Goal: Task Accomplishment & Management: Use online tool/utility

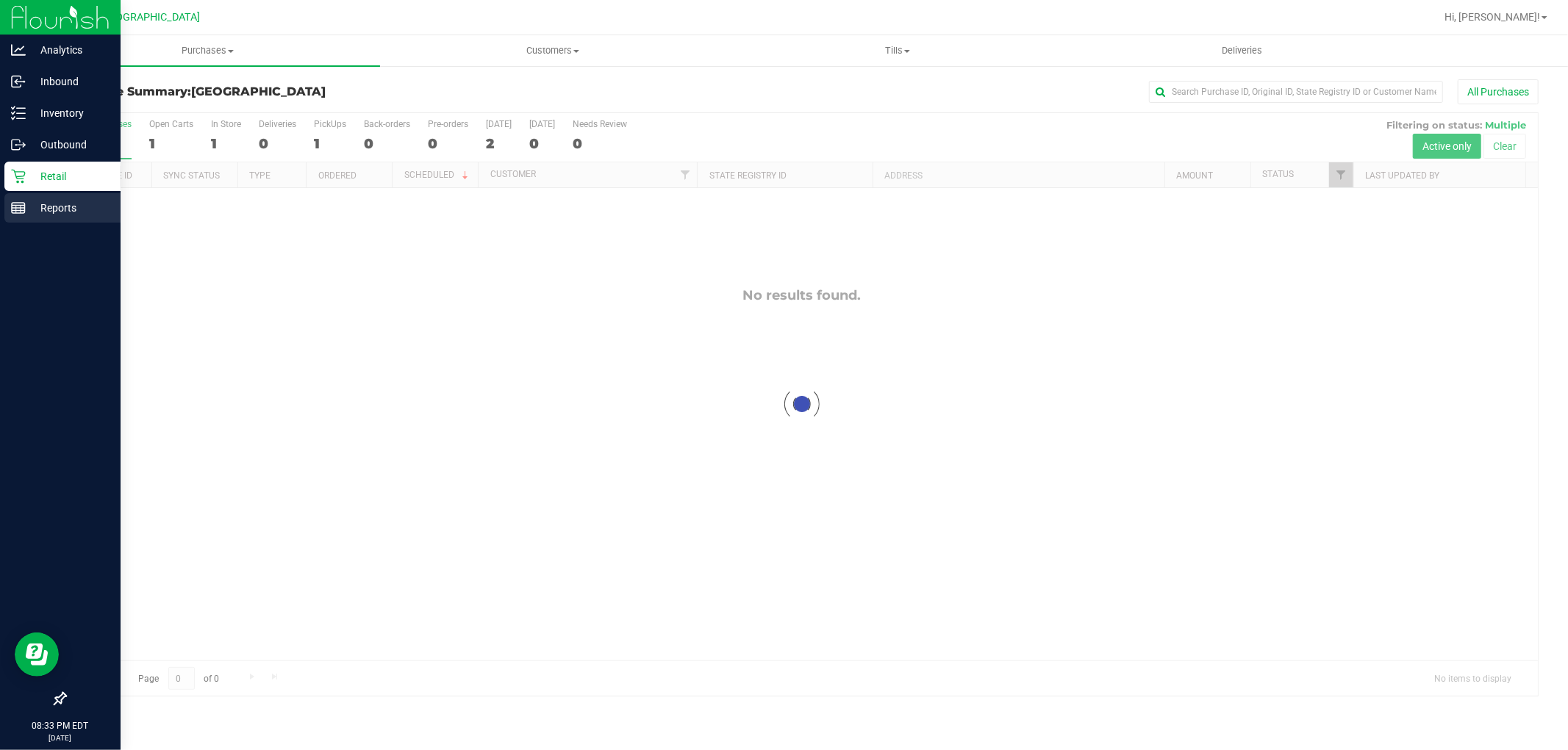
click at [34, 215] on p "Reports" at bounding box center [70, 208] width 88 height 18
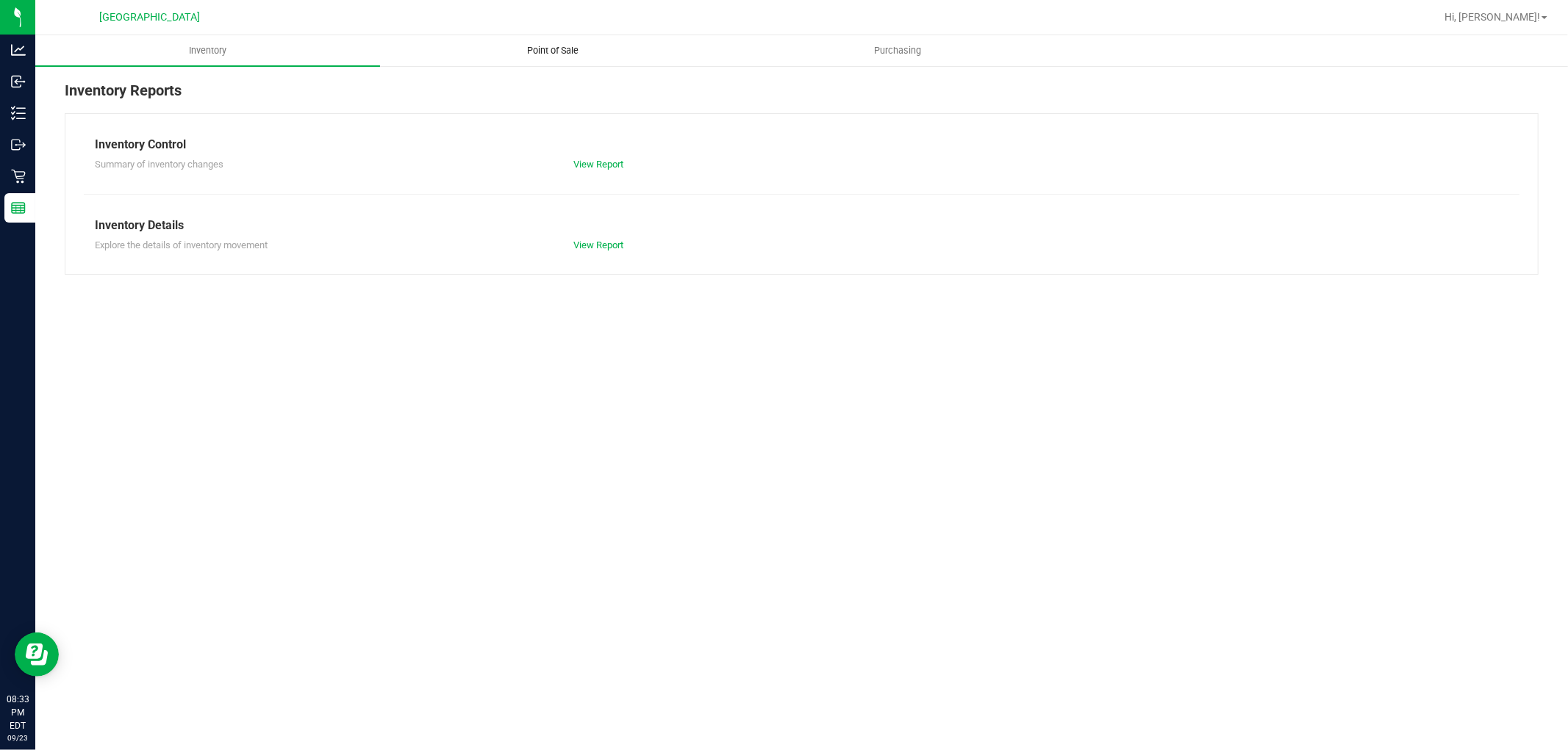
click at [557, 54] on span "Point of Sale" at bounding box center [552, 50] width 91 height 13
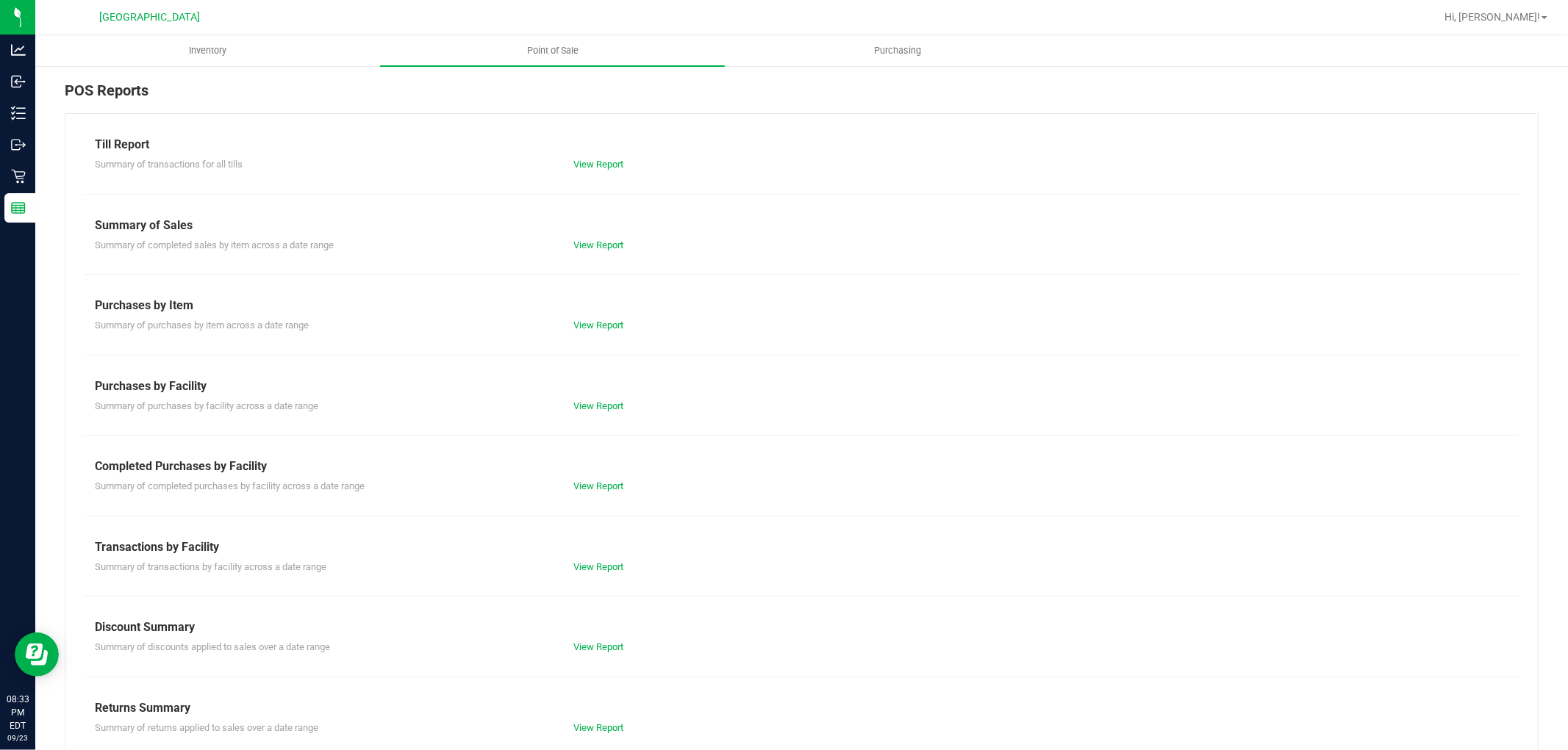
click at [610, 495] on div "Till Report Summary of transactions for all tills View Report Summary of Sales …" at bounding box center [802, 435] width 1474 height 645
click at [606, 487] on link "View Report" at bounding box center [598, 486] width 50 height 11
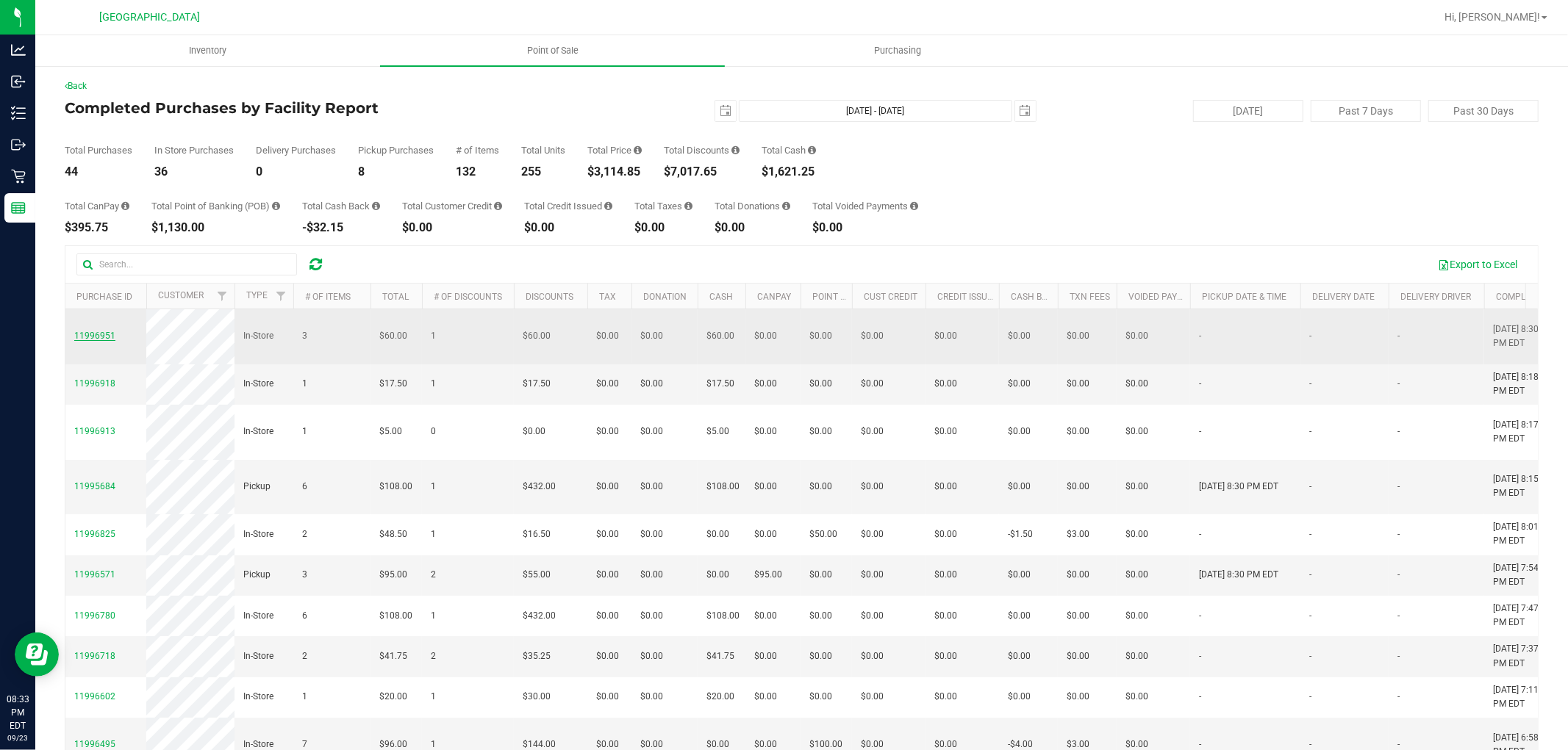
click at [81, 333] on span "11996951" at bounding box center [95, 335] width 41 height 10
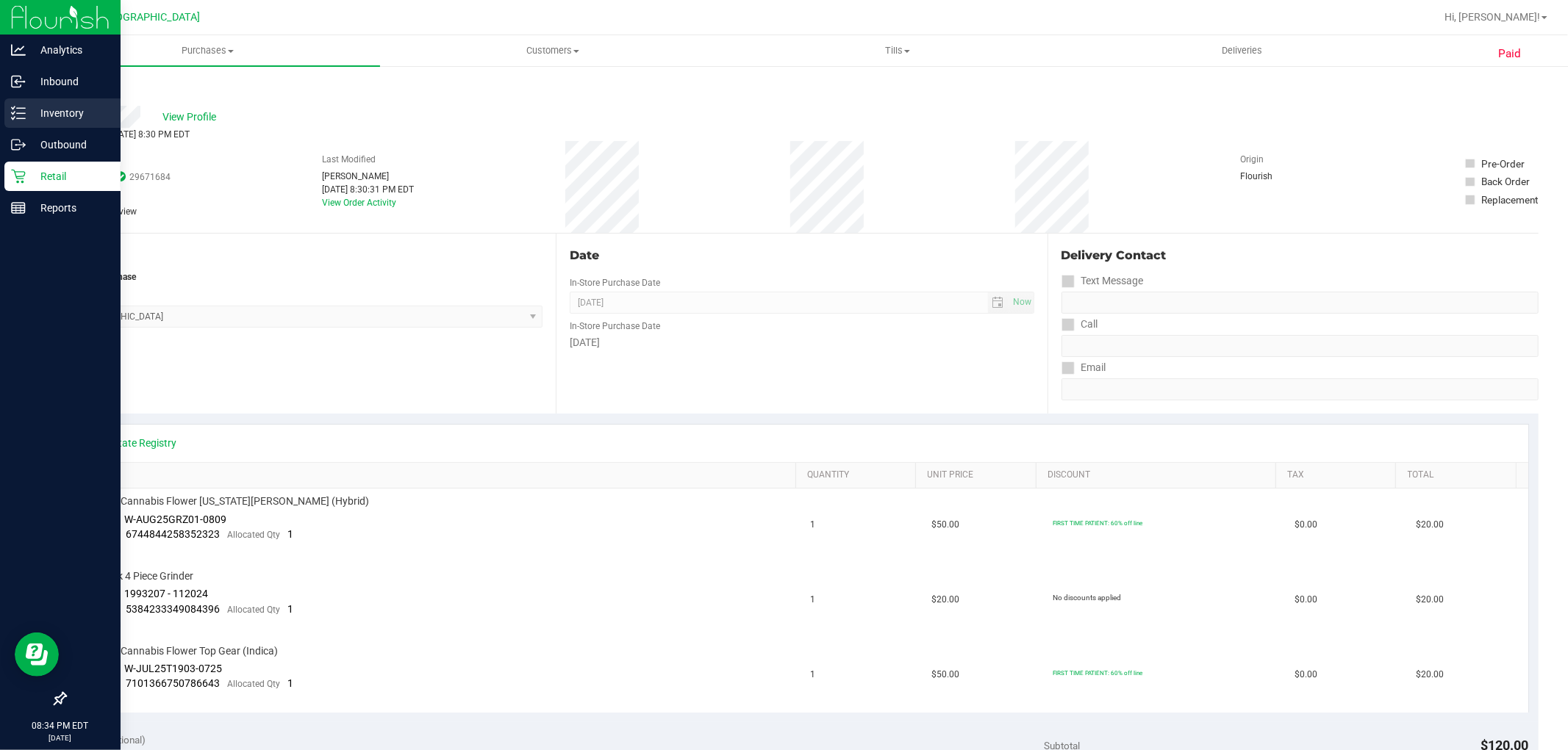
click at [46, 108] on p "Inventory" at bounding box center [70, 113] width 88 height 18
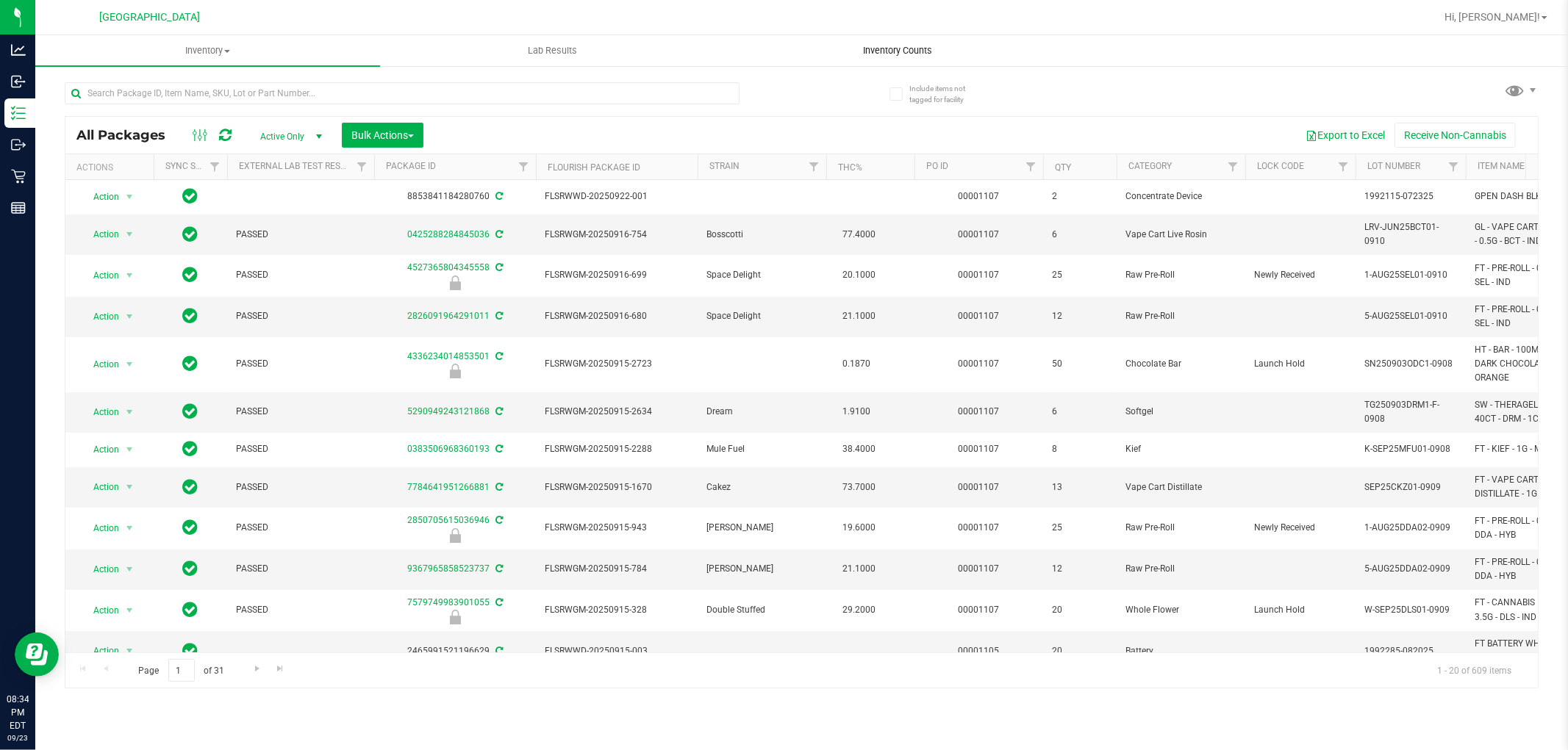
click at [910, 40] on uib-tab-heading "Inventory Counts" at bounding box center [898, 50] width 344 height 30
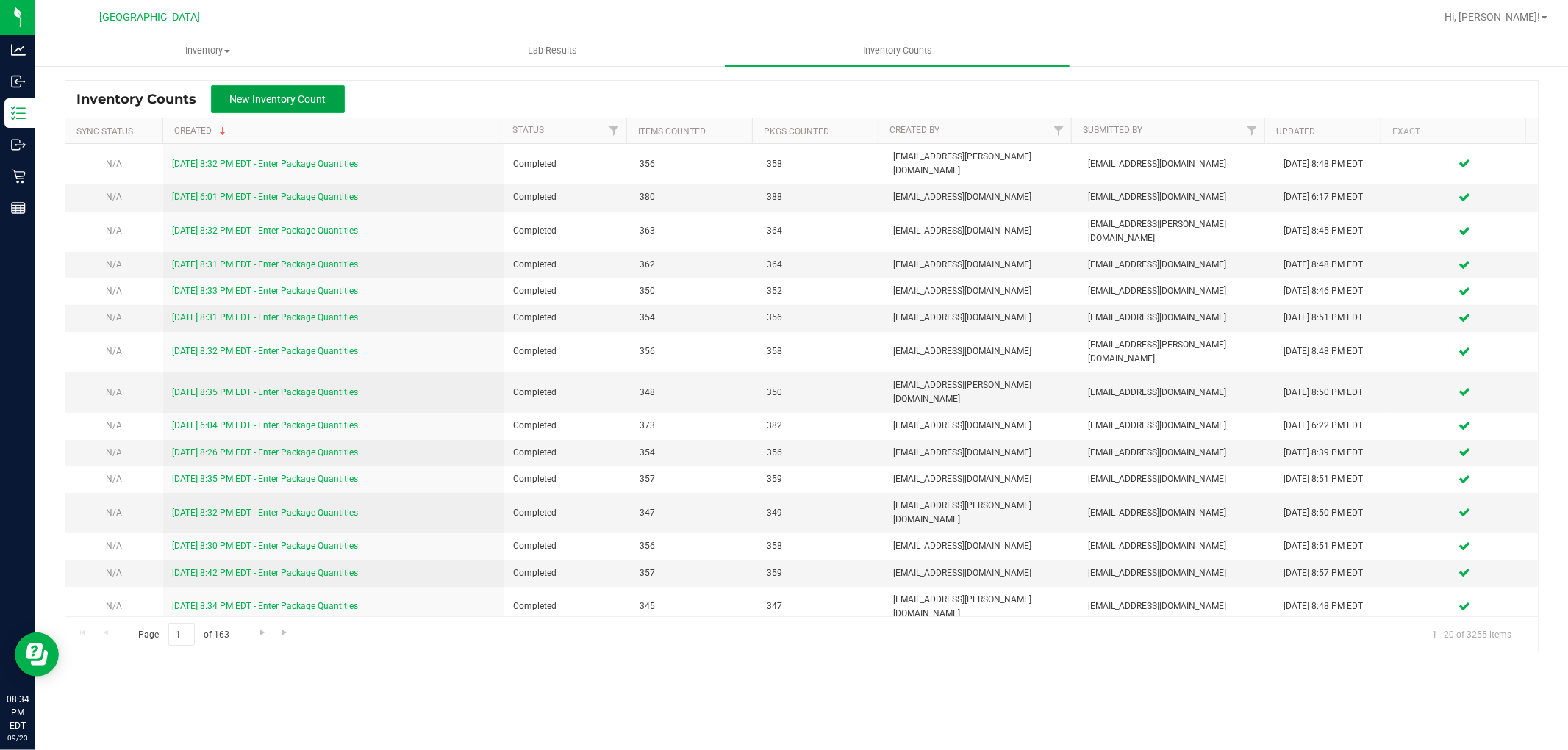
click at [303, 94] on span "New Inventory Count" at bounding box center [278, 99] width 96 height 12
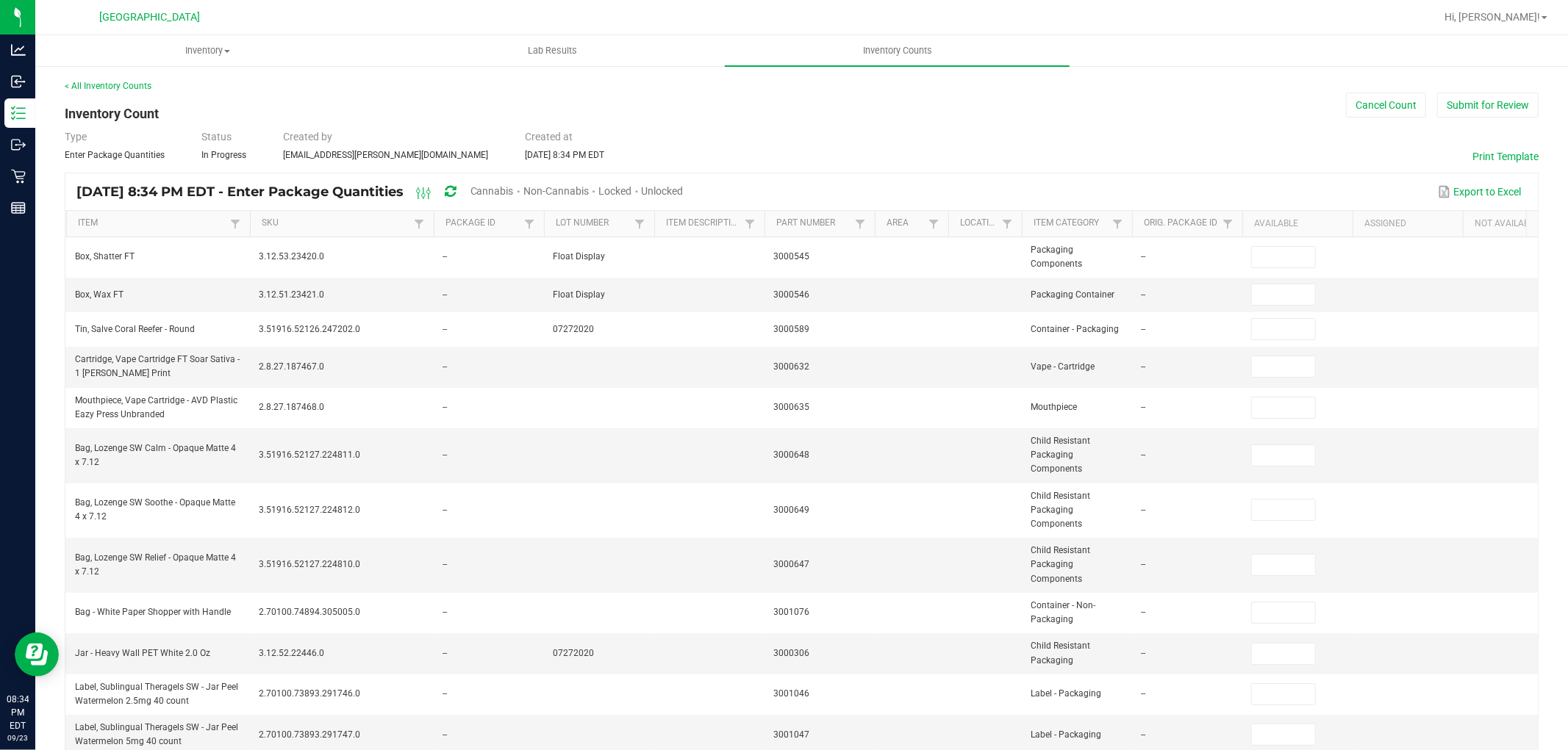
click at [684, 191] on span "Unlocked" at bounding box center [662, 191] width 42 height 12
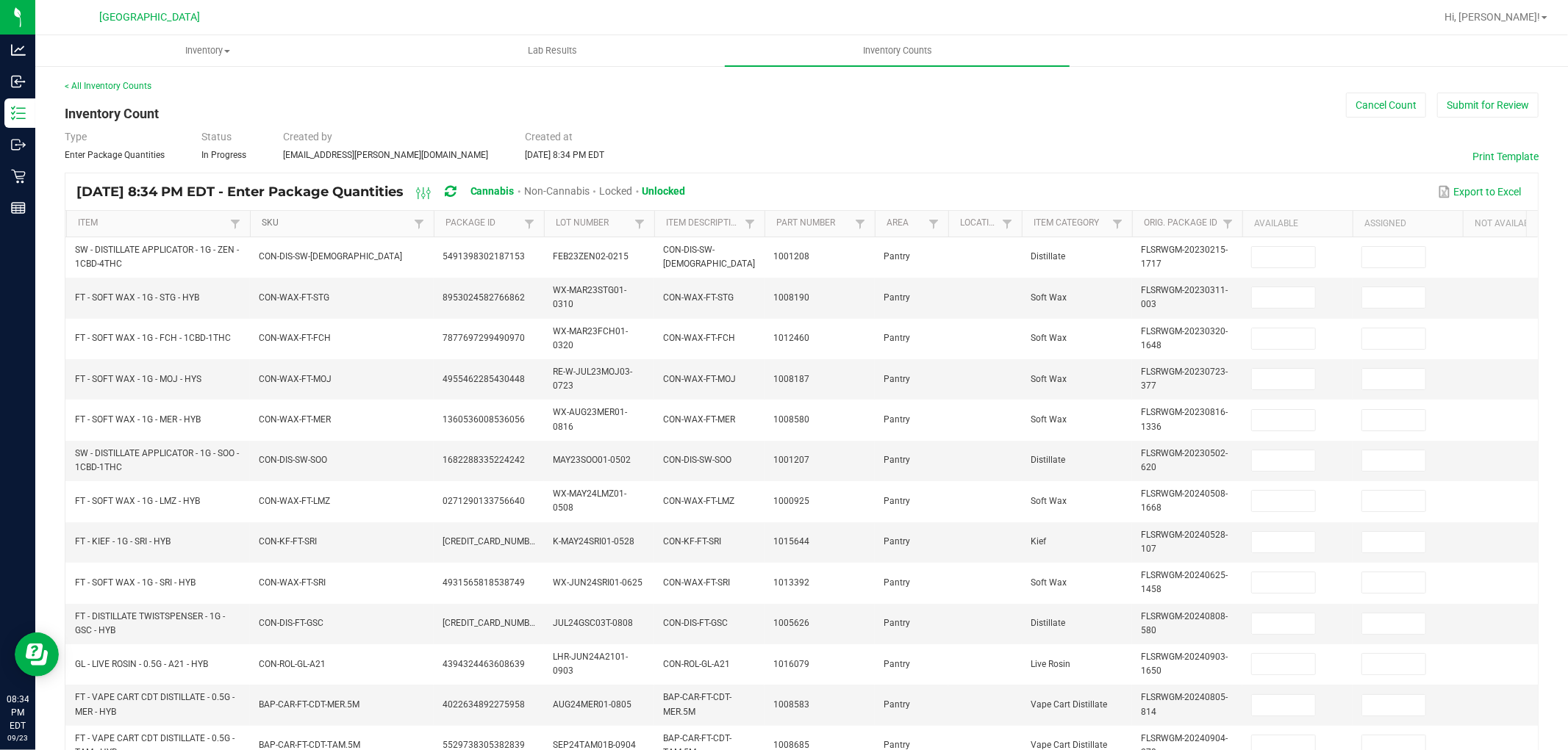
click at [263, 223] on link "SKU" at bounding box center [336, 223] width 148 height 12
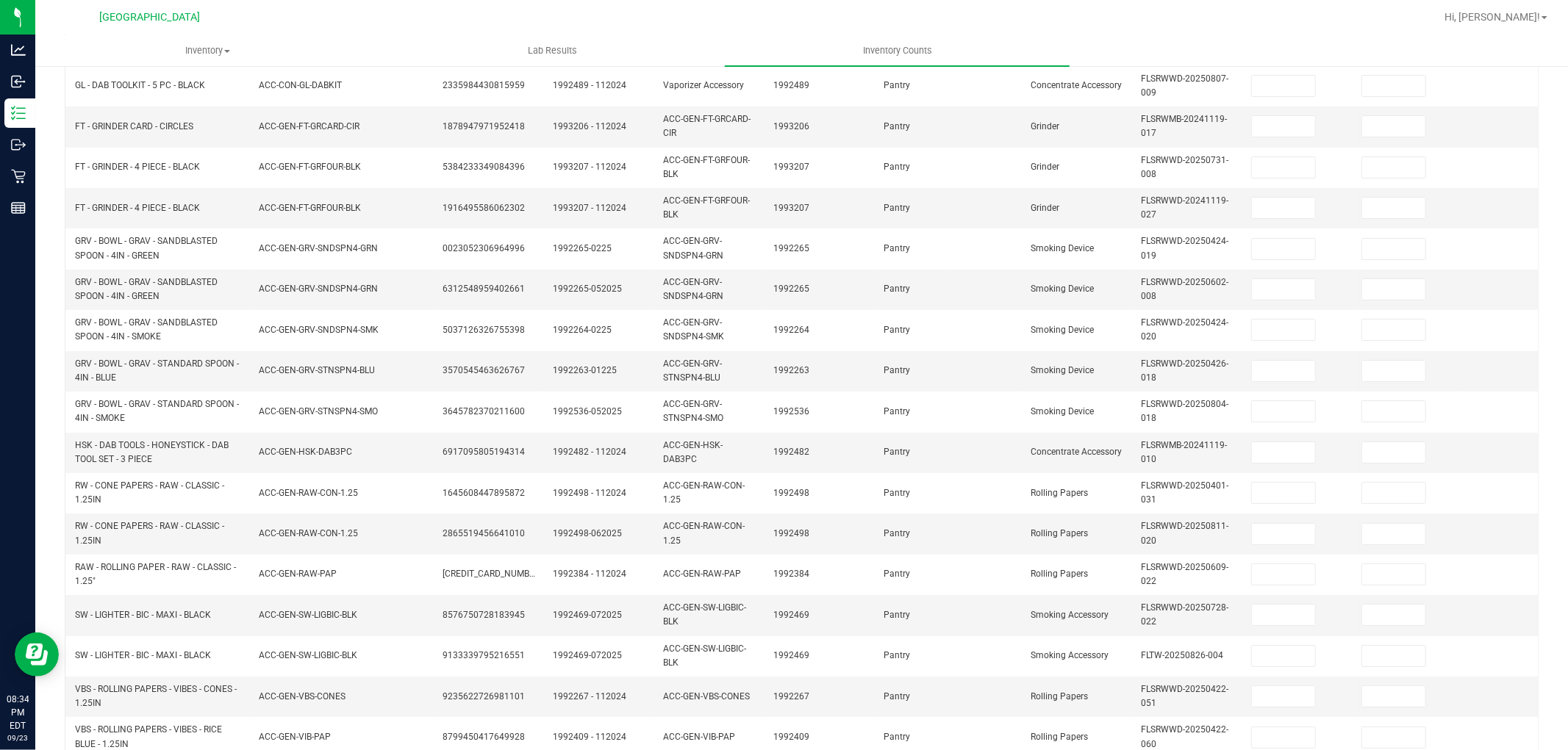
scroll to position [368, 0]
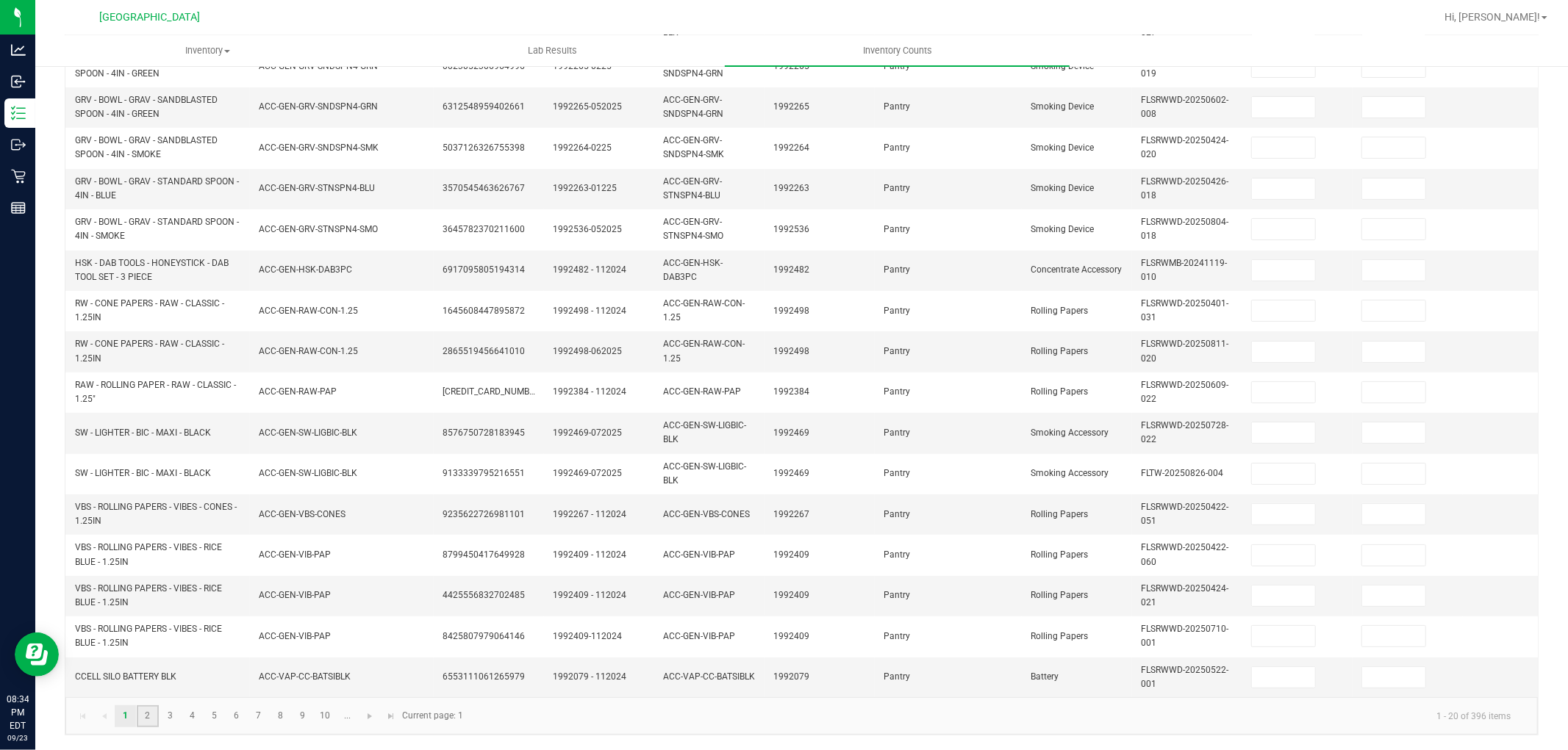
click at [148, 721] on link "2" at bounding box center [148, 716] width 22 height 22
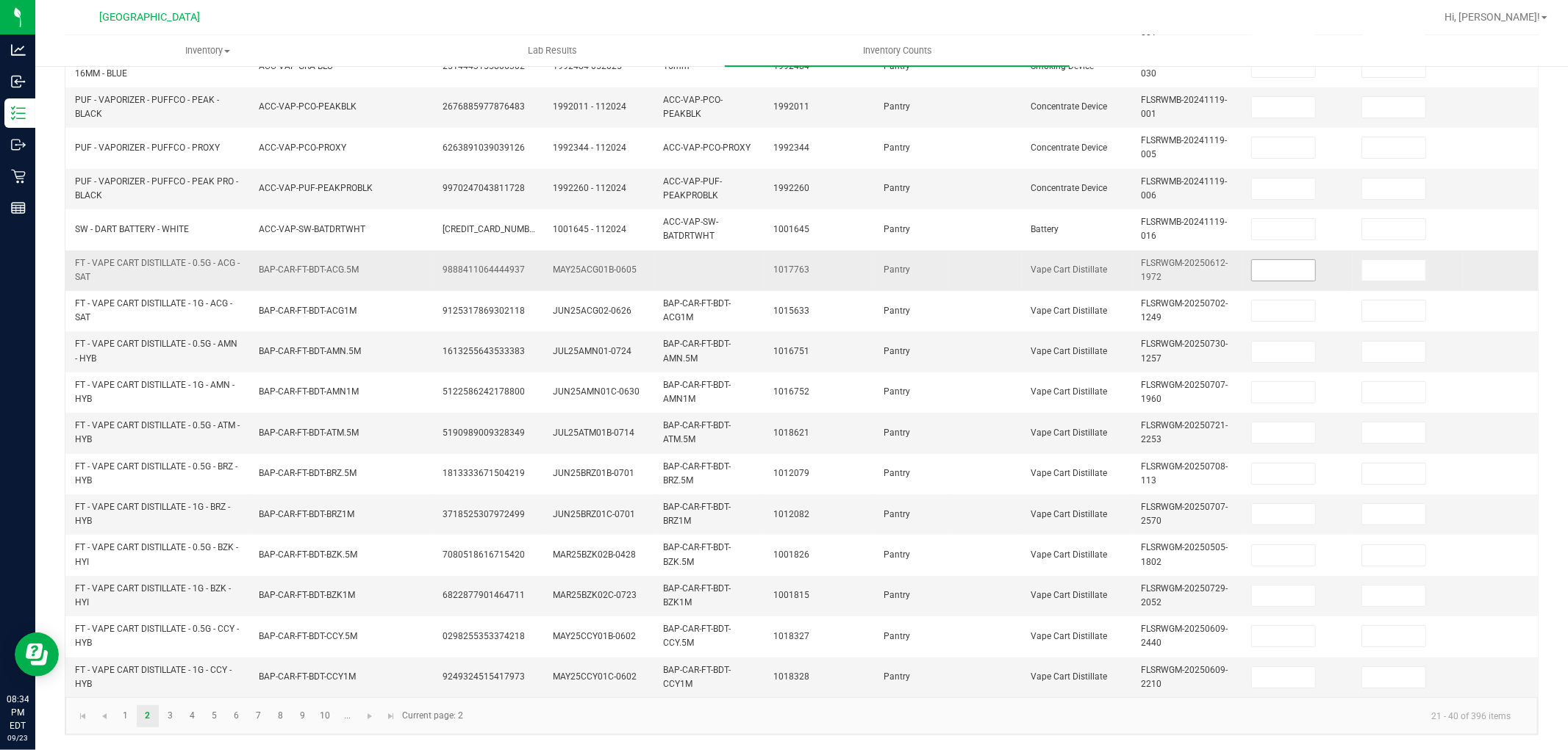
click at [1279, 262] on input at bounding box center [1284, 270] width 63 height 21
type input "4"
type input "5"
type input "9"
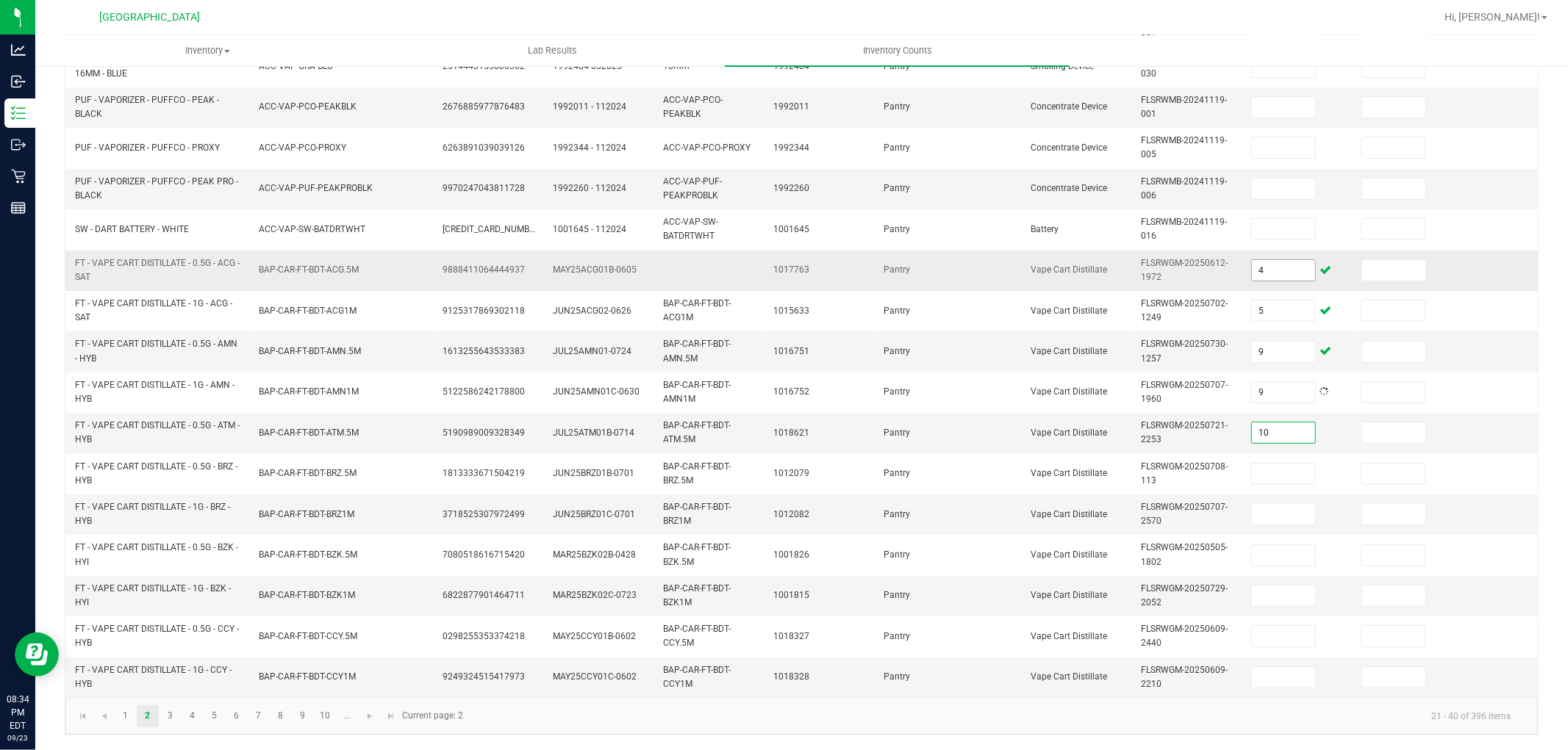
type input "10"
type input "12"
type input "9"
type input "6"
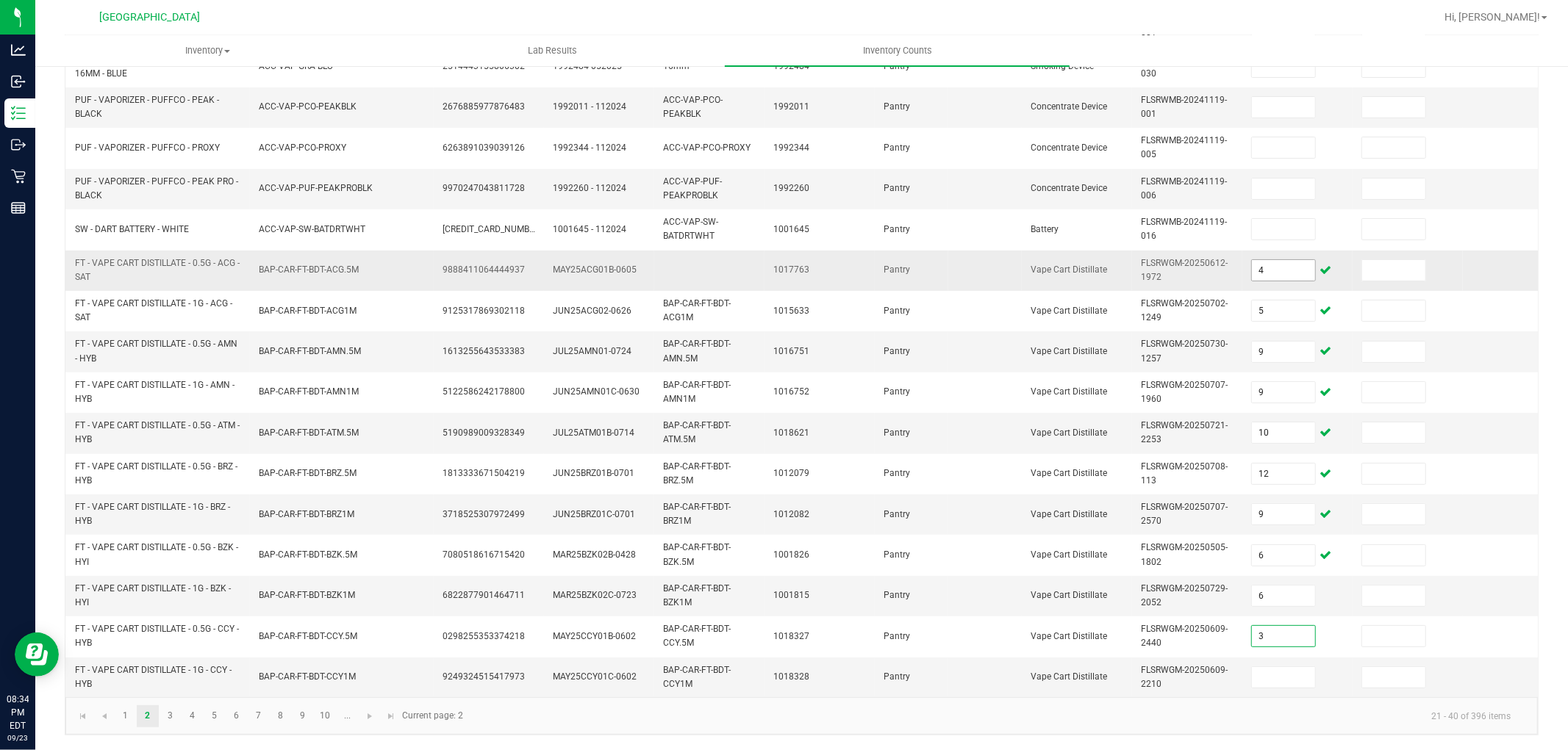
type input "3"
type input "7"
click at [169, 710] on link "3" at bounding box center [170, 716] width 22 height 22
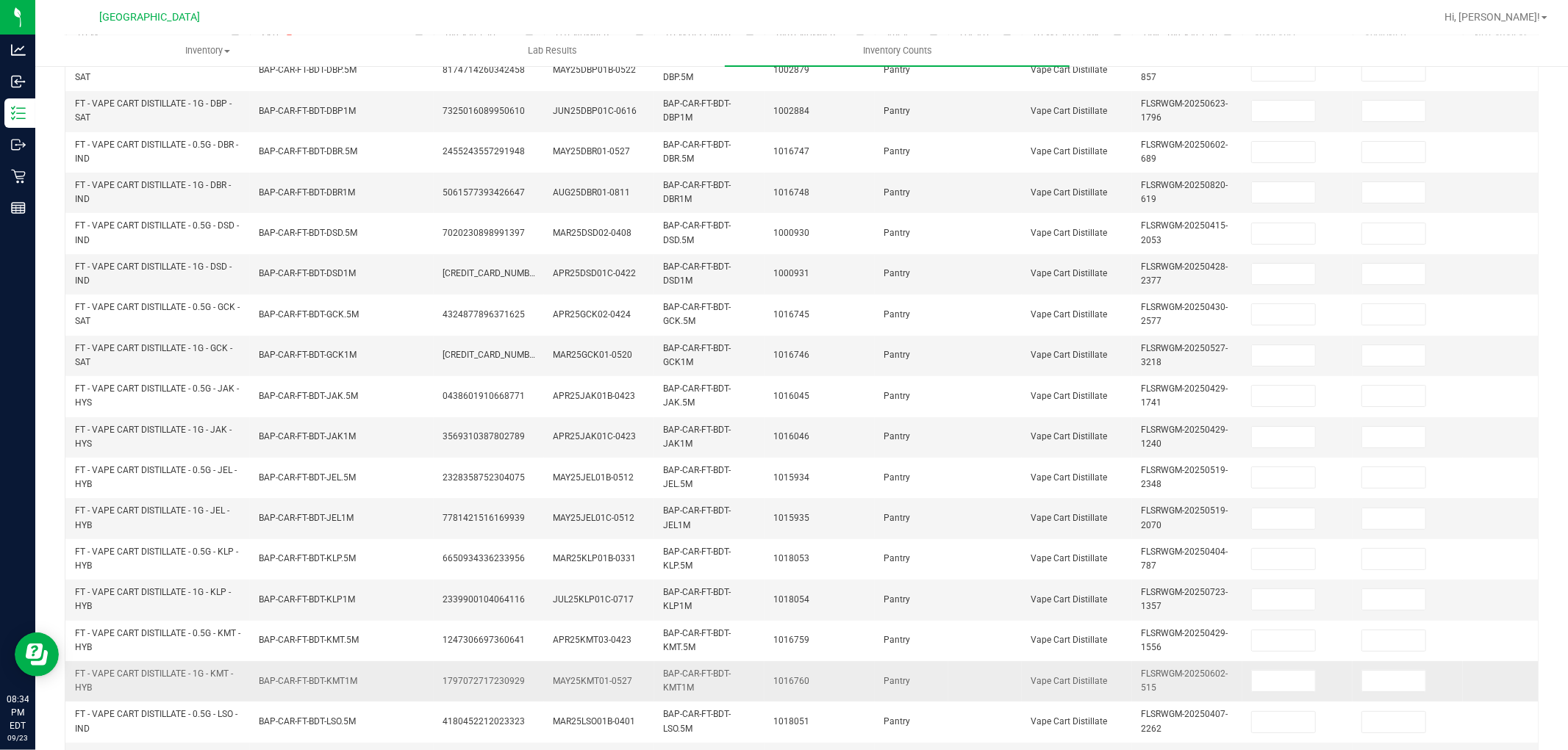
scroll to position [0, 0]
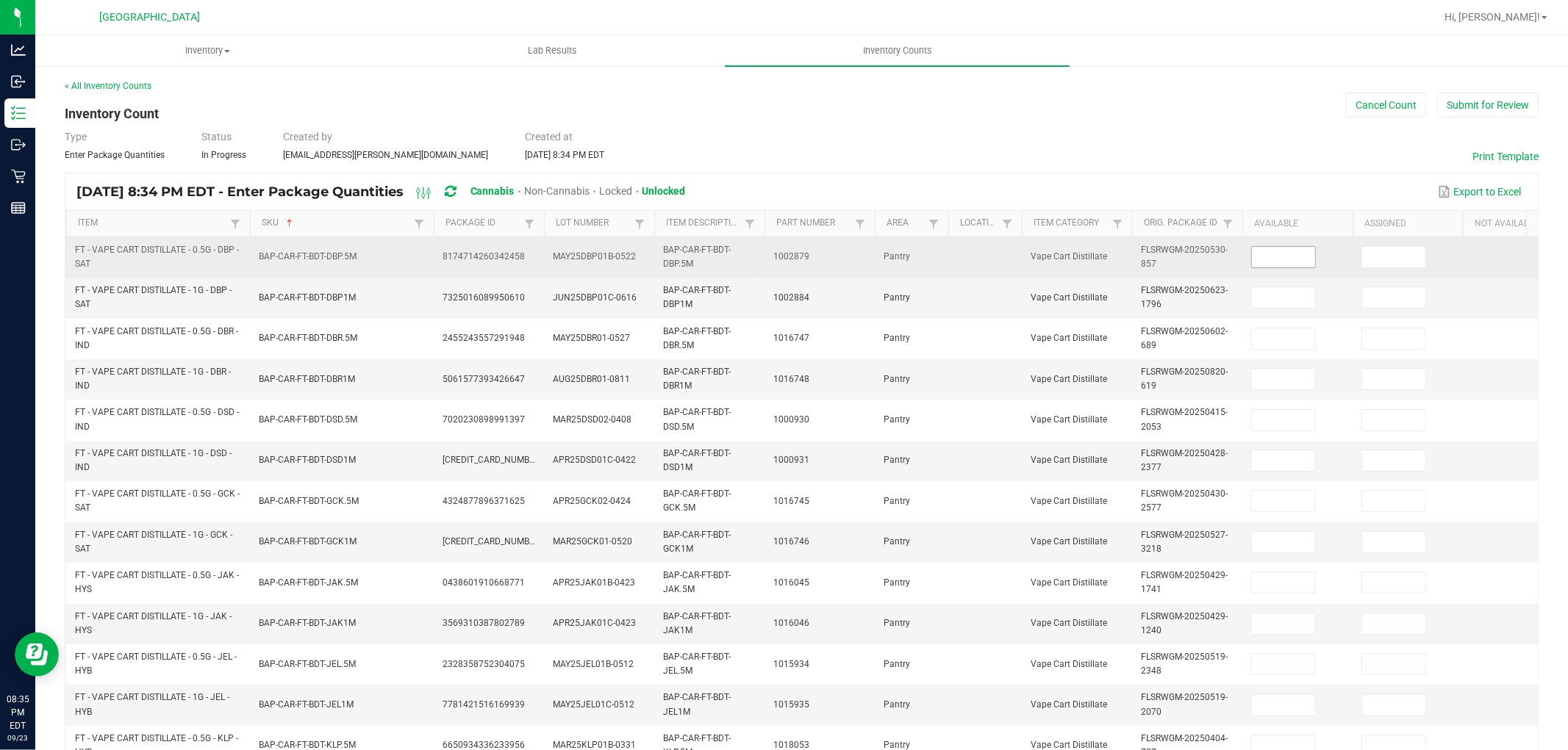
click at [1305, 251] on input at bounding box center [1284, 257] width 63 height 21
type input "3"
type input "12"
type input "10"
type input "1"
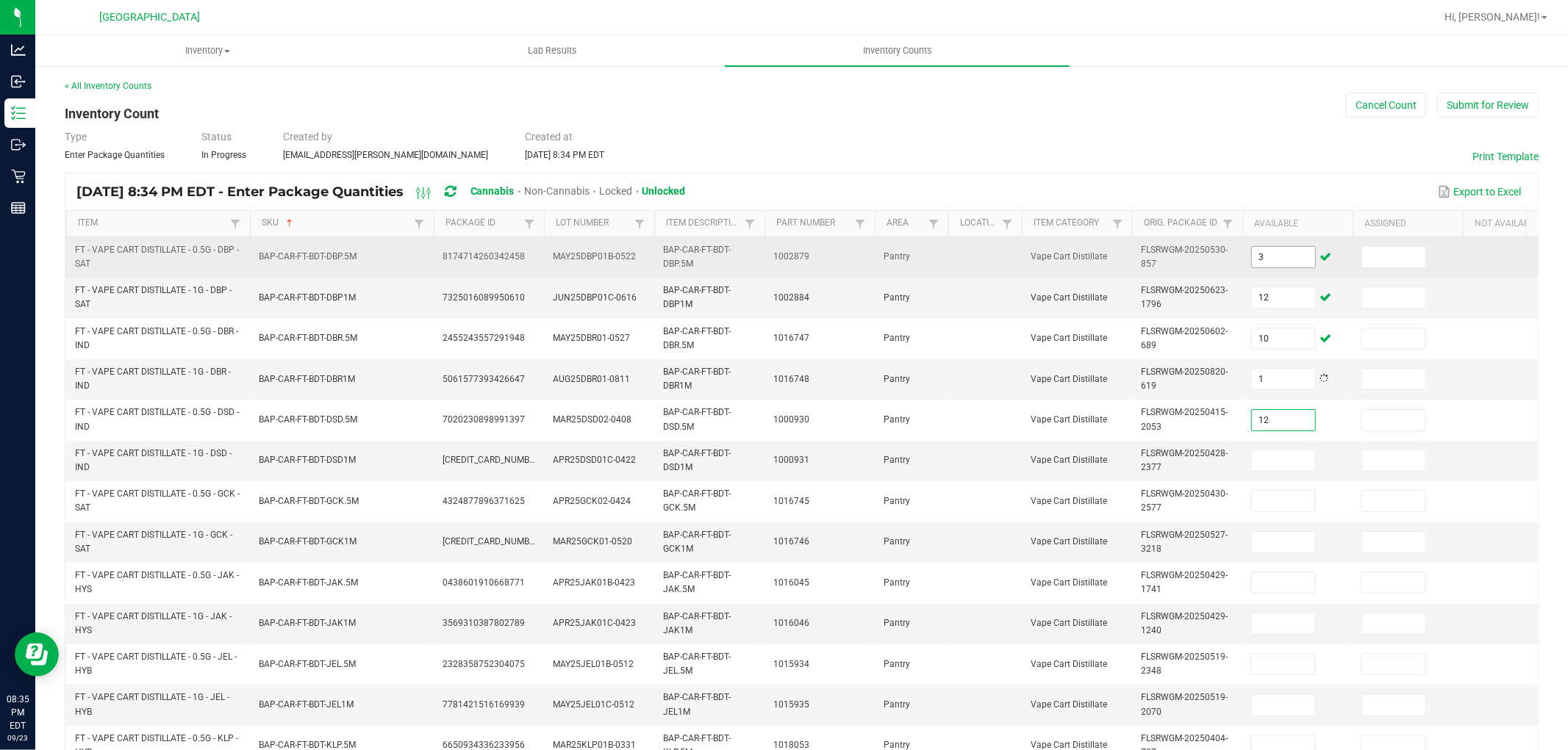
type input "12"
type input "6"
type input "9"
type input "6"
type input "5"
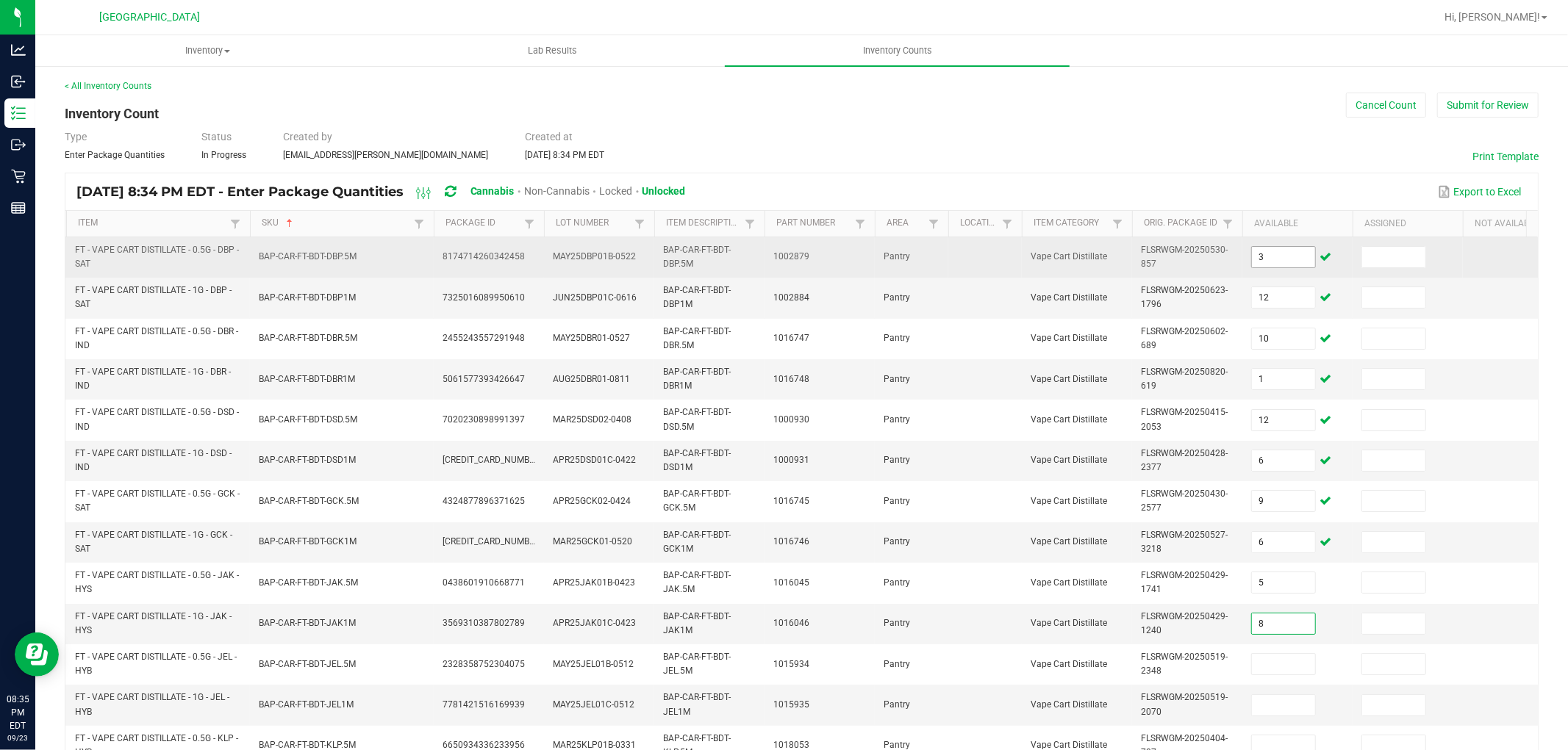
type input "8"
type input "9"
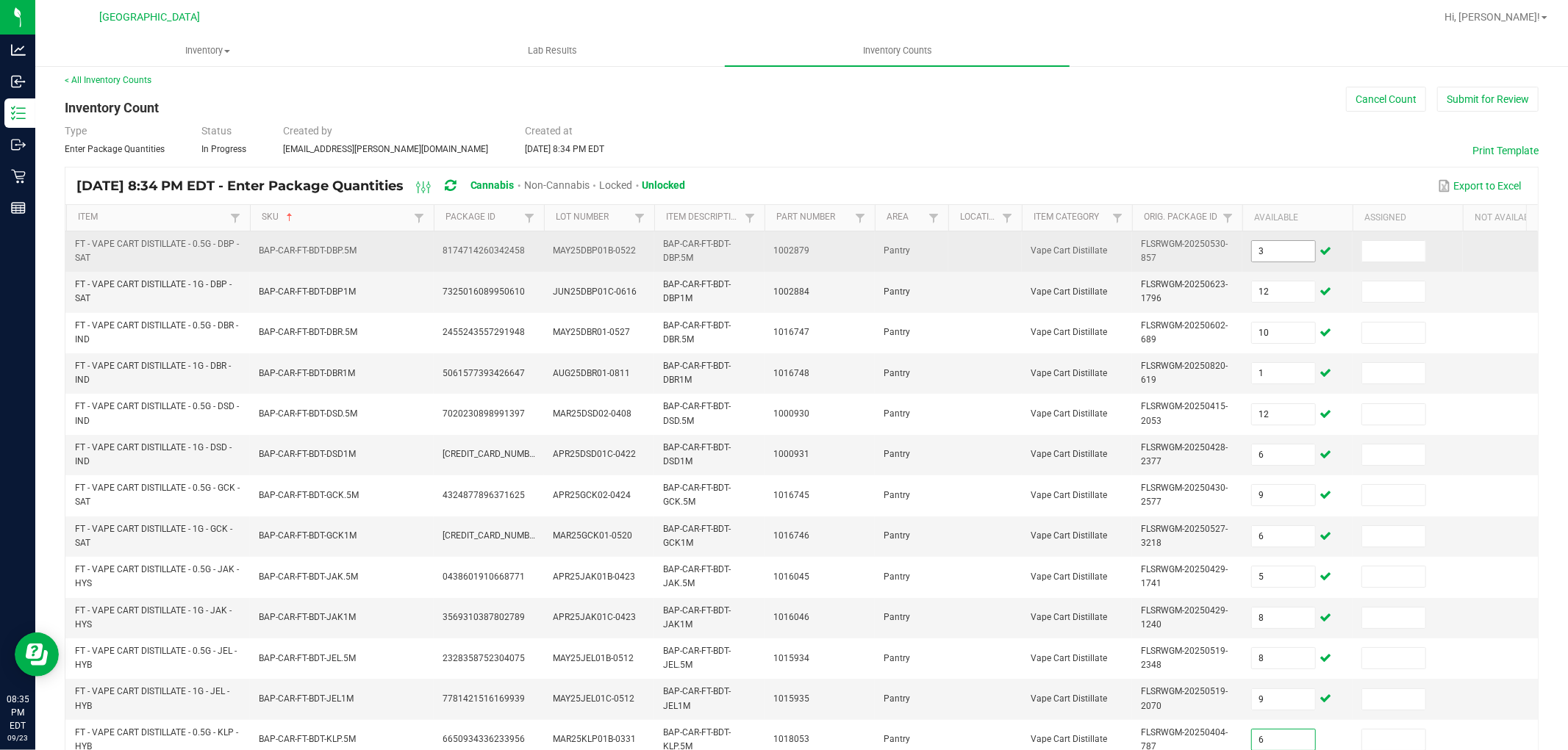
type input "6"
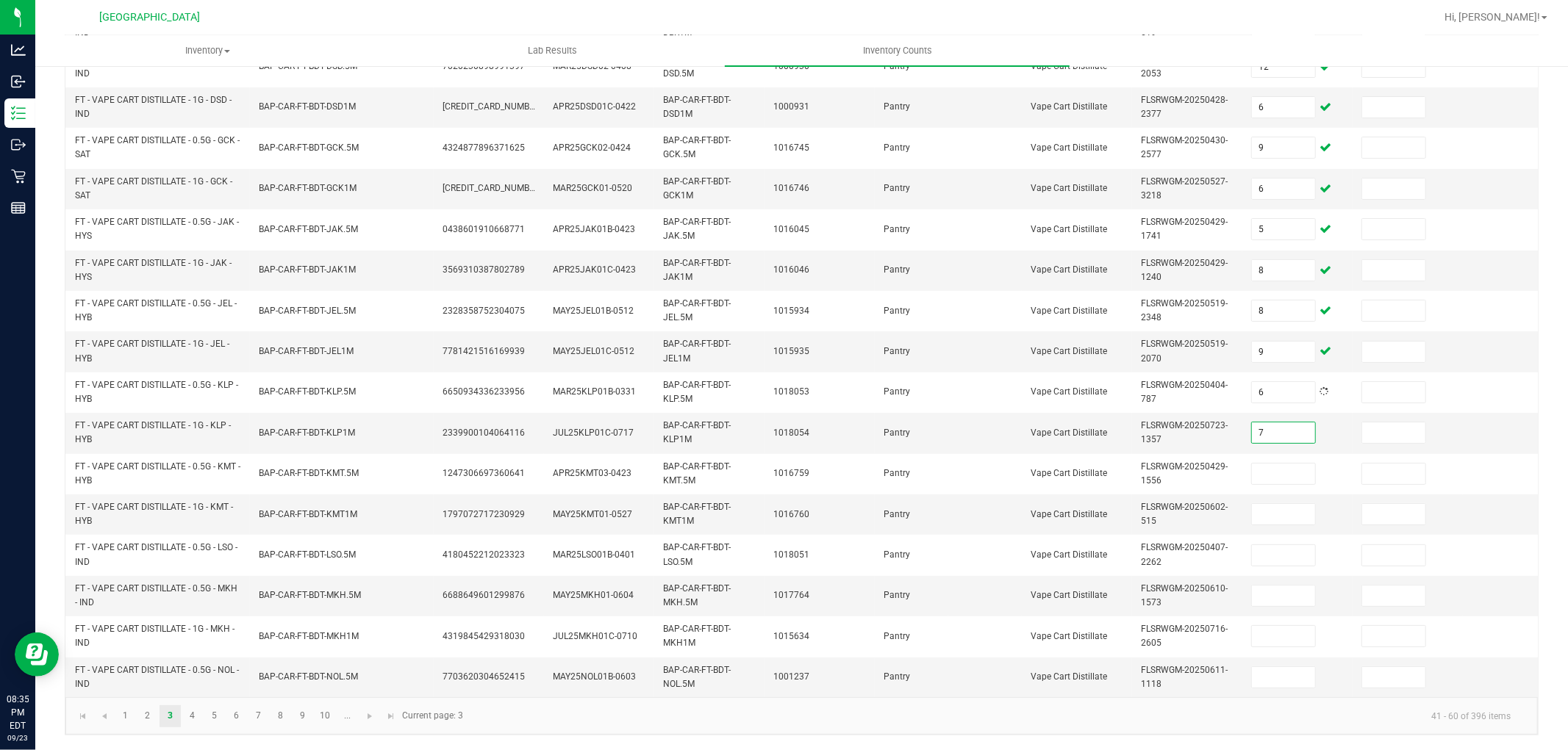
type input "7"
type input "8"
type input "3"
type input "2"
type input "9"
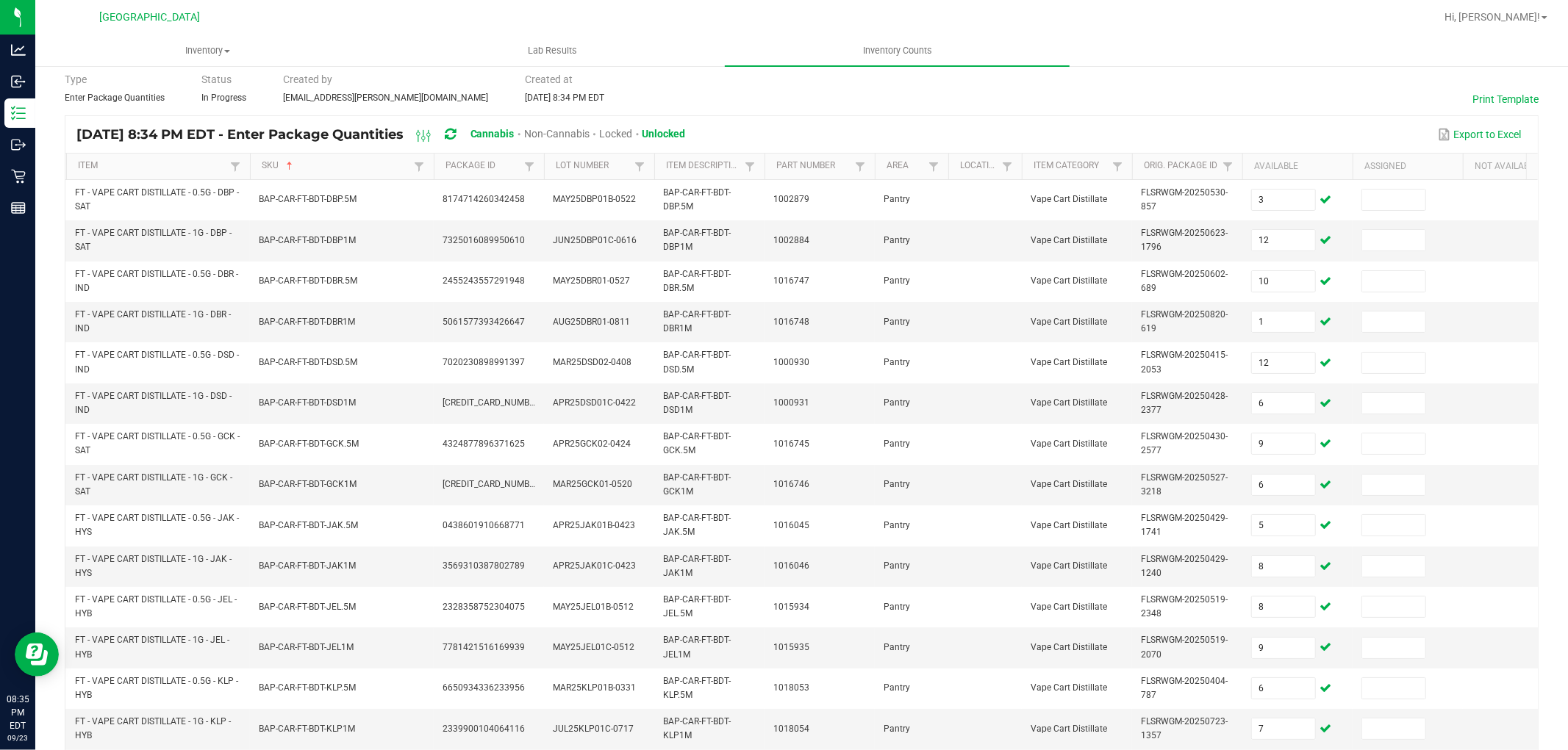
scroll to position [40, 0]
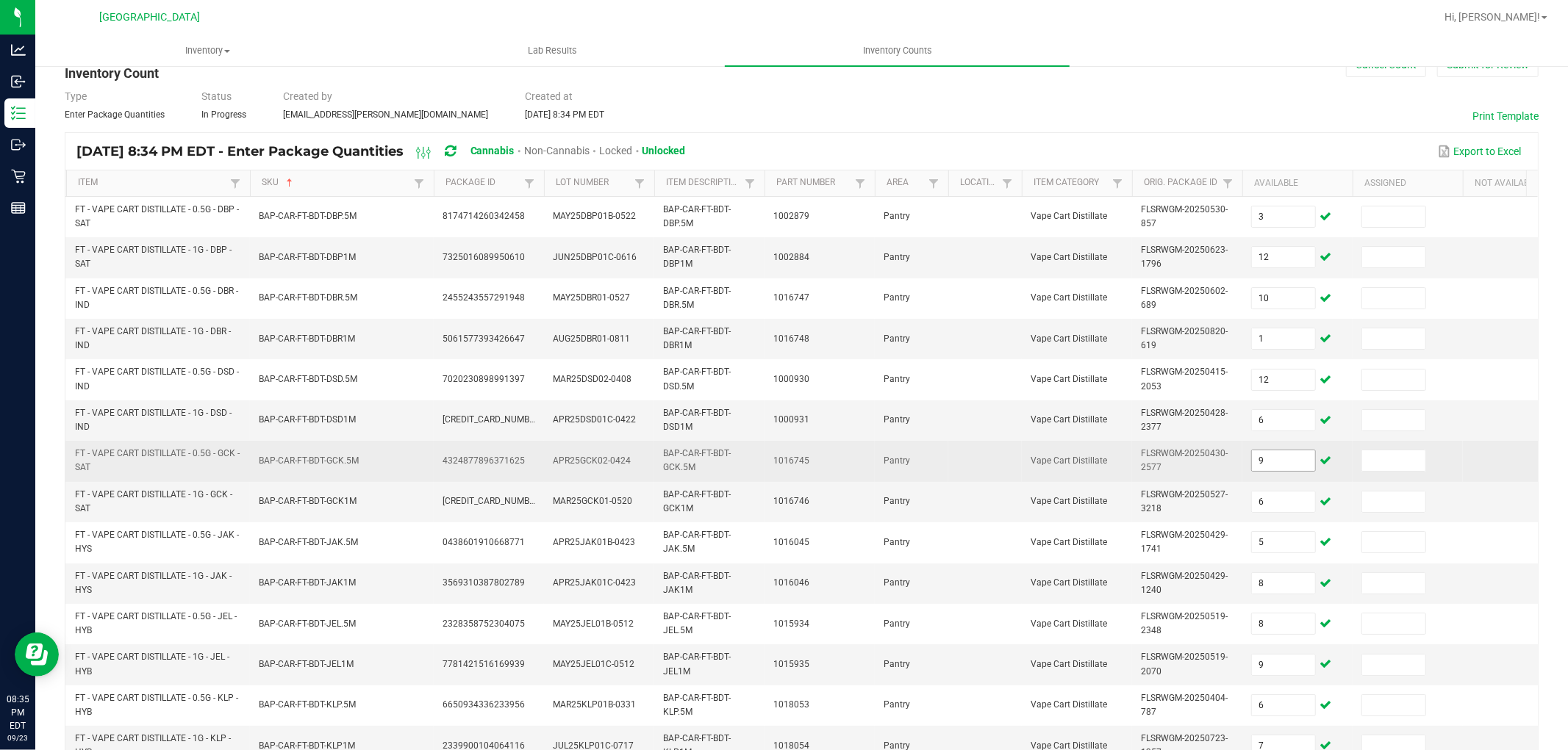
click at [1281, 450] on span "9" at bounding box center [1284, 460] width 65 height 22
click at [1284, 468] on input "9" at bounding box center [1284, 460] width 63 height 21
type input "10"
type input "9"
type input "6"
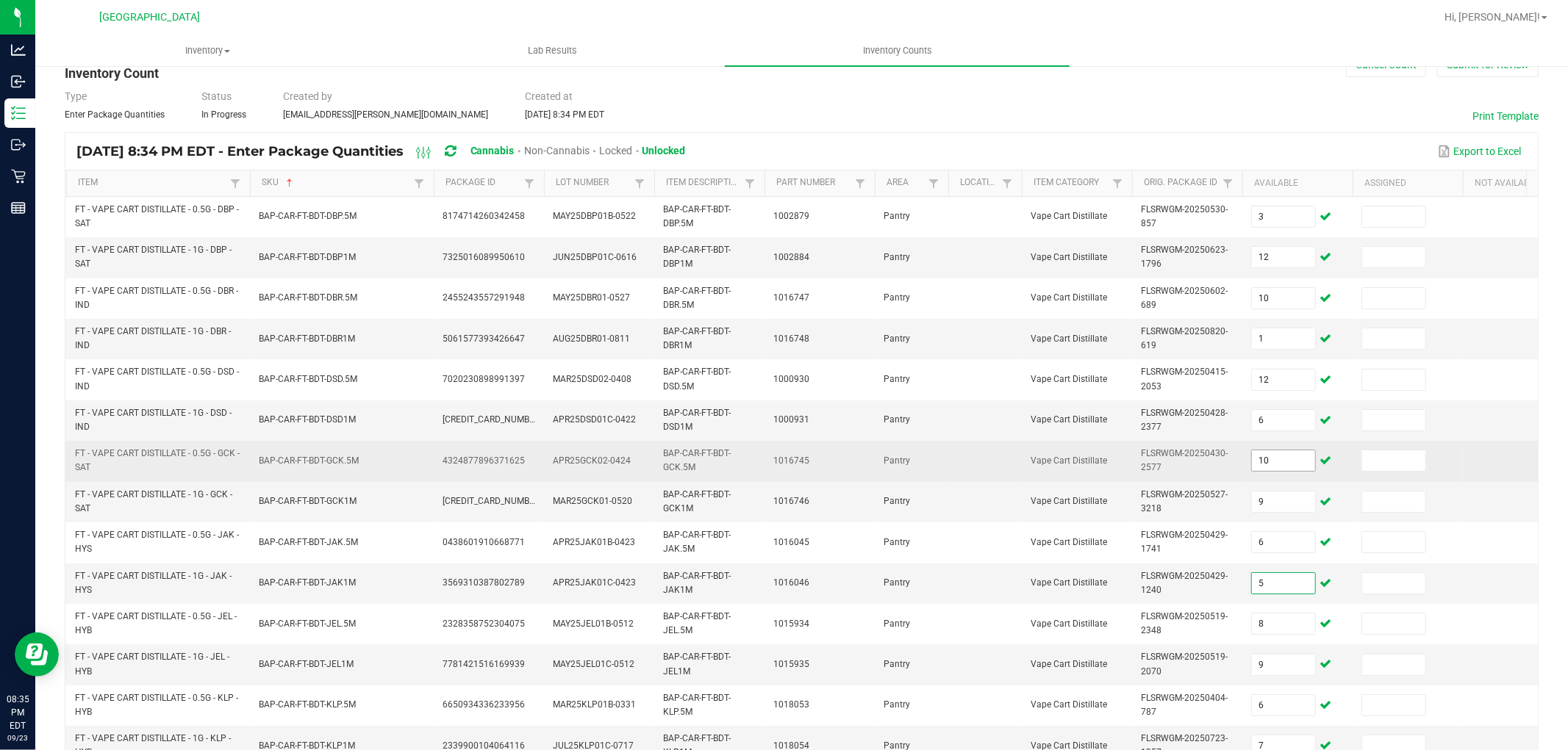
type input "5"
type input "8"
type input "9"
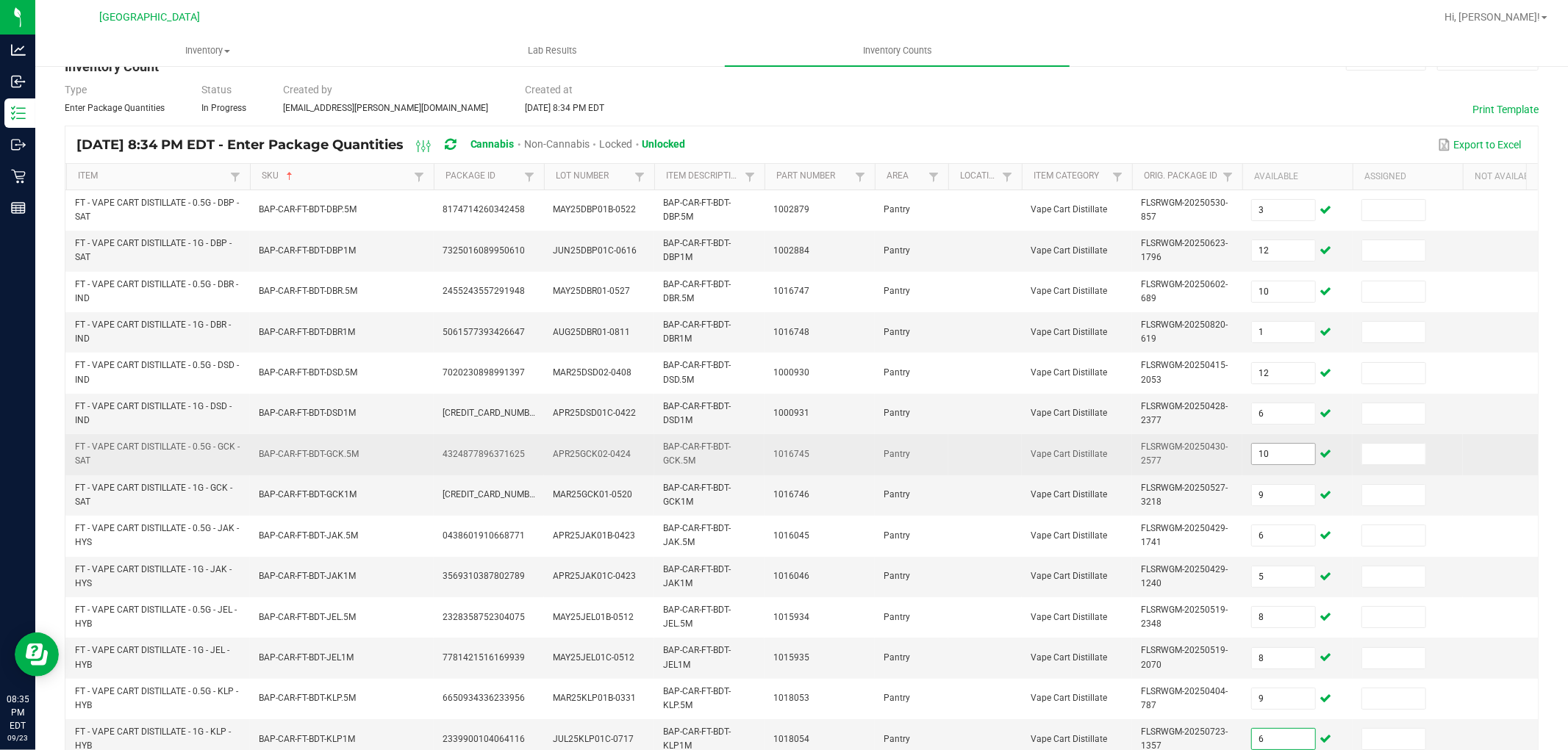
type input "6"
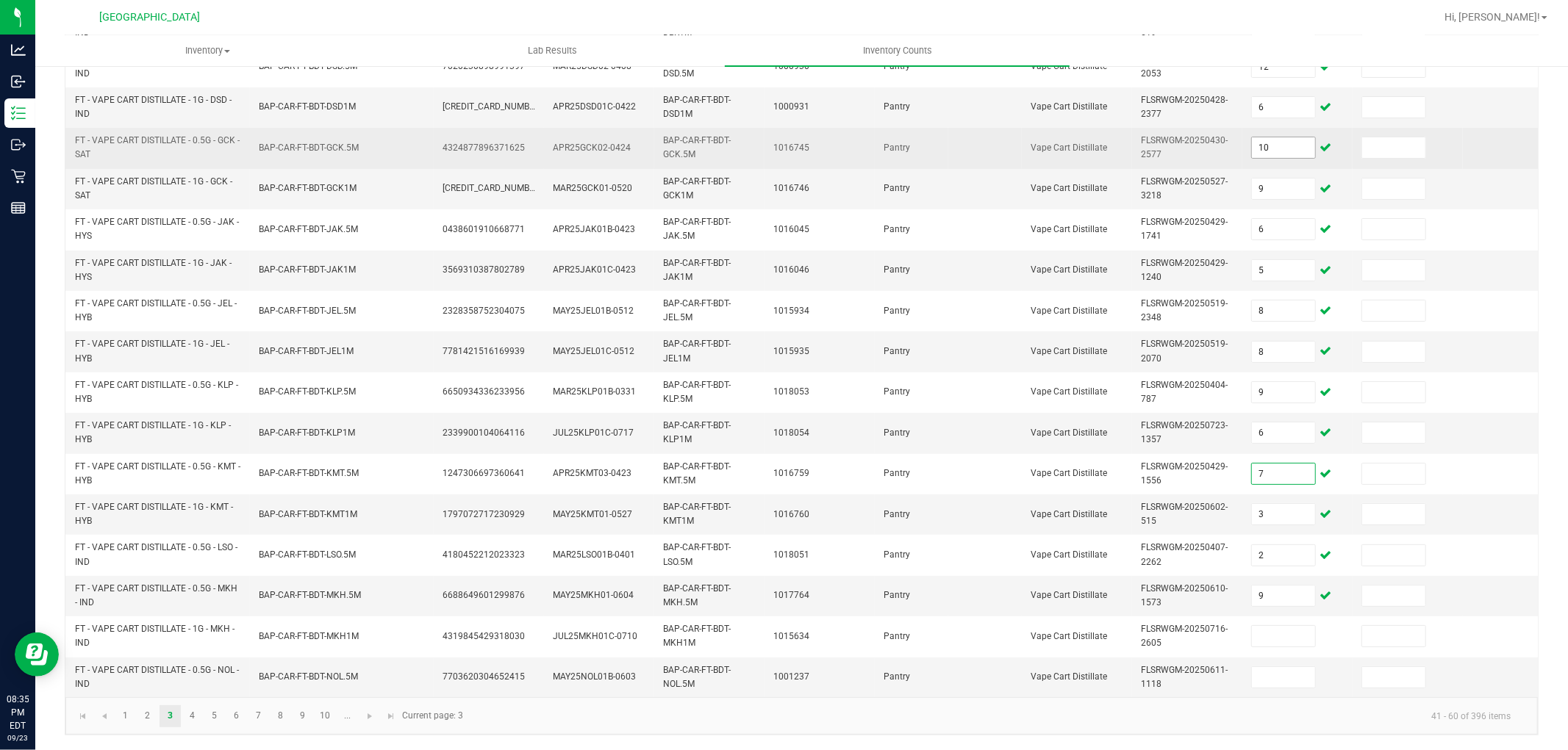
type input "7"
type input "8"
type input "3"
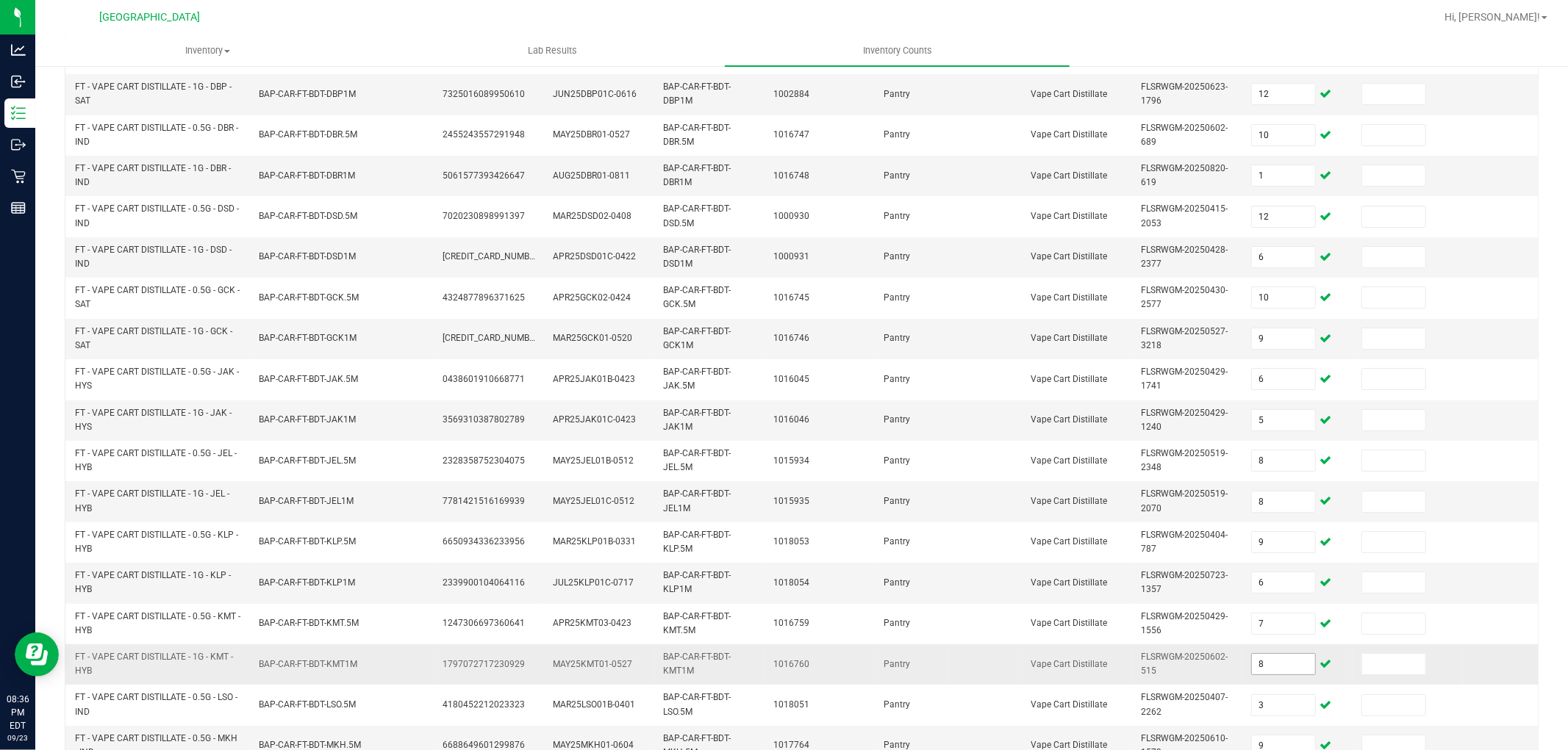
scroll to position [285, 0]
type input "6"
click at [1277, 664] on input "9" at bounding box center [1284, 664] width 63 height 21
type input "2"
type input "9"
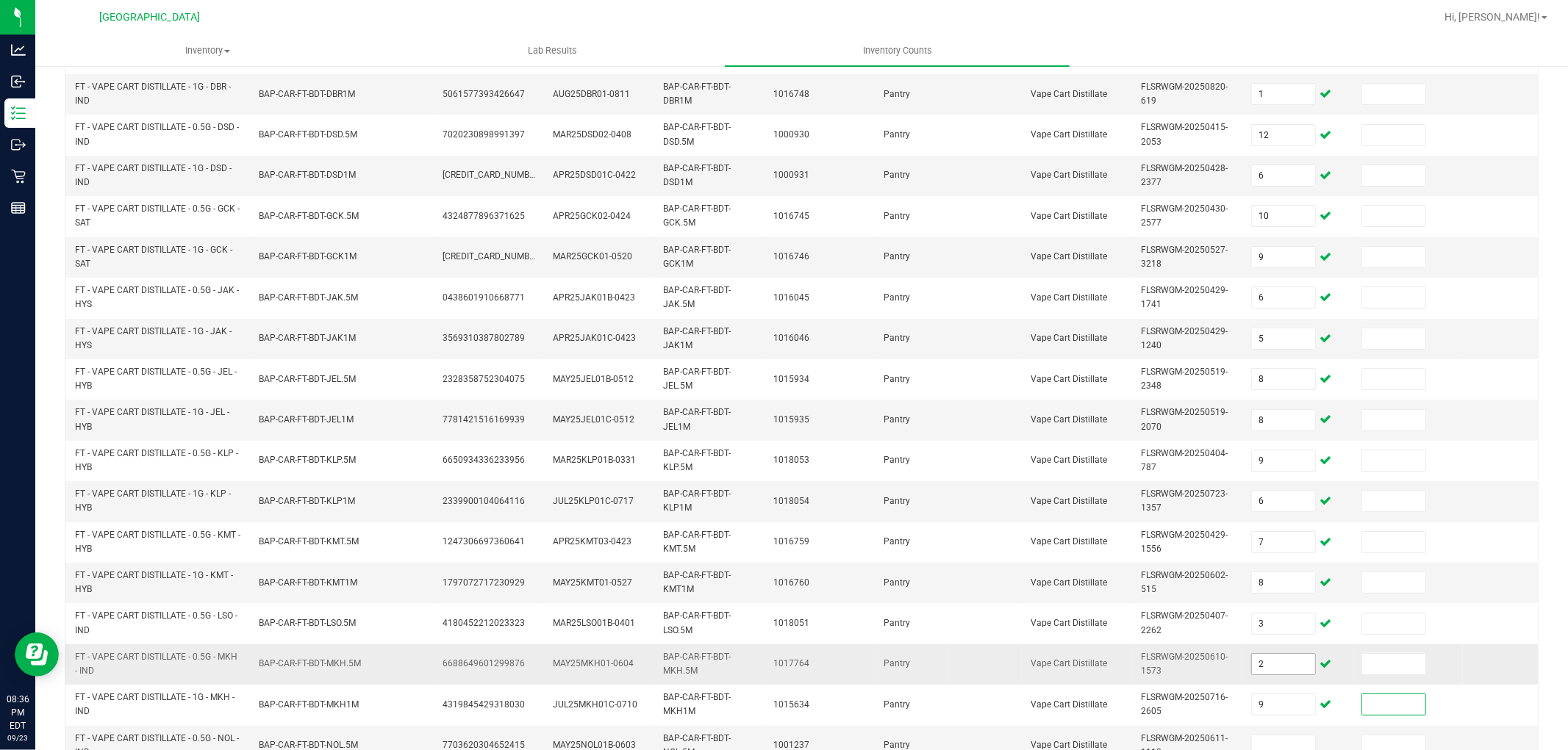
scroll to position [291, 0]
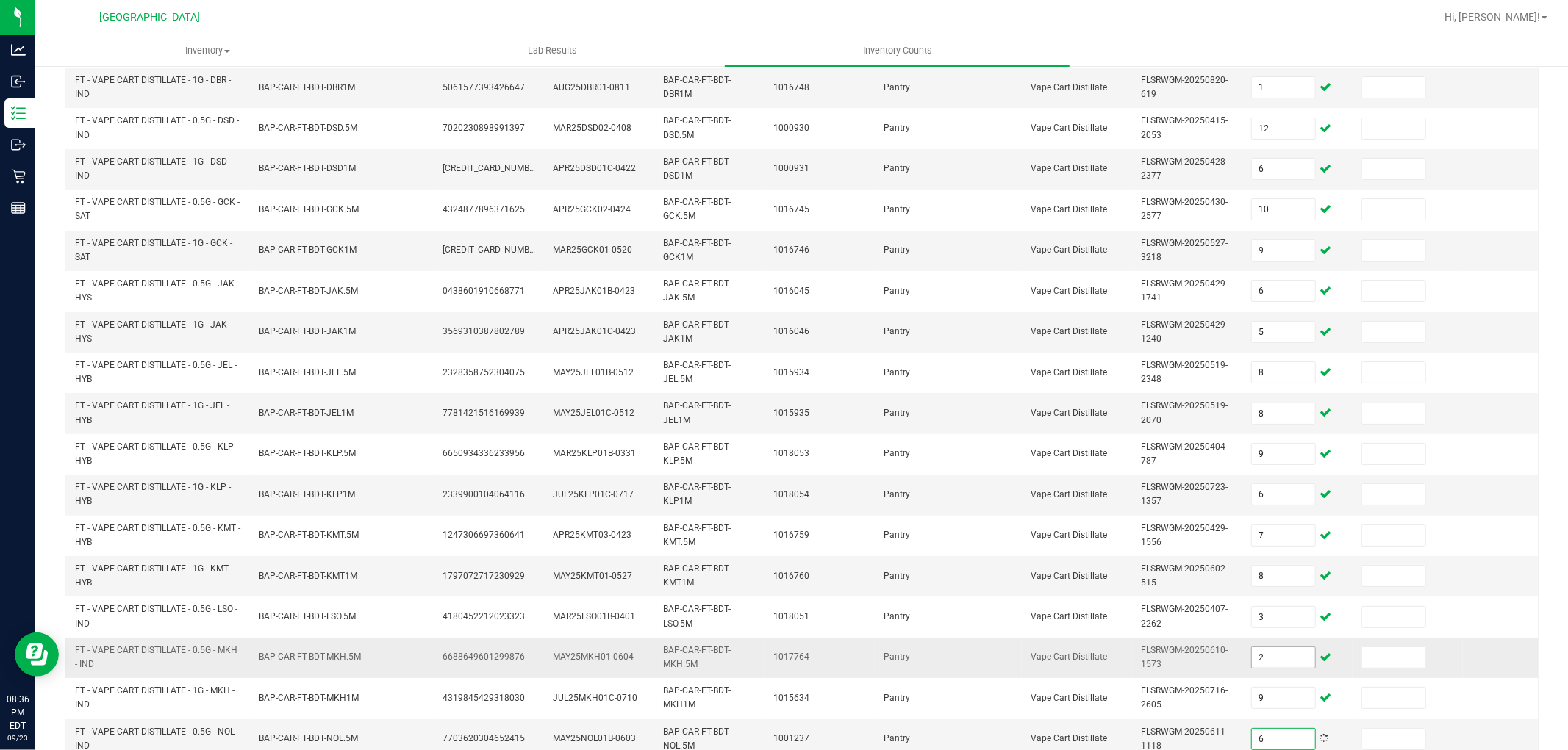
type input "6"
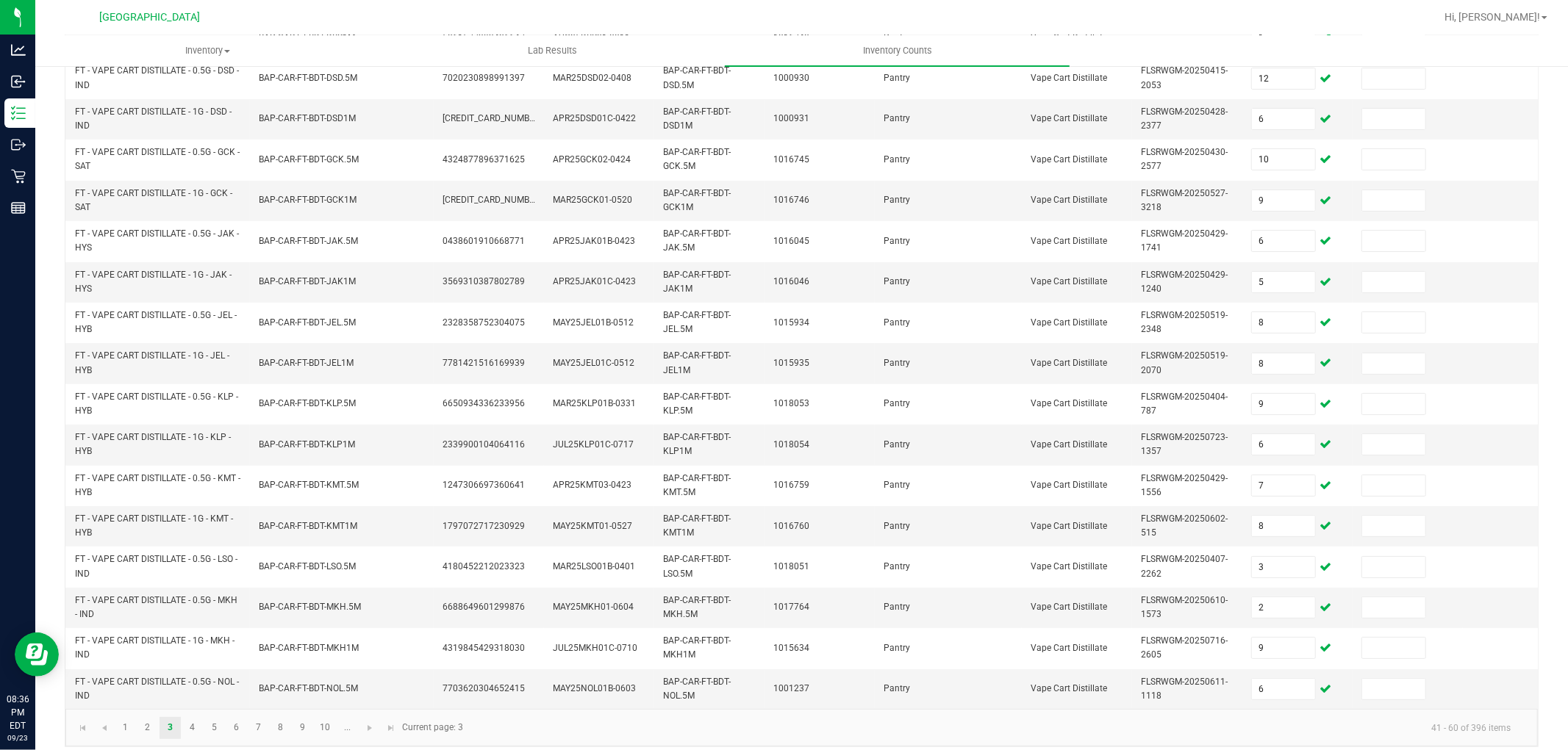
scroll to position [368, 0]
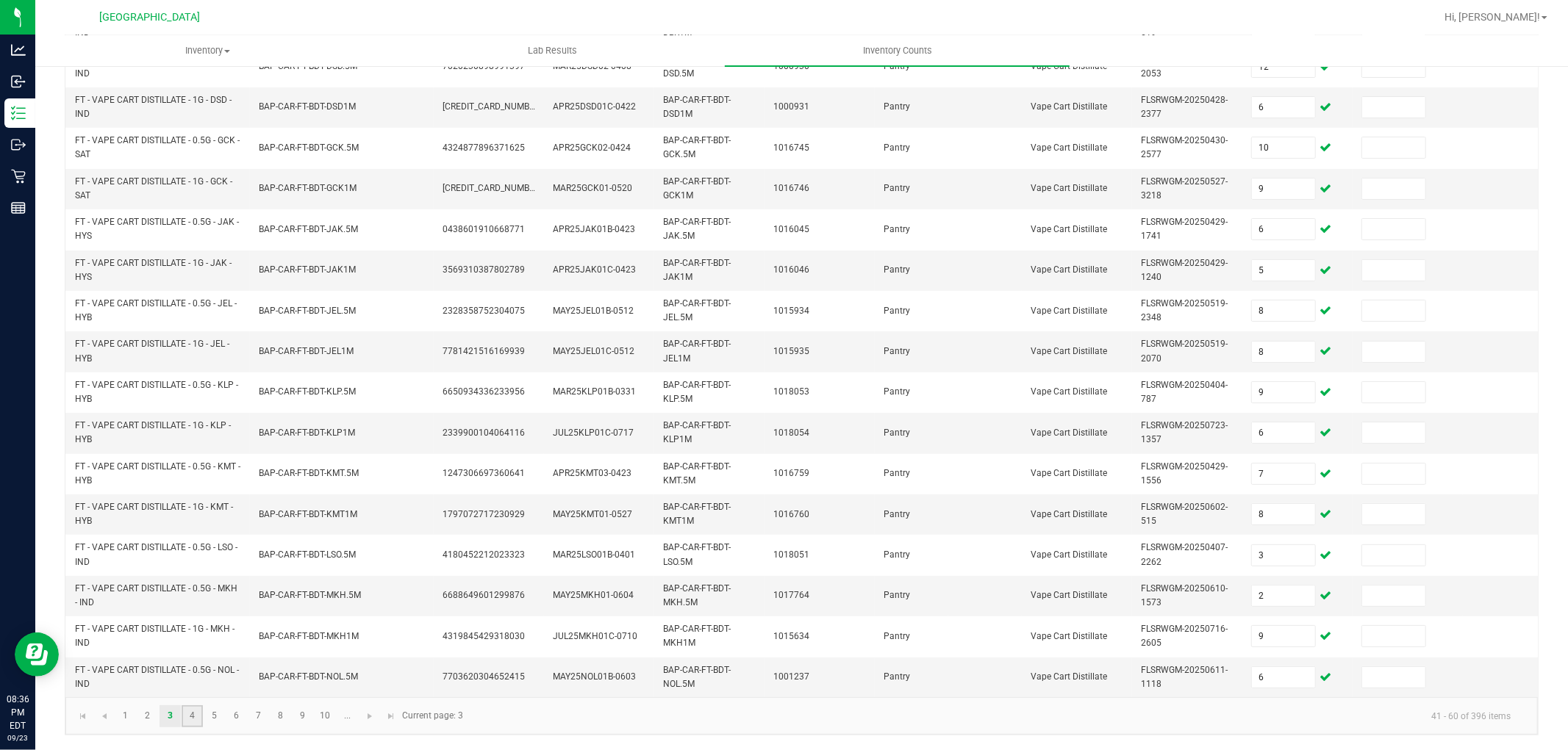
click at [185, 725] on link "4" at bounding box center [193, 716] width 22 height 22
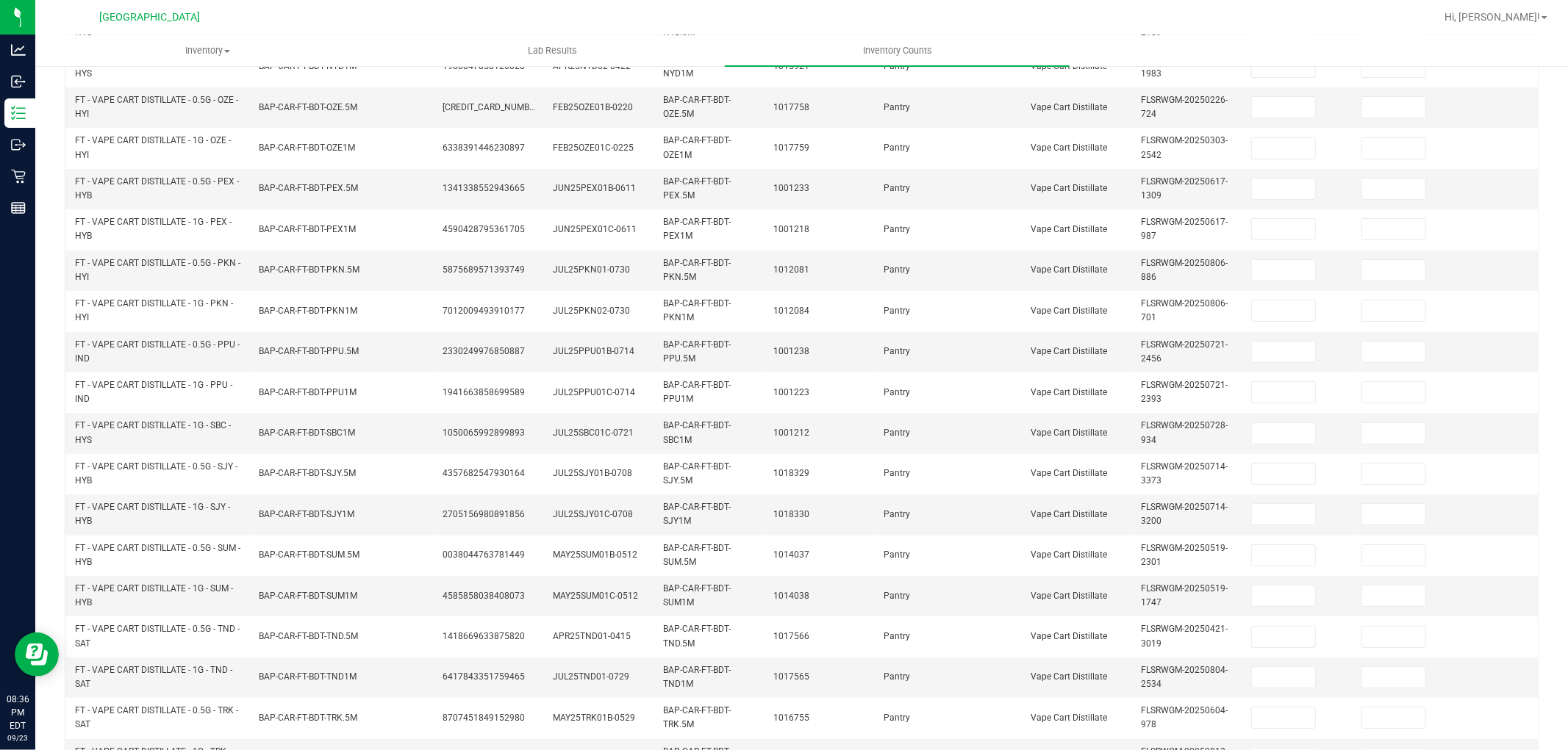
scroll to position [40, 0]
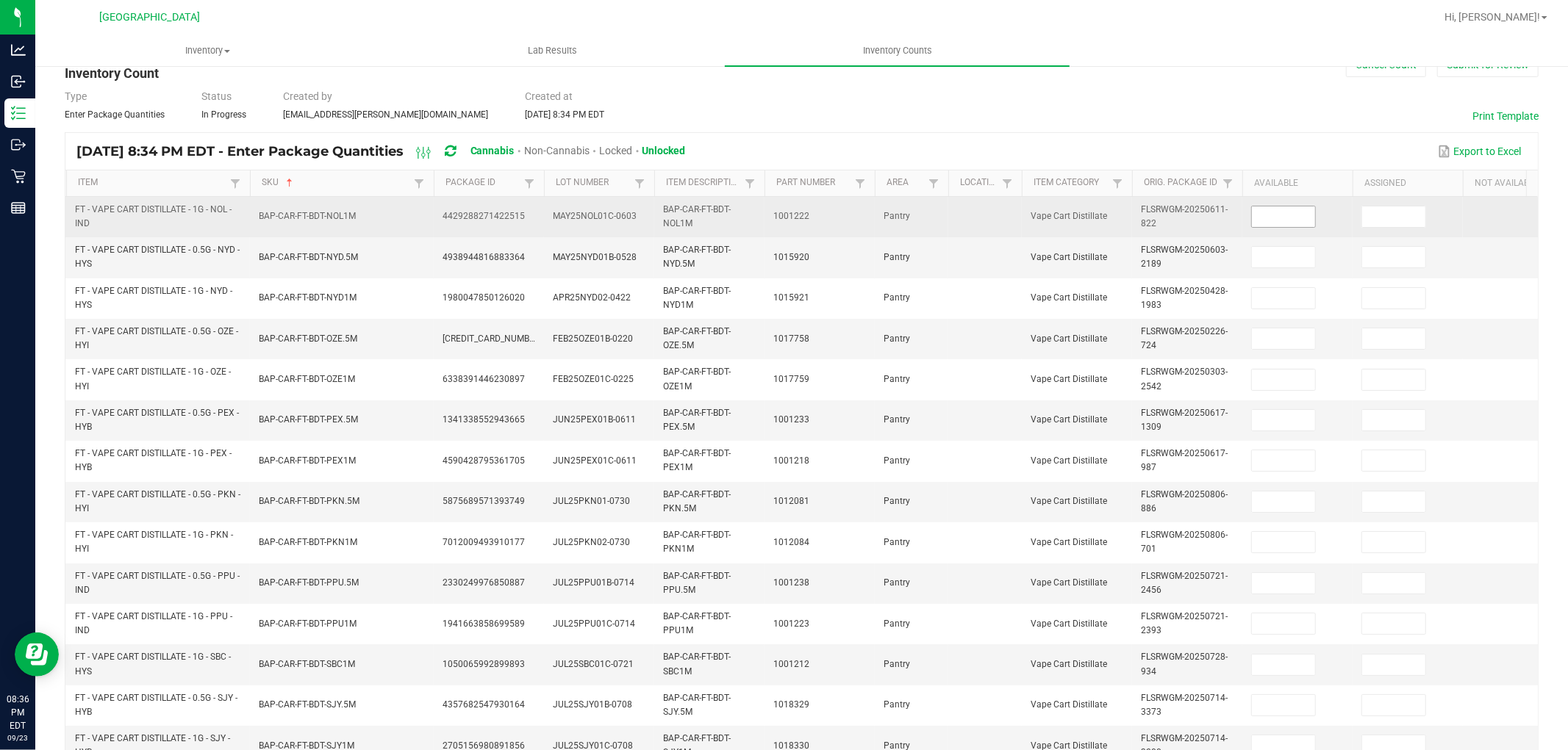
click at [1309, 214] on input at bounding box center [1284, 217] width 63 height 21
type input "2"
type input "3"
type input "12"
type input "6"
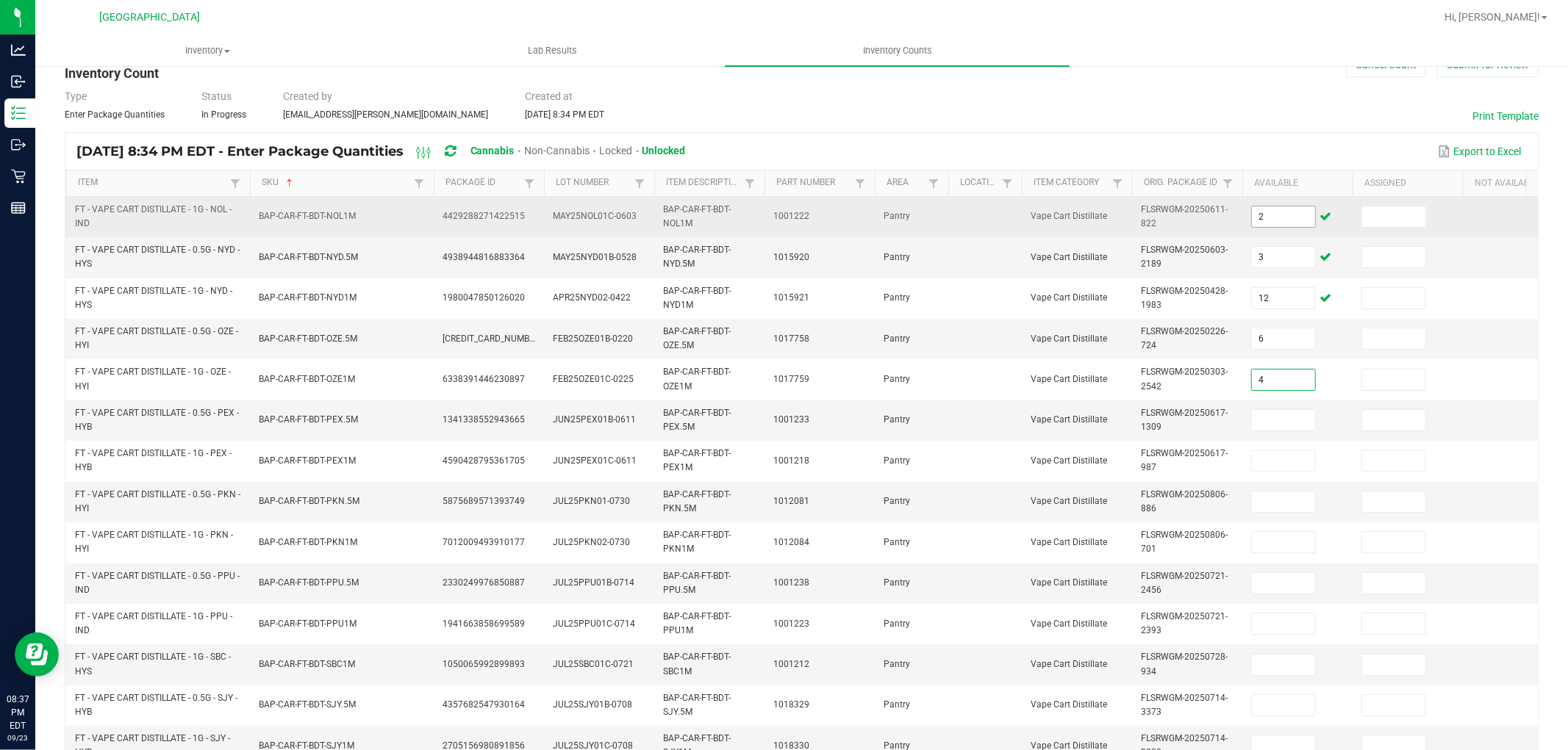
type input "4"
type input "11"
type input "7"
type input "11"
type input "7"
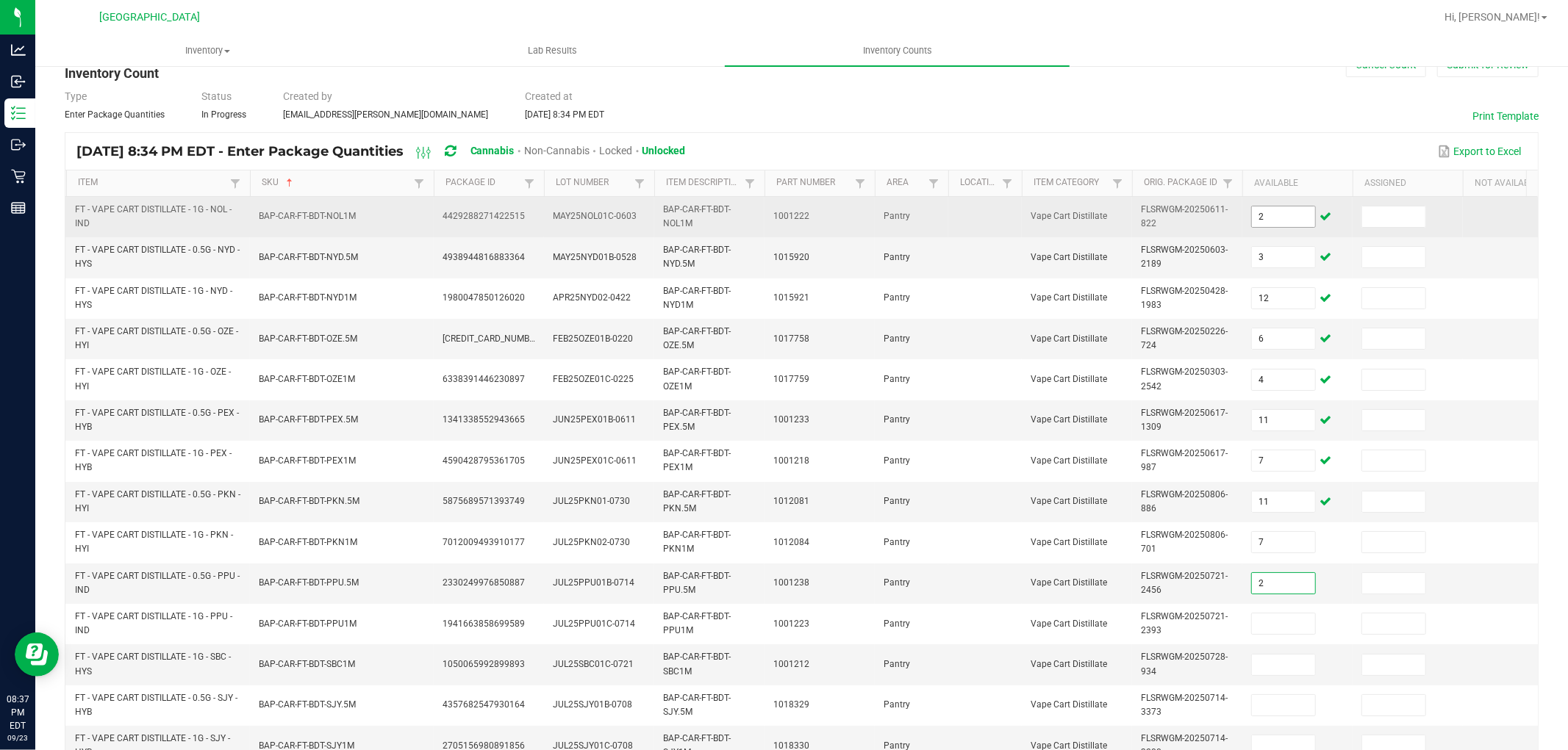
type input "2"
type input "1"
type input "7"
type input "3"
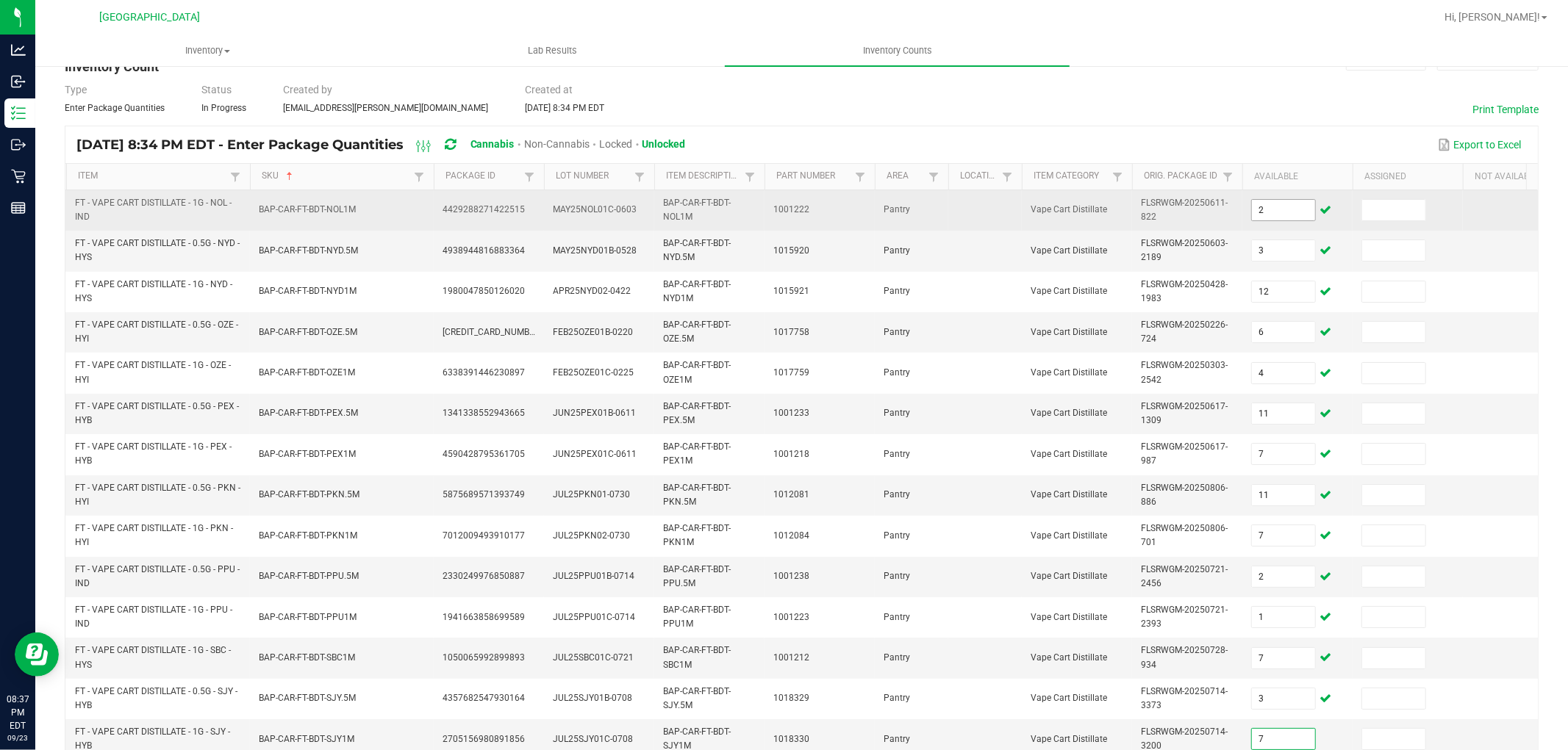
type input "7"
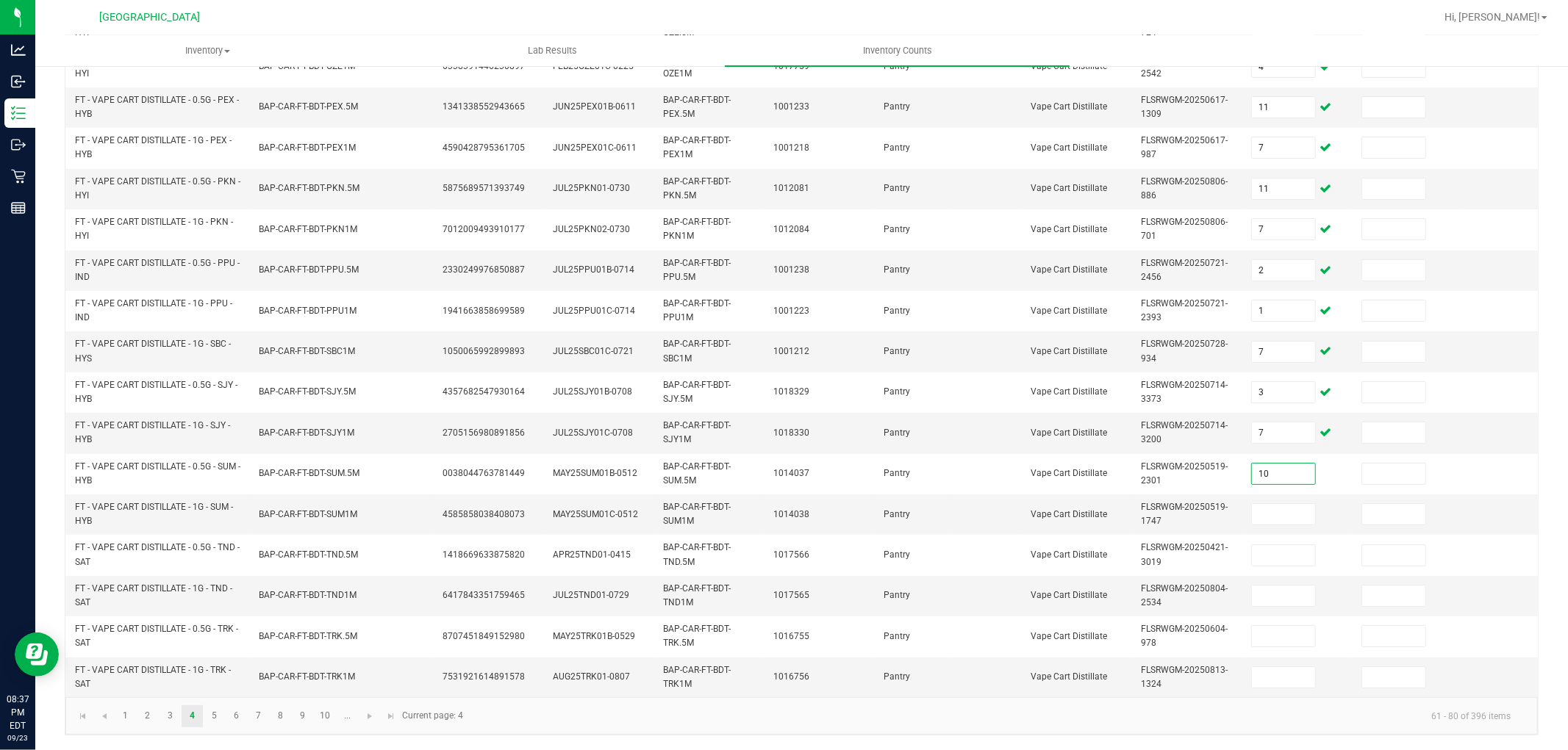
type input "10"
type input "2"
type input "11"
type input "8"
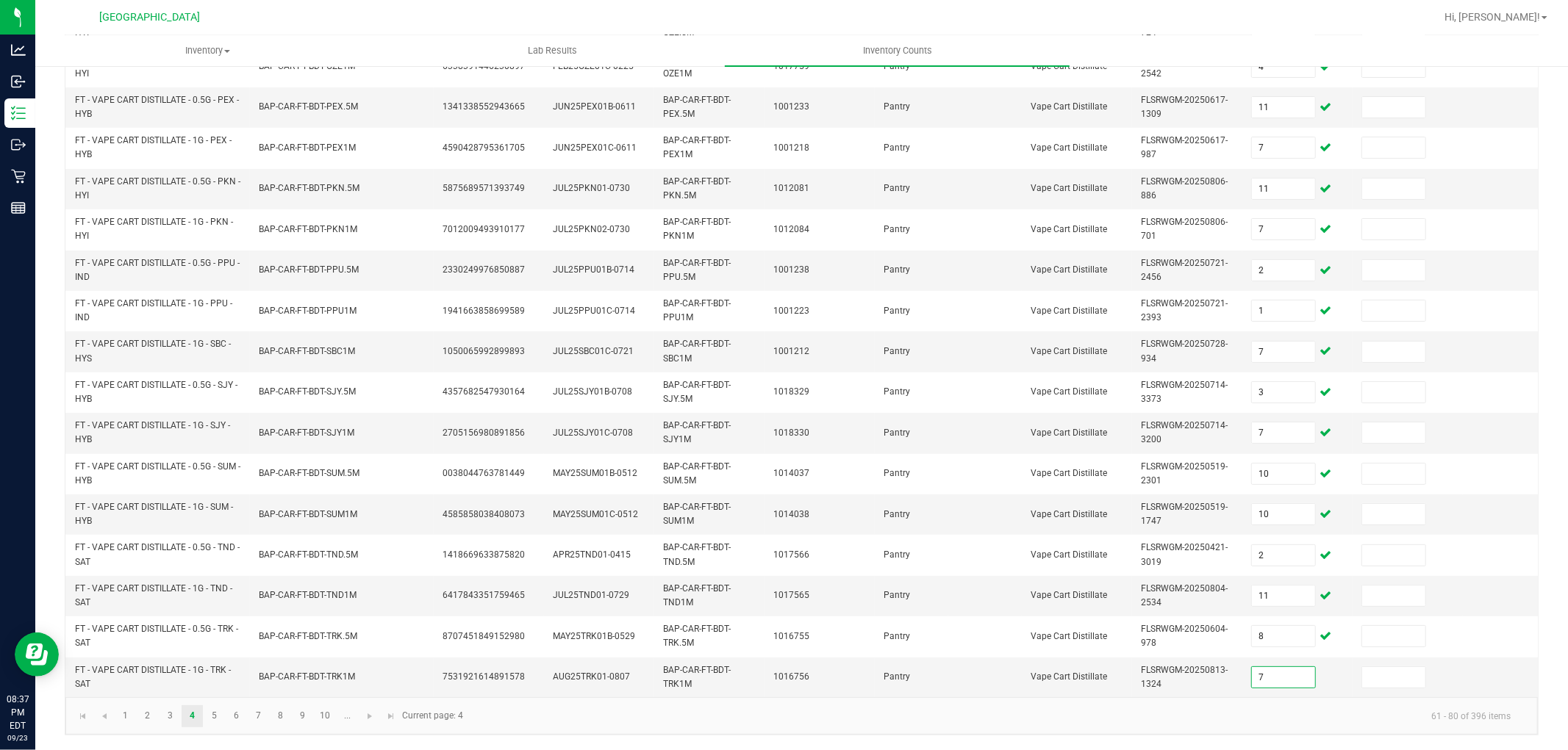
type input "7"
click at [217, 716] on link "5" at bounding box center [214, 716] width 22 height 22
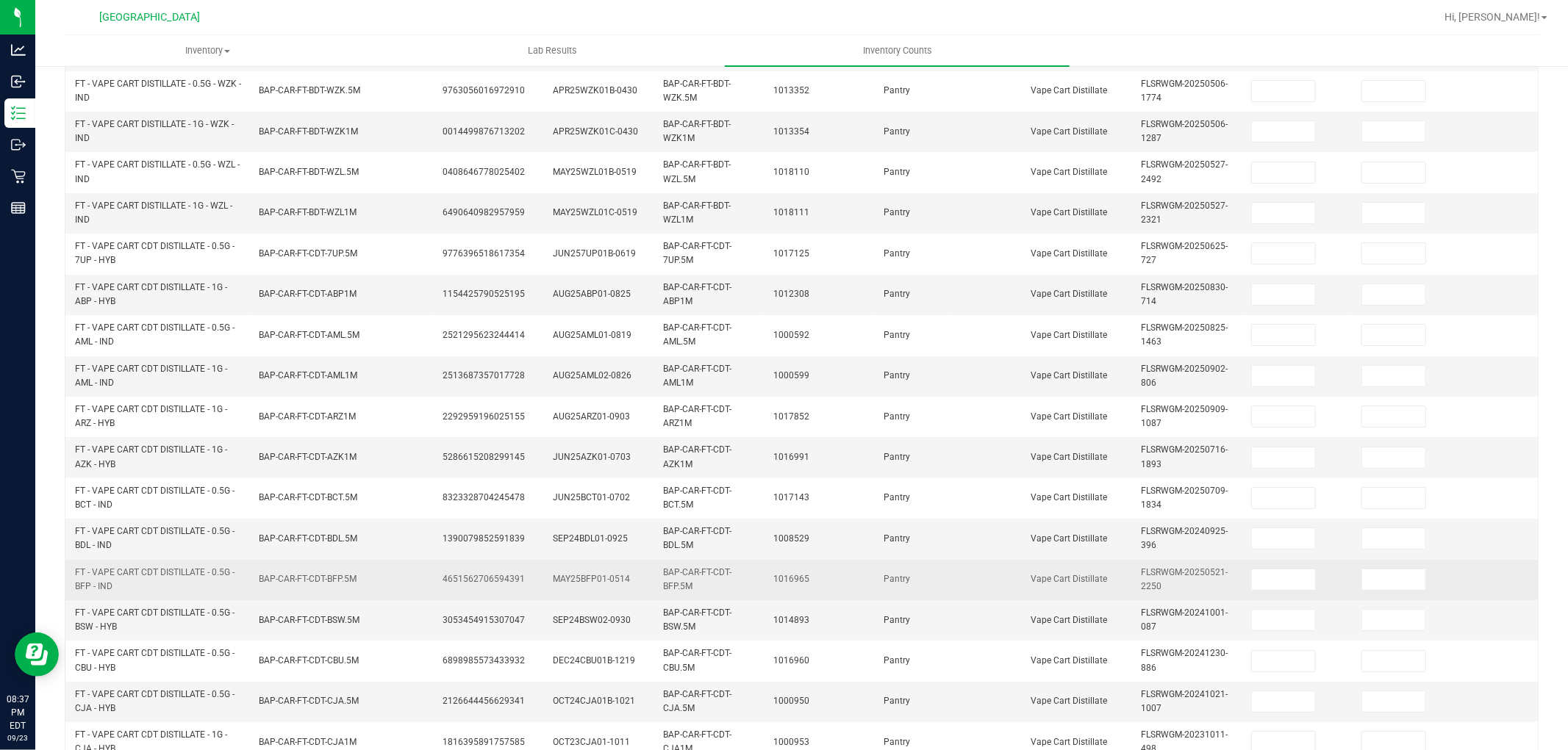
scroll to position [40, 0]
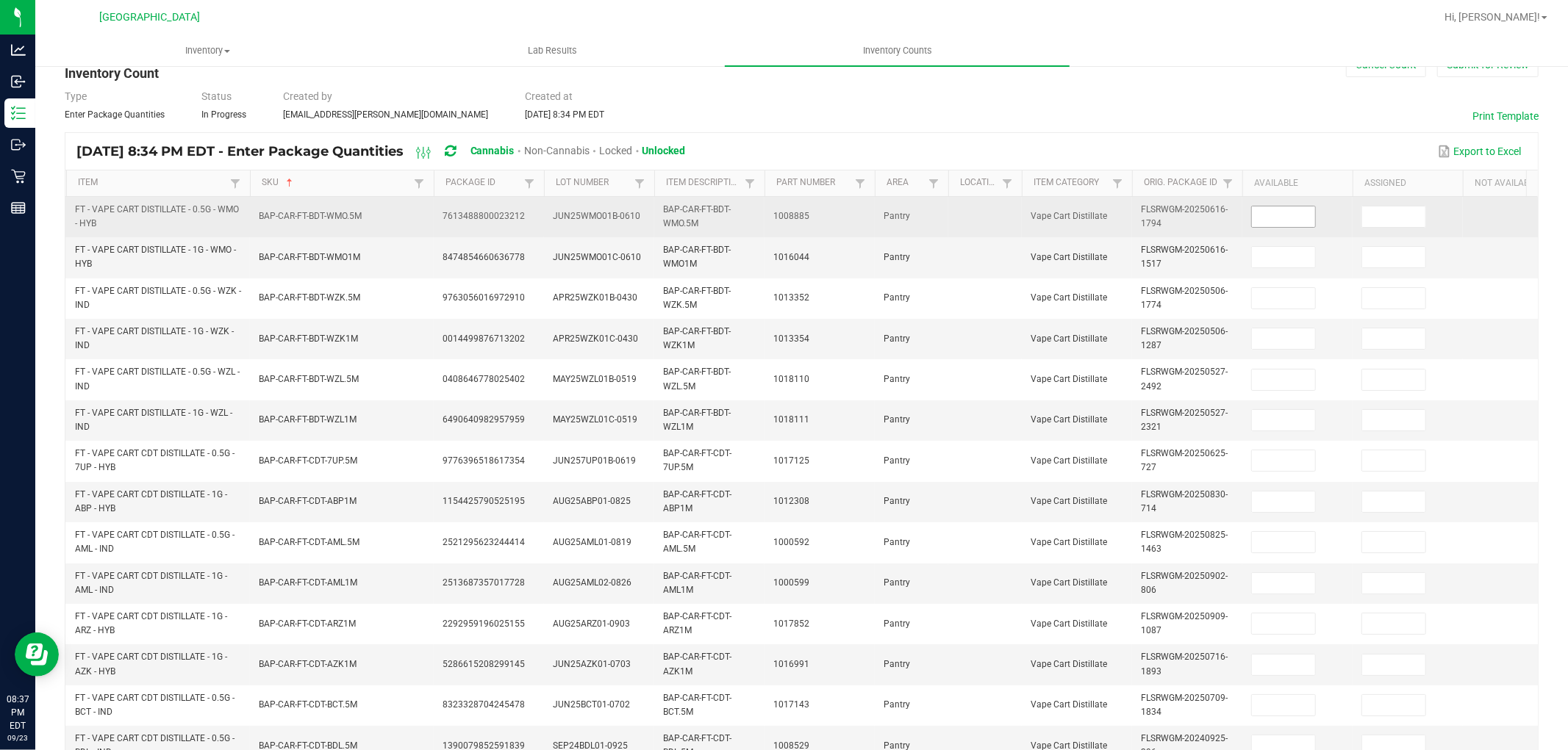
click at [1291, 209] on input at bounding box center [1284, 217] width 63 height 21
type input "7"
type input "2"
type input "3"
type input "11"
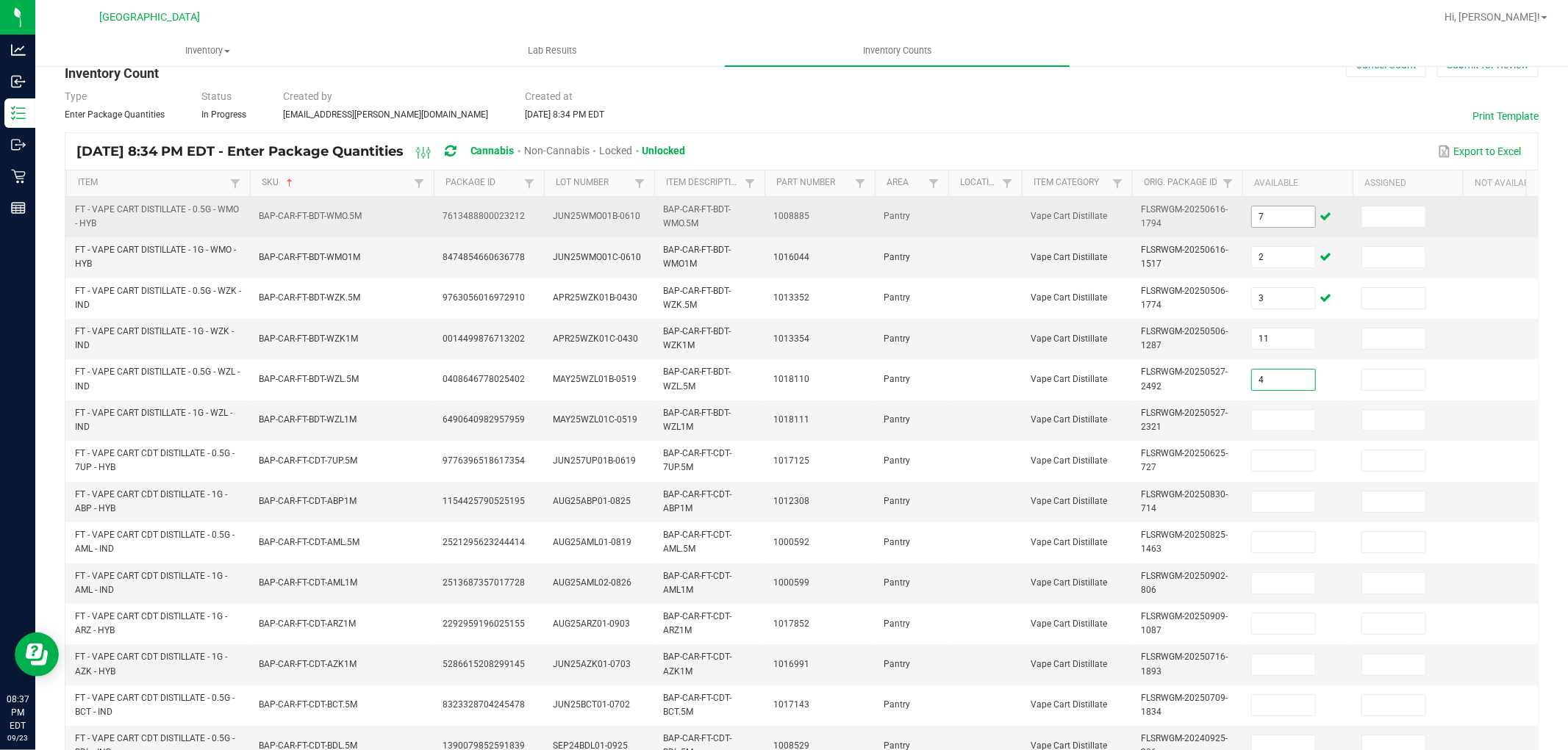
type input "4"
type input "5"
type input "7"
type input "9"
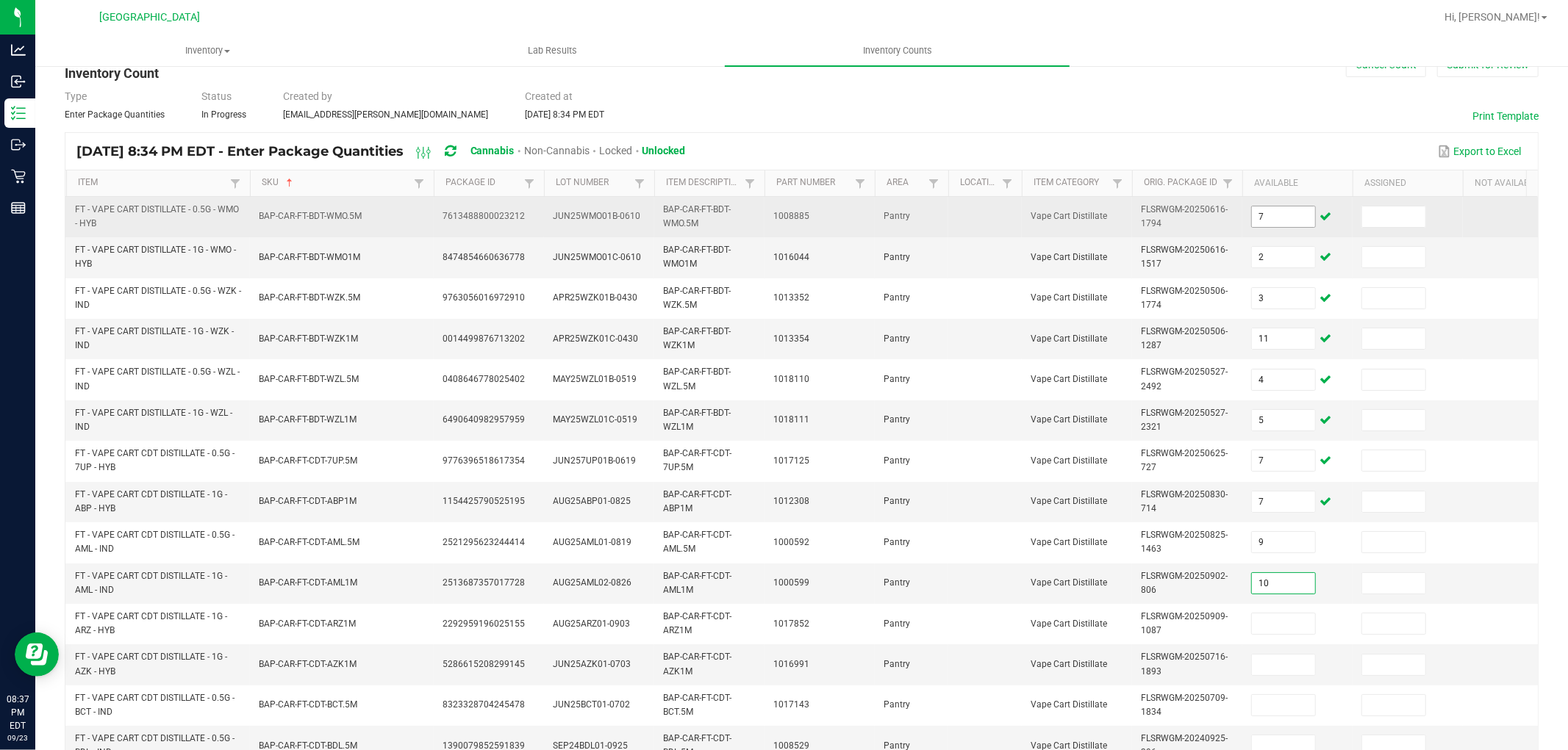
type input "10"
type input "12"
type input "8"
type input "1"
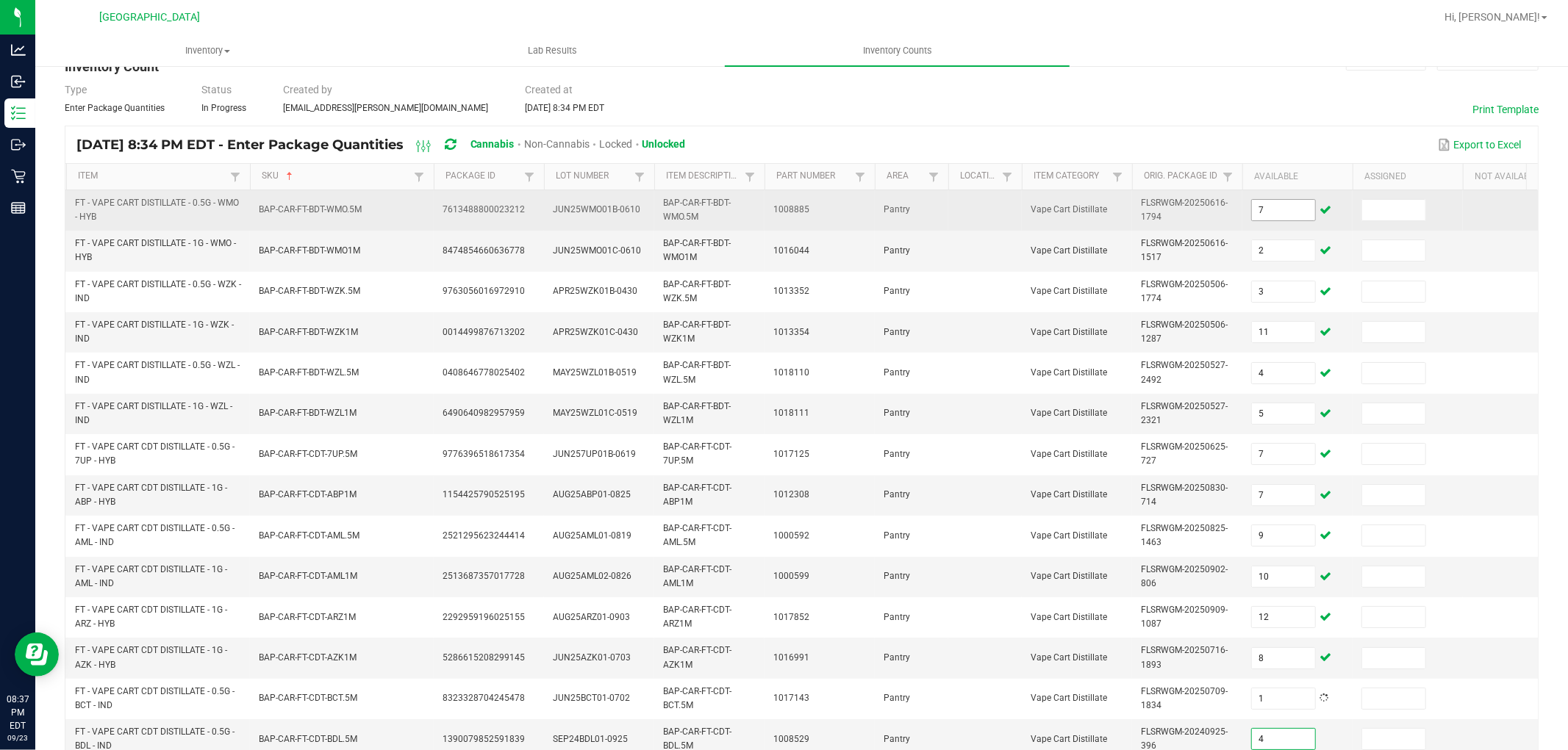
type input "4"
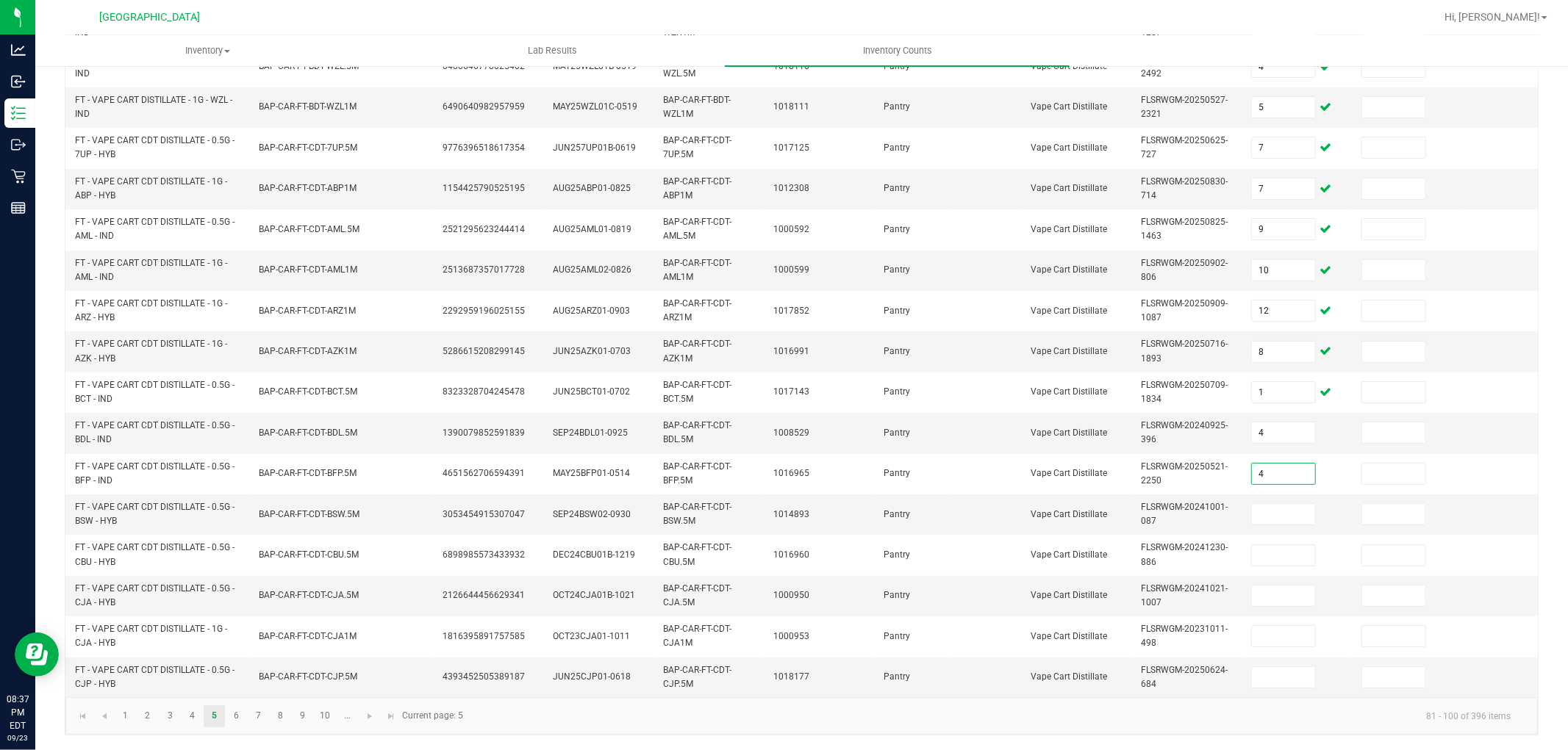
type input "4"
type input "3"
type input "5"
type input "11"
type input "4"
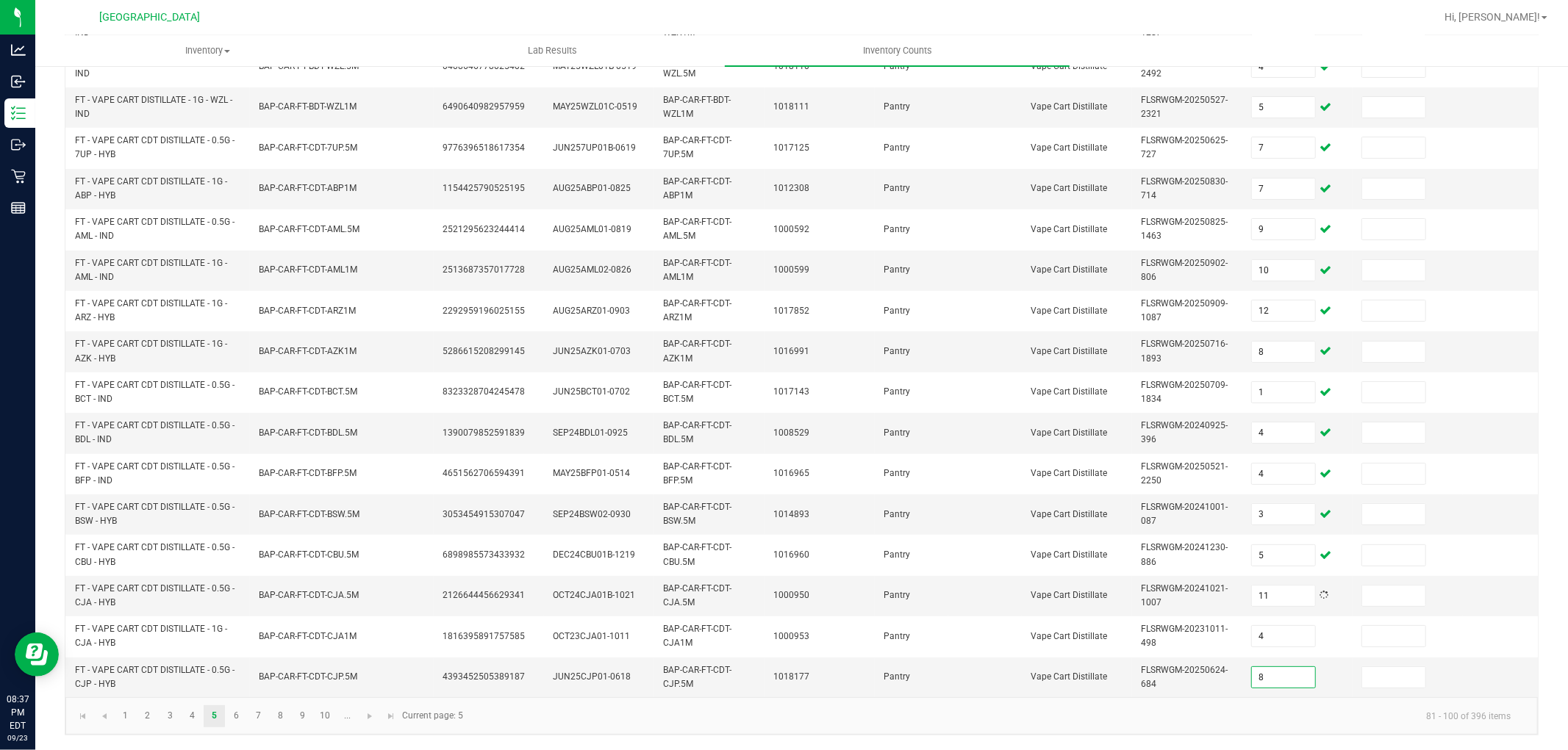
type input "8"
click at [238, 722] on link "6" at bounding box center [237, 716] width 22 height 22
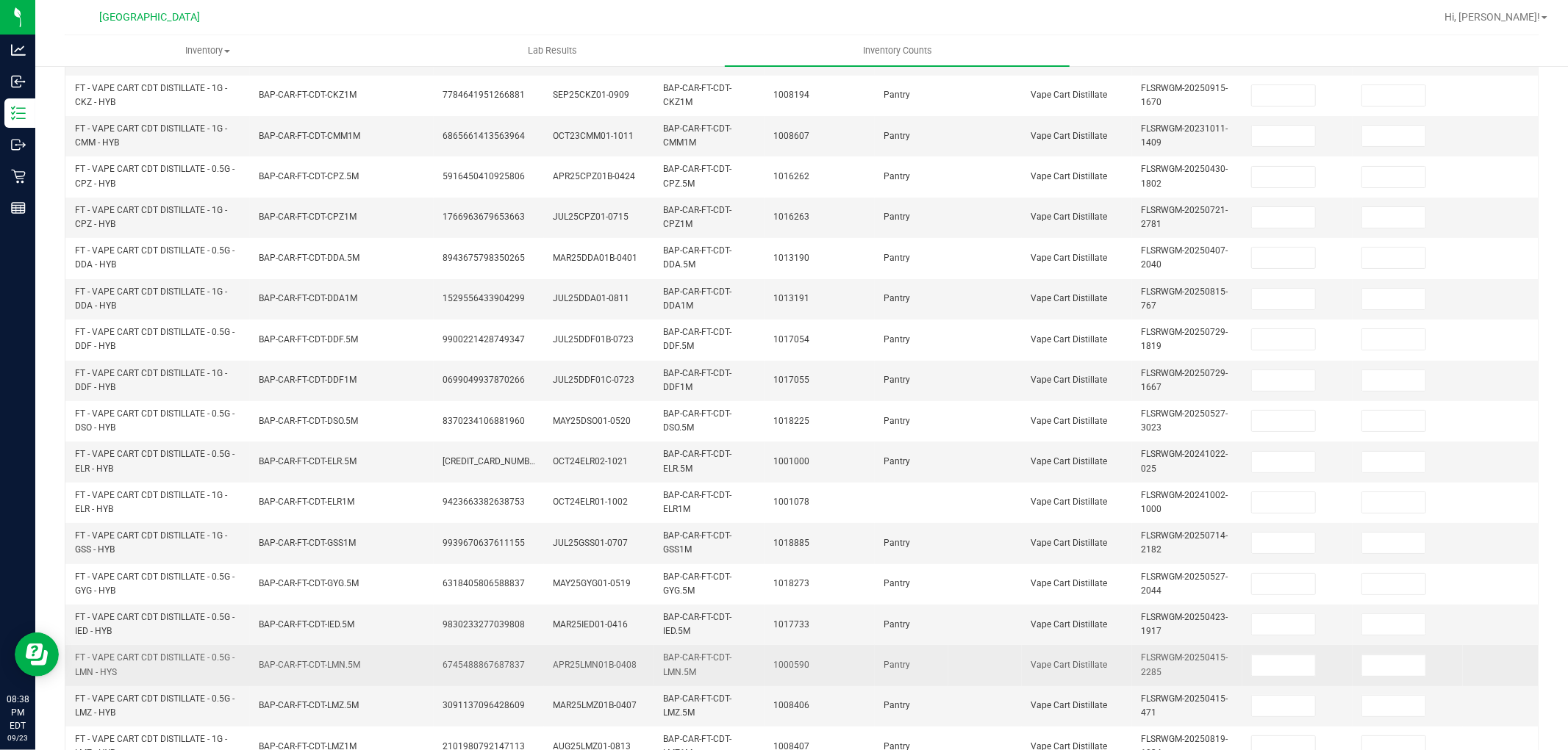
scroll to position [40, 0]
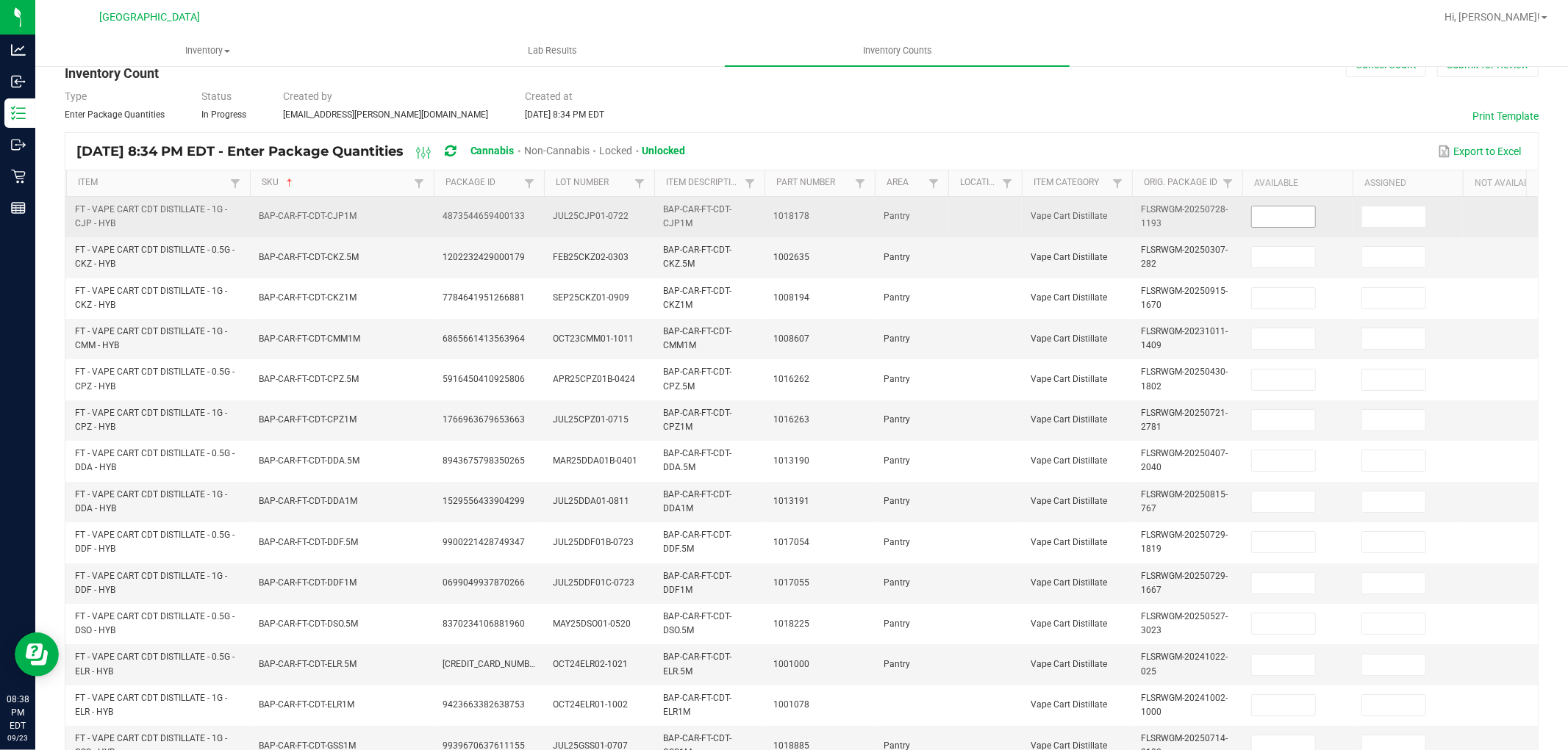
click at [1293, 218] on input at bounding box center [1284, 217] width 63 height 21
type input "6"
type input "4"
type input "13"
type input "1"
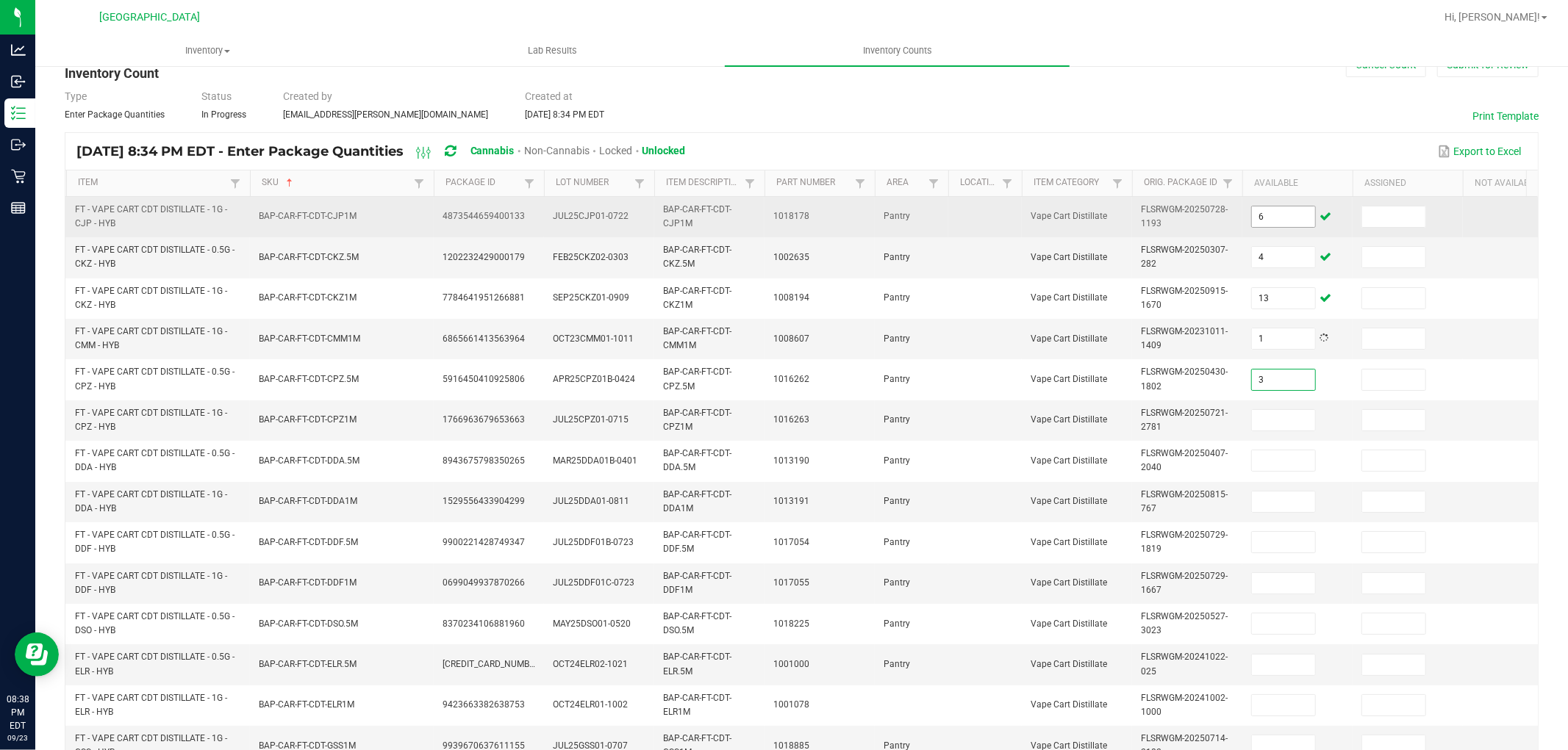
type input "3"
type input "1"
type input "8"
type input "9"
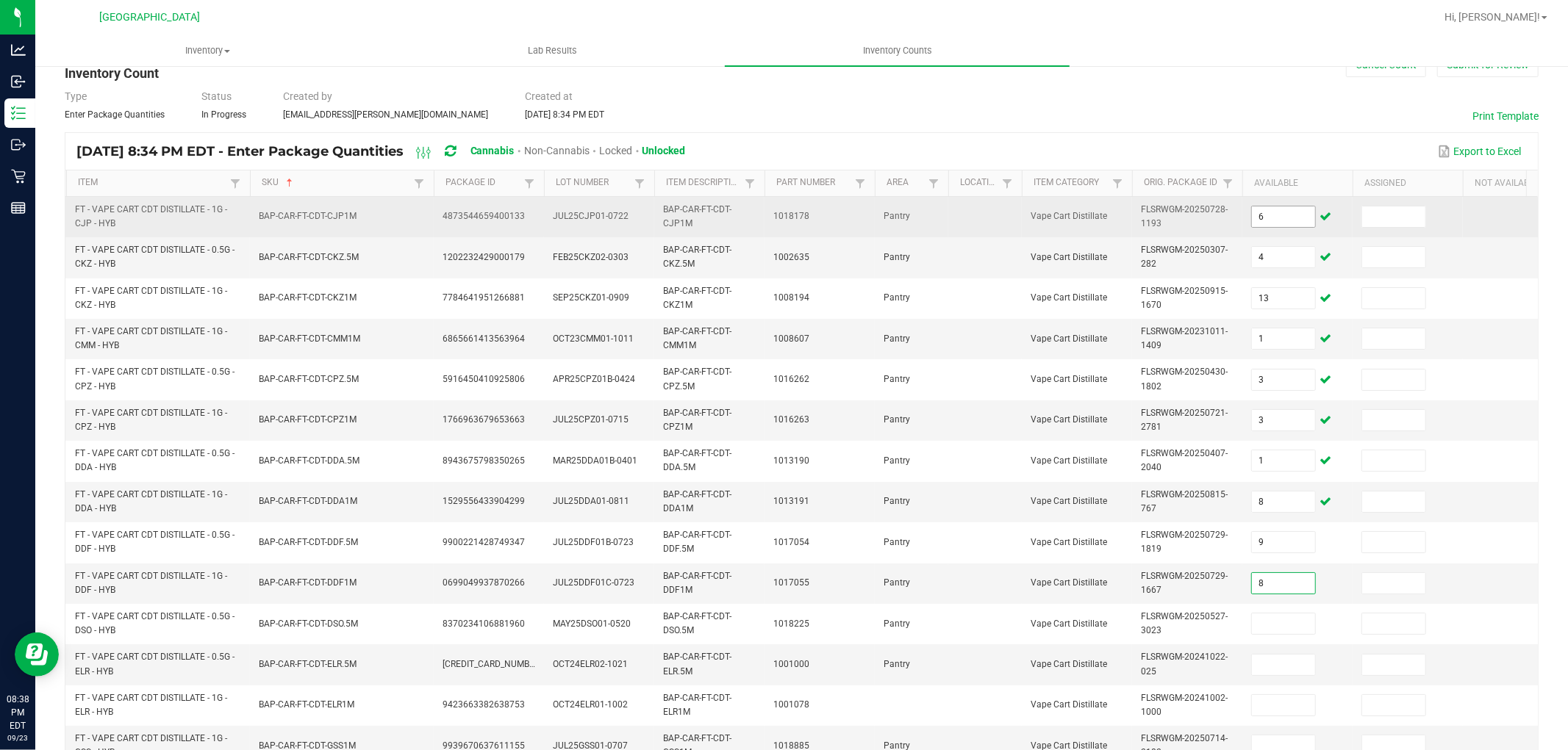
type input "8"
type input "12"
type input "4"
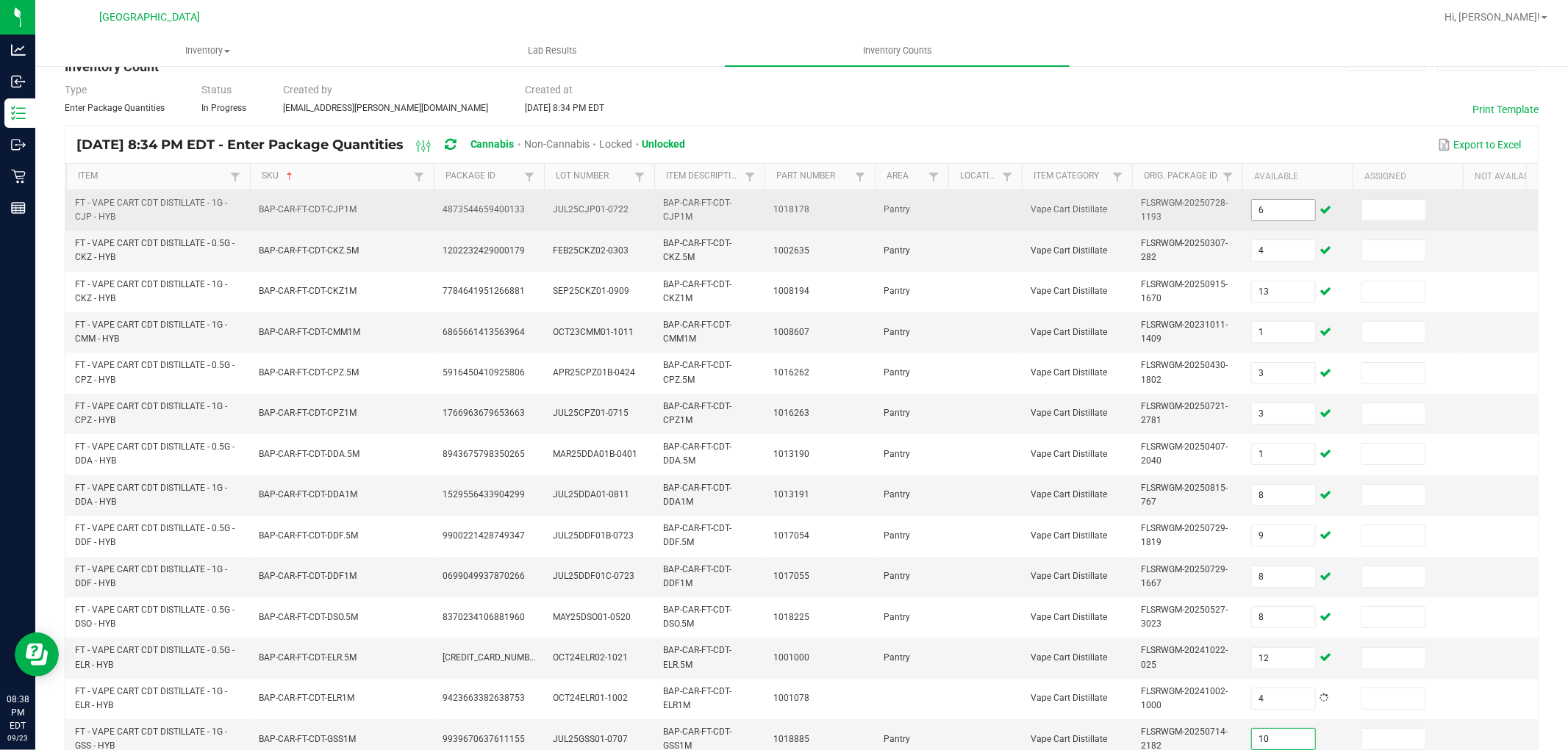
type input "10"
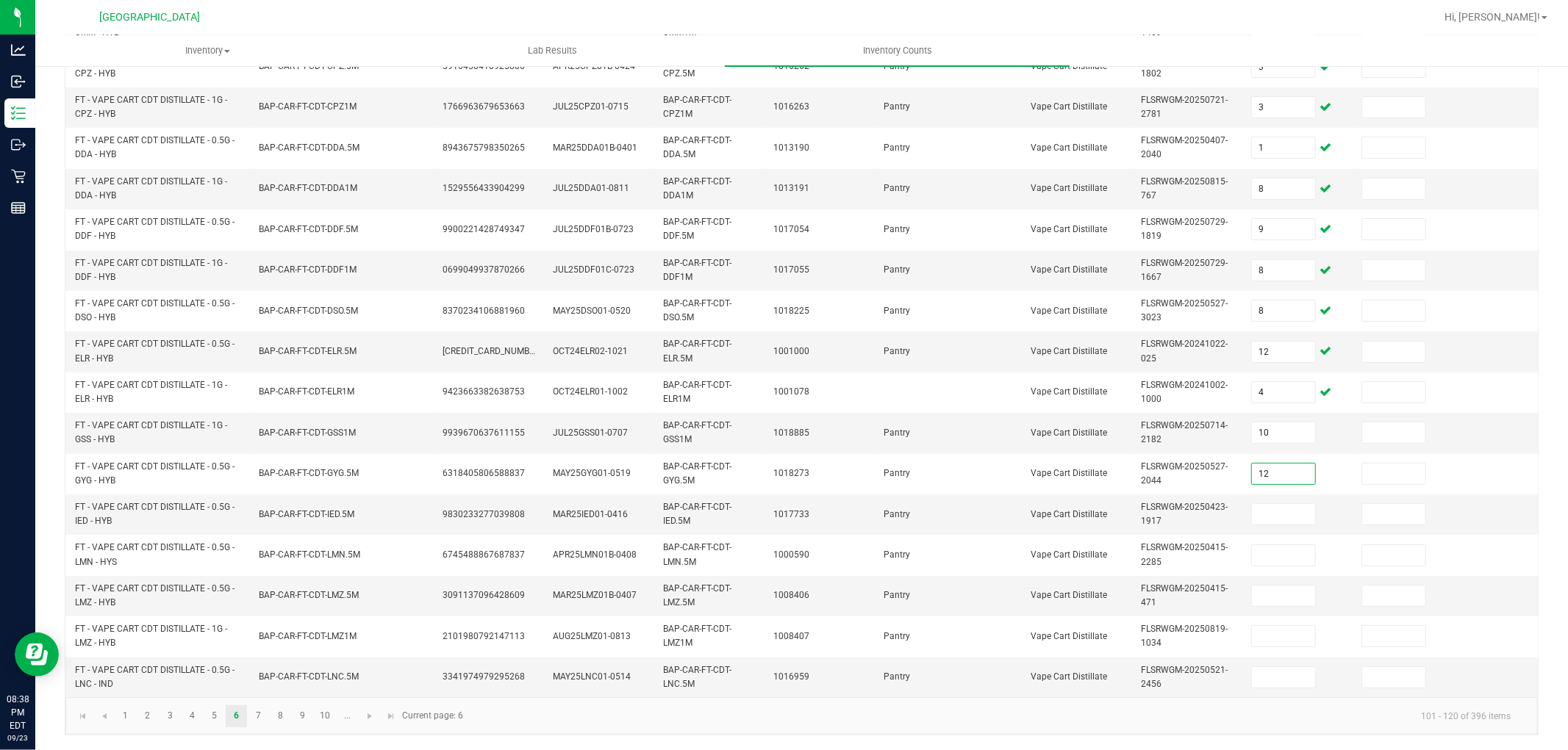
type input "12"
type input "8"
type input "5"
type input "8"
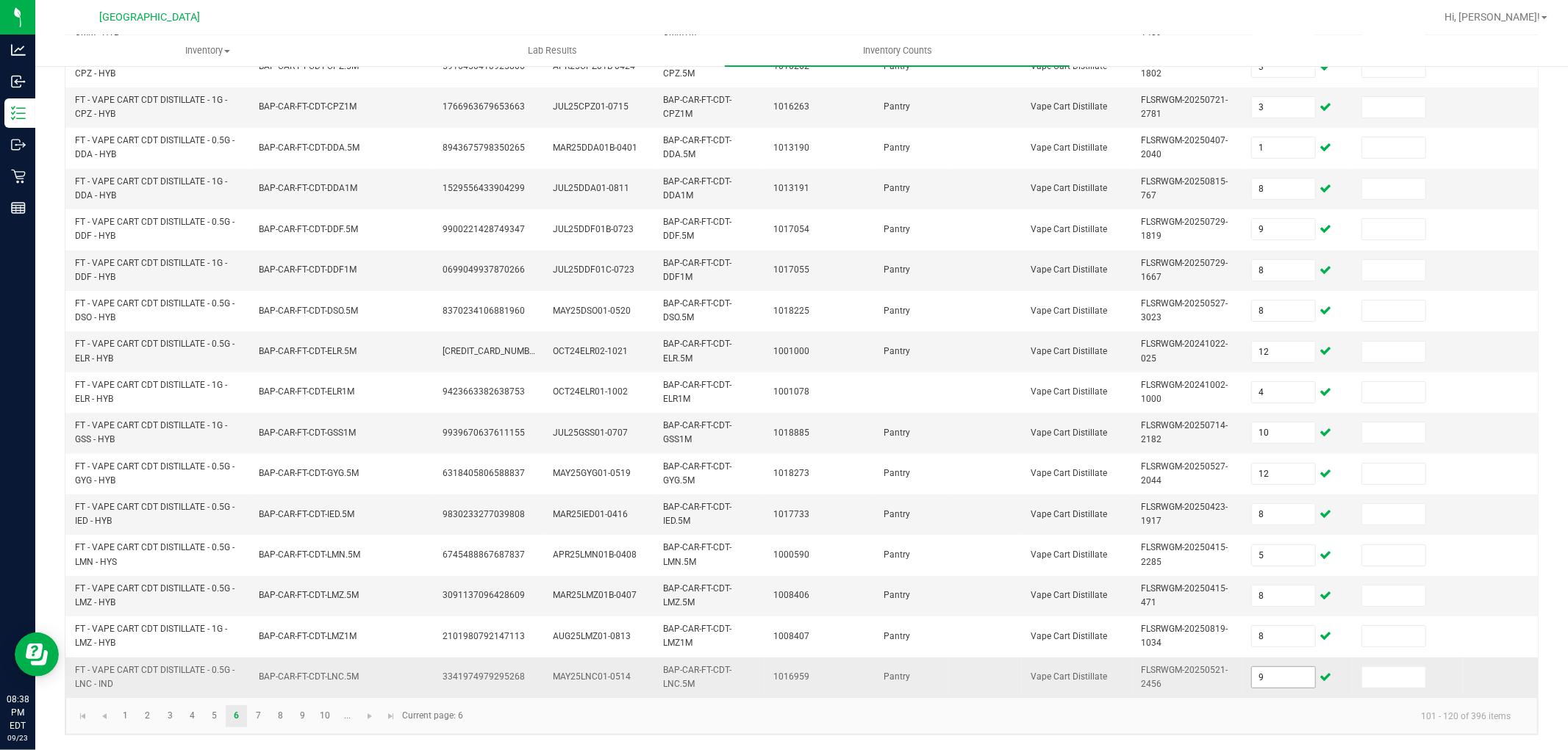
click at [1289, 667] on input "9" at bounding box center [1284, 677] width 63 height 21
type input "11"
click at [257, 706] on link "7" at bounding box center [258, 716] width 22 height 22
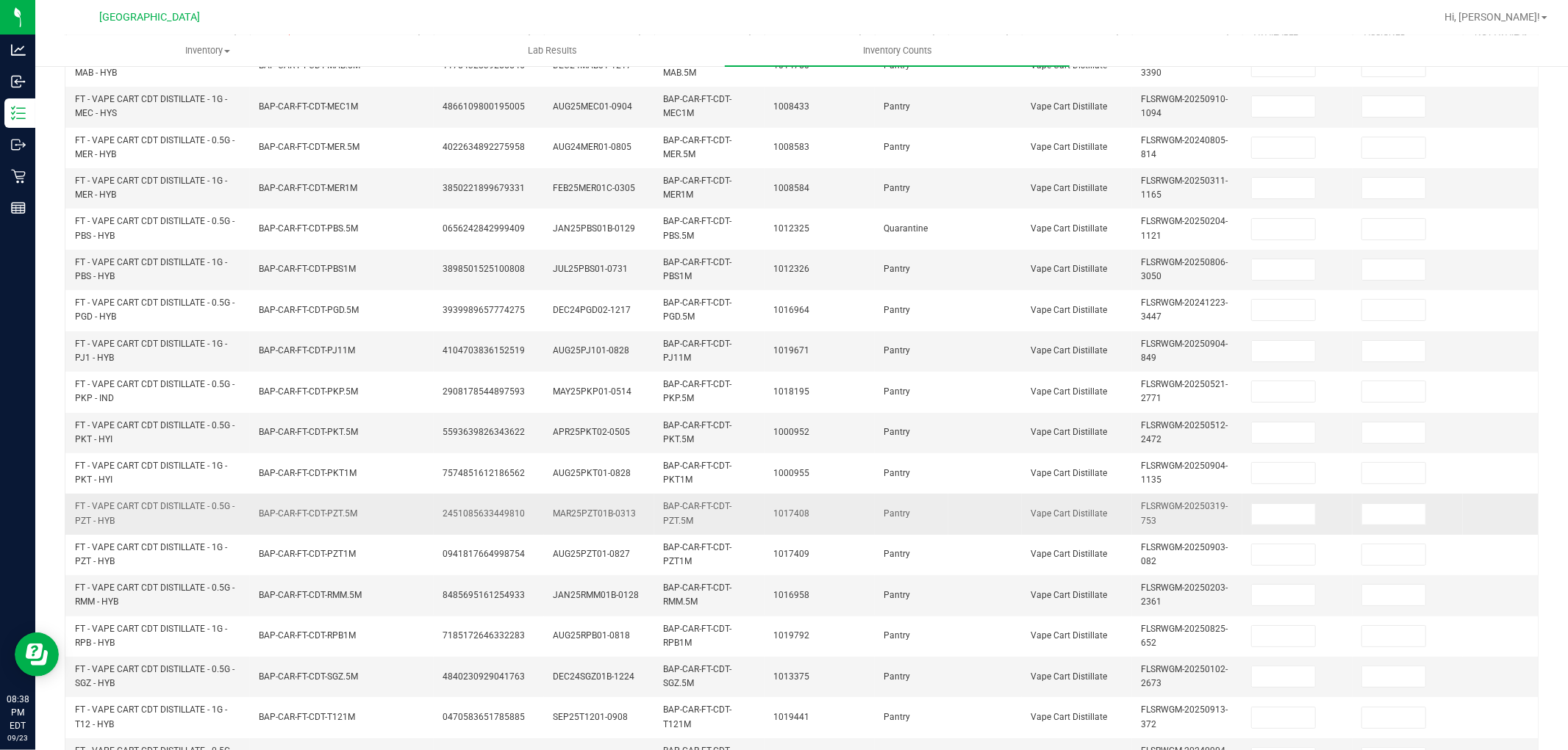
scroll to position [0, 0]
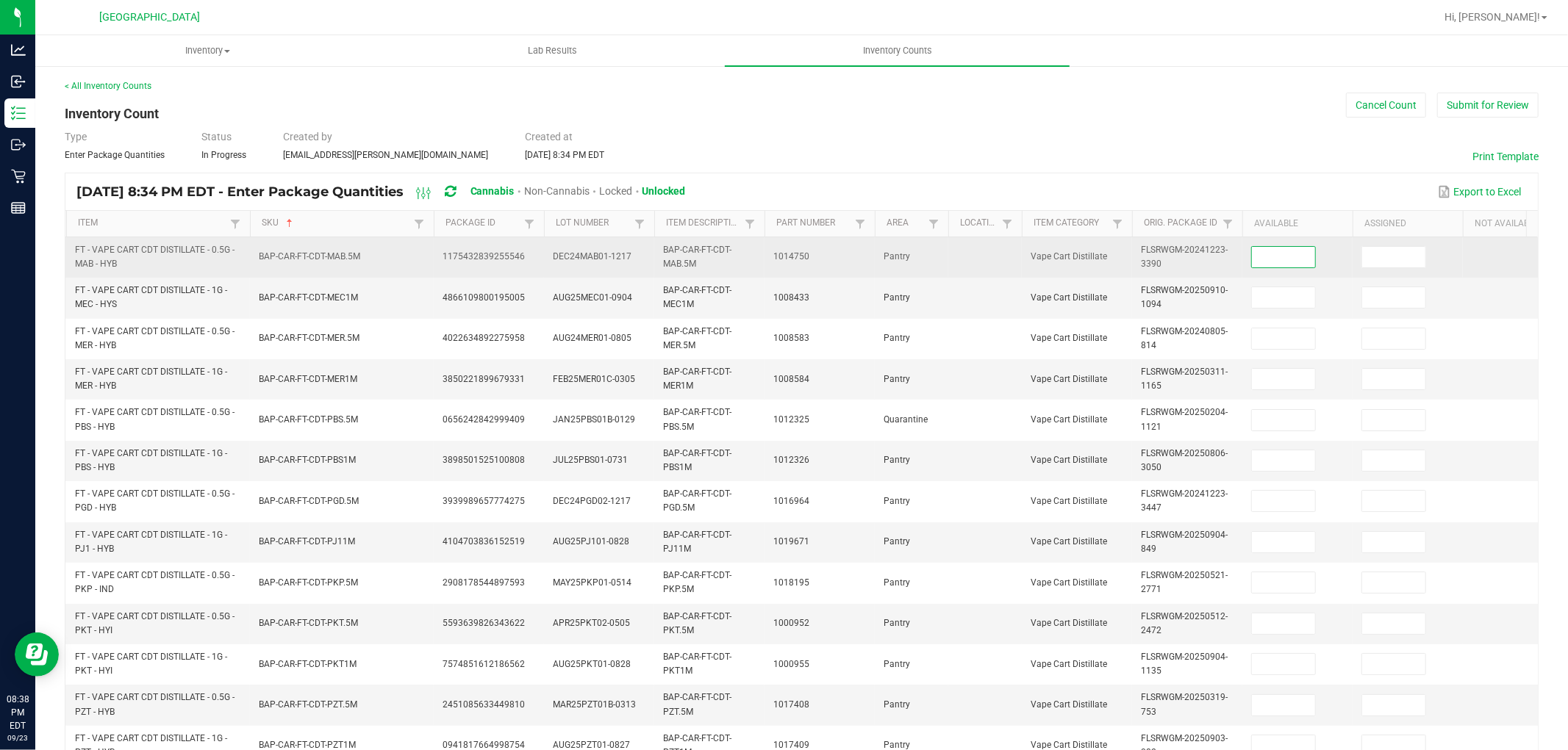
click at [1281, 253] on input at bounding box center [1284, 257] width 63 height 21
type input "9"
type input "7"
type input "5"
type input "11"
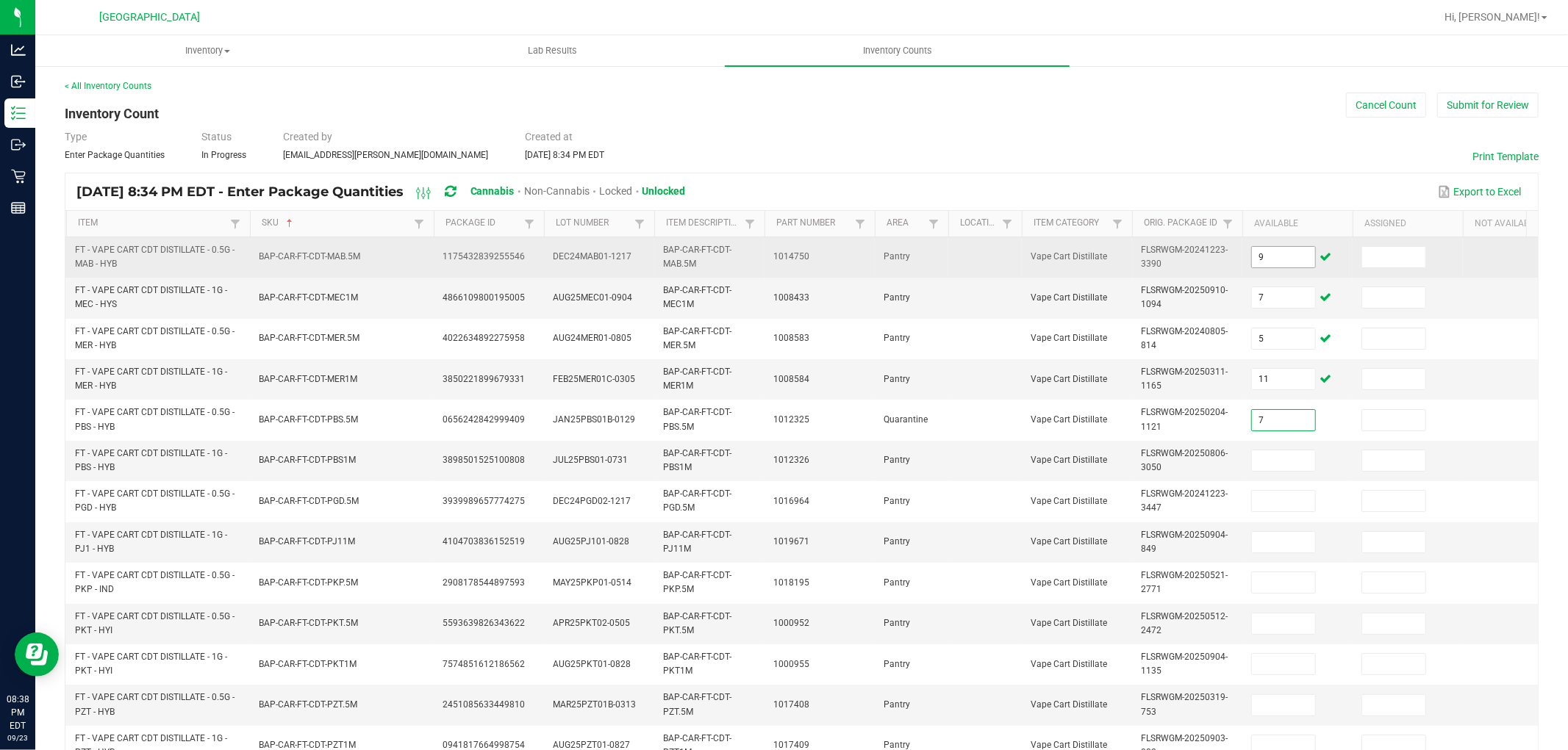
type input "7"
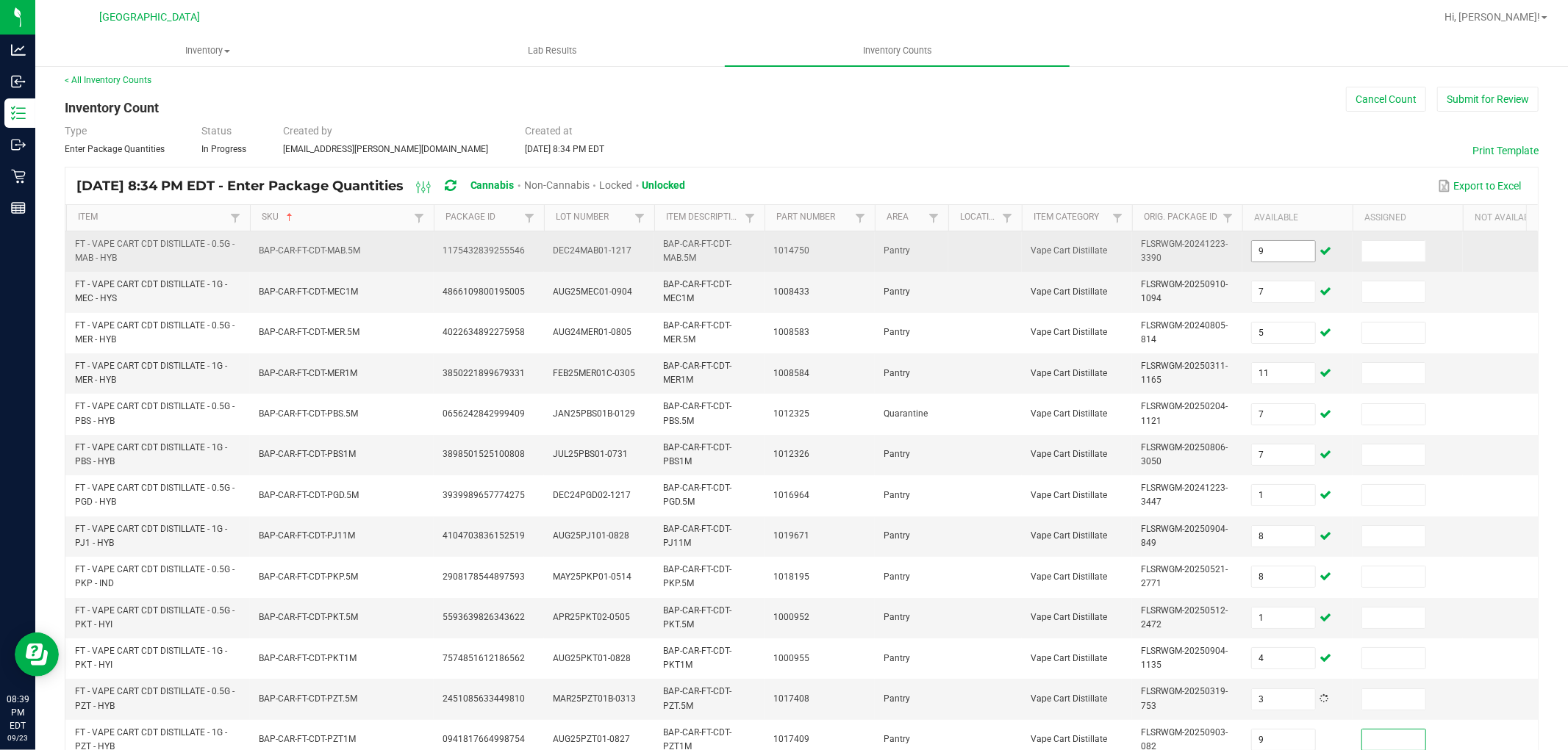
scroll to position [368, 0]
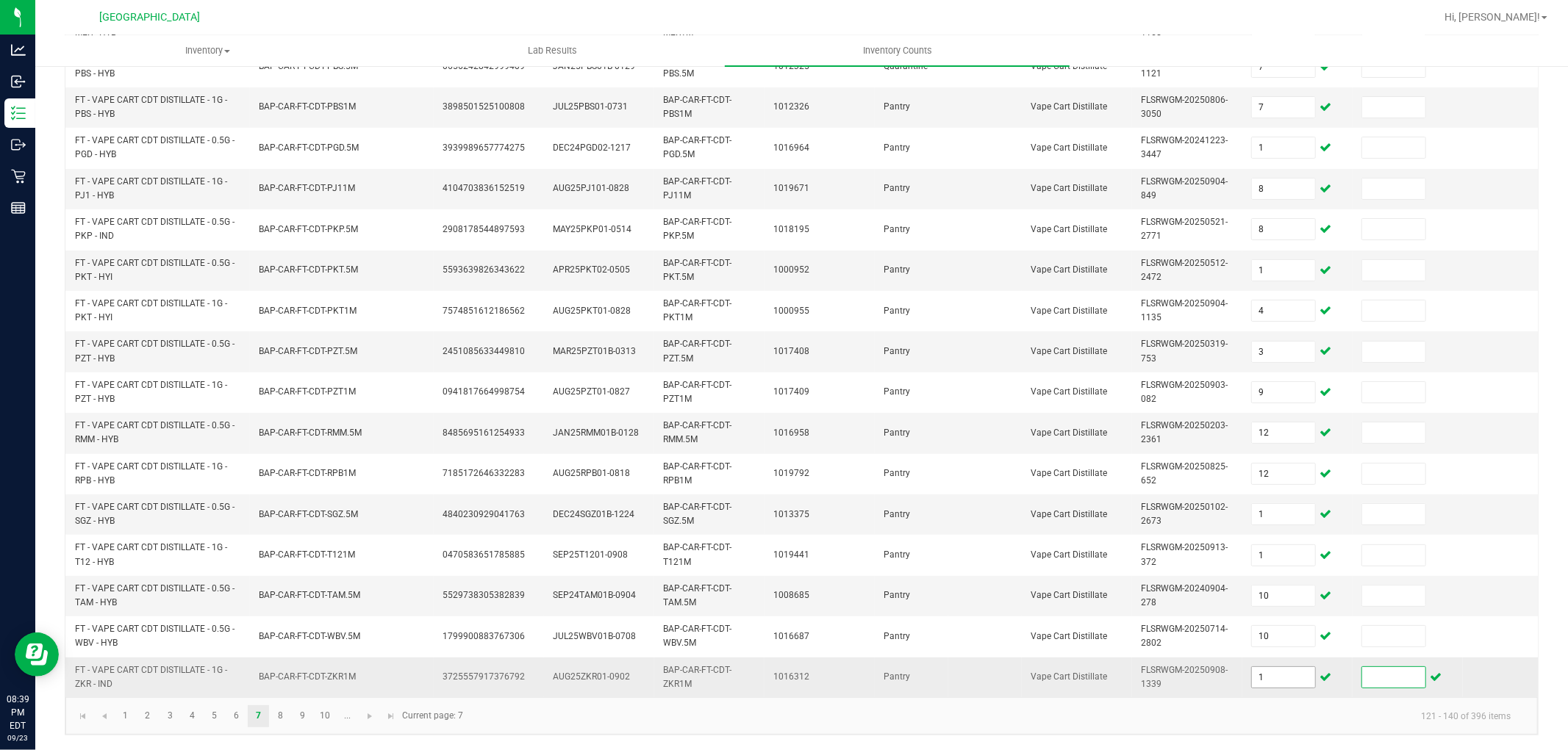
click at [1310, 667] on input "1" at bounding box center [1284, 677] width 63 height 21
click at [276, 710] on link "8" at bounding box center [281, 716] width 22 height 22
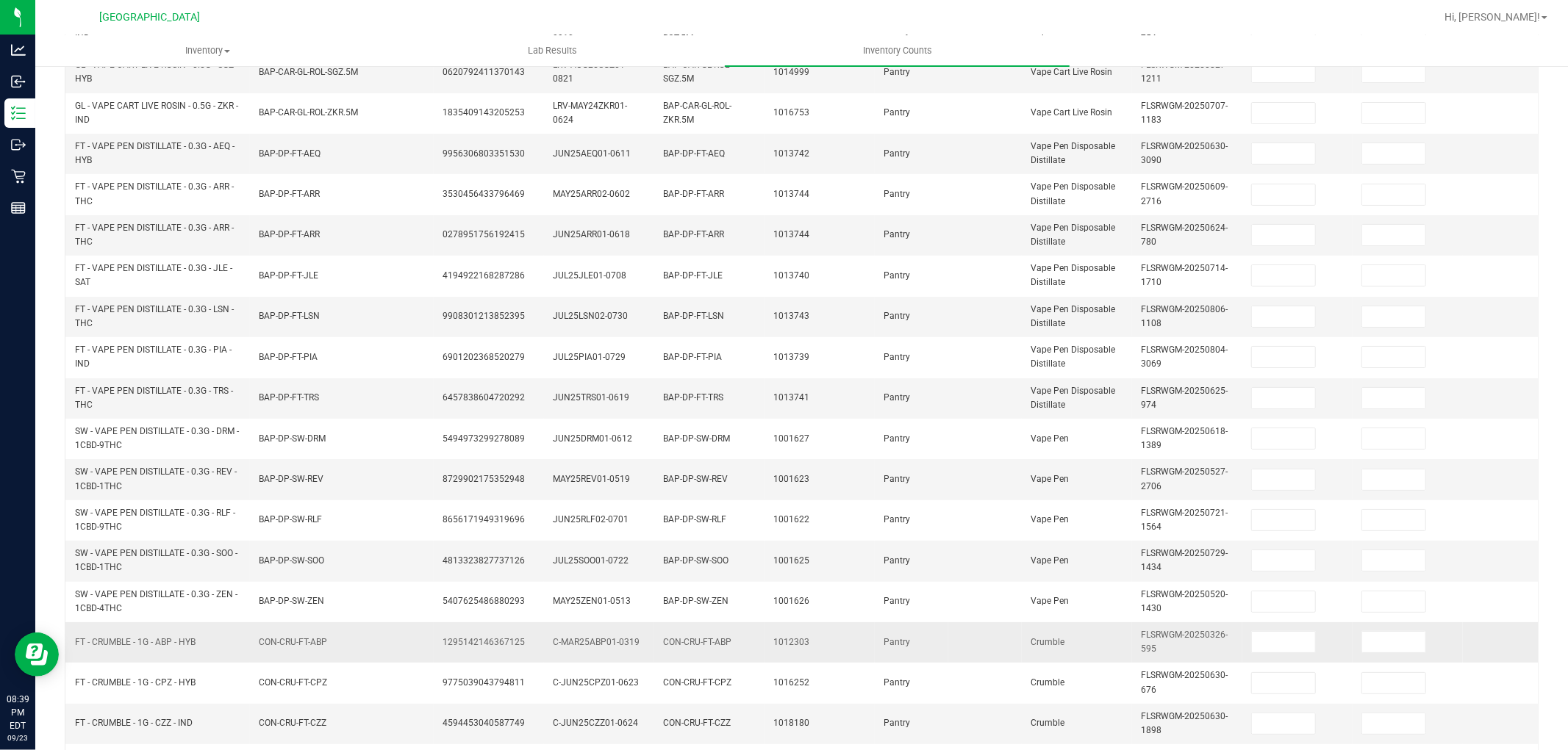
scroll to position [0, 0]
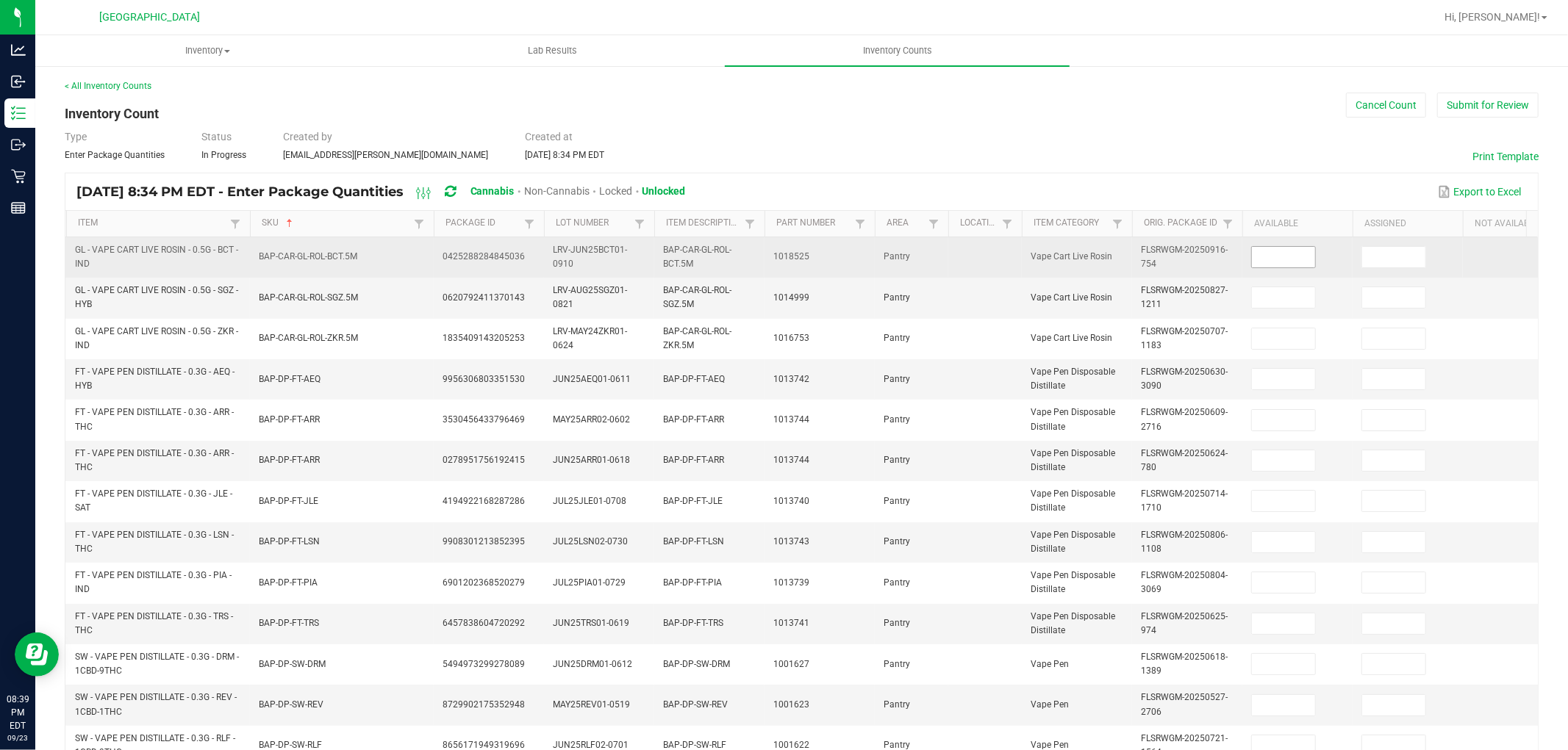
click at [1300, 263] on input at bounding box center [1284, 257] width 63 height 21
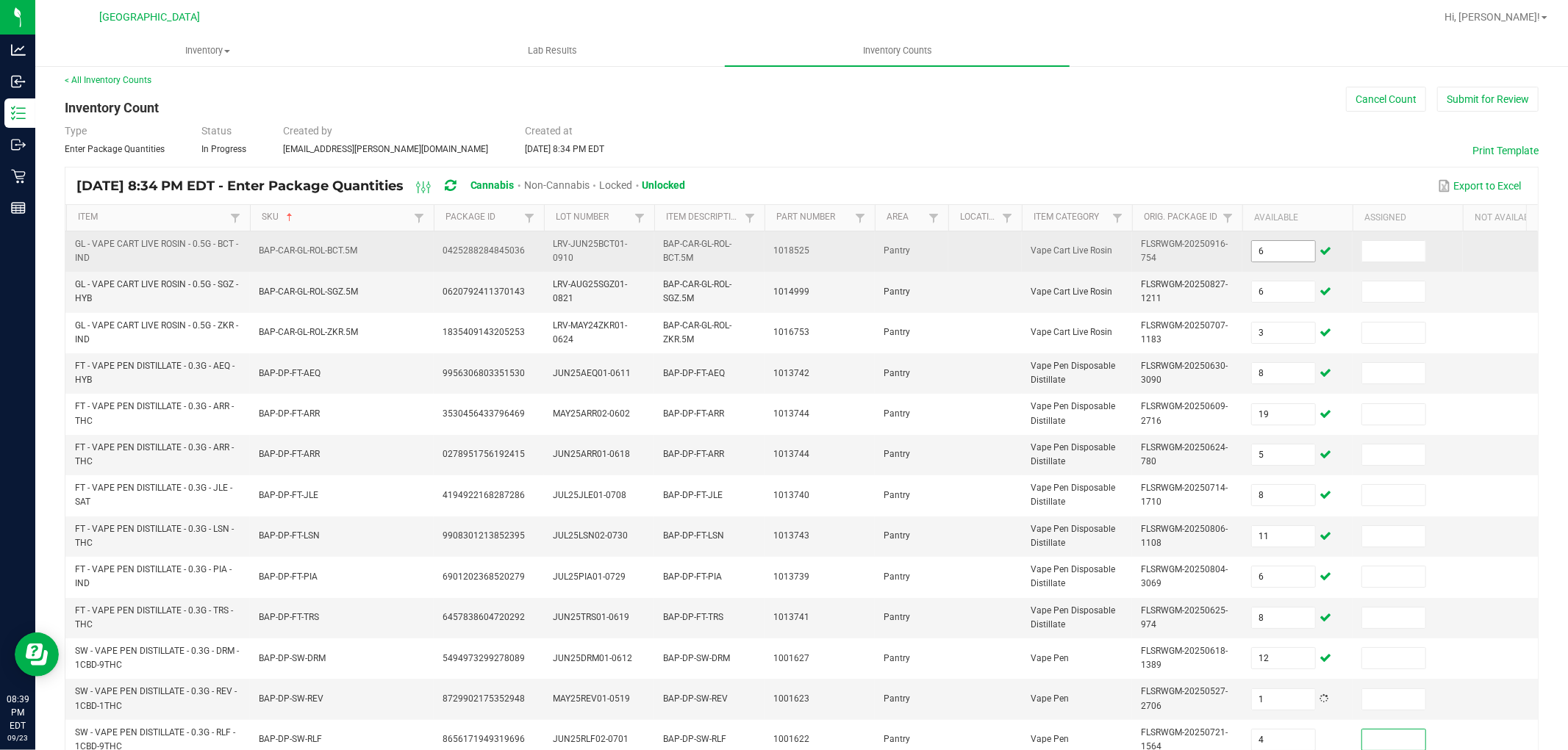
scroll to position [368, 0]
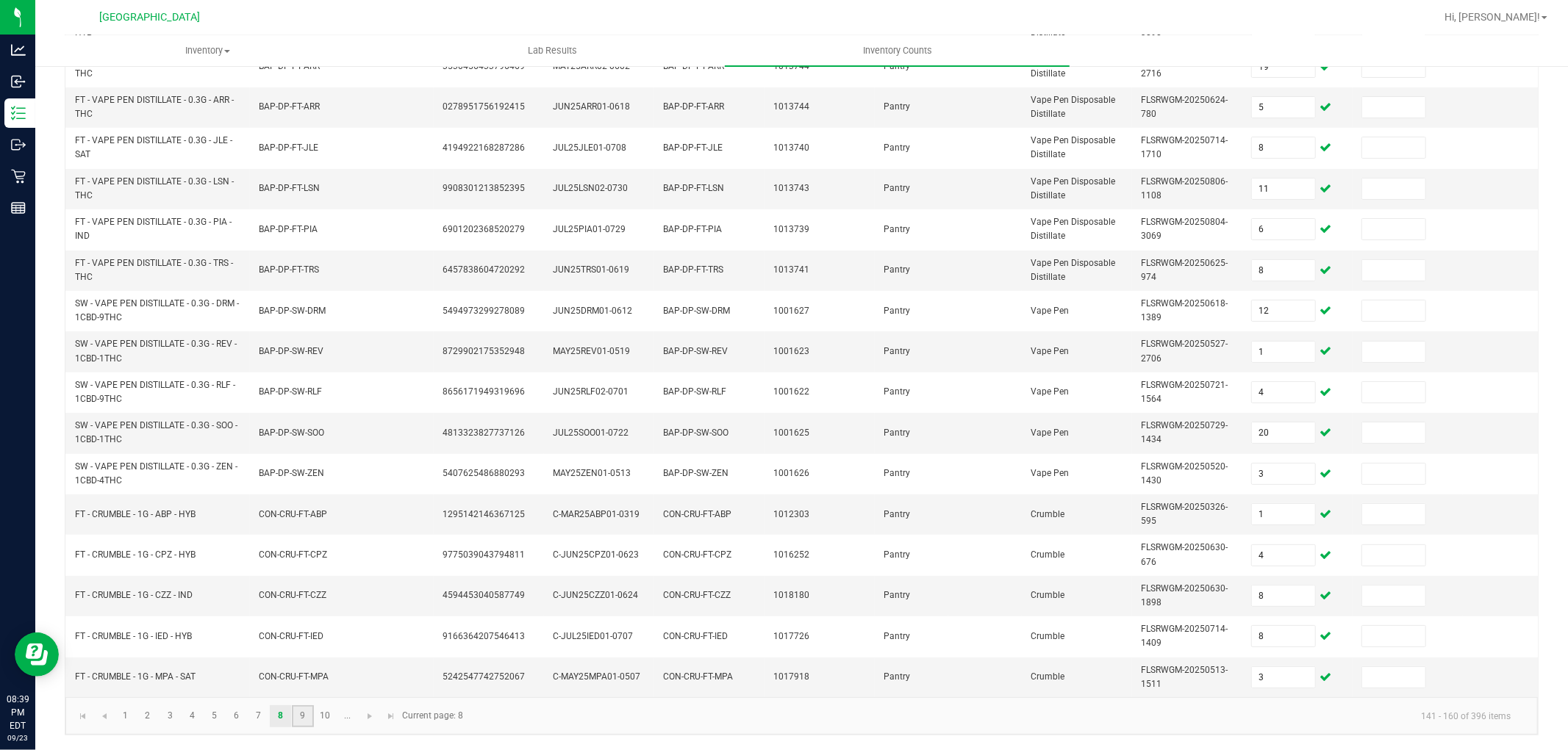
click at [303, 713] on link "9" at bounding box center [302, 716] width 22 height 22
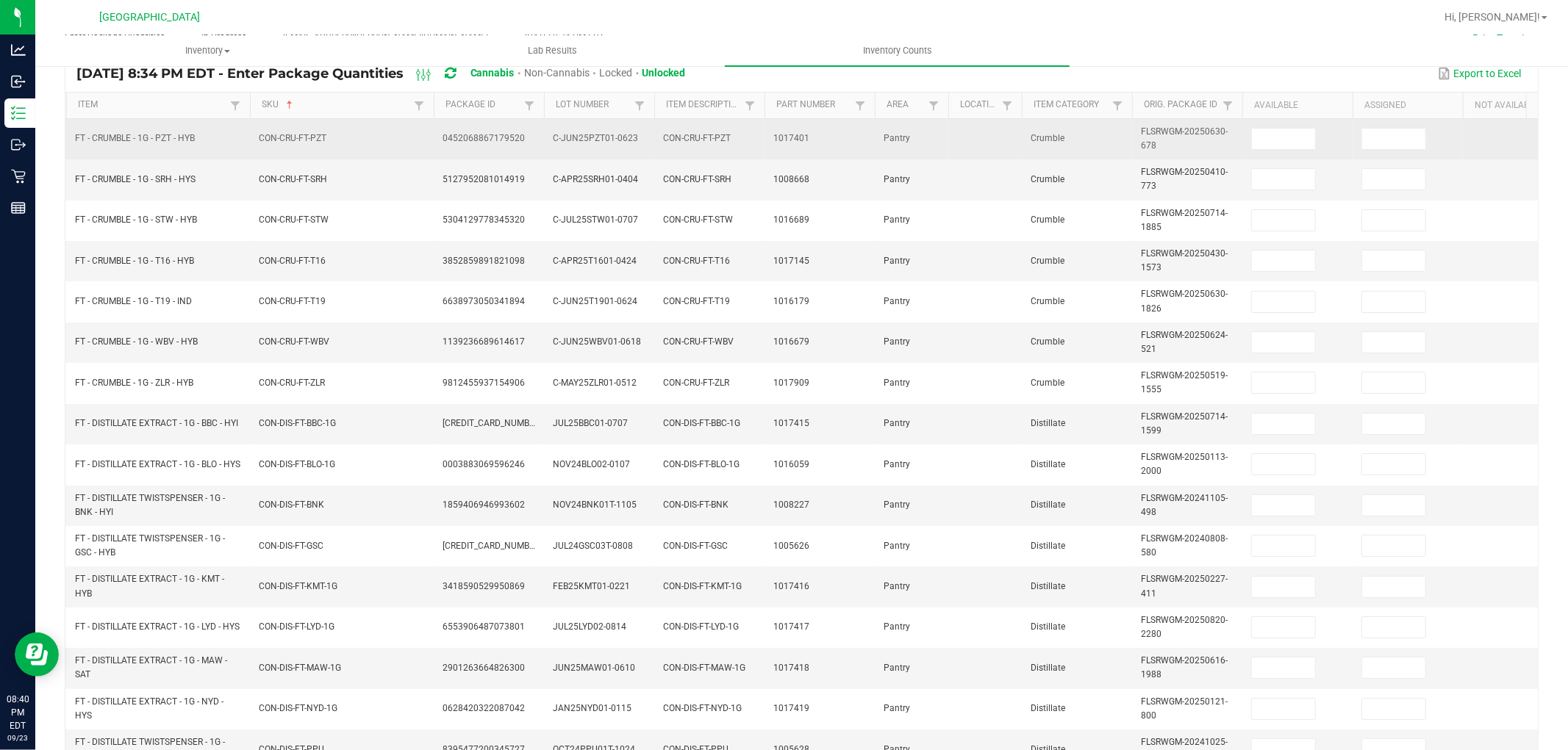
scroll to position [0, 0]
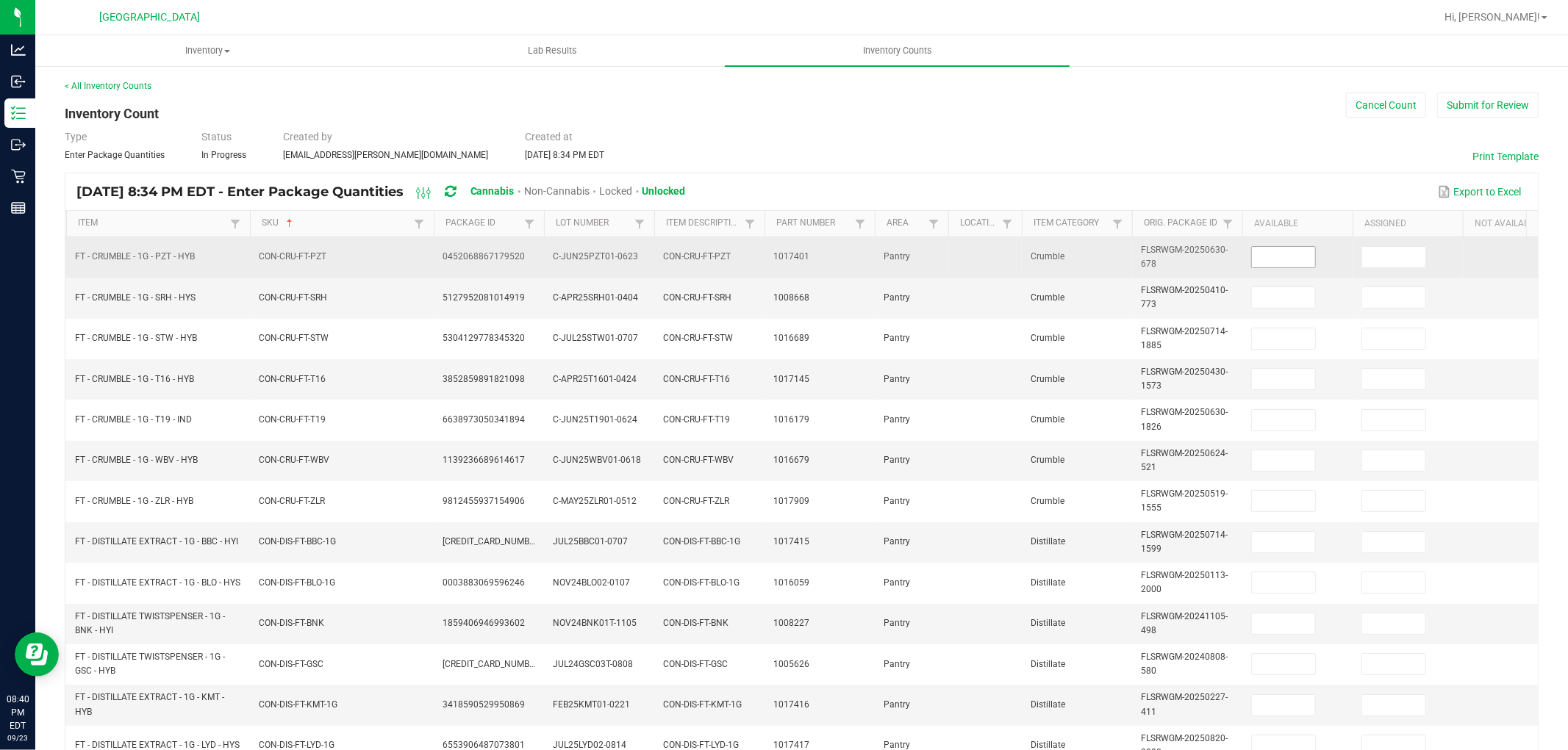
click at [1303, 263] on input at bounding box center [1284, 257] width 63 height 21
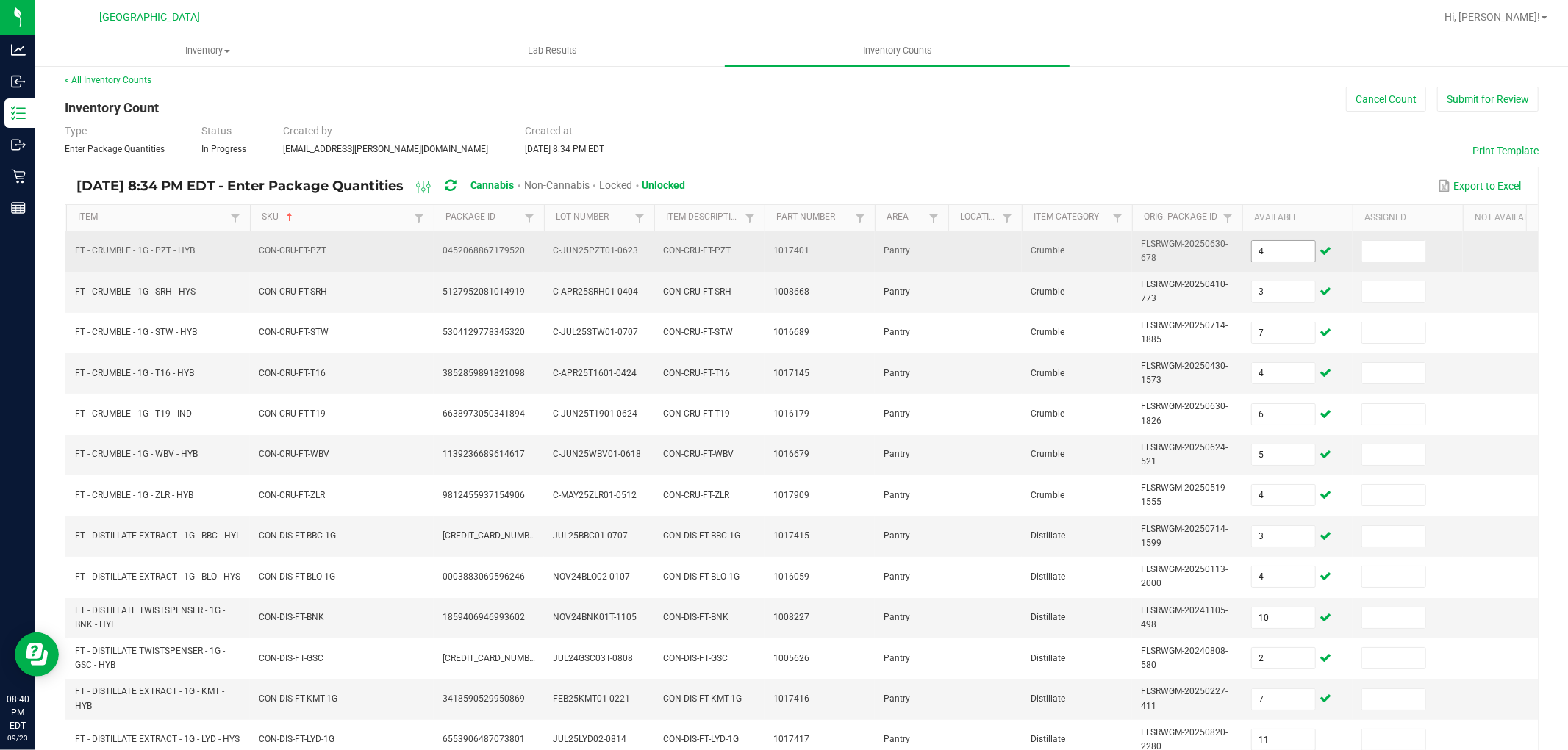
scroll to position [368, 0]
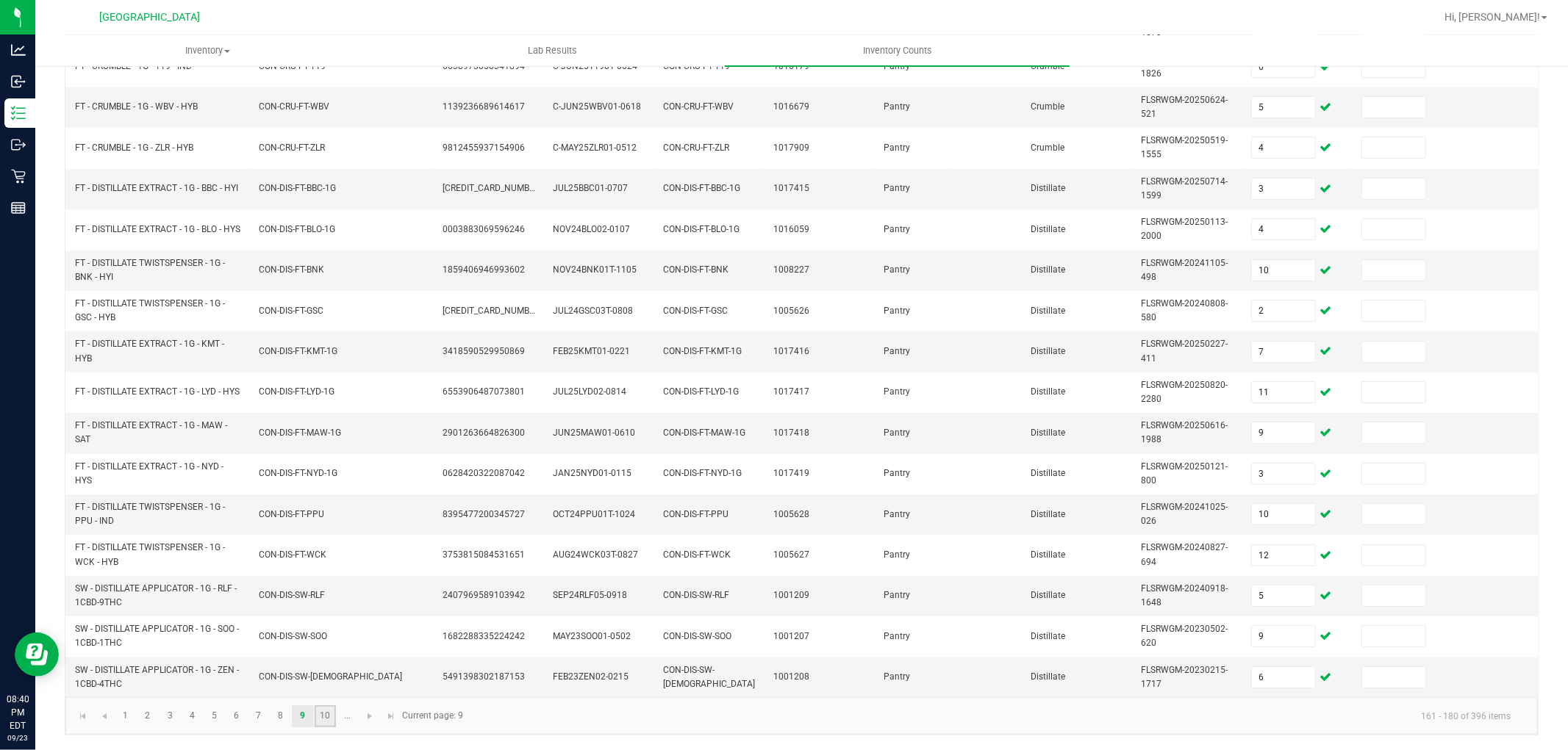
click at [324, 713] on link "10" at bounding box center [326, 716] width 22 height 22
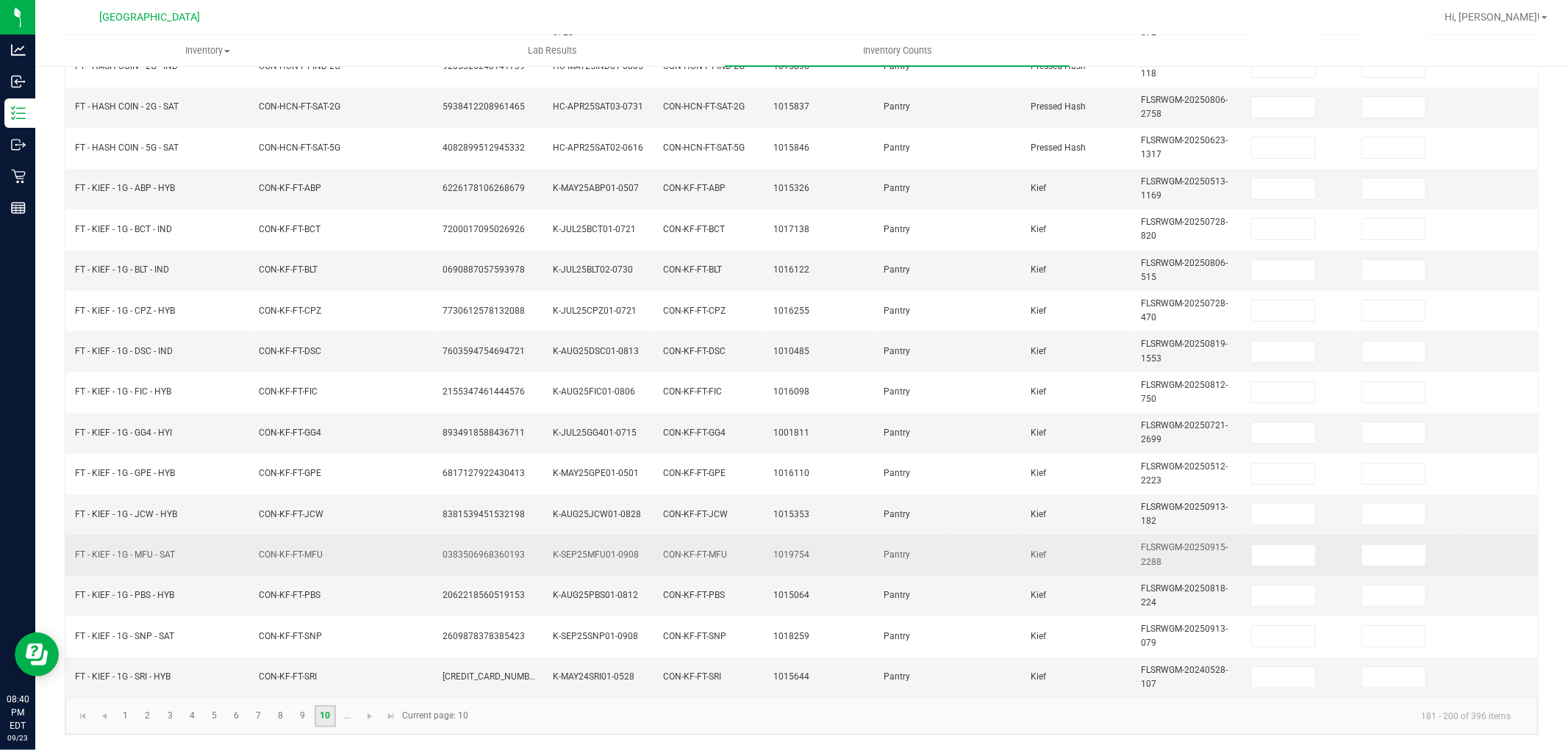
scroll to position [0, 0]
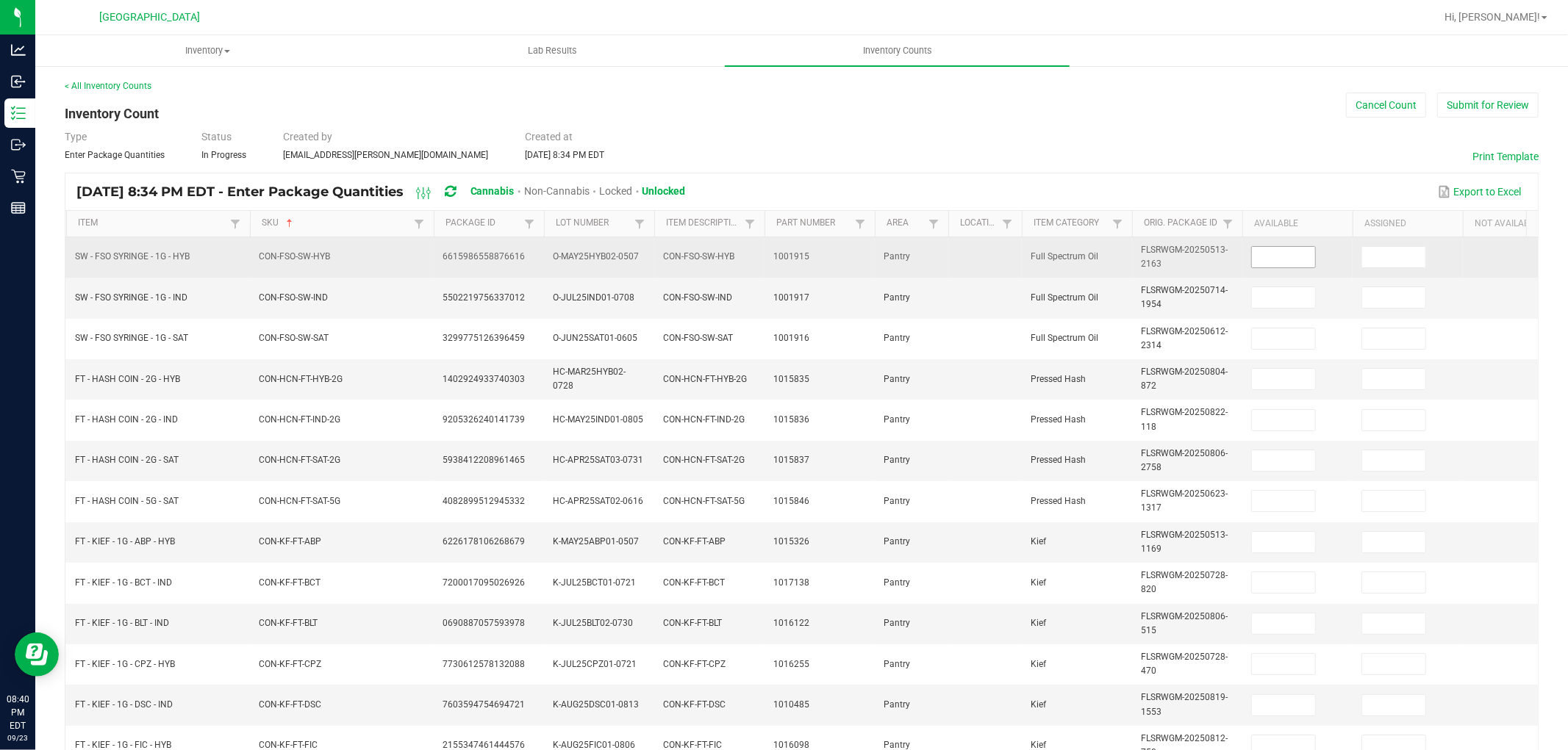
click at [1260, 267] on span at bounding box center [1284, 257] width 65 height 22
click at [1268, 254] on input at bounding box center [1284, 257] width 63 height 21
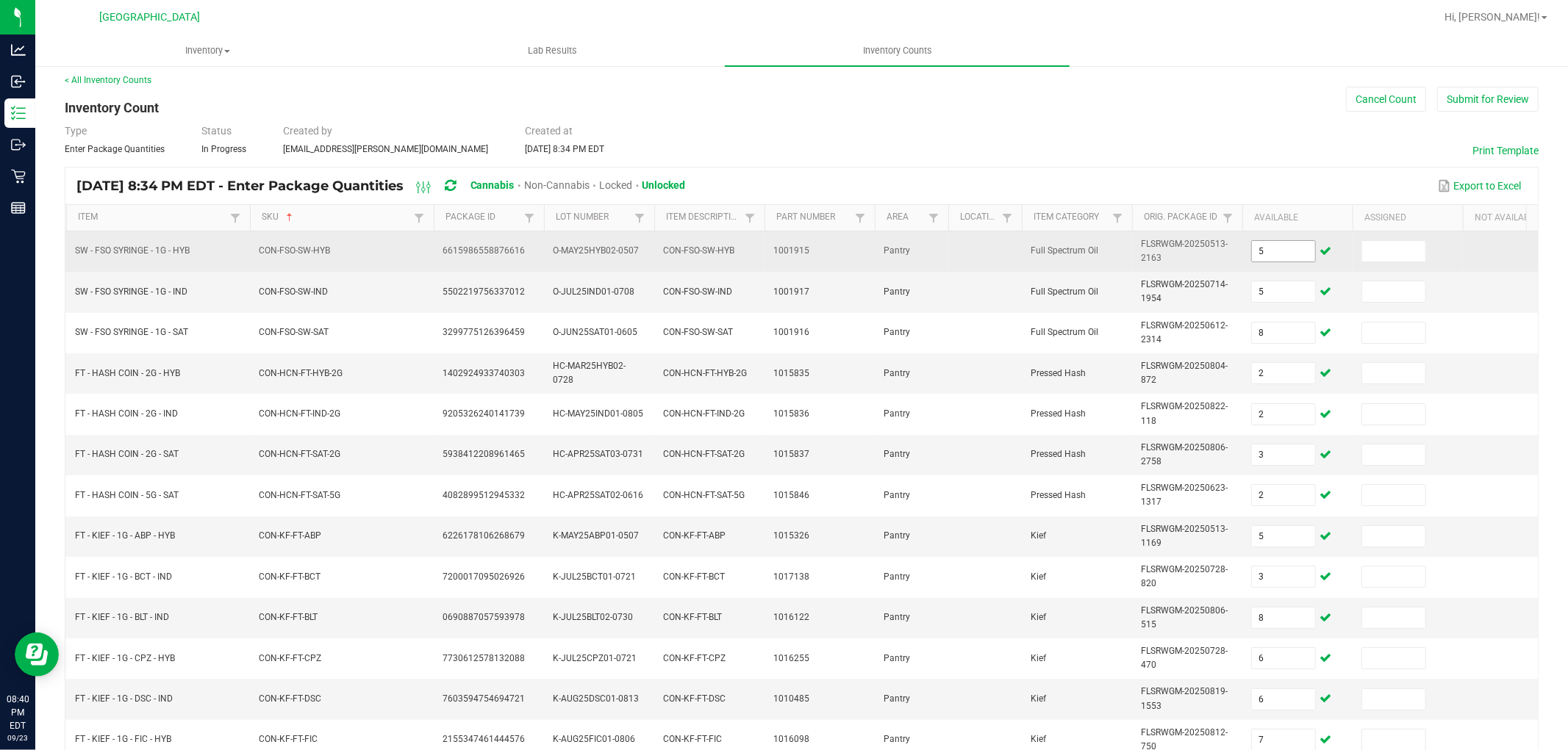
scroll to position [368, 0]
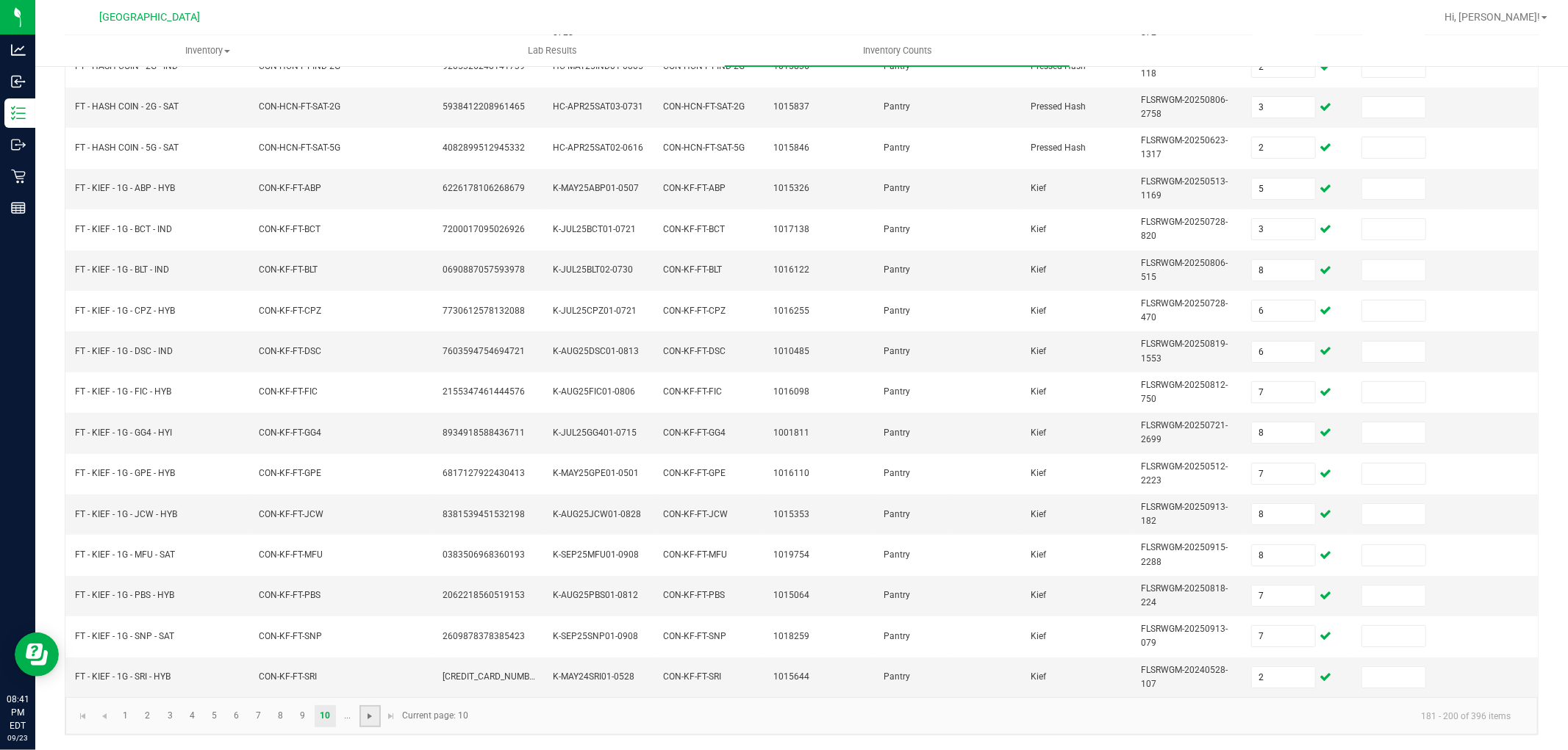
click at [369, 716] on span "Go to the next page" at bounding box center [370, 716] width 12 height 12
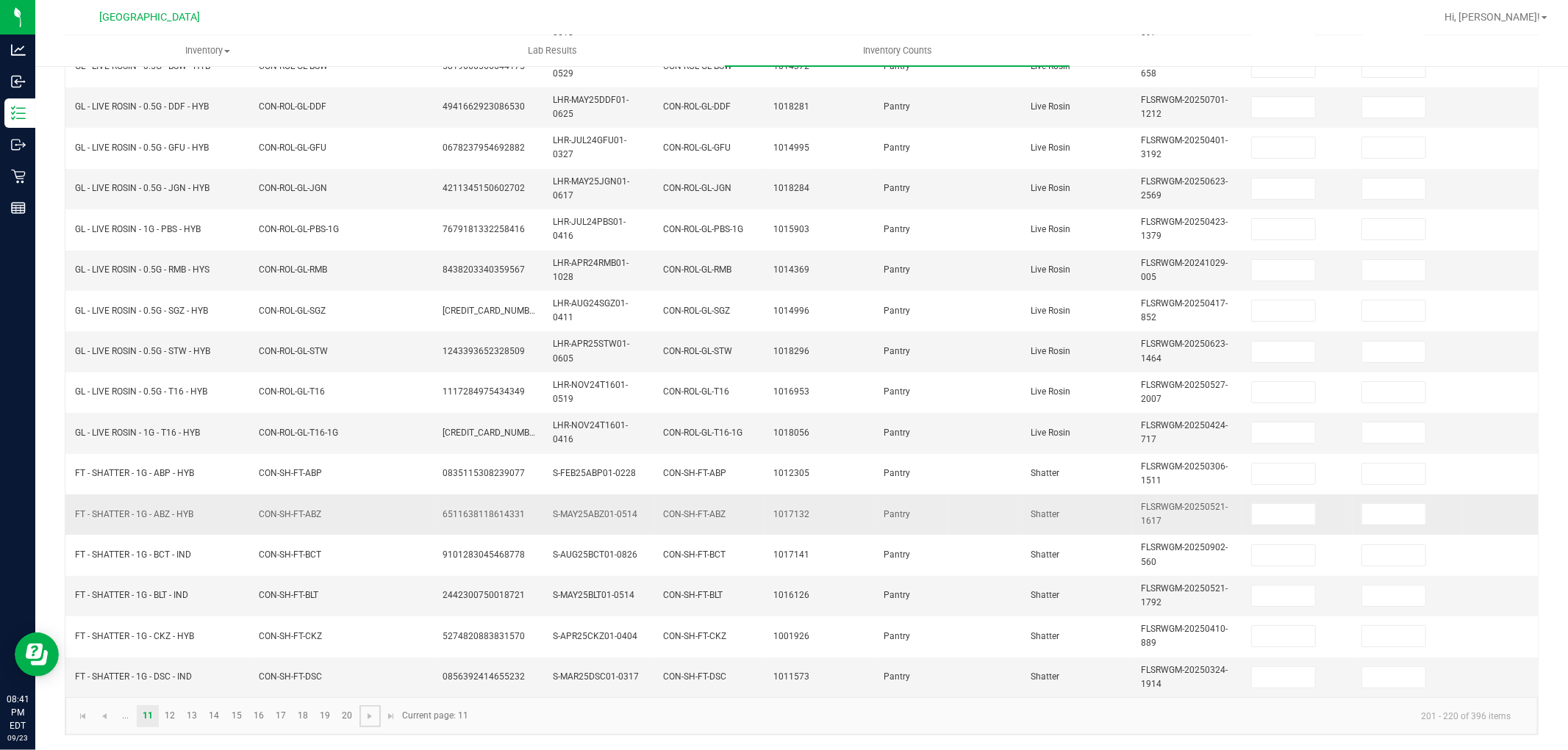
scroll to position [40, 0]
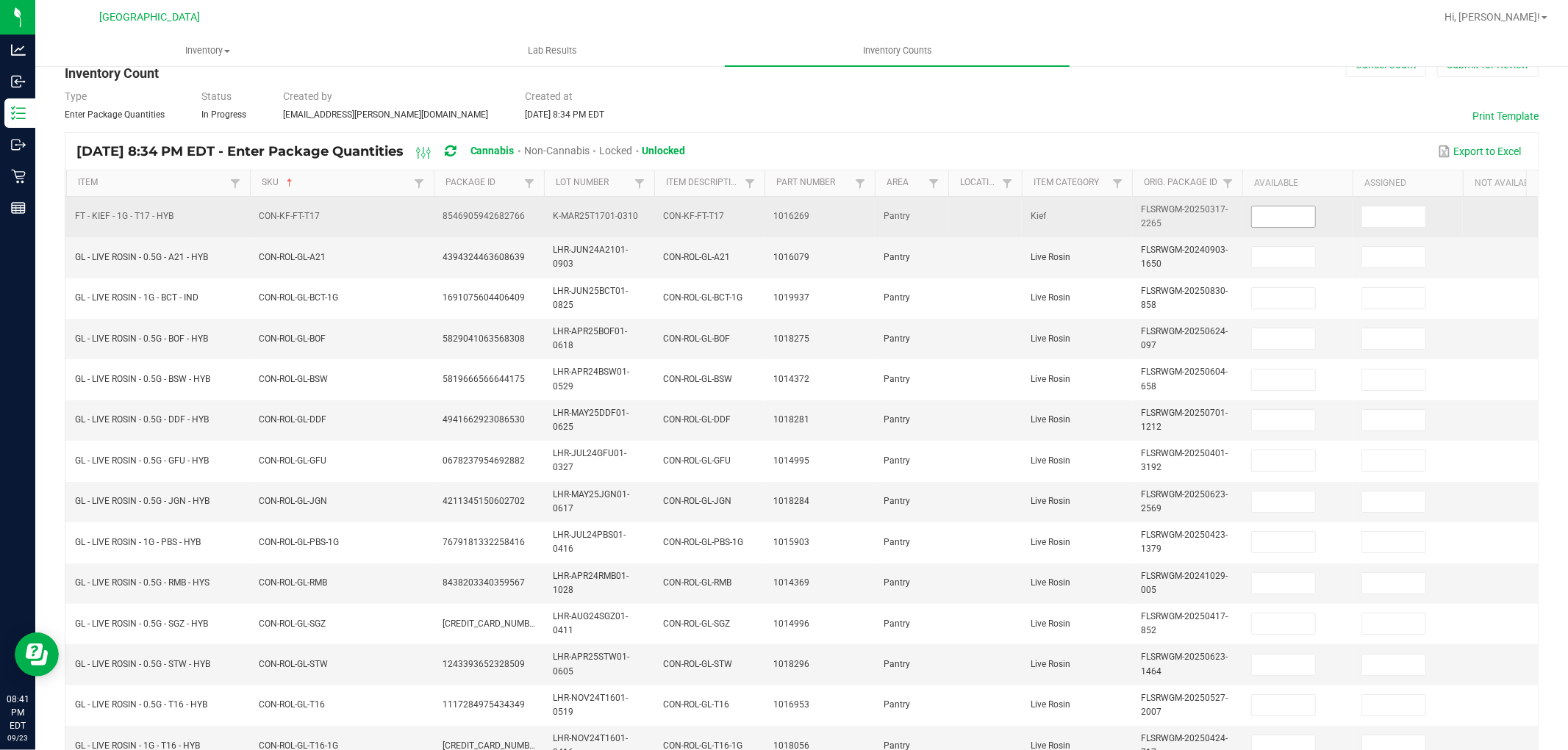
click at [1259, 210] on input at bounding box center [1284, 217] width 63 height 21
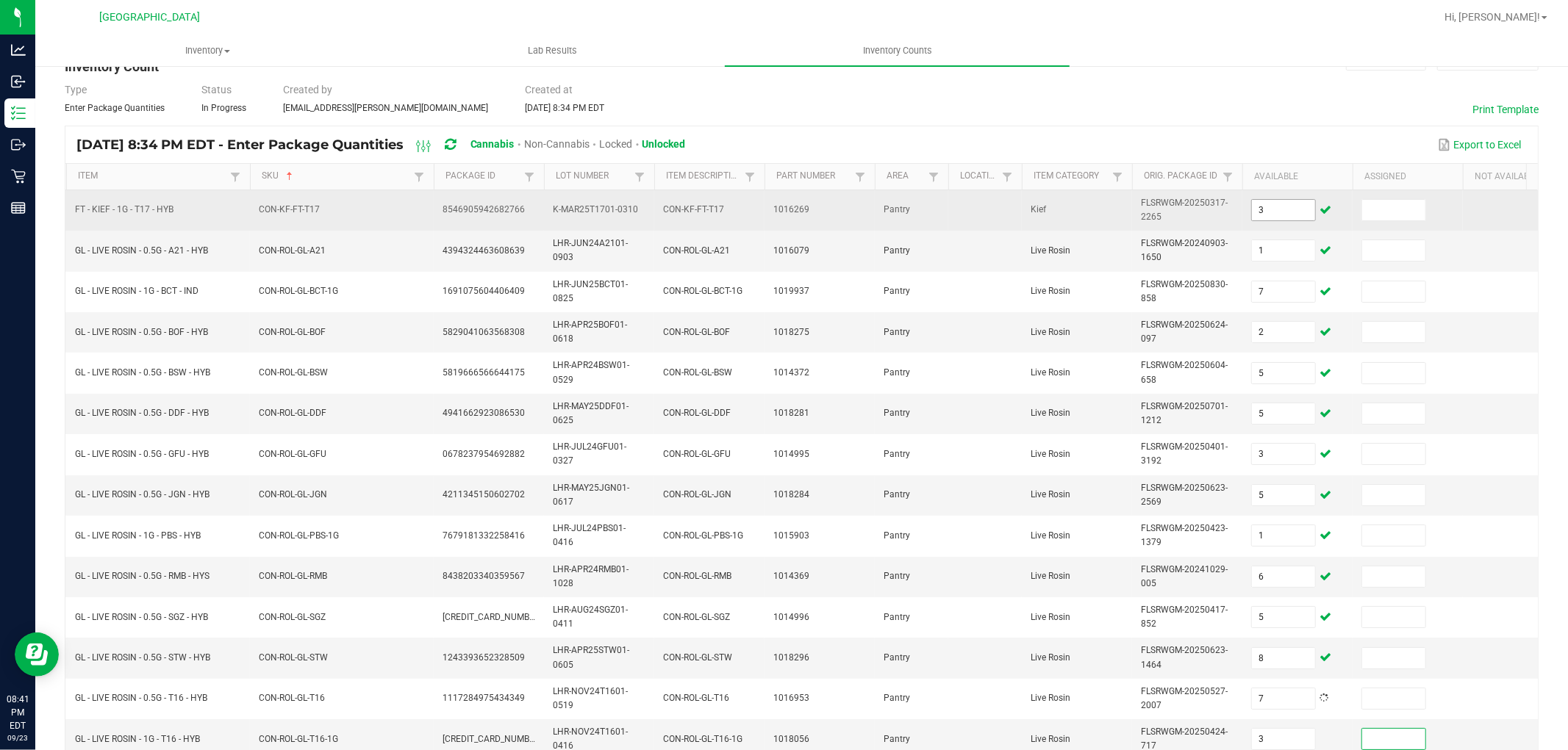
scroll to position [368, 0]
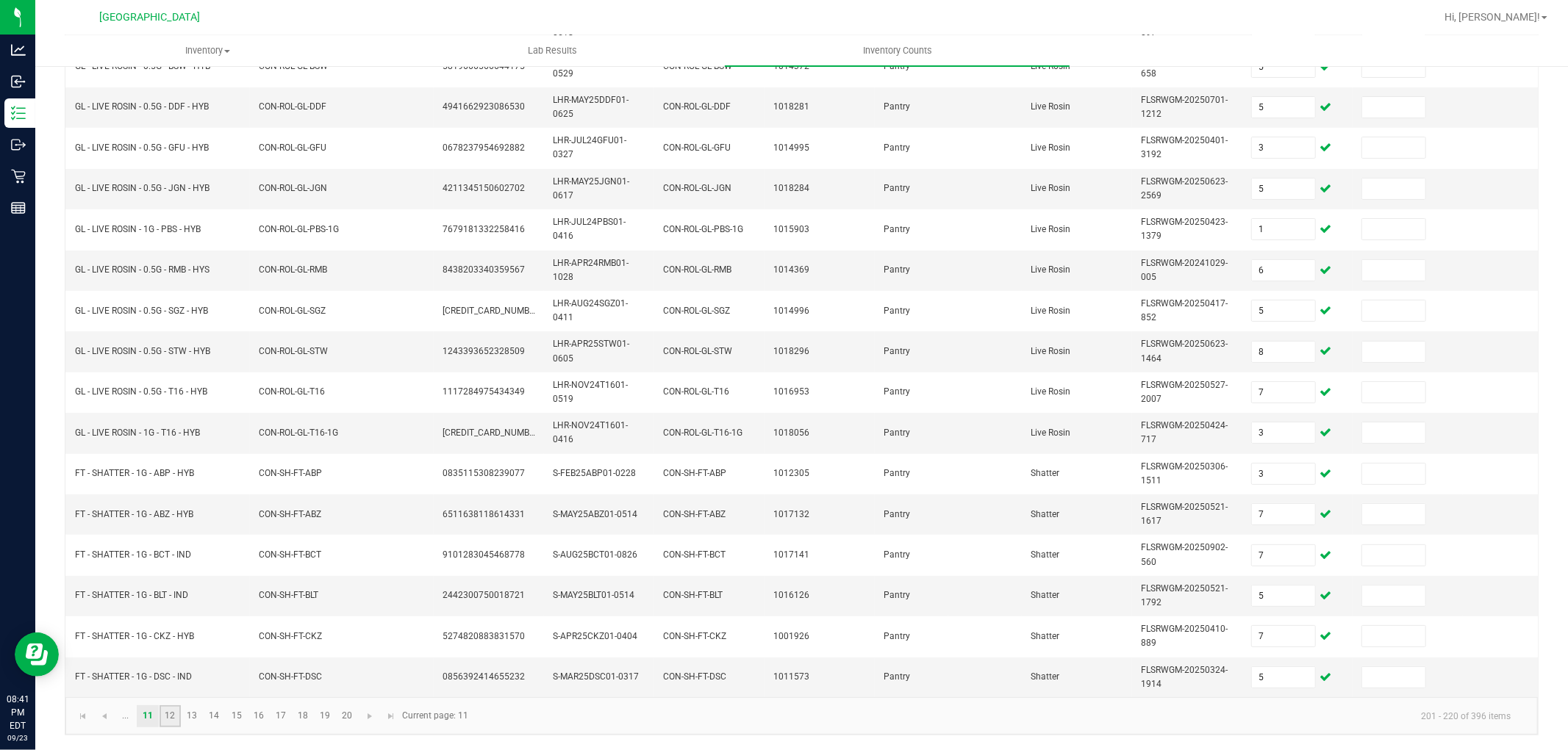
click at [170, 719] on link "12" at bounding box center [170, 716] width 22 height 22
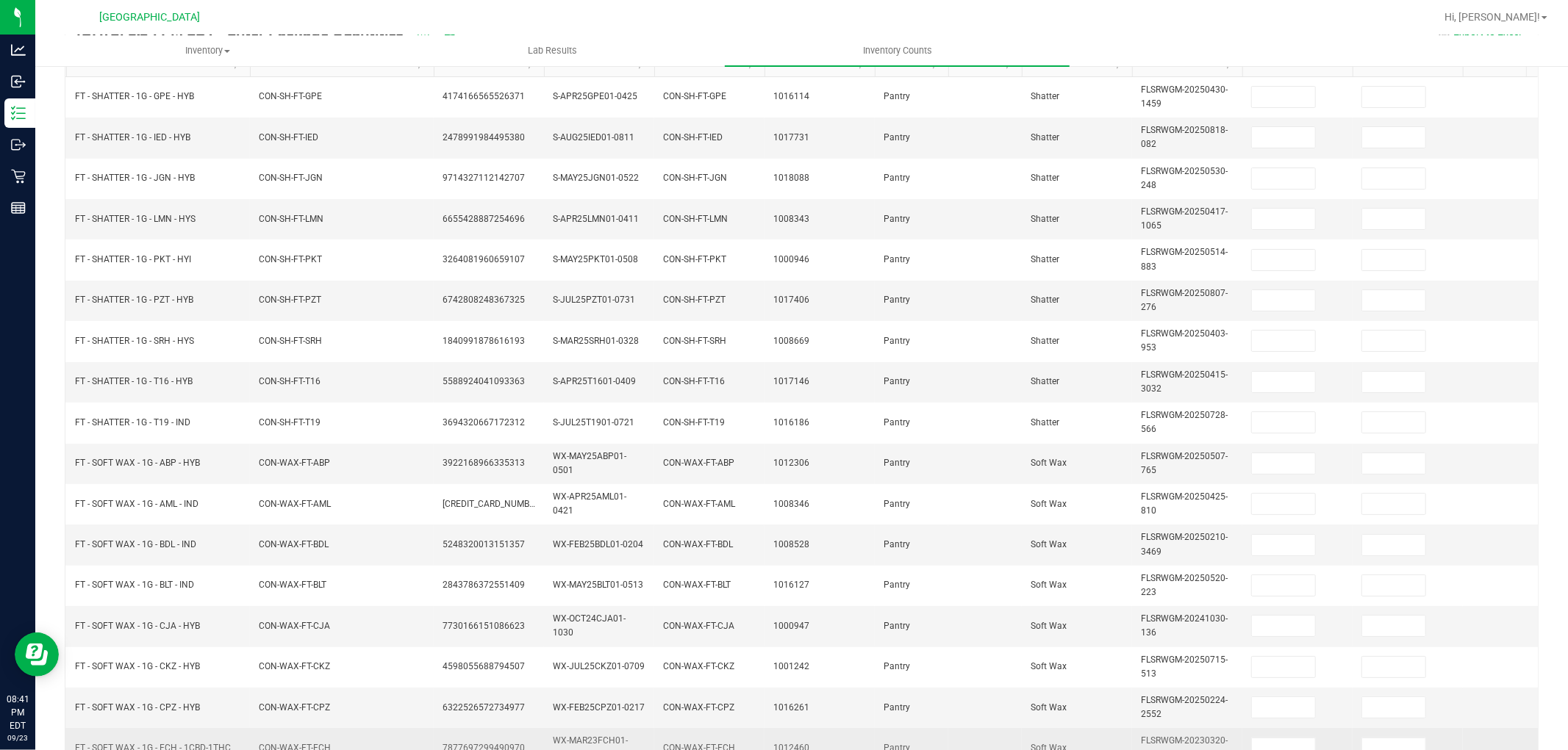
scroll to position [0, 0]
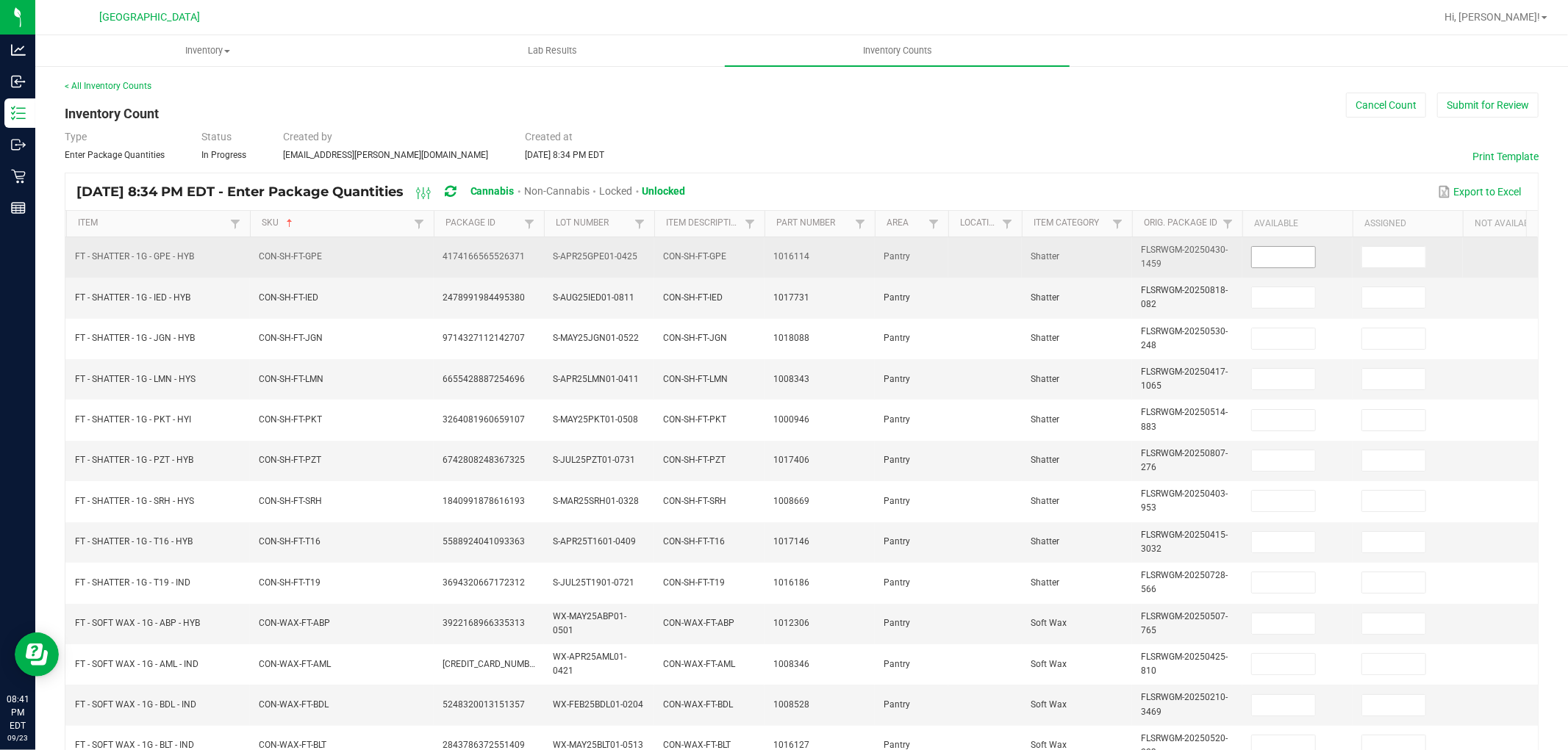
click at [1303, 247] on input at bounding box center [1284, 257] width 63 height 21
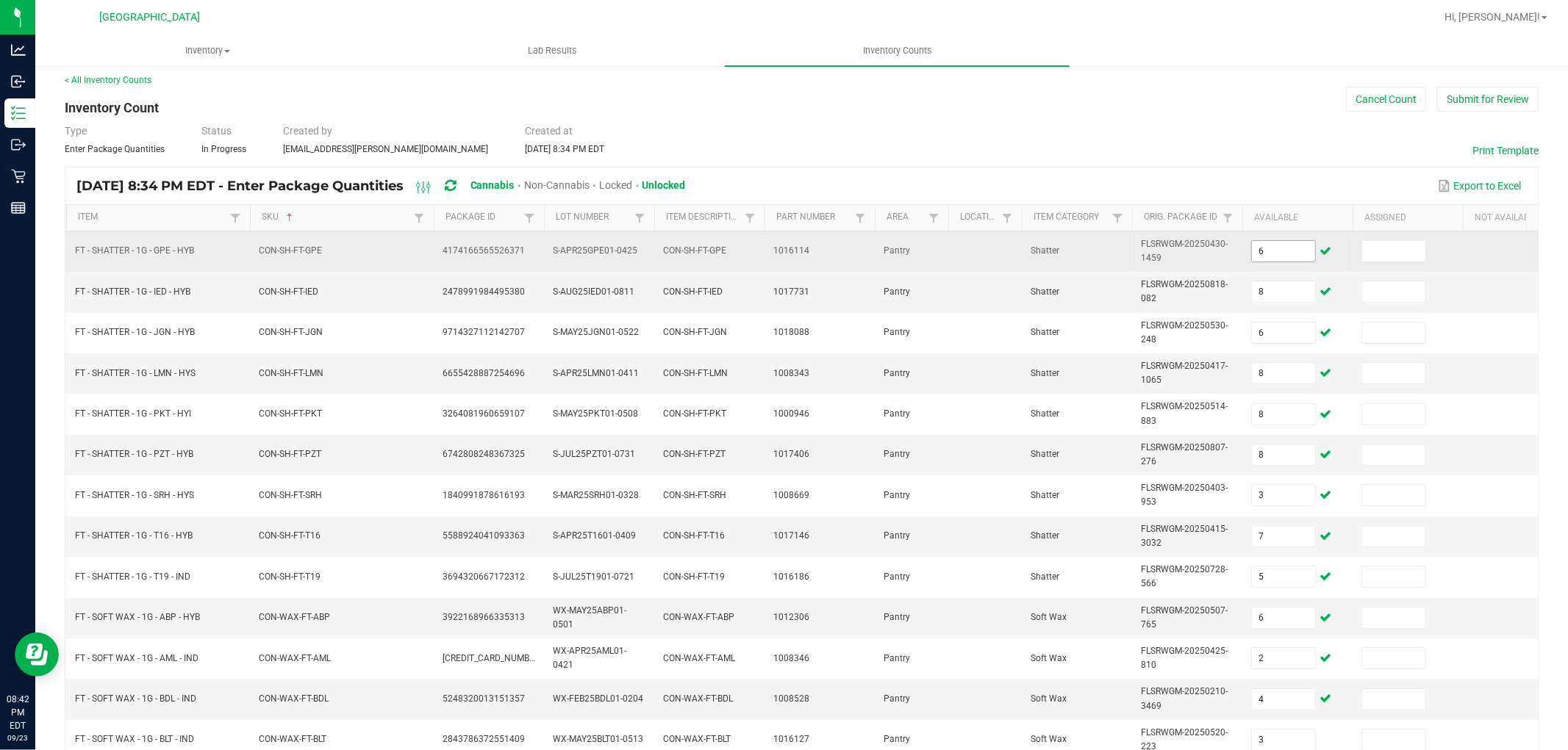
scroll to position [368, 0]
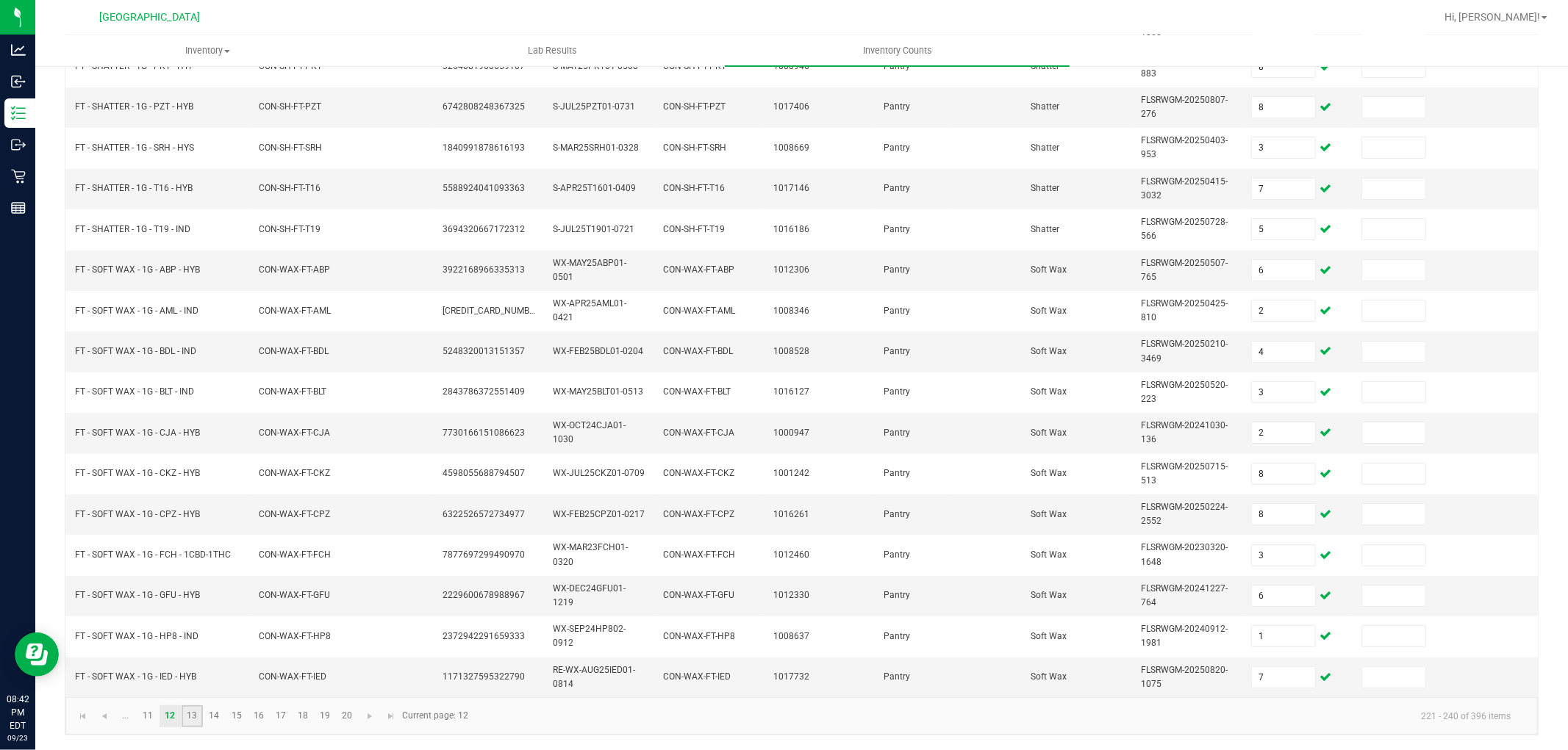
click at [186, 726] on link "13" at bounding box center [193, 716] width 22 height 22
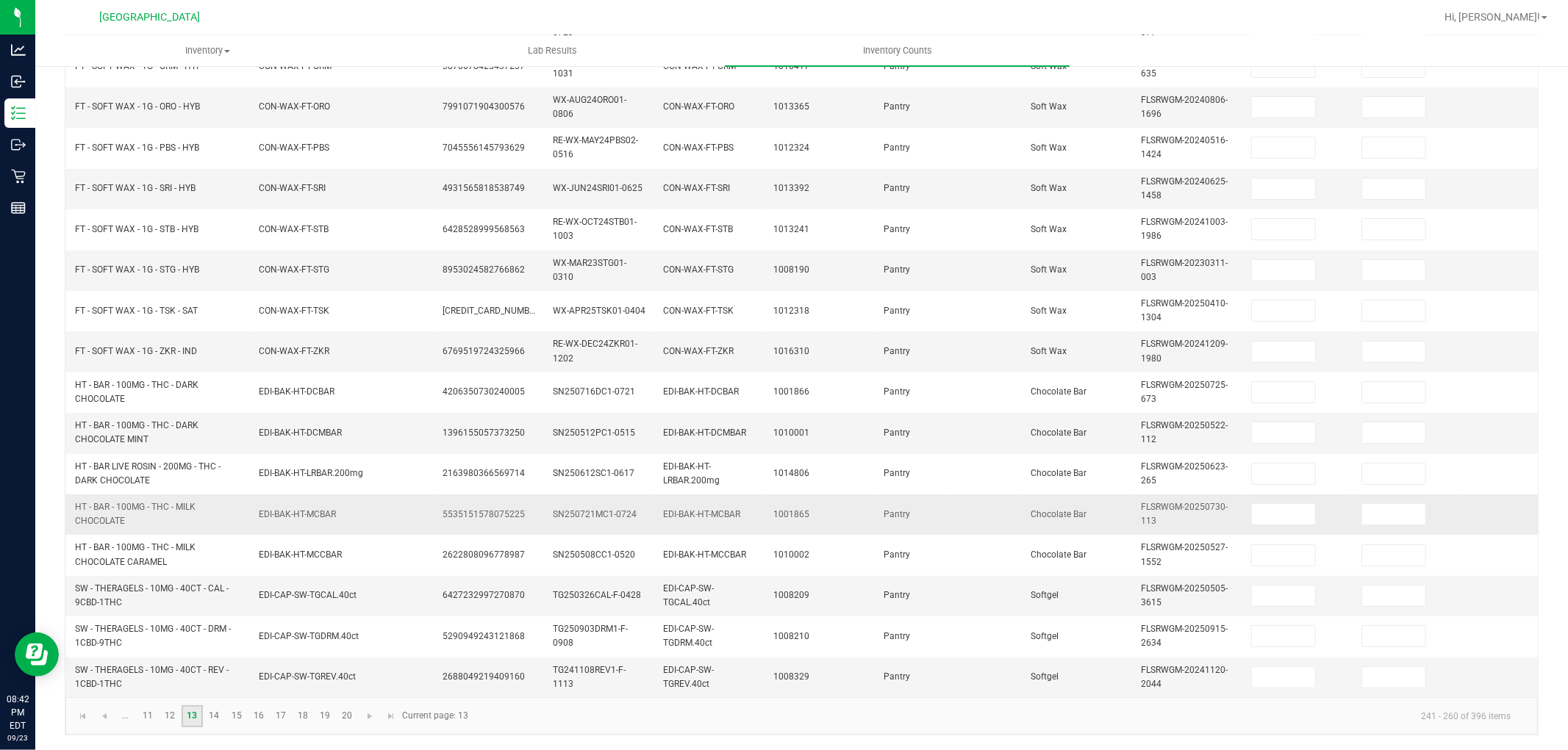
scroll to position [0, 0]
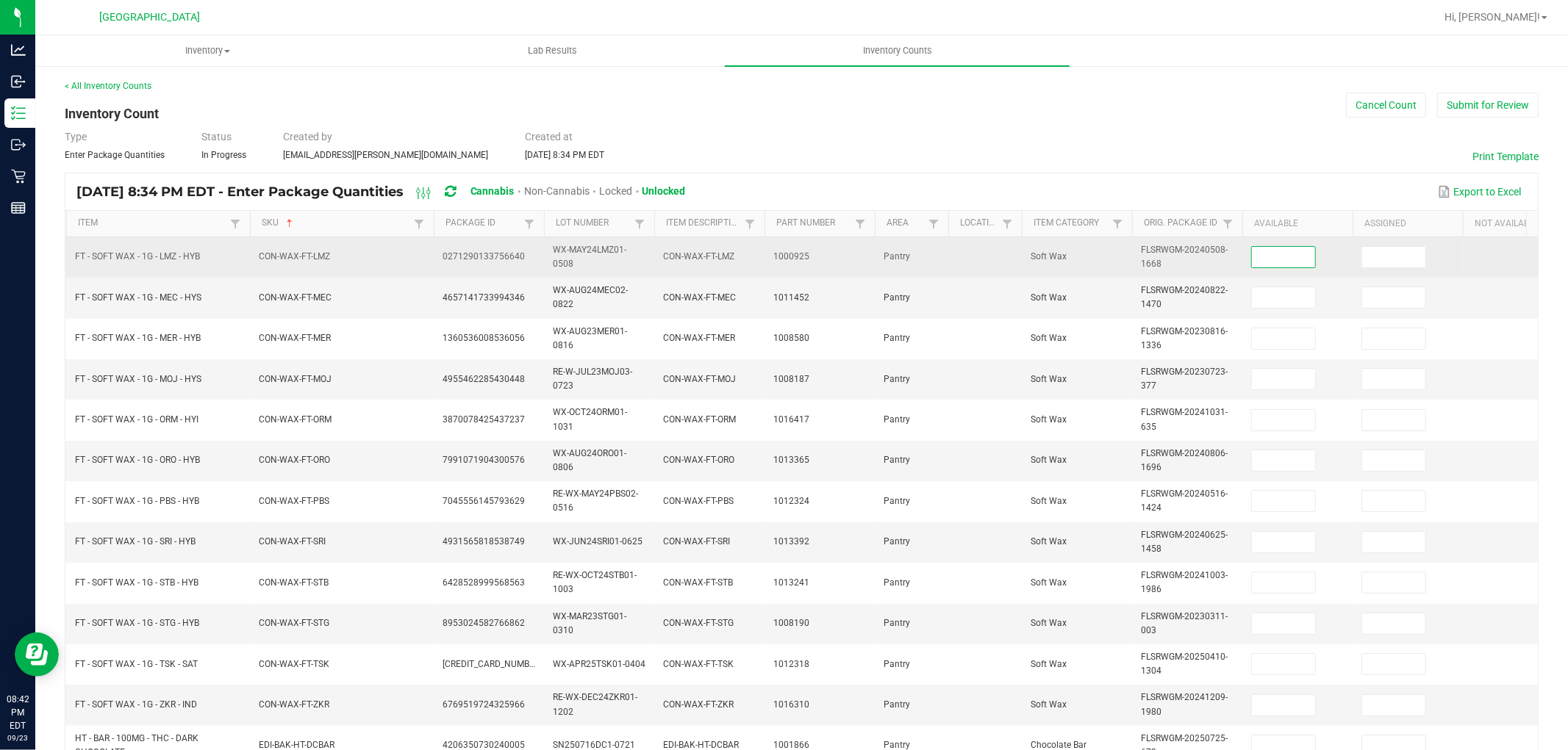
click at [1280, 252] on input at bounding box center [1284, 257] width 63 height 21
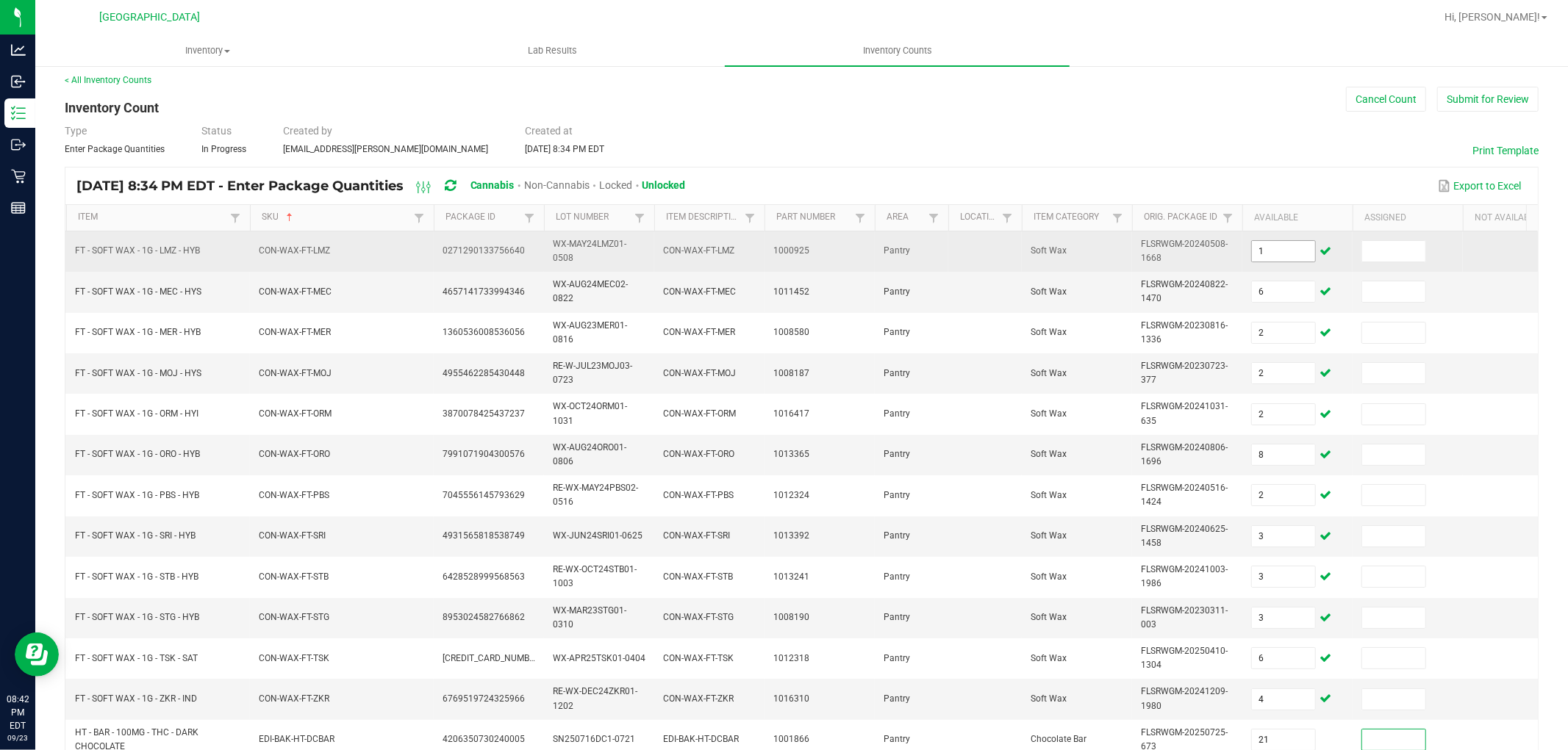
scroll to position [368, 0]
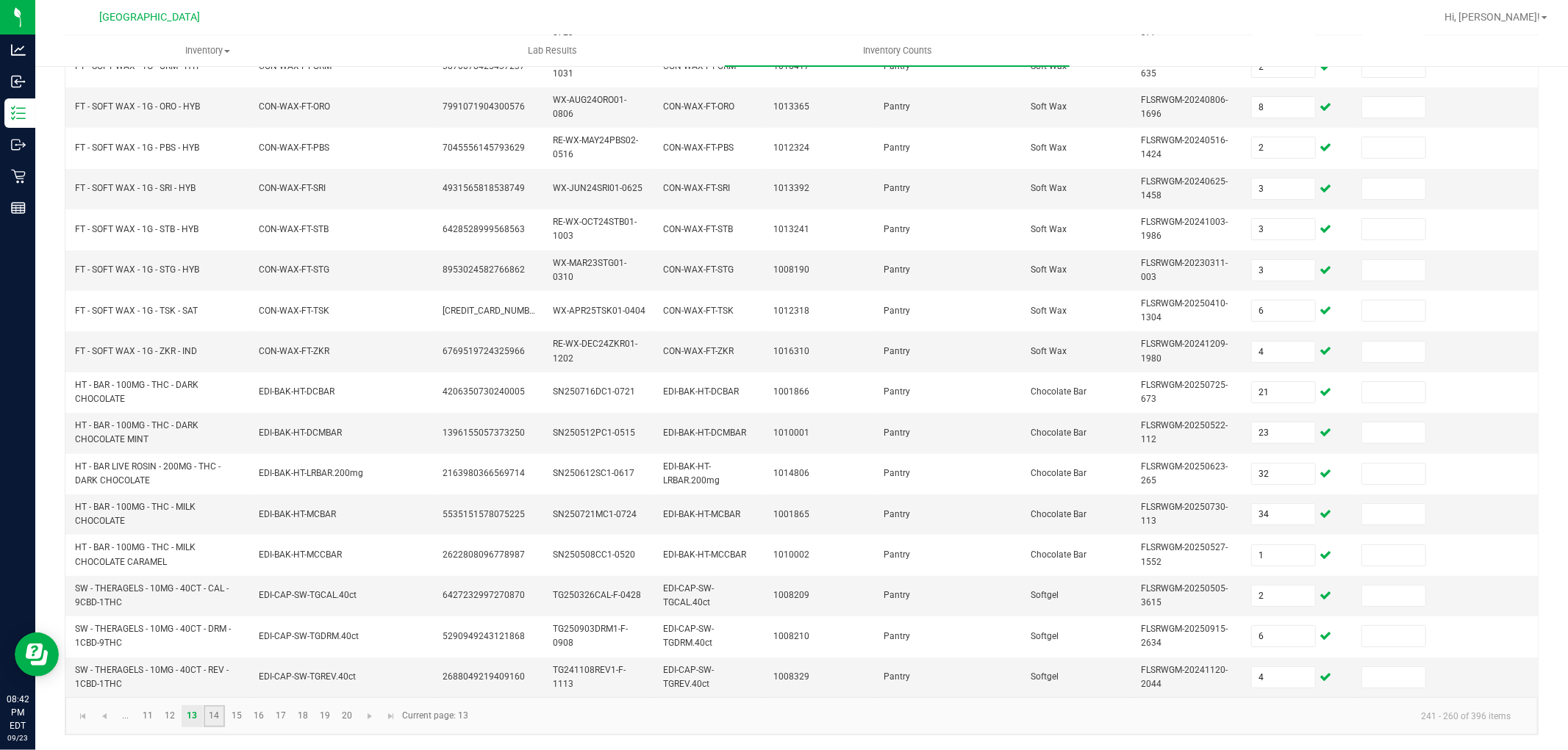
click at [220, 726] on link "14" at bounding box center [214, 716] width 22 height 22
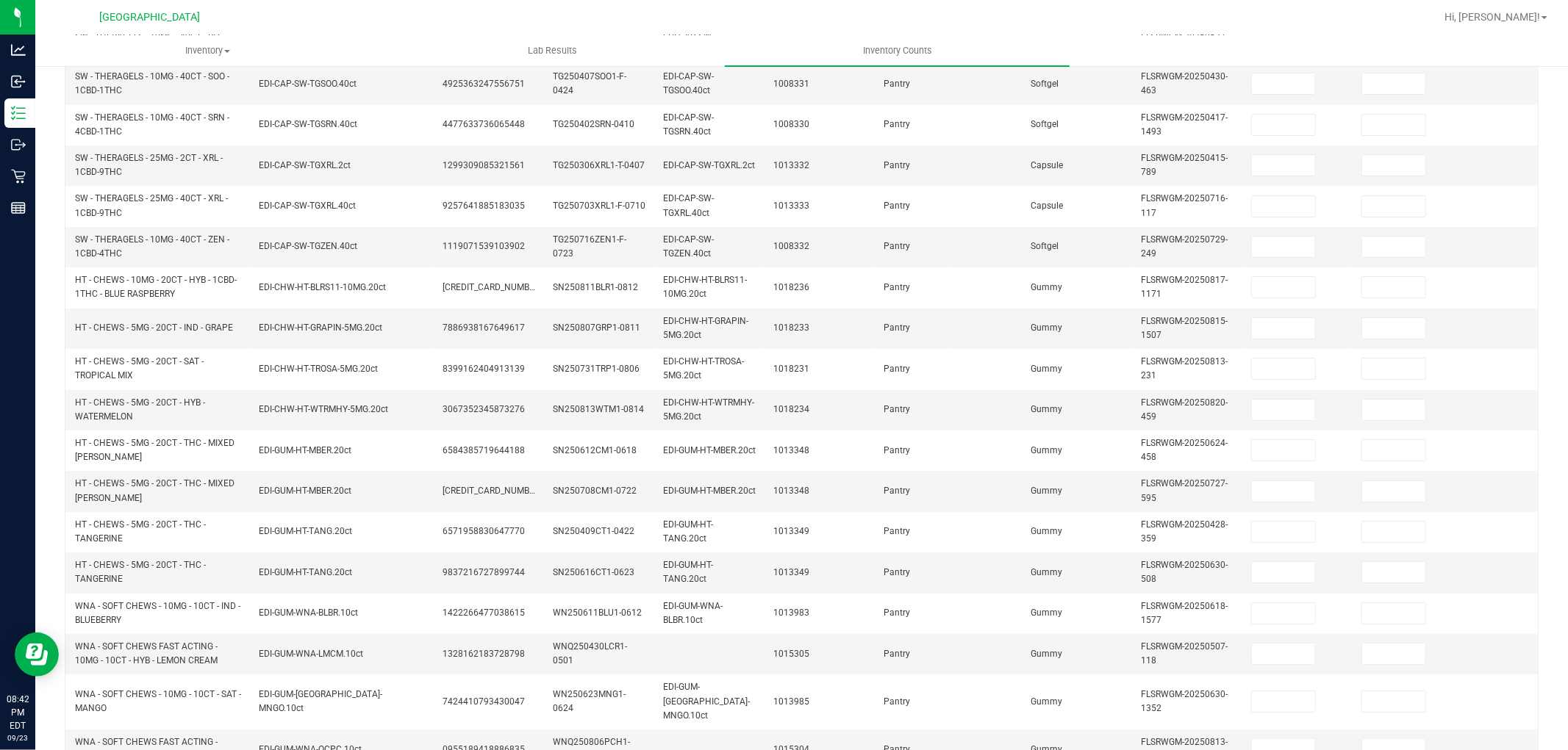
scroll to position [0, 0]
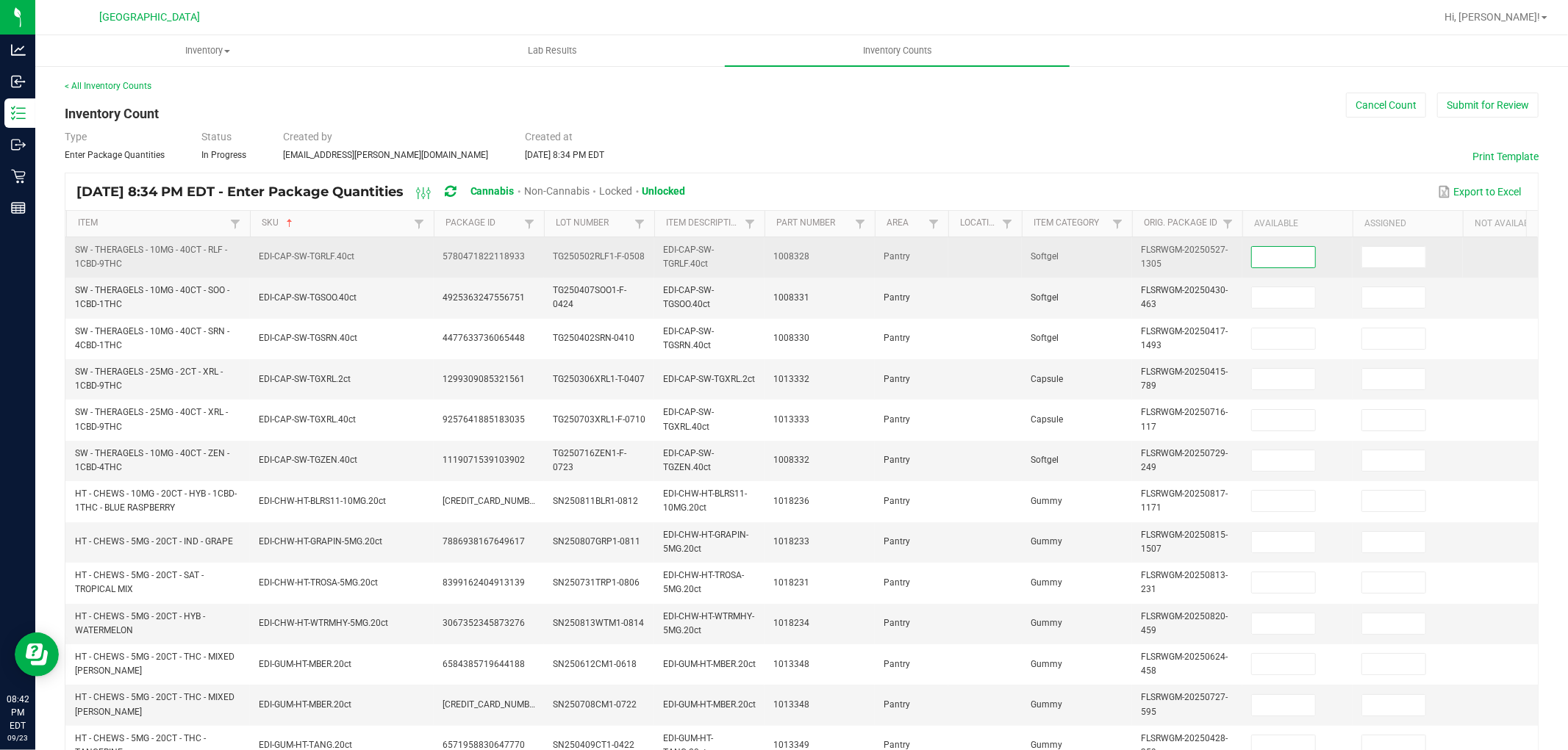
click at [1273, 265] on input at bounding box center [1284, 257] width 63 height 21
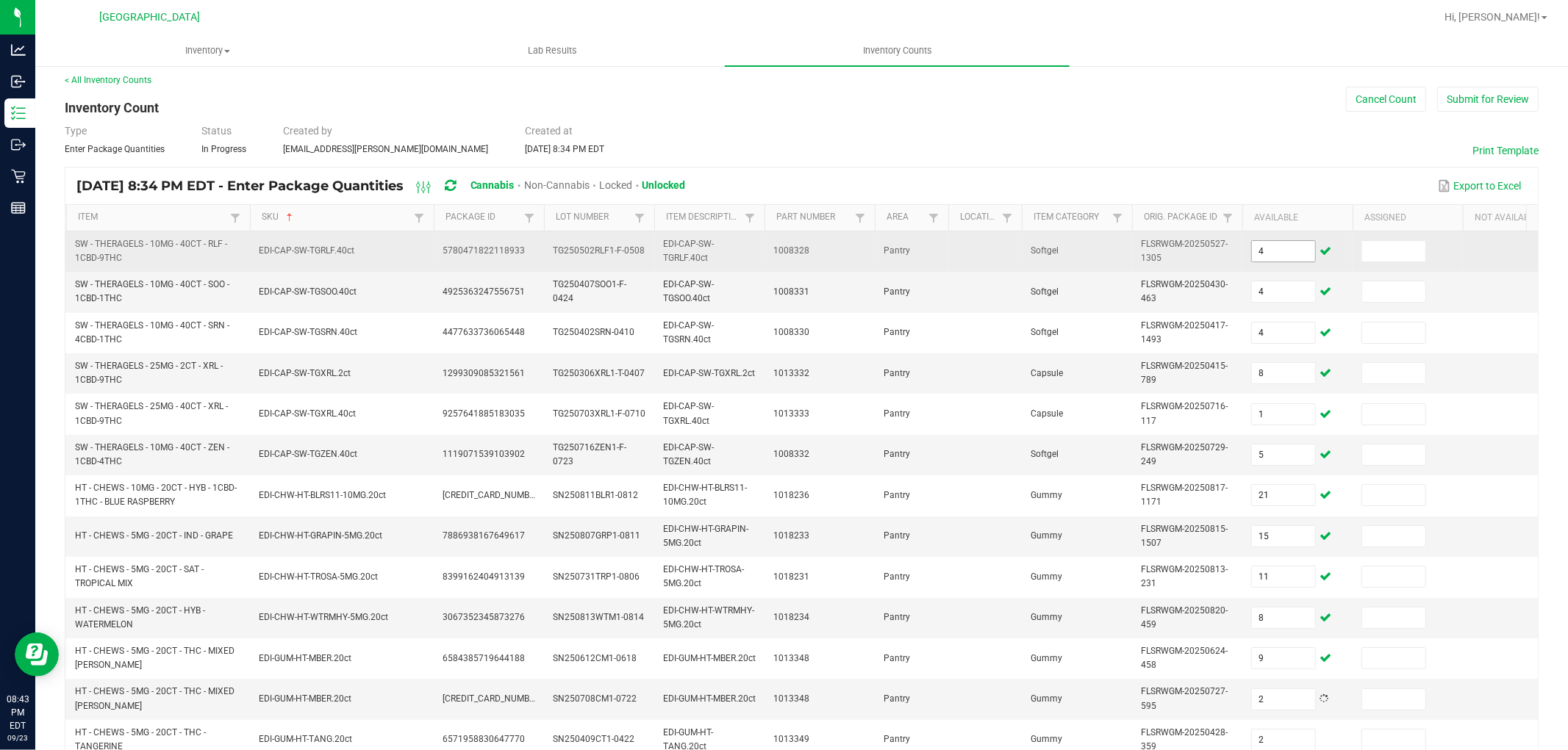
scroll to position [394, 0]
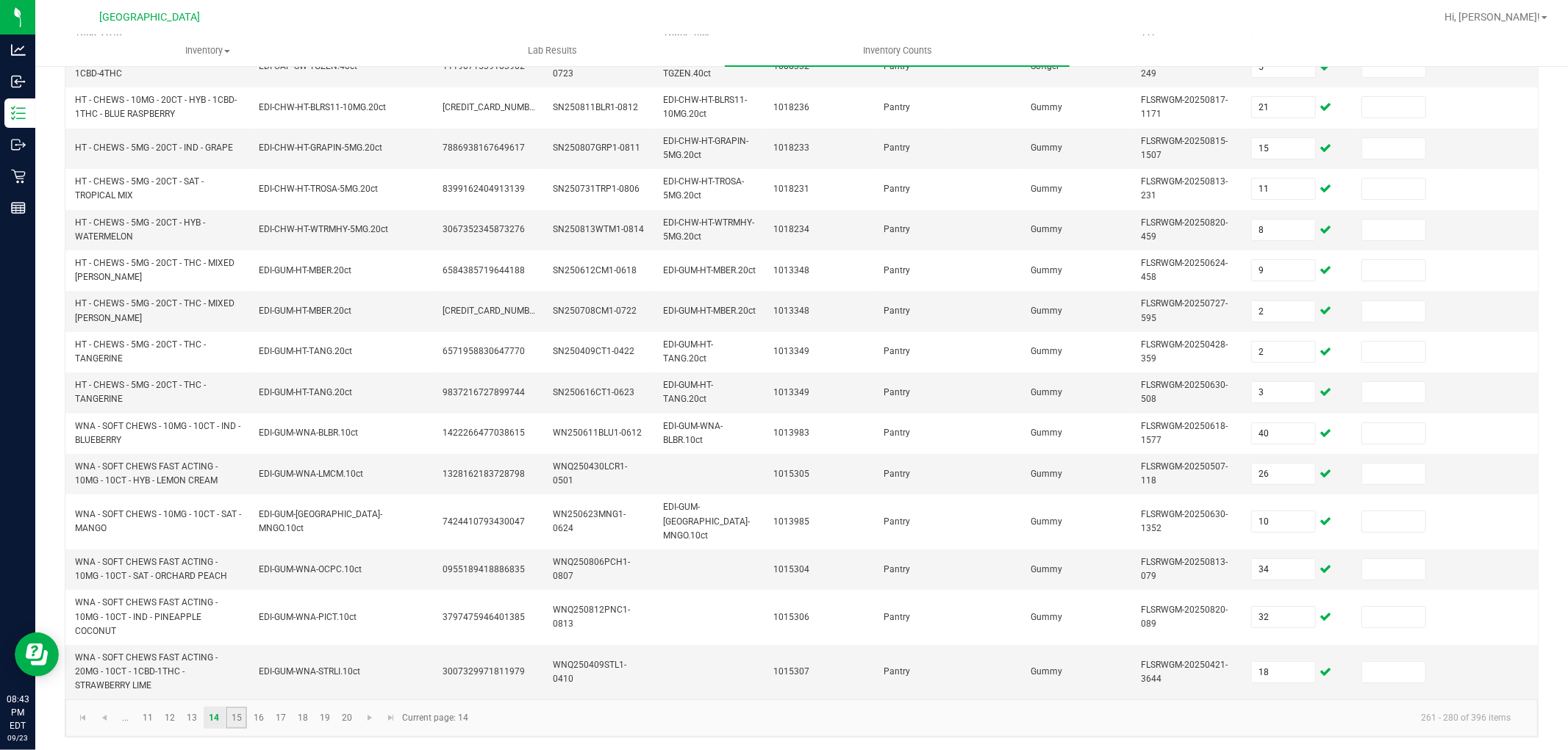
click at [240, 707] on link "15" at bounding box center [237, 718] width 22 height 22
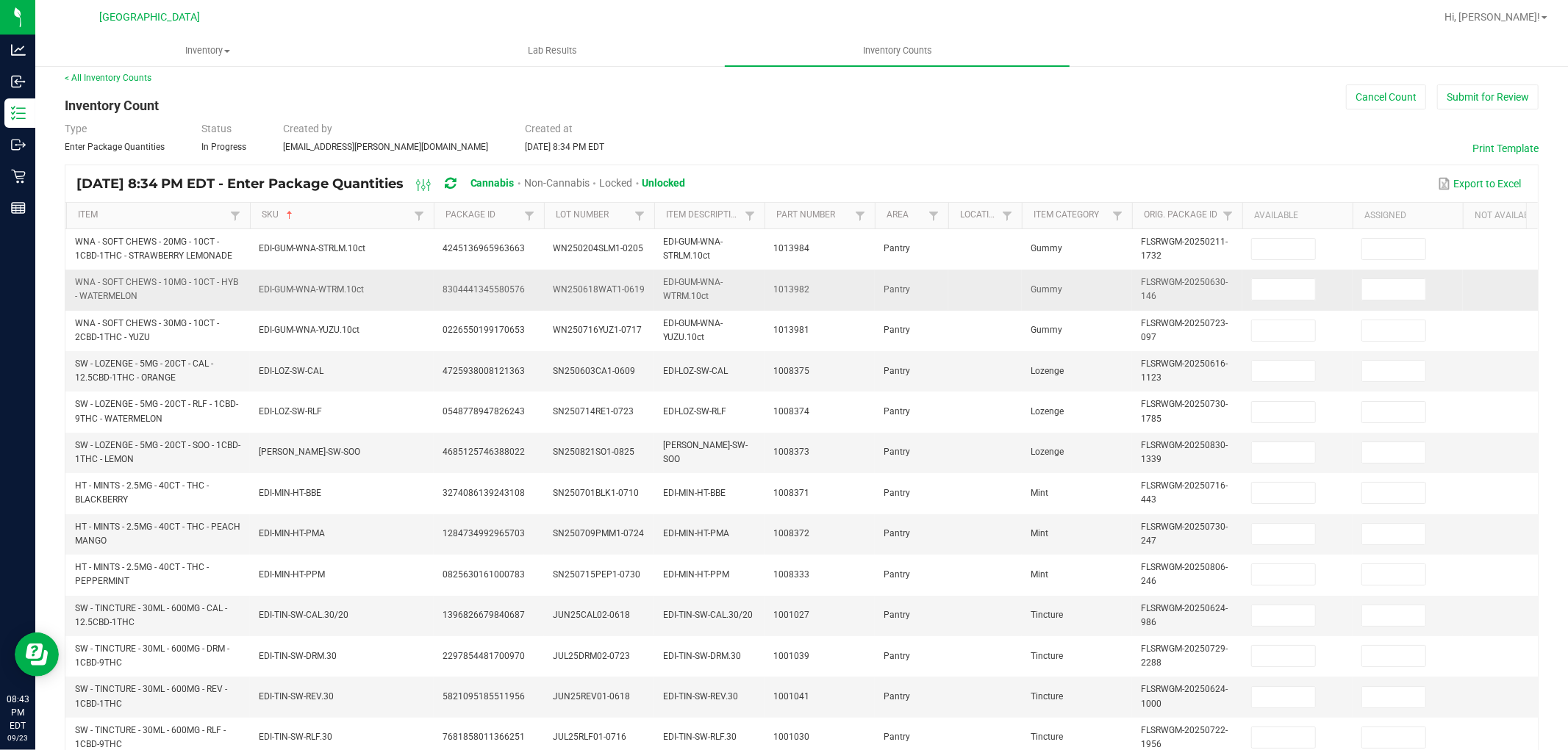
scroll to position [0, 0]
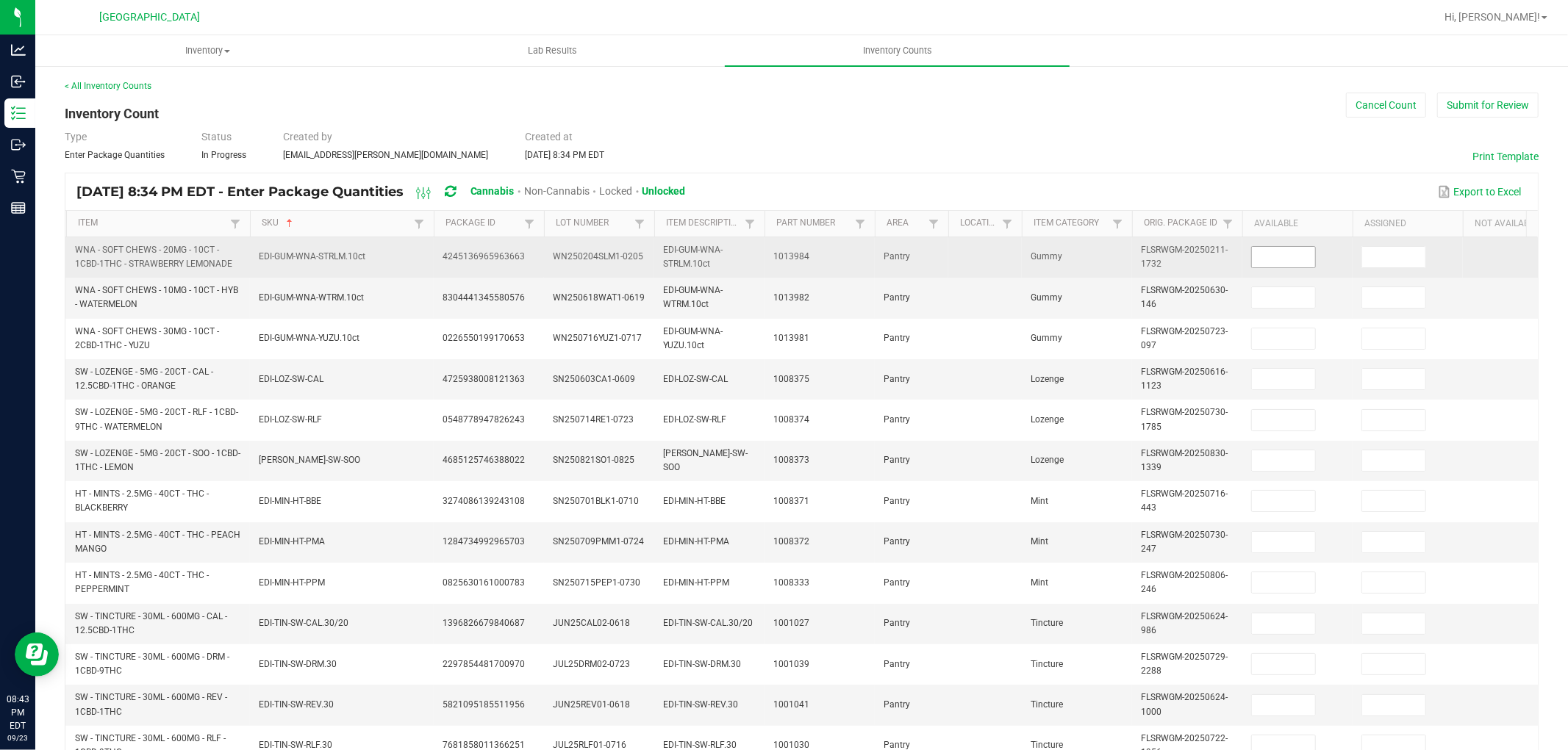
click at [1281, 267] on input at bounding box center [1284, 257] width 63 height 21
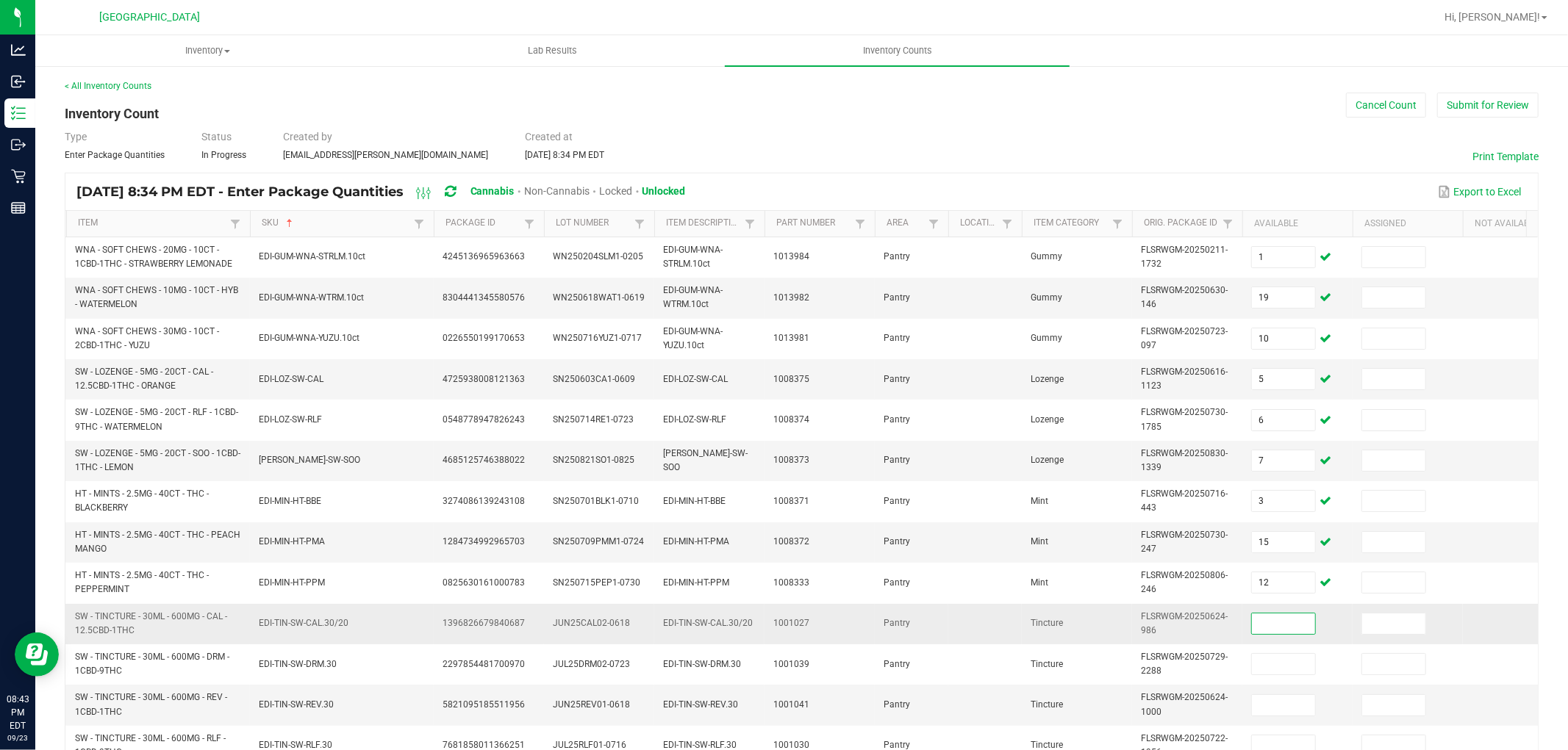
click at [1294, 621] on input at bounding box center [1284, 623] width 63 height 21
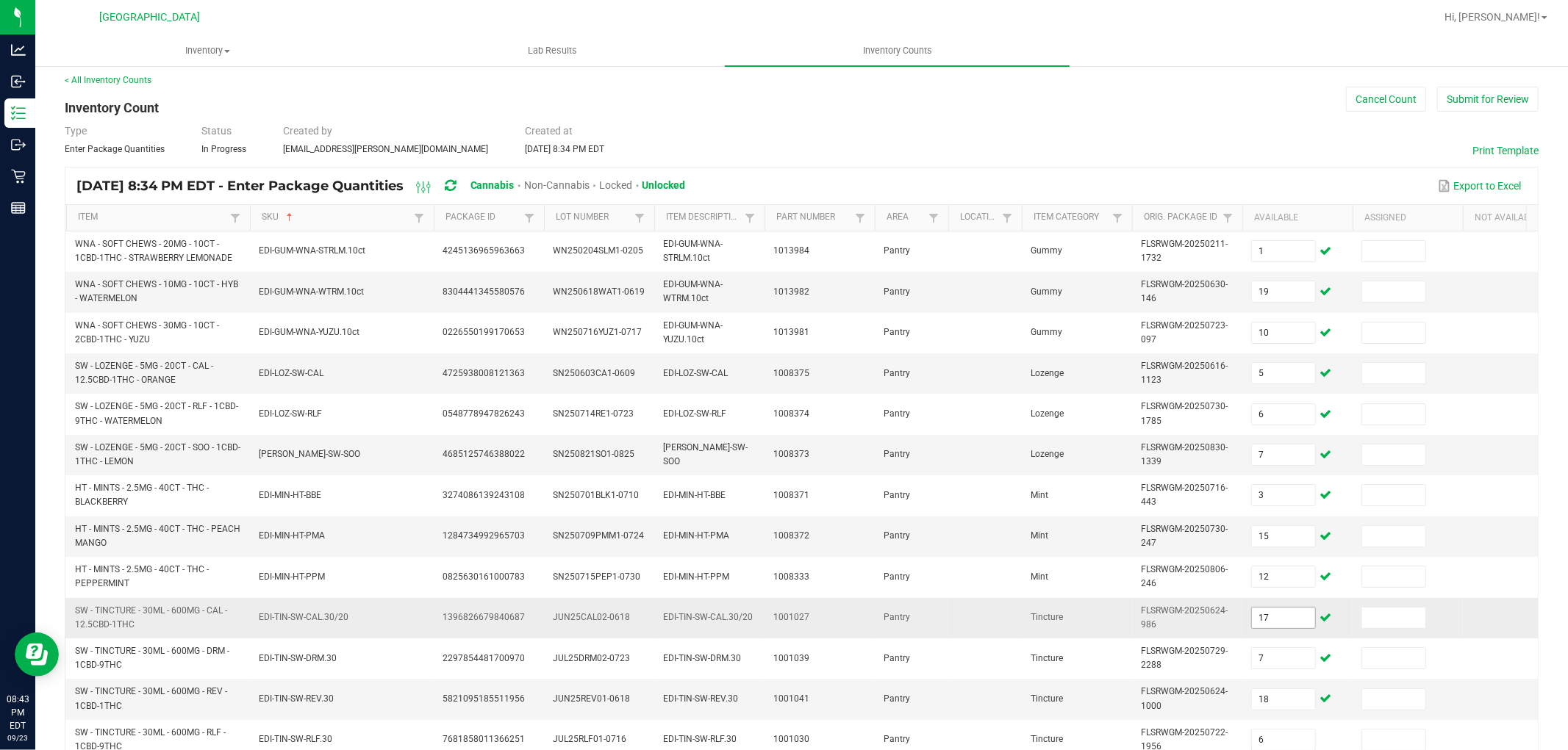
scroll to position [368, 0]
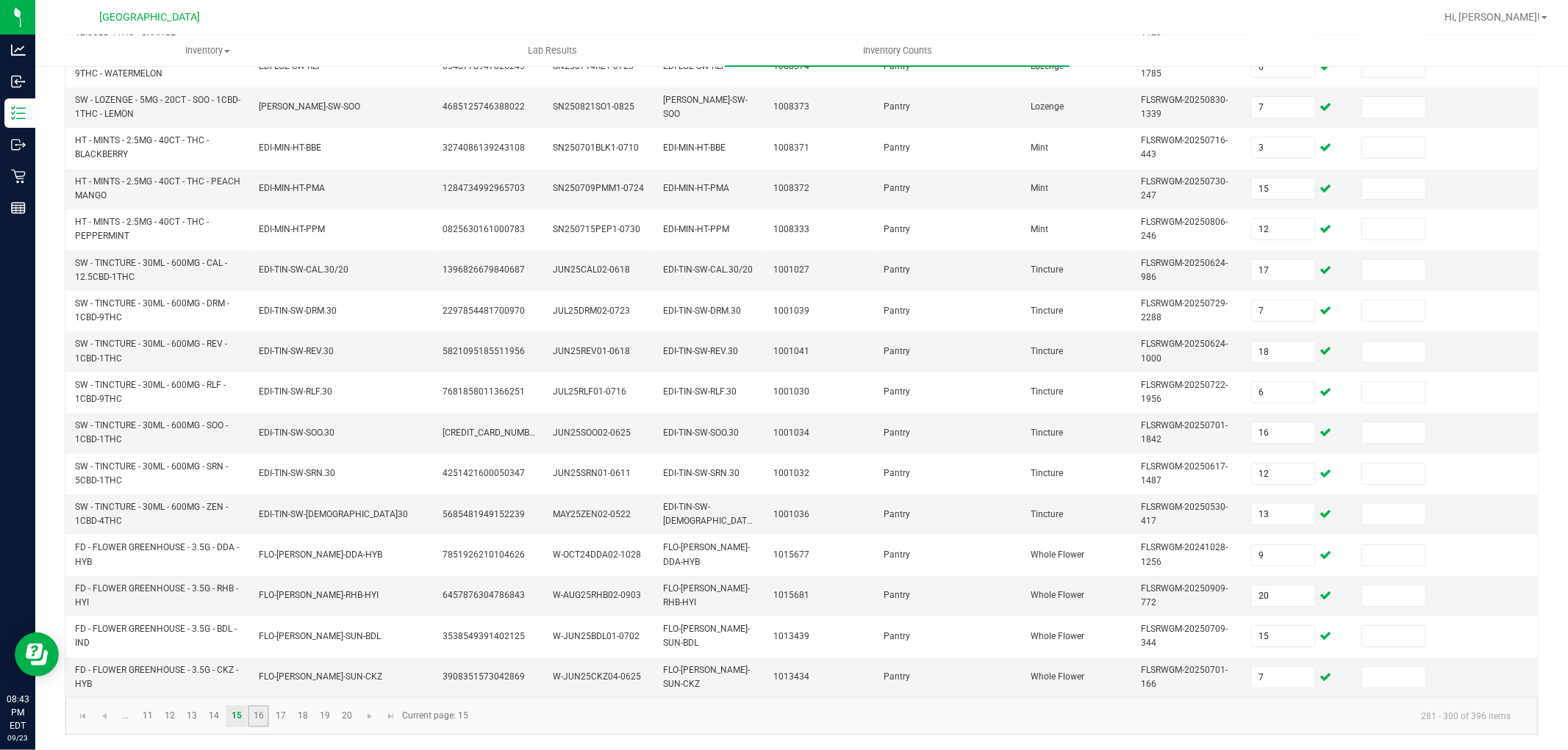
click at [264, 710] on link "16" at bounding box center [258, 716] width 22 height 22
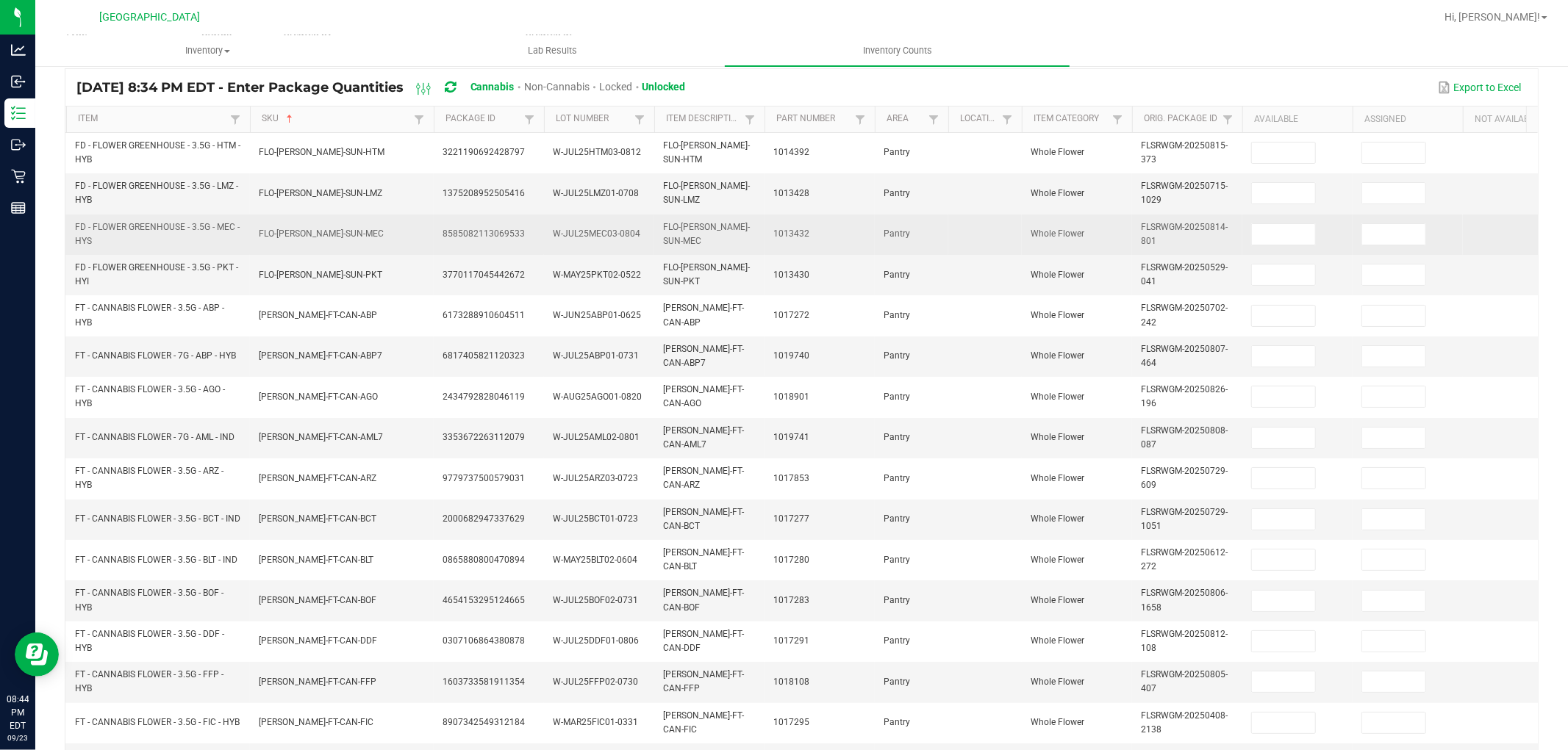
scroll to position [0, 0]
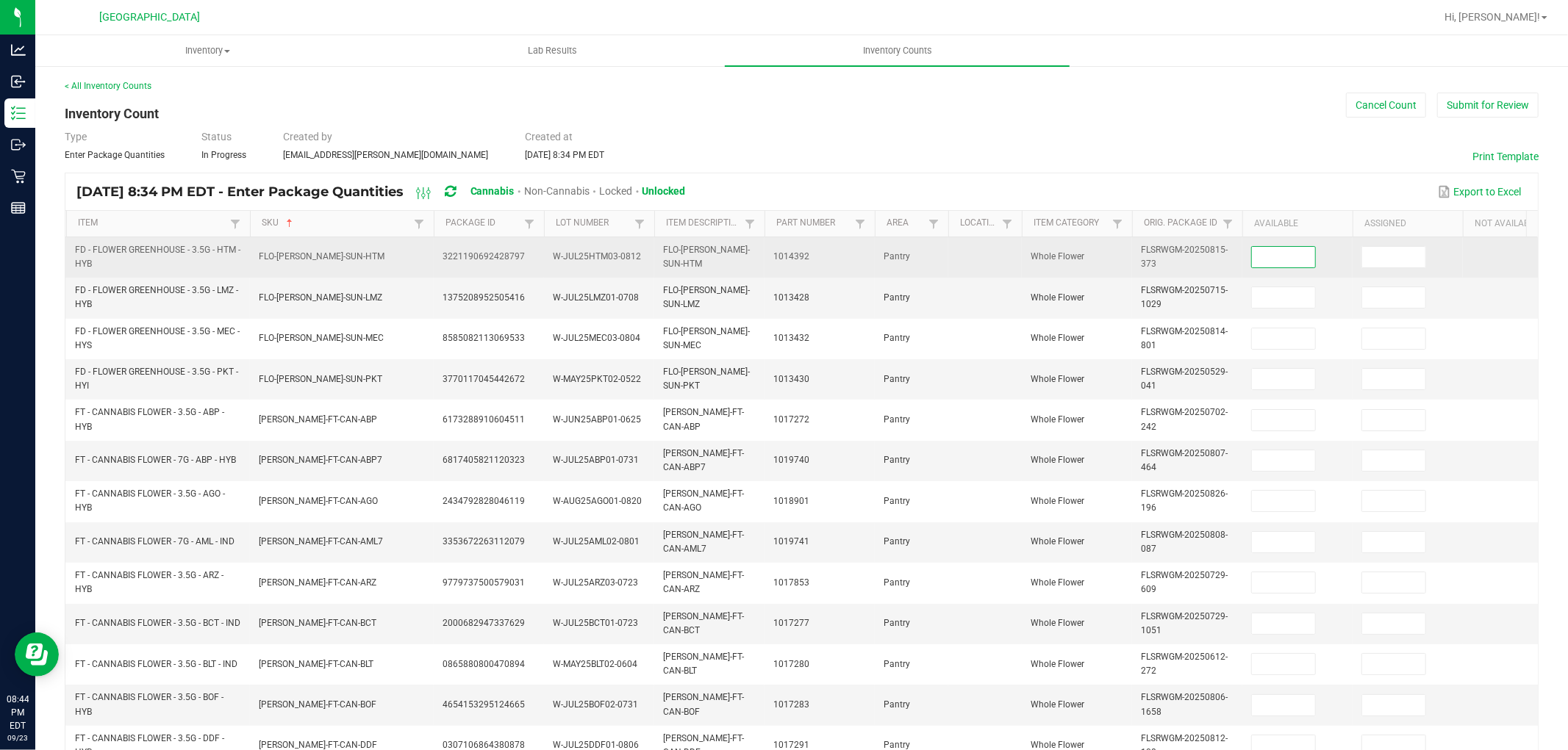
click at [1300, 251] on input at bounding box center [1284, 257] width 63 height 21
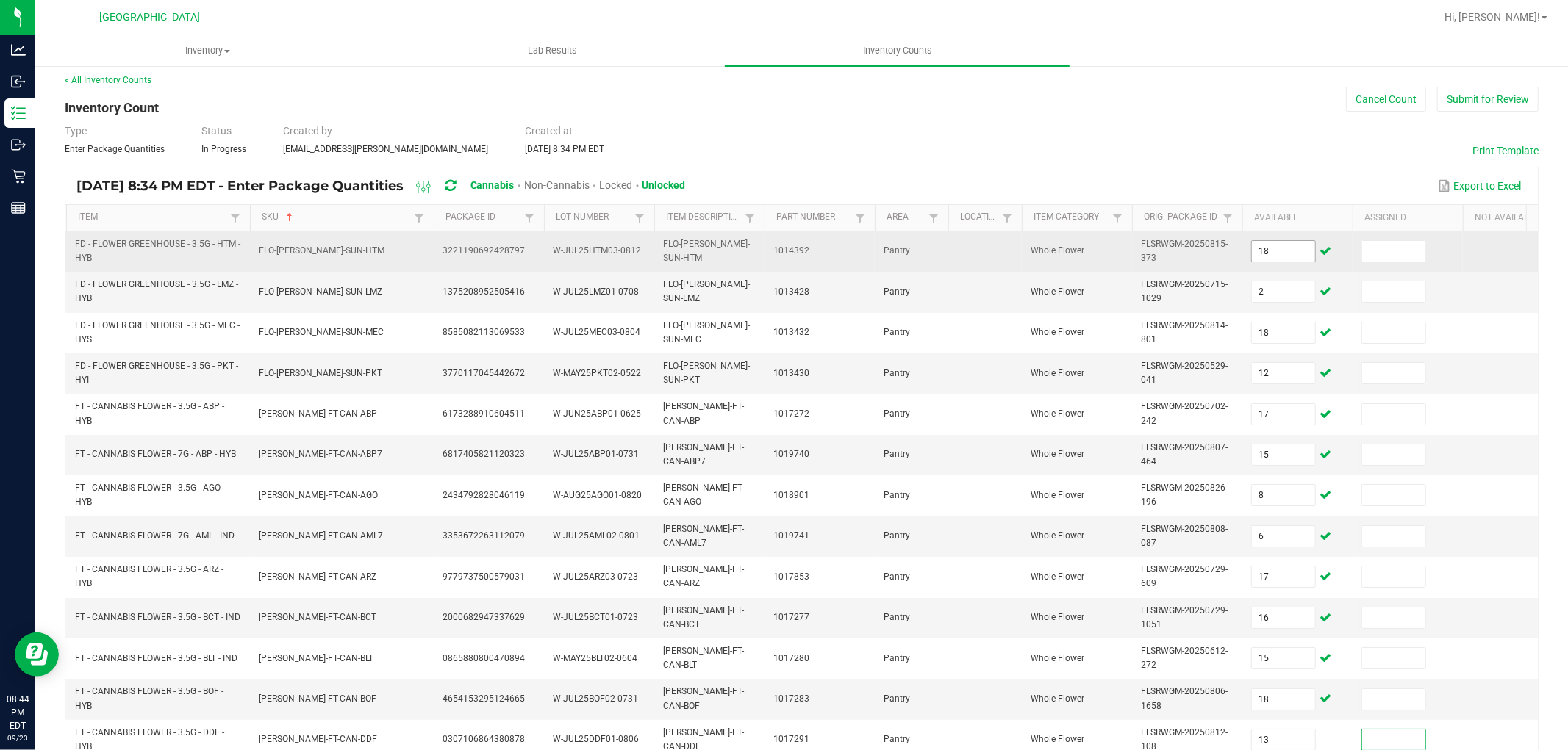
scroll to position [368, 0]
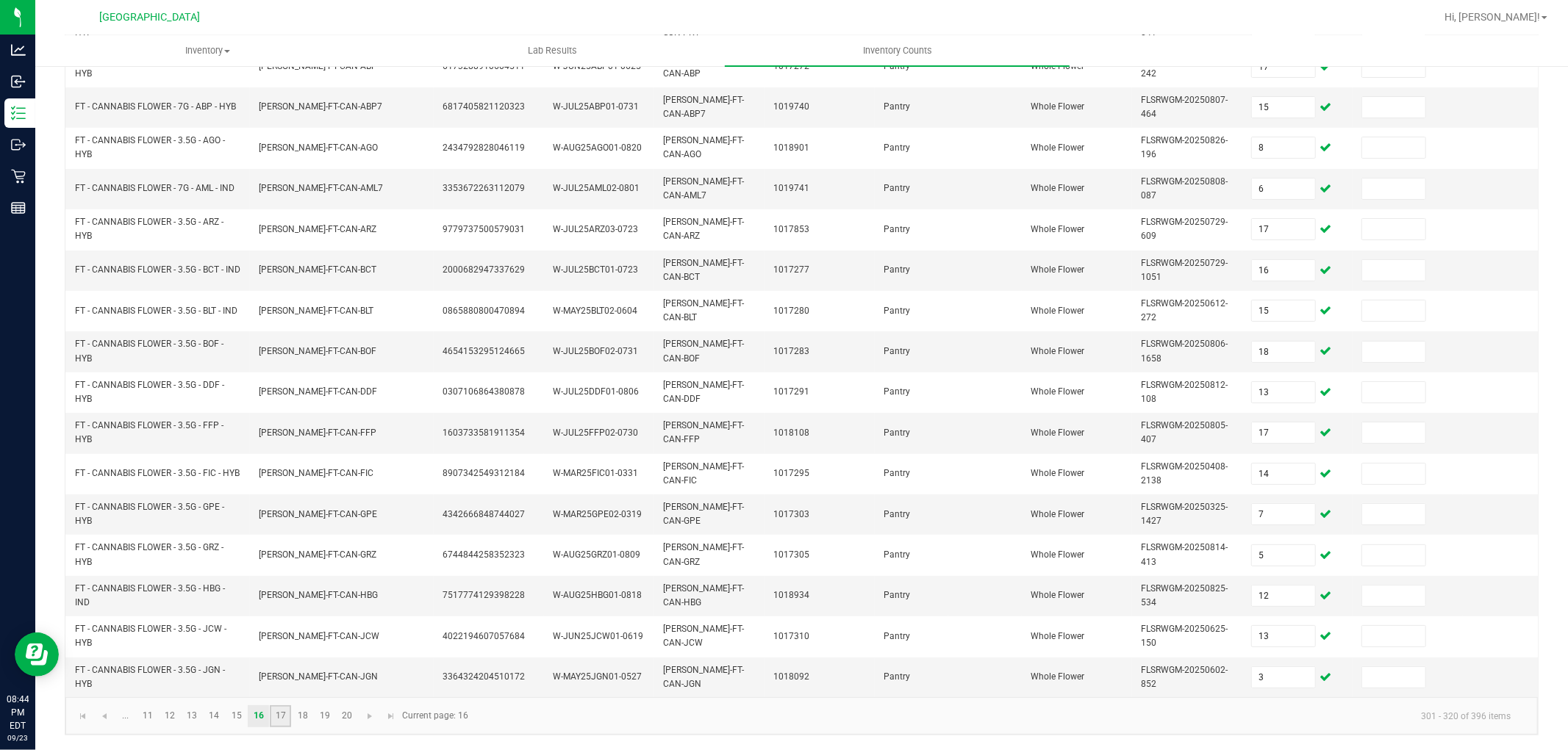
click at [284, 725] on link "17" at bounding box center [281, 716] width 22 height 22
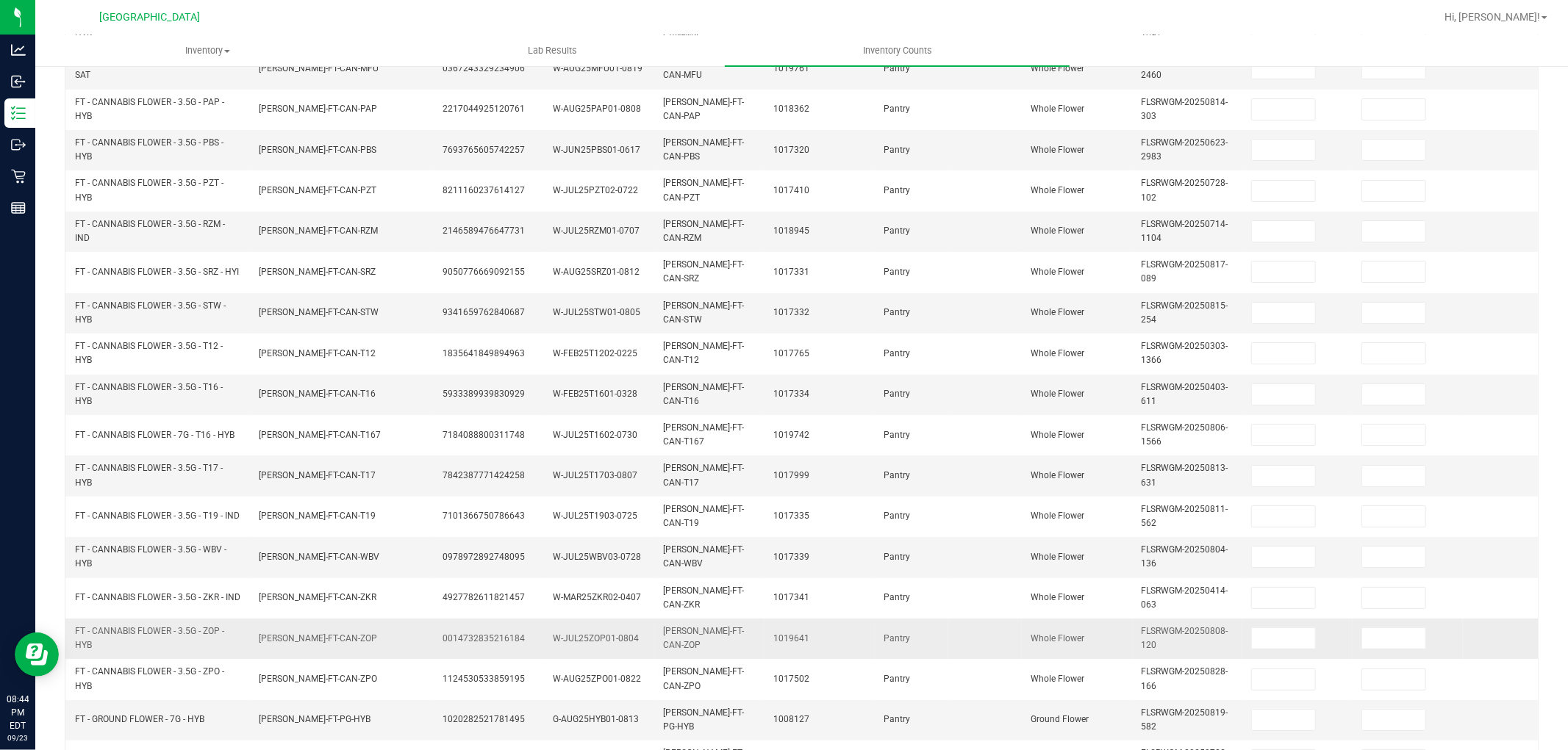
scroll to position [0, 0]
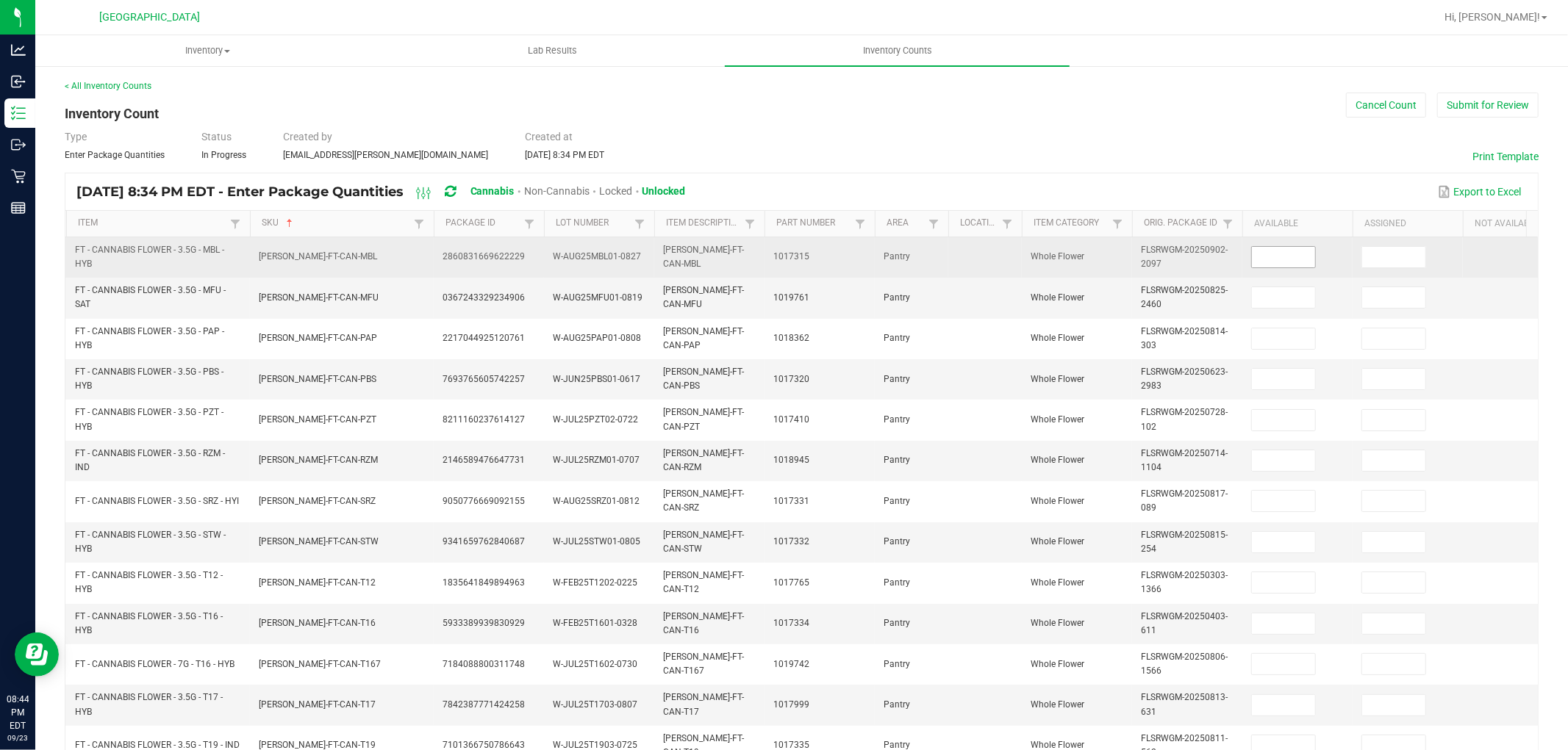
click at [1267, 251] on input at bounding box center [1284, 257] width 63 height 21
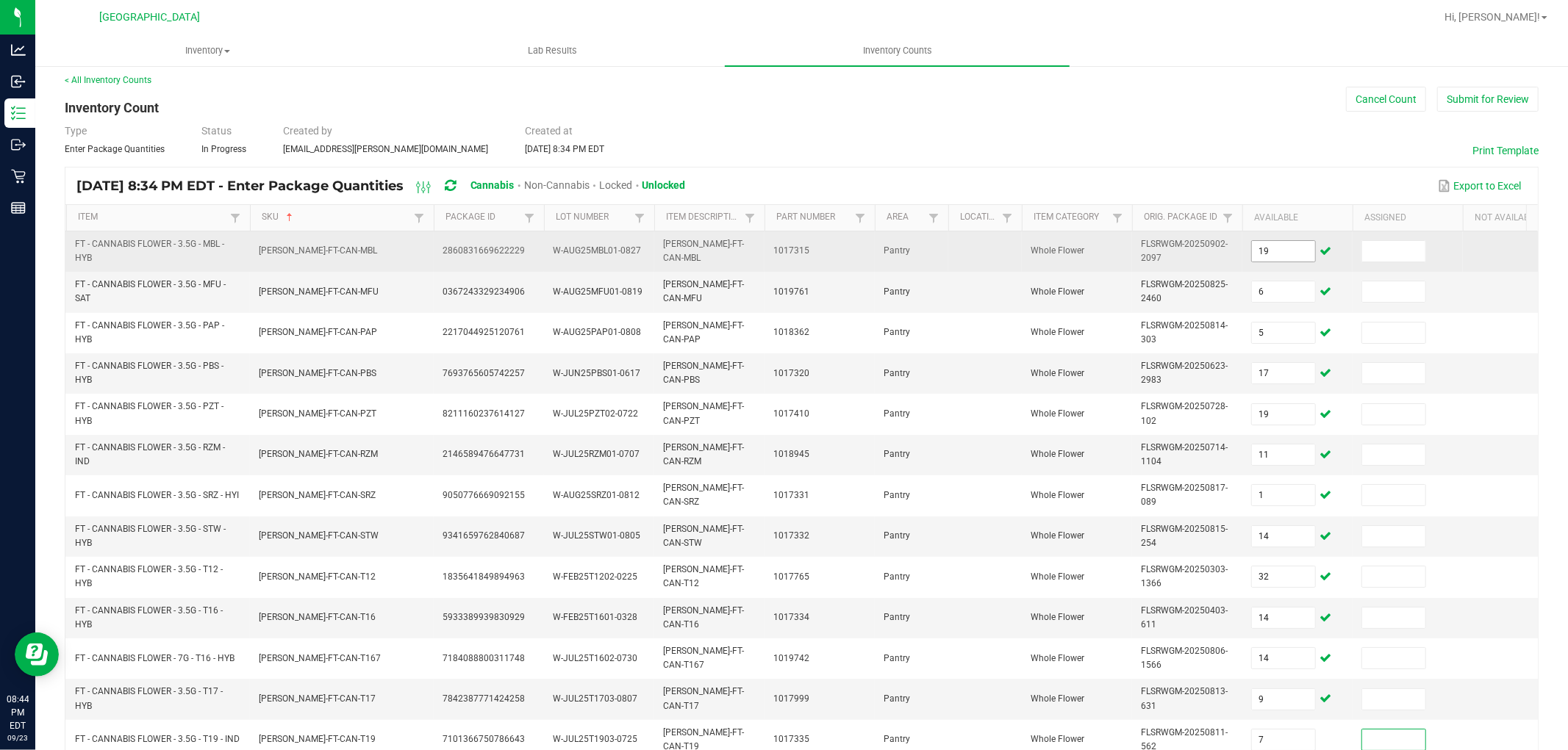
scroll to position [368, 0]
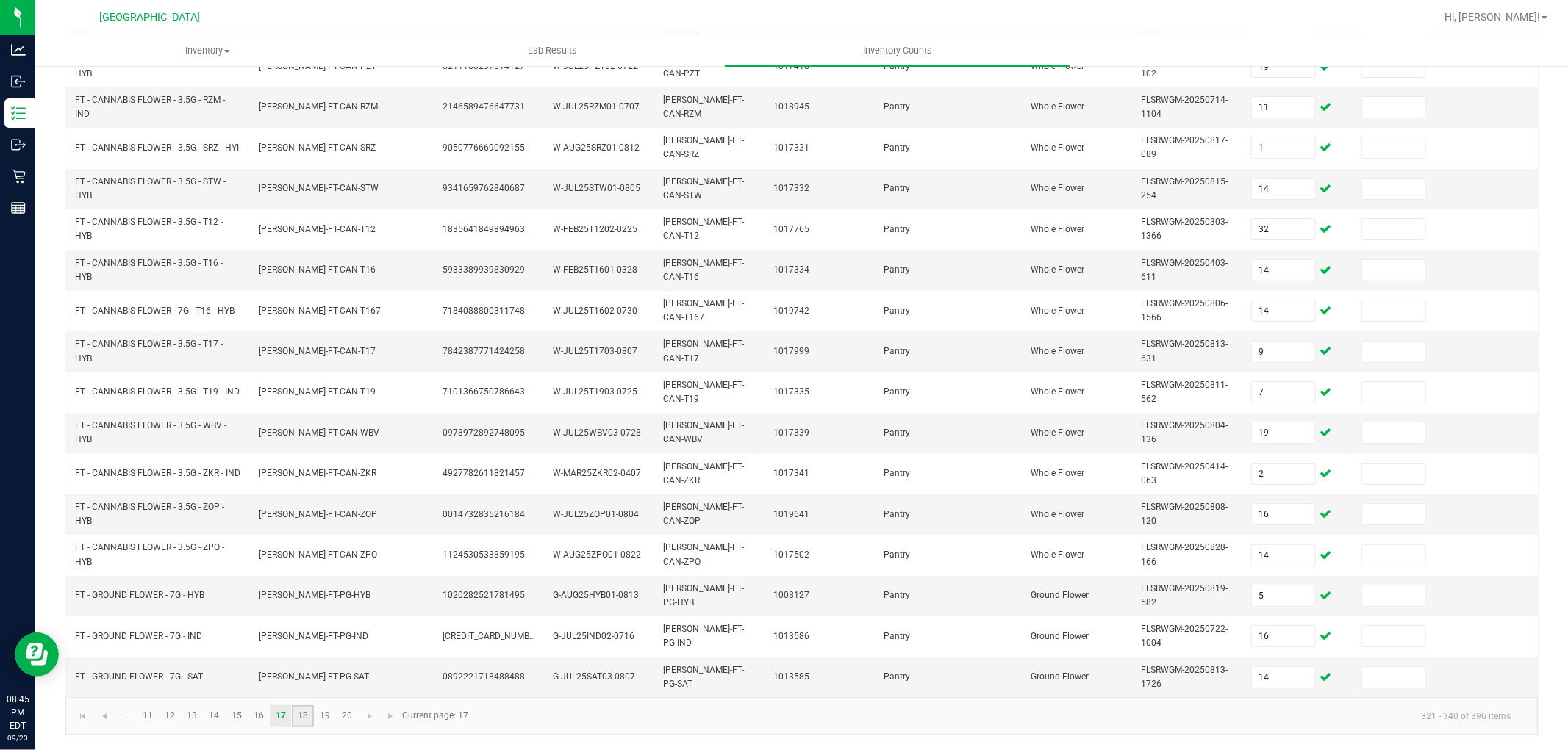
click at [306, 718] on link "18" at bounding box center [302, 716] width 22 height 22
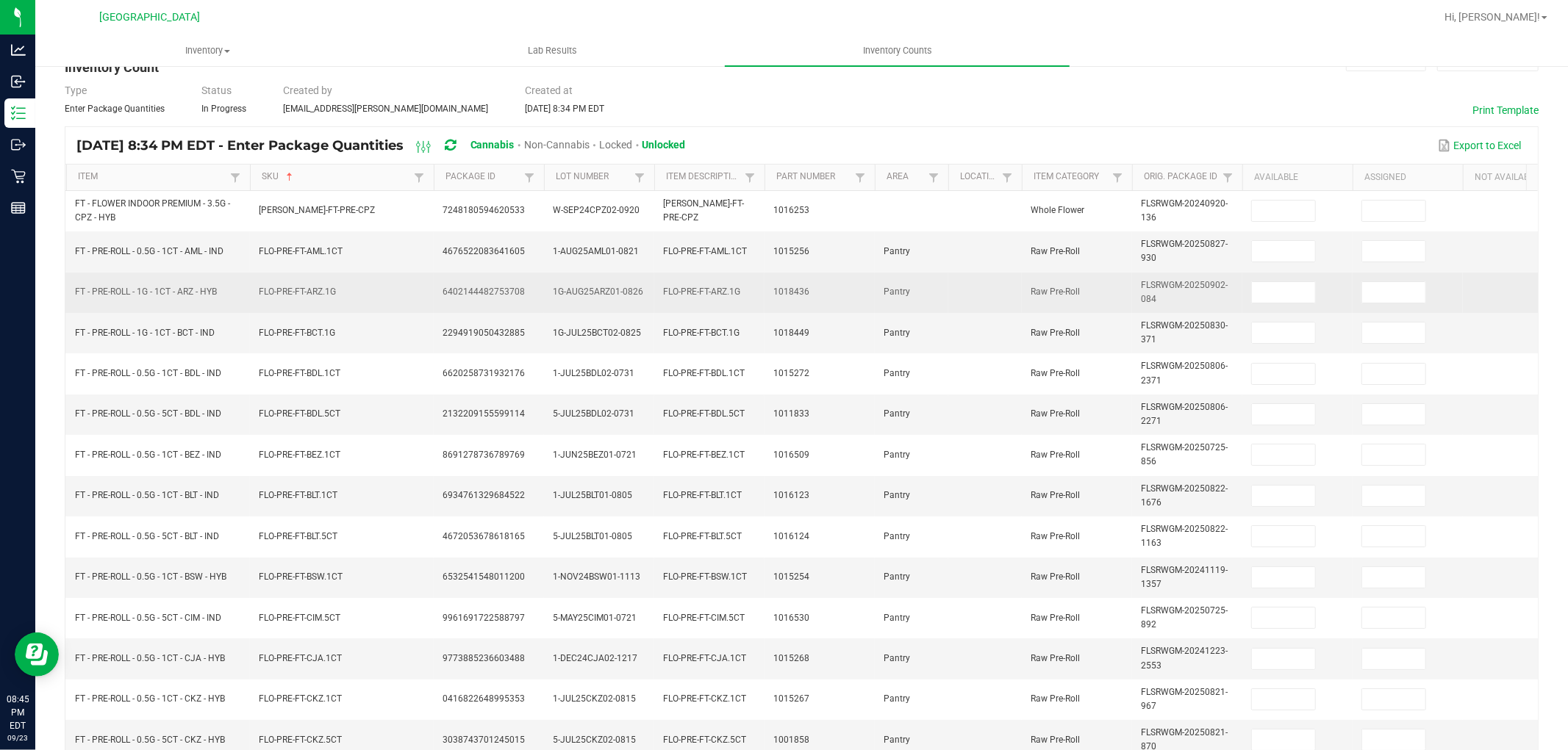
scroll to position [40, 0]
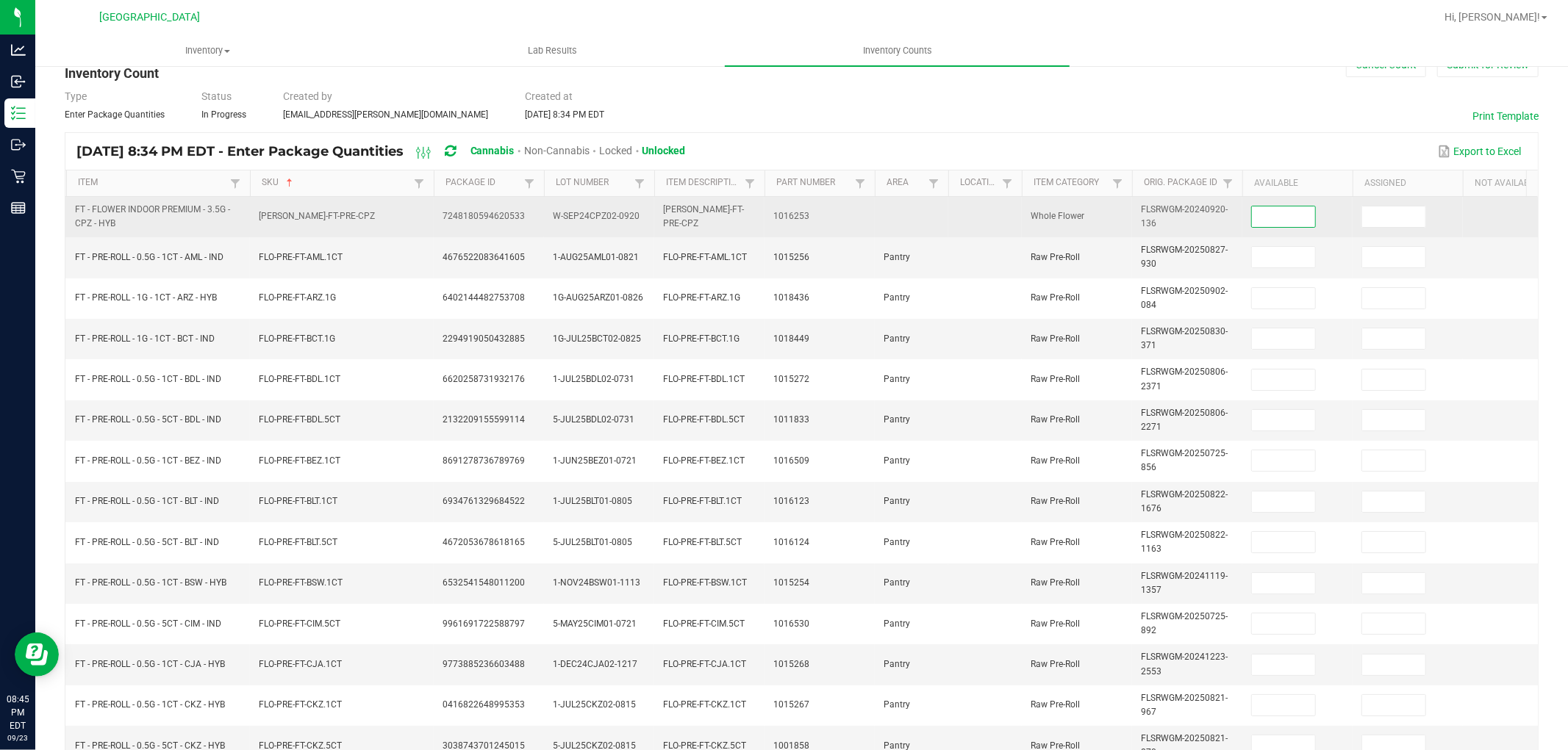
click at [1268, 218] on input at bounding box center [1284, 217] width 63 height 21
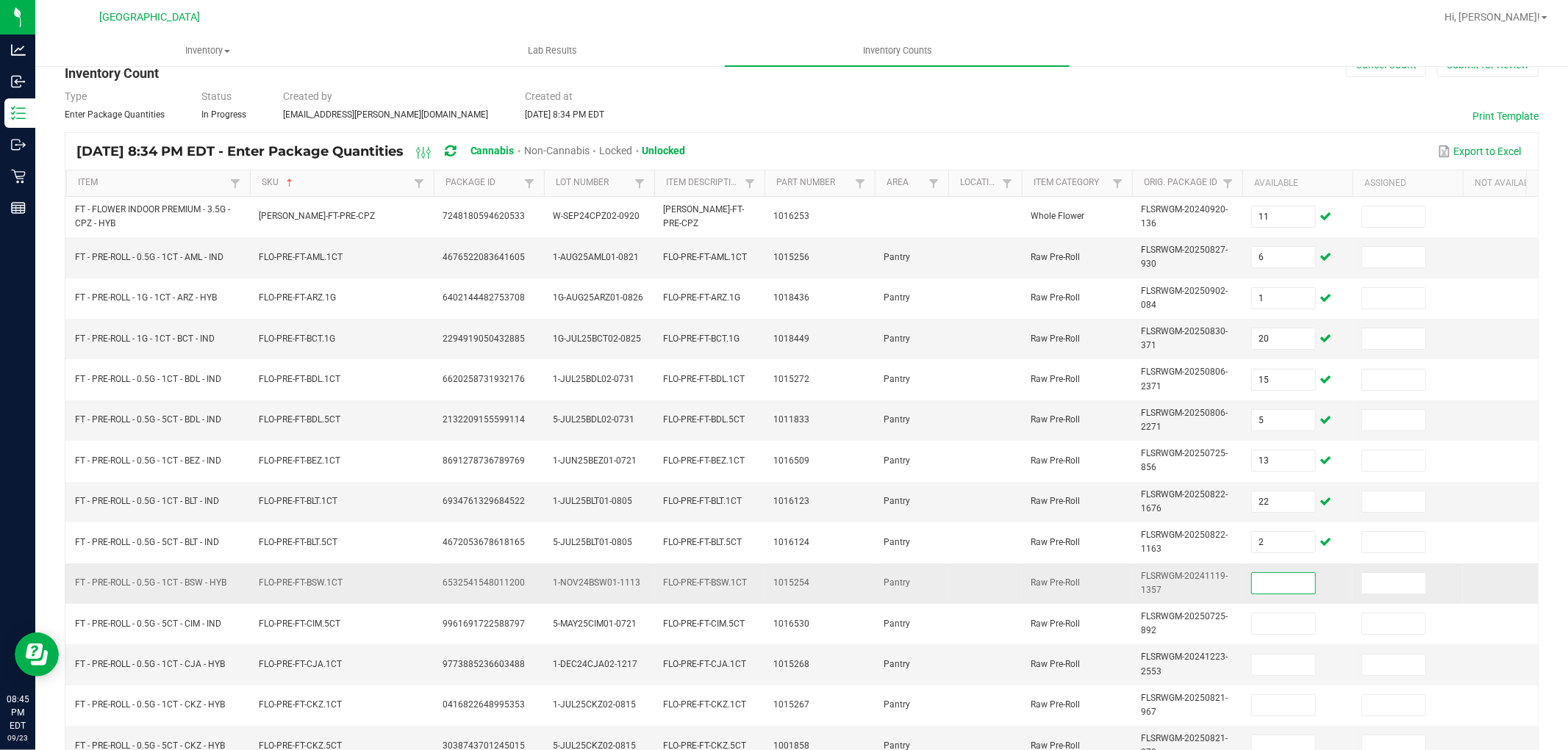
click at [1283, 592] on input at bounding box center [1284, 583] width 63 height 21
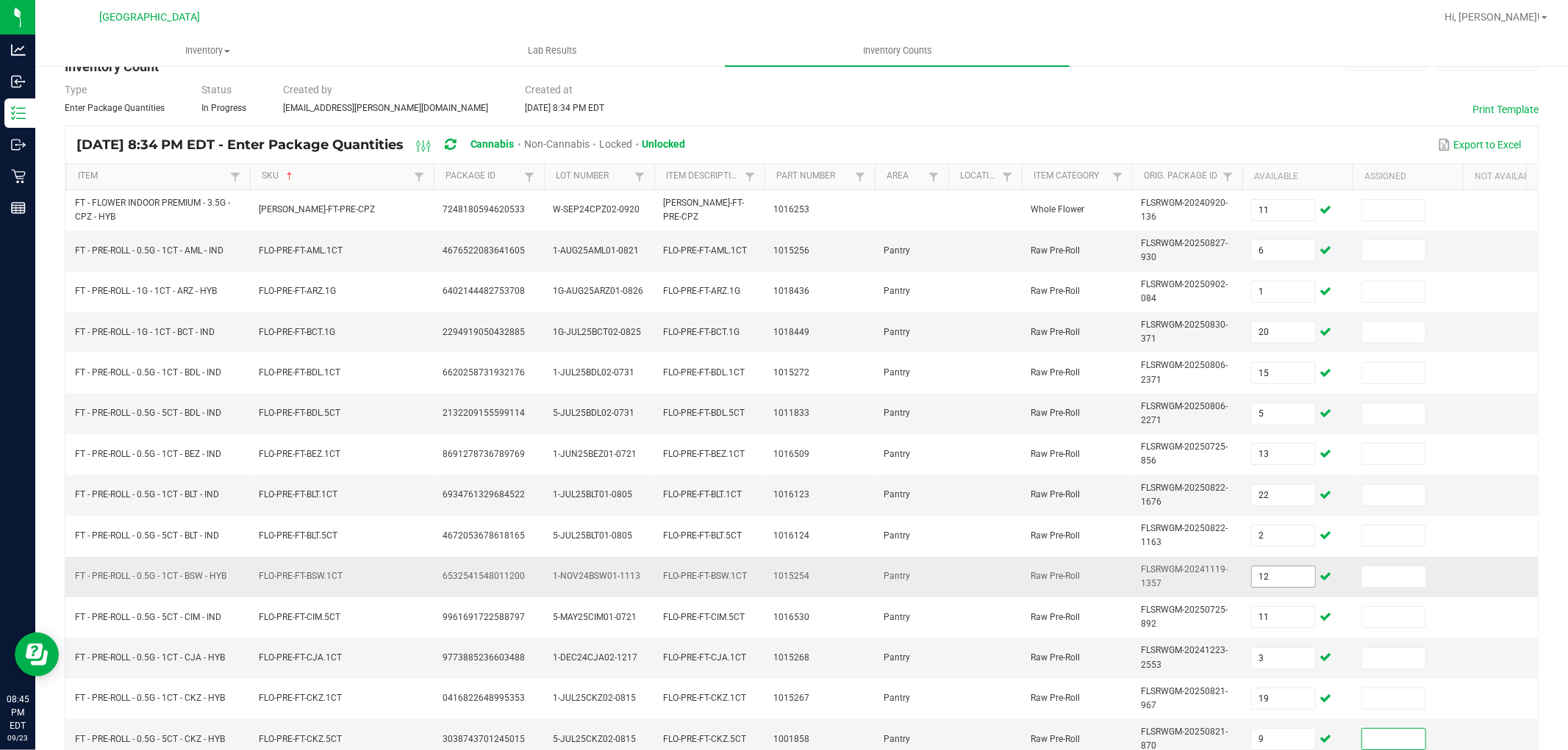
scroll to position [368, 0]
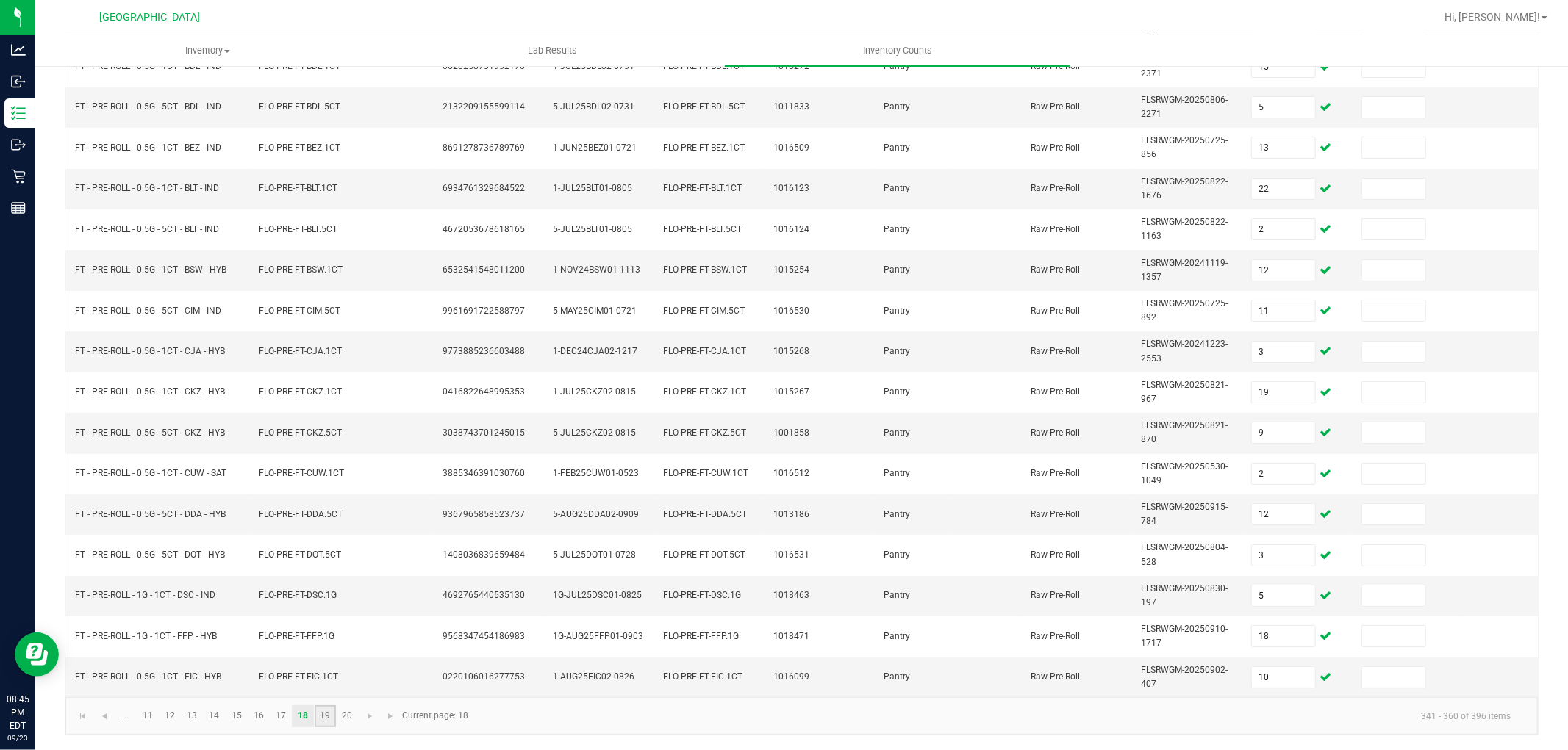
click at [328, 719] on link "19" at bounding box center [326, 716] width 22 height 22
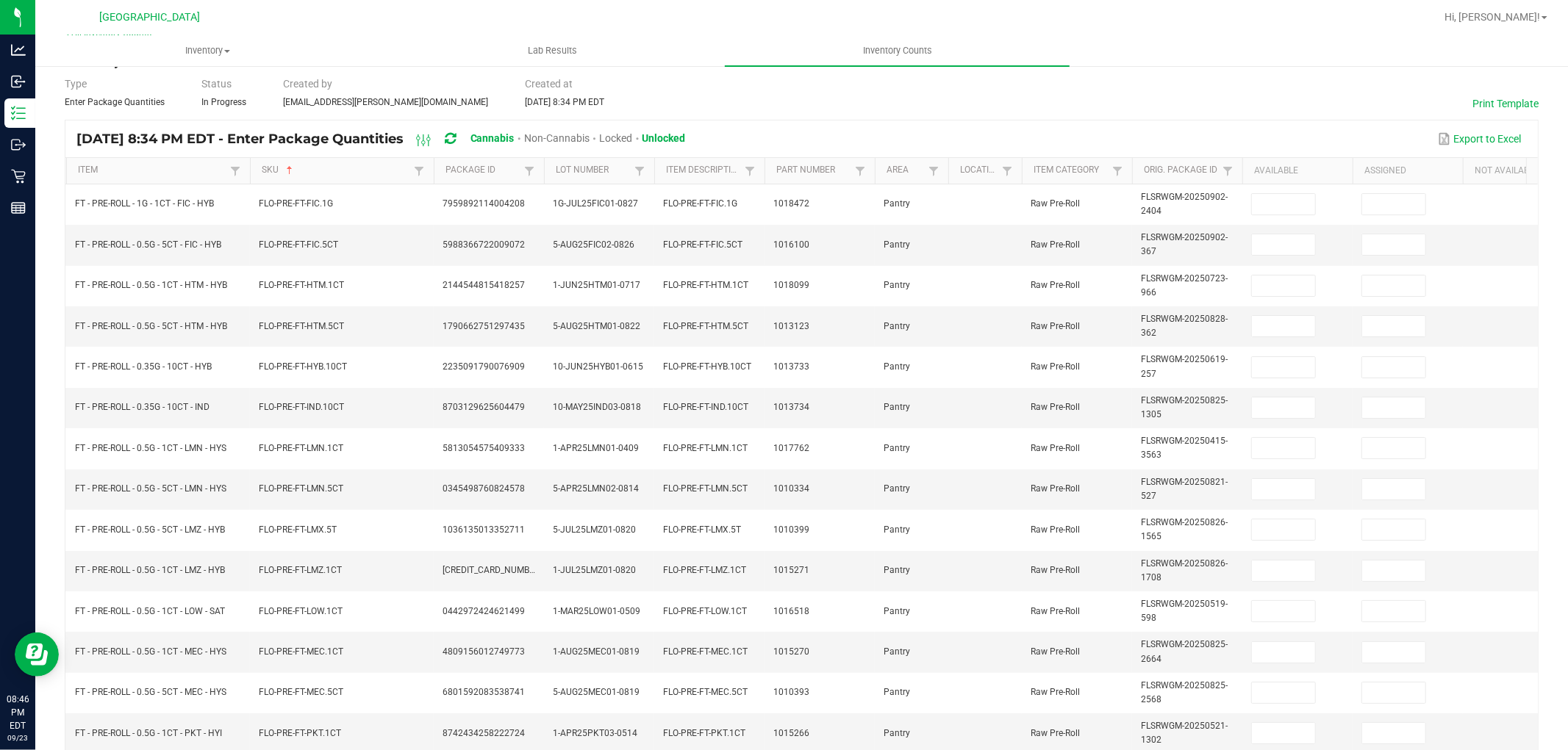
scroll to position [40, 0]
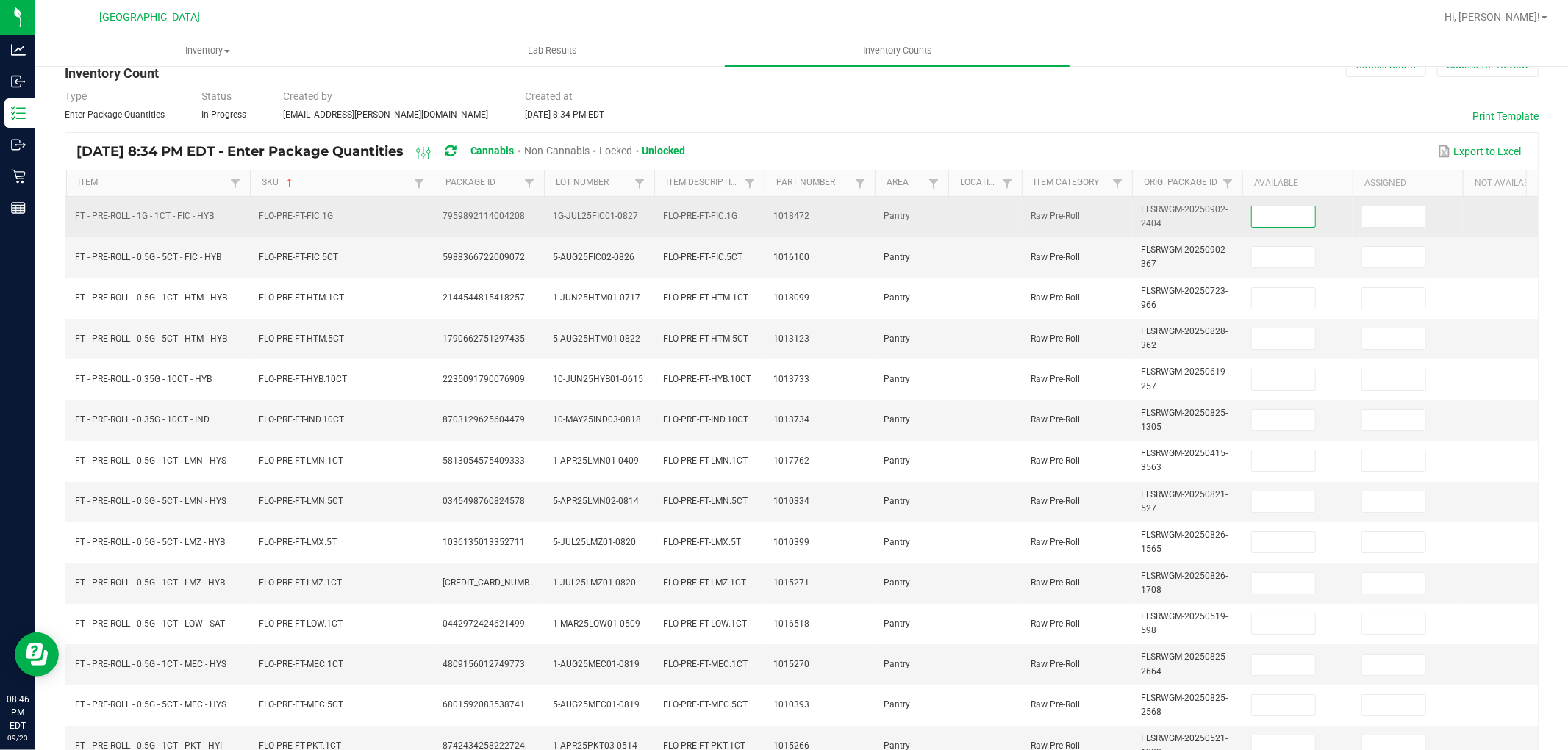
click at [1298, 216] on input at bounding box center [1284, 217] width 63 height 21
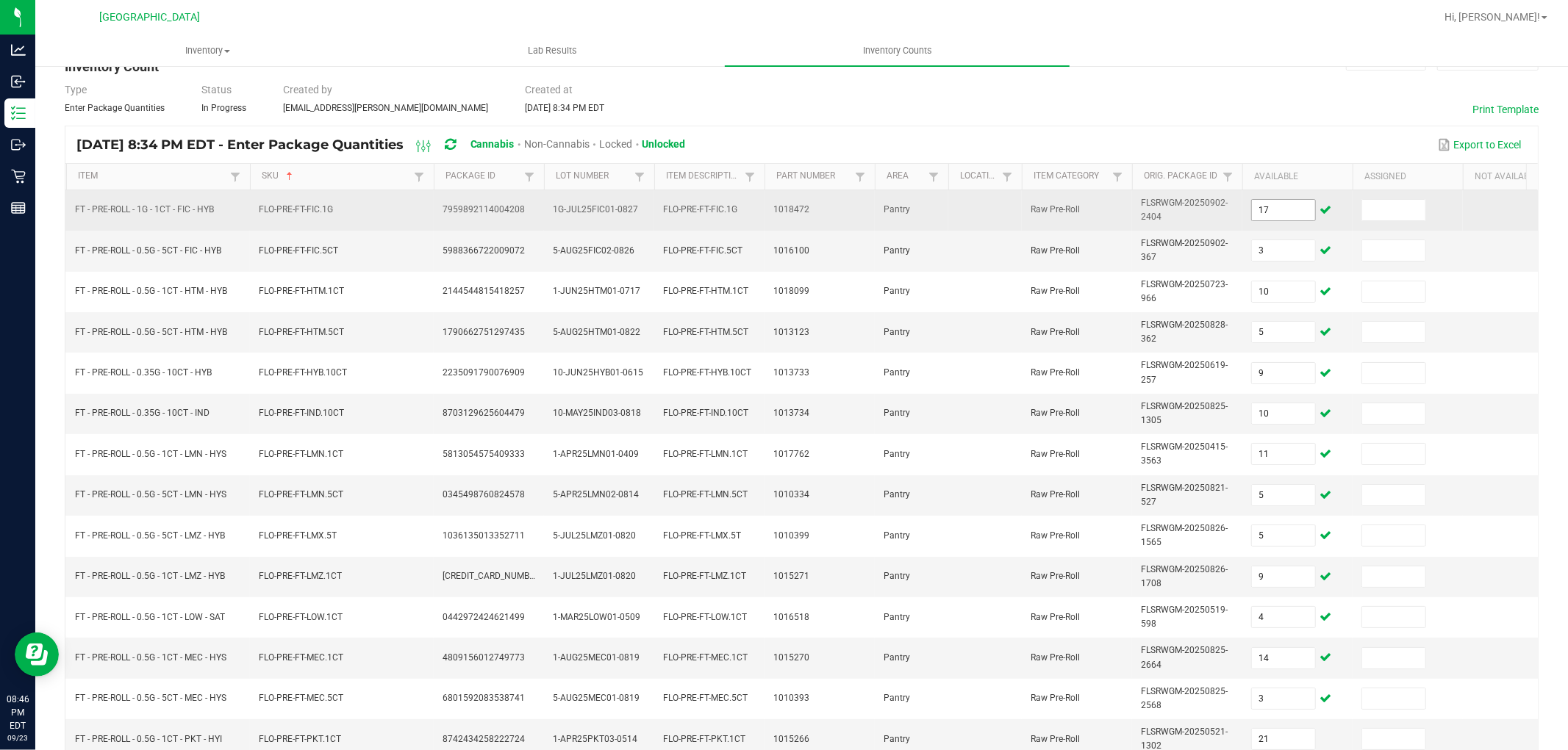
scroll to position [368, 0]
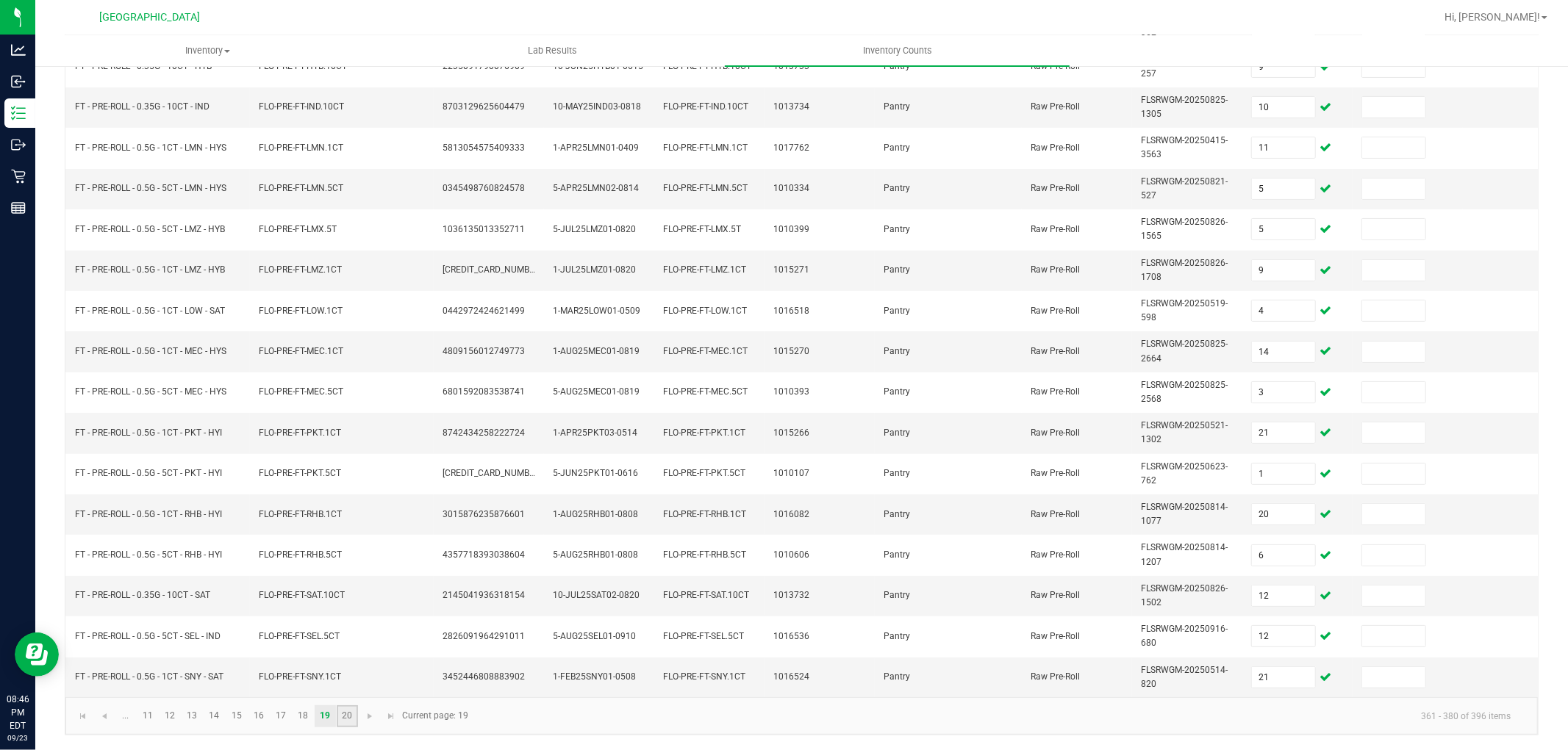
click at [342, 722] on link "20" at bounding box center [347, 716] width 22 height 22
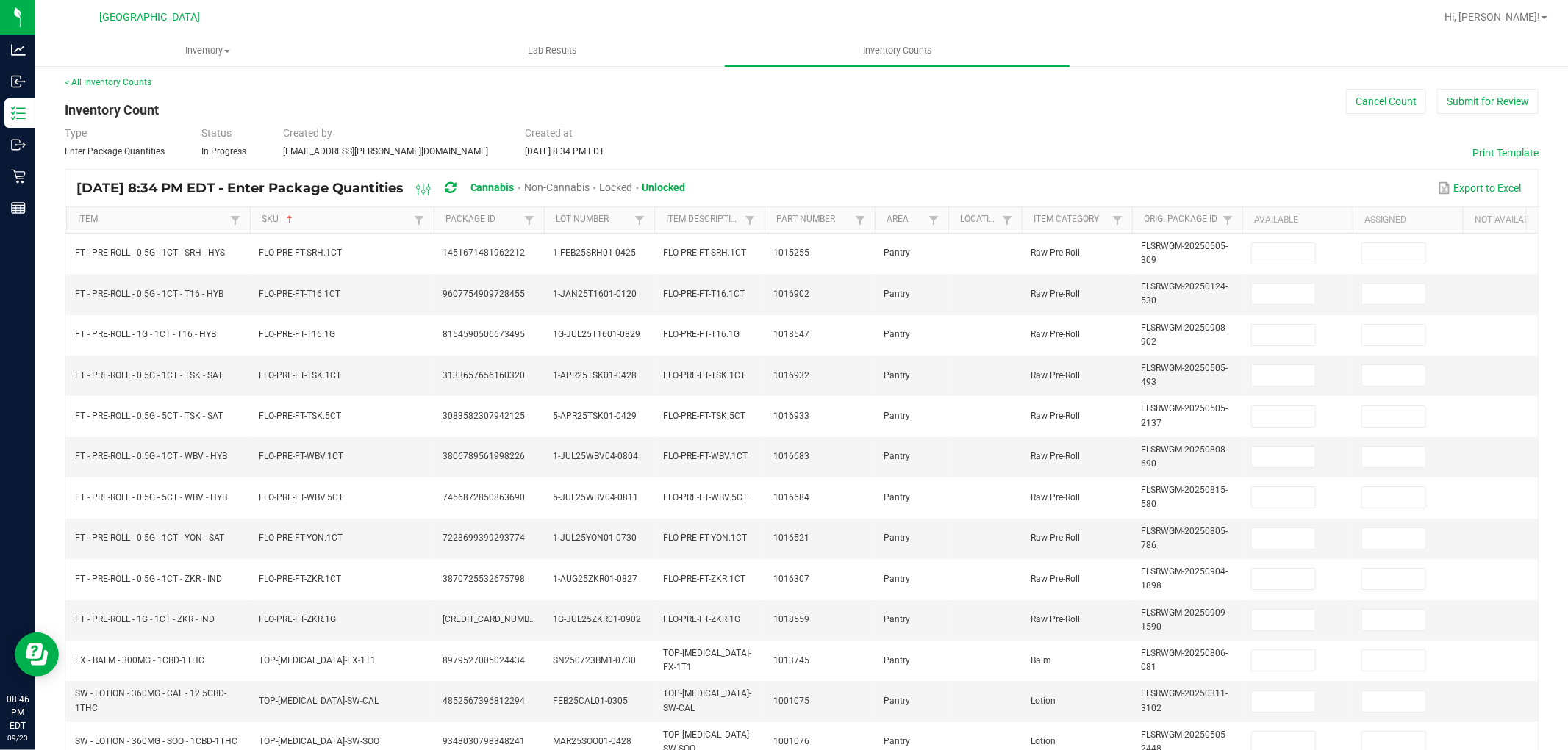
scroll to position [0, 0]
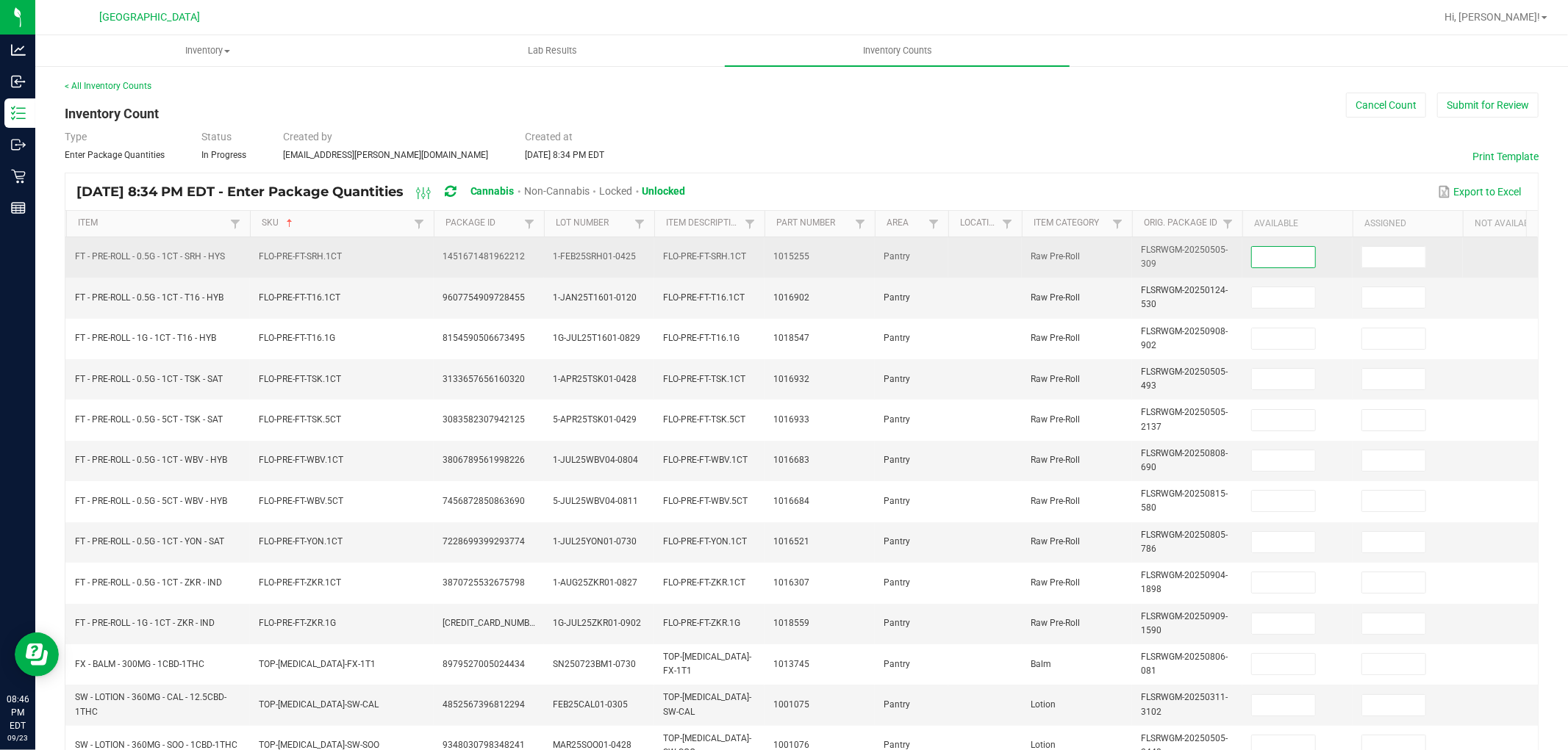
click at [1286, 265] on input at bounding box center [1284, 257] width 63 height 21
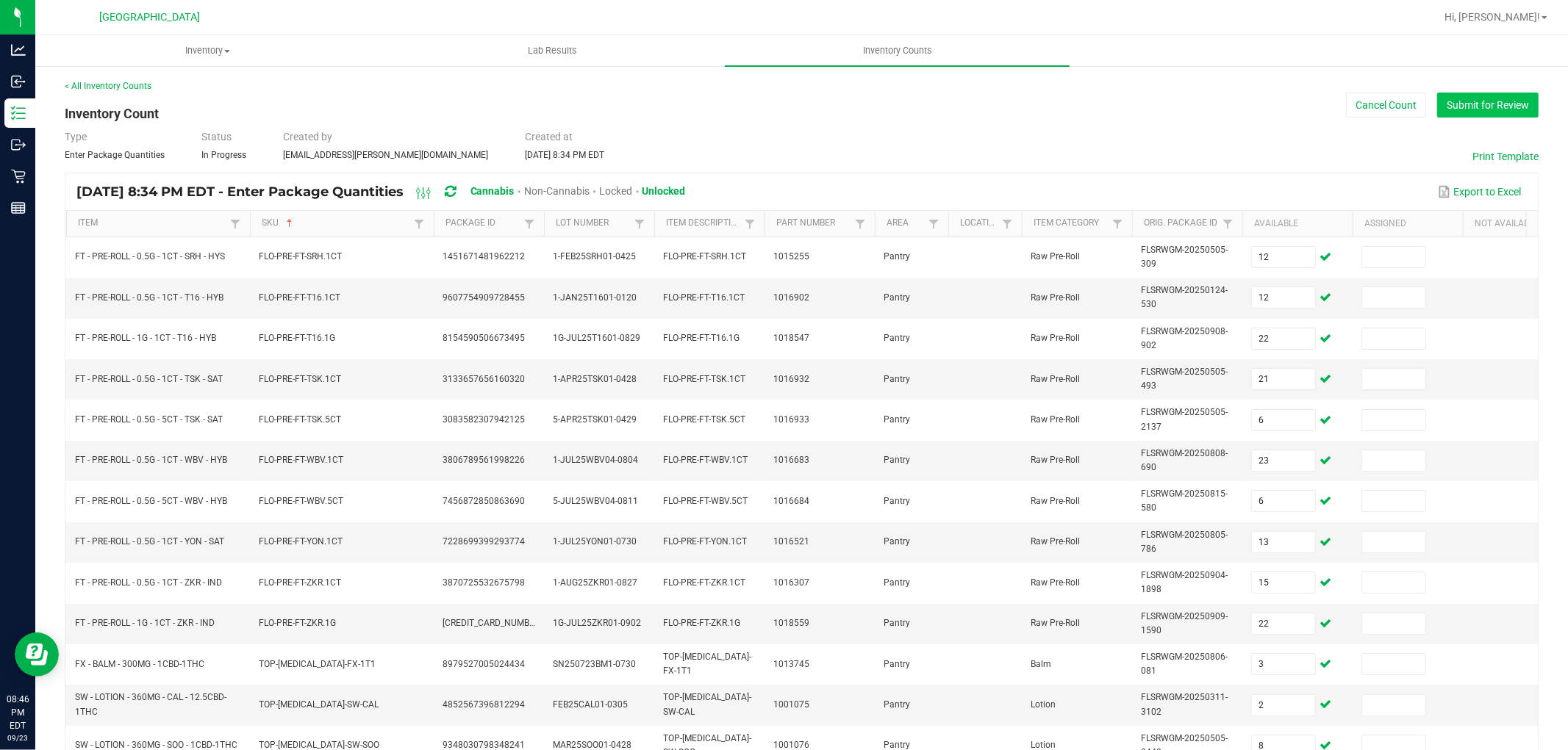
click at [1495, 112] on button "Submit for Review" at bounding box center [1488, 105] width 102 height 25
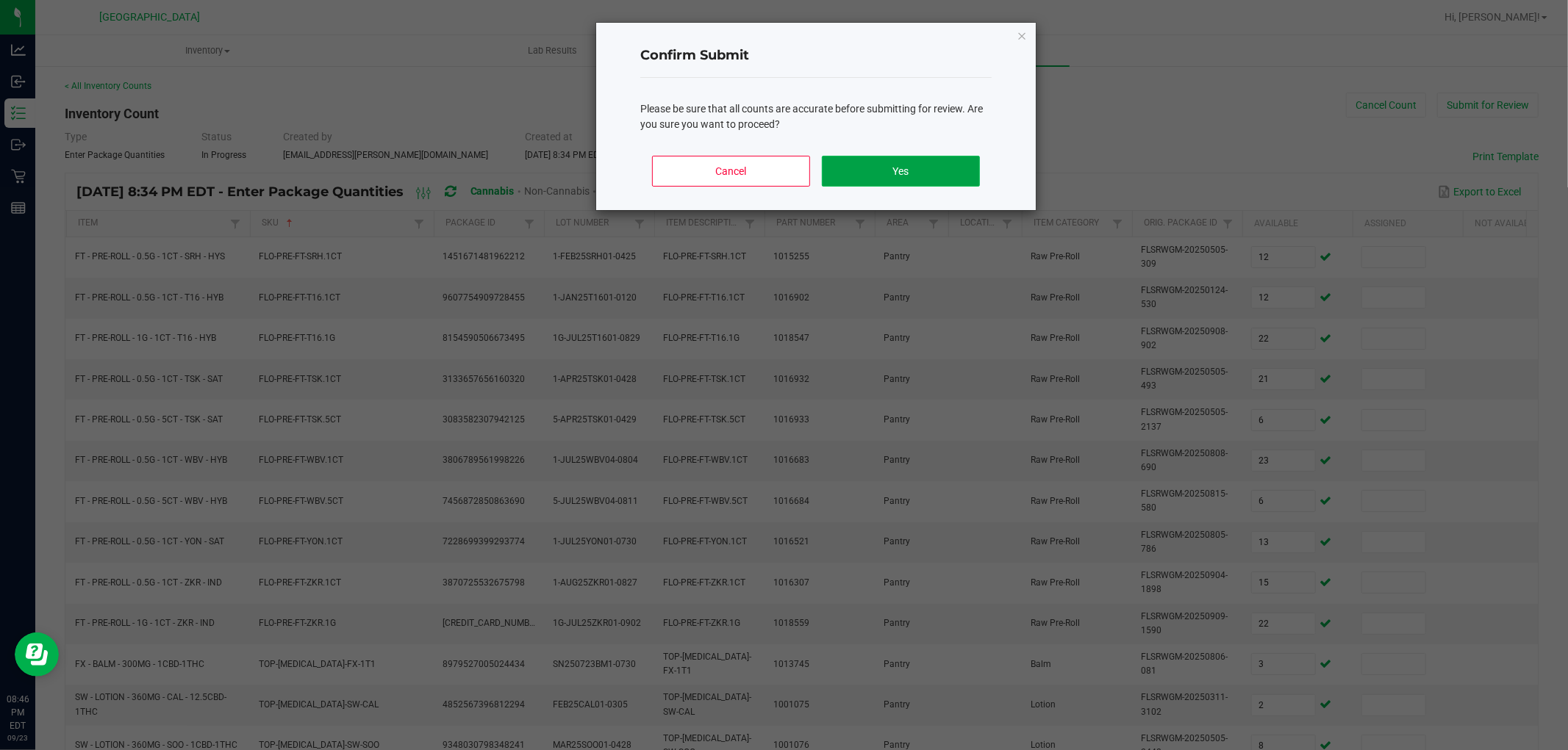
click at [923, 167] on button "Yes" at bounding box center [901, 171] width 158 height 31
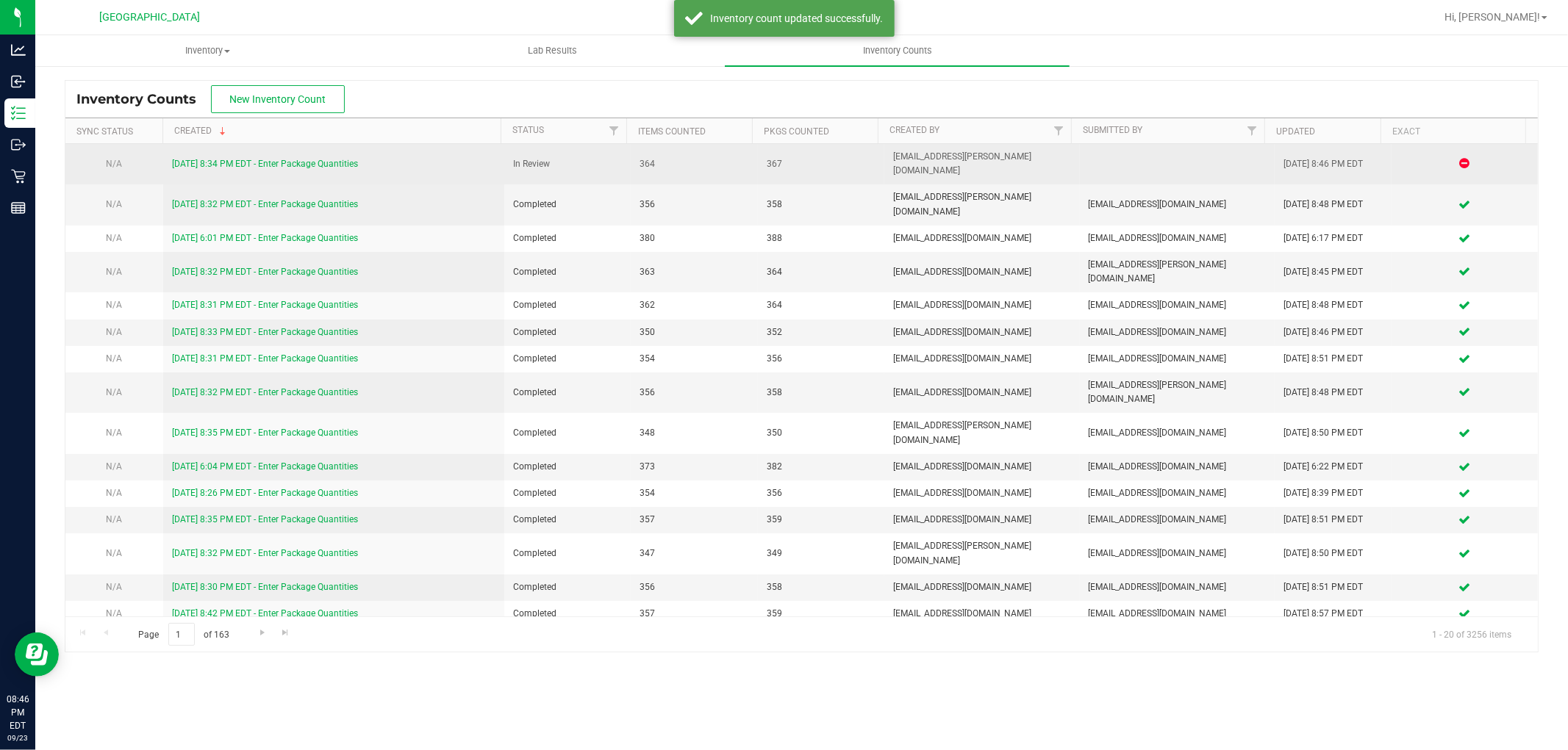
click at [259, 159] on link "[DATE] 8:34 PM EDT - Enter Package Quantities" at bounding box center [264, 164] width 186 height 10
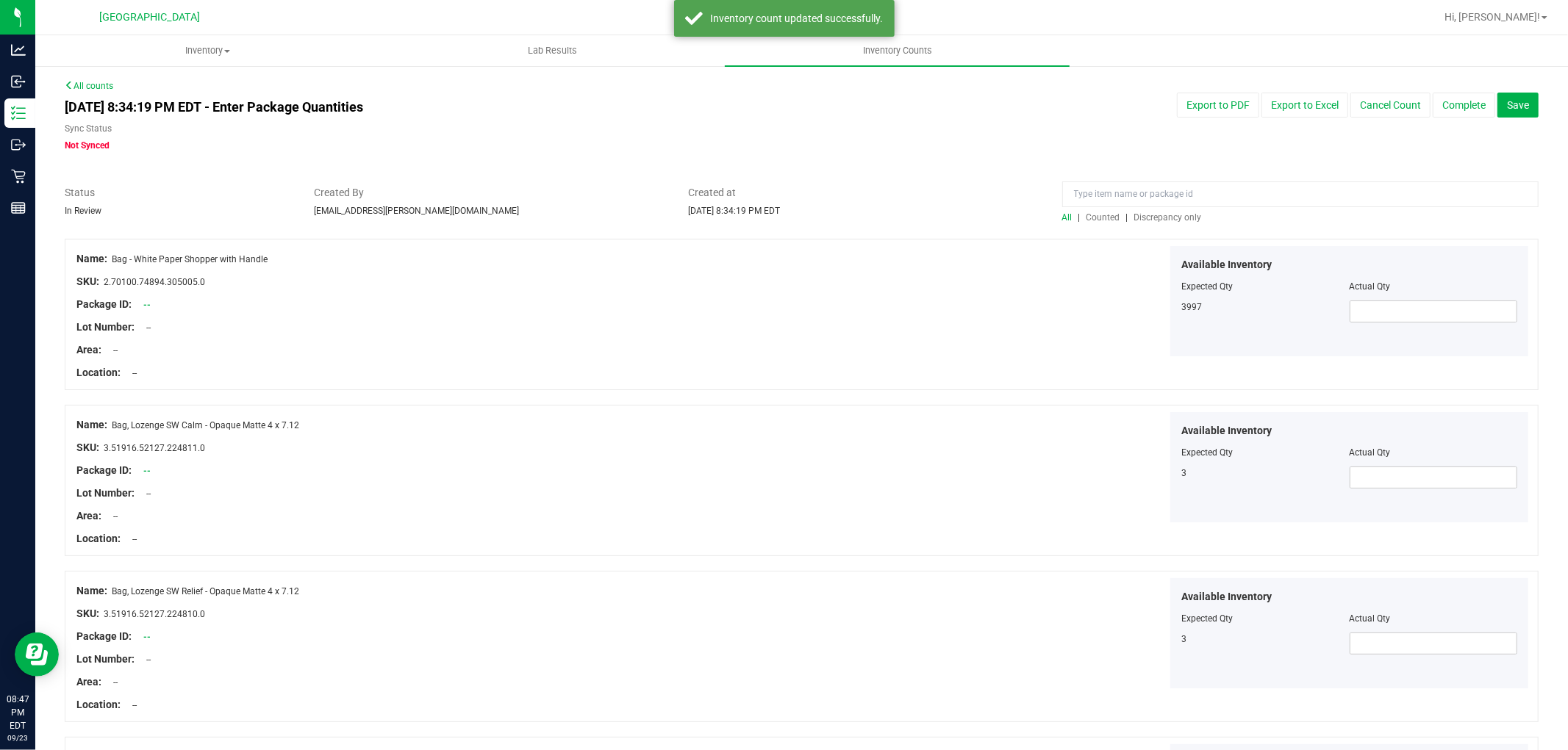
click at [1134, 217] on span "Discrepancy only" at bounding box center [1168, 217] width 67 height 10
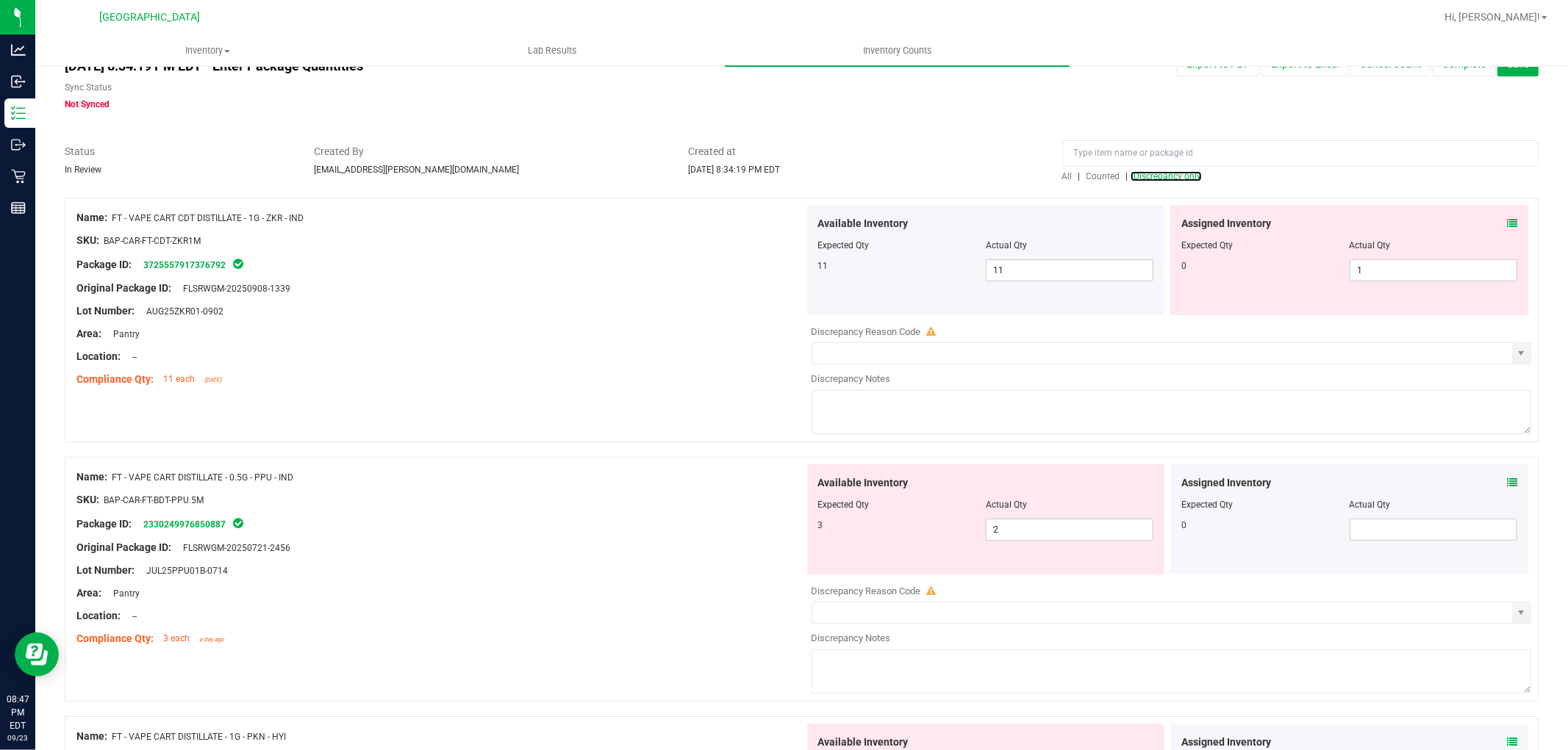
scroll to position [82, 0]
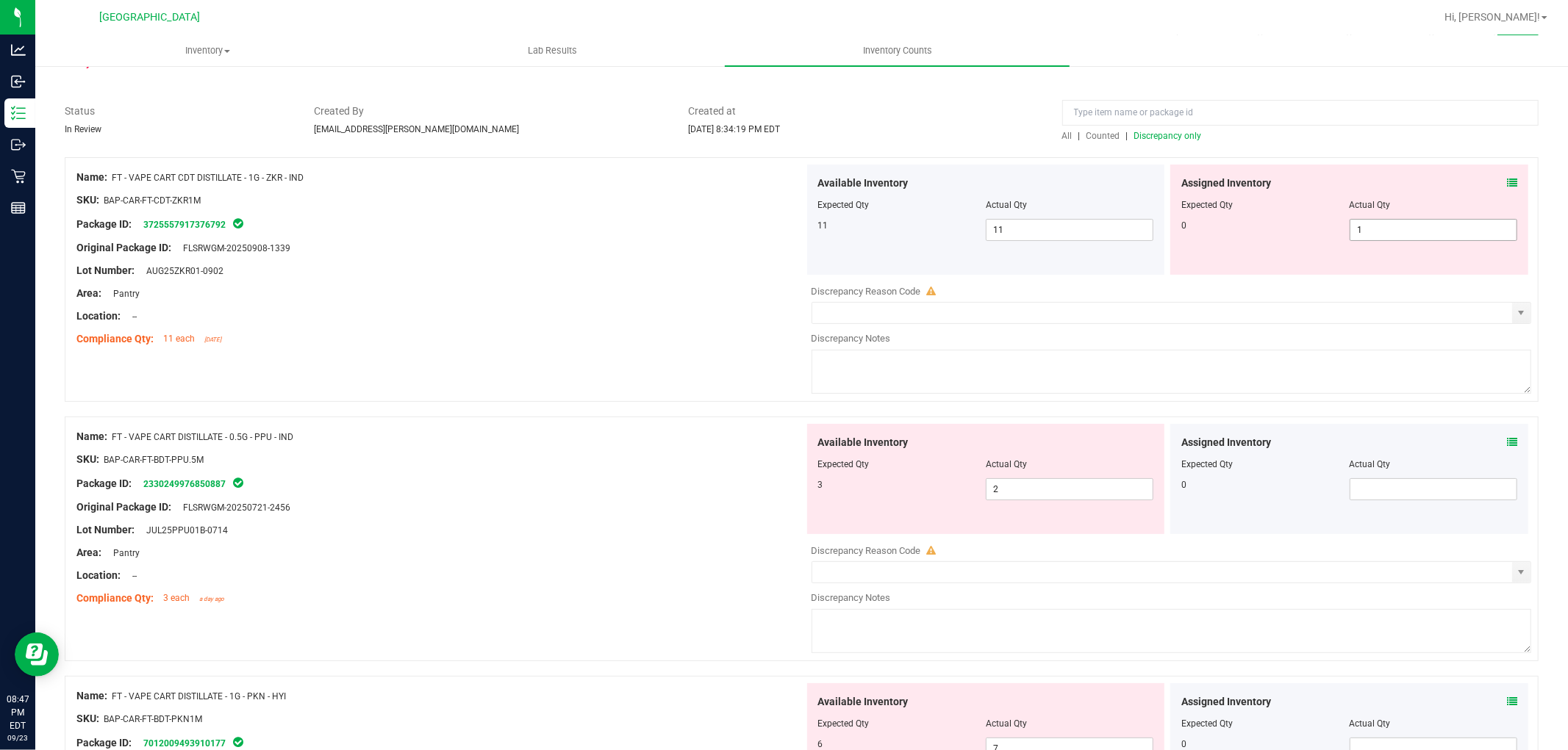
click at [1421, 224] on span "1 1" at bounding box center [1433, 230] width 167 height 22
click at [1093, 495] on div "Available Inventory Expected Qty Actual Qty 3 2 2" at bounding box center [1168, 540] width 728 height 233
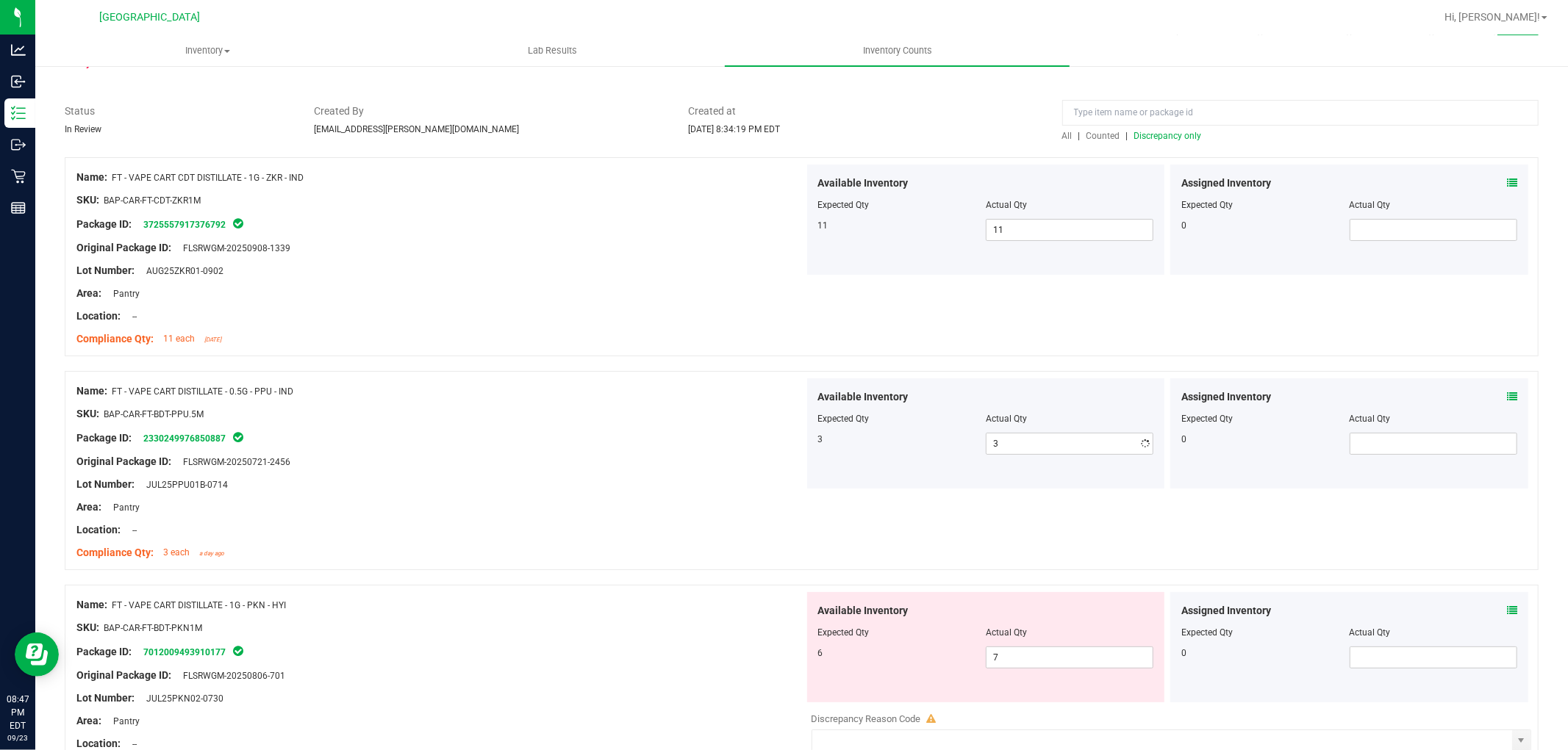
click at [1104, 725] on div "Available Inventory Expected Qty Actual Qty 6 7 7" at bounding box center [1168, 709] width 728 height 233
click at [1121, 665] on span "7 7" at bounding box center [1070, 657] width 167 height 22
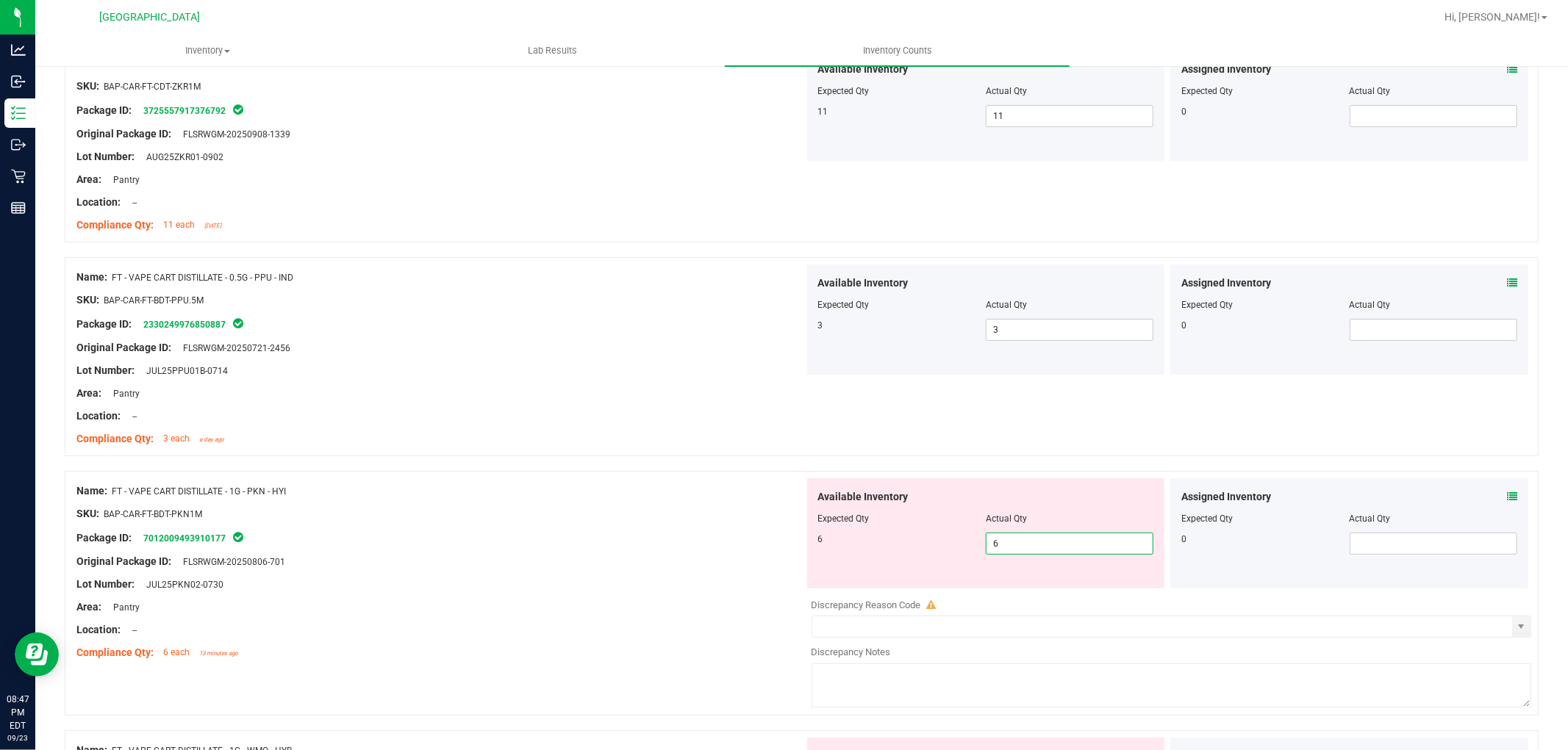
scroll to position [489, 0]
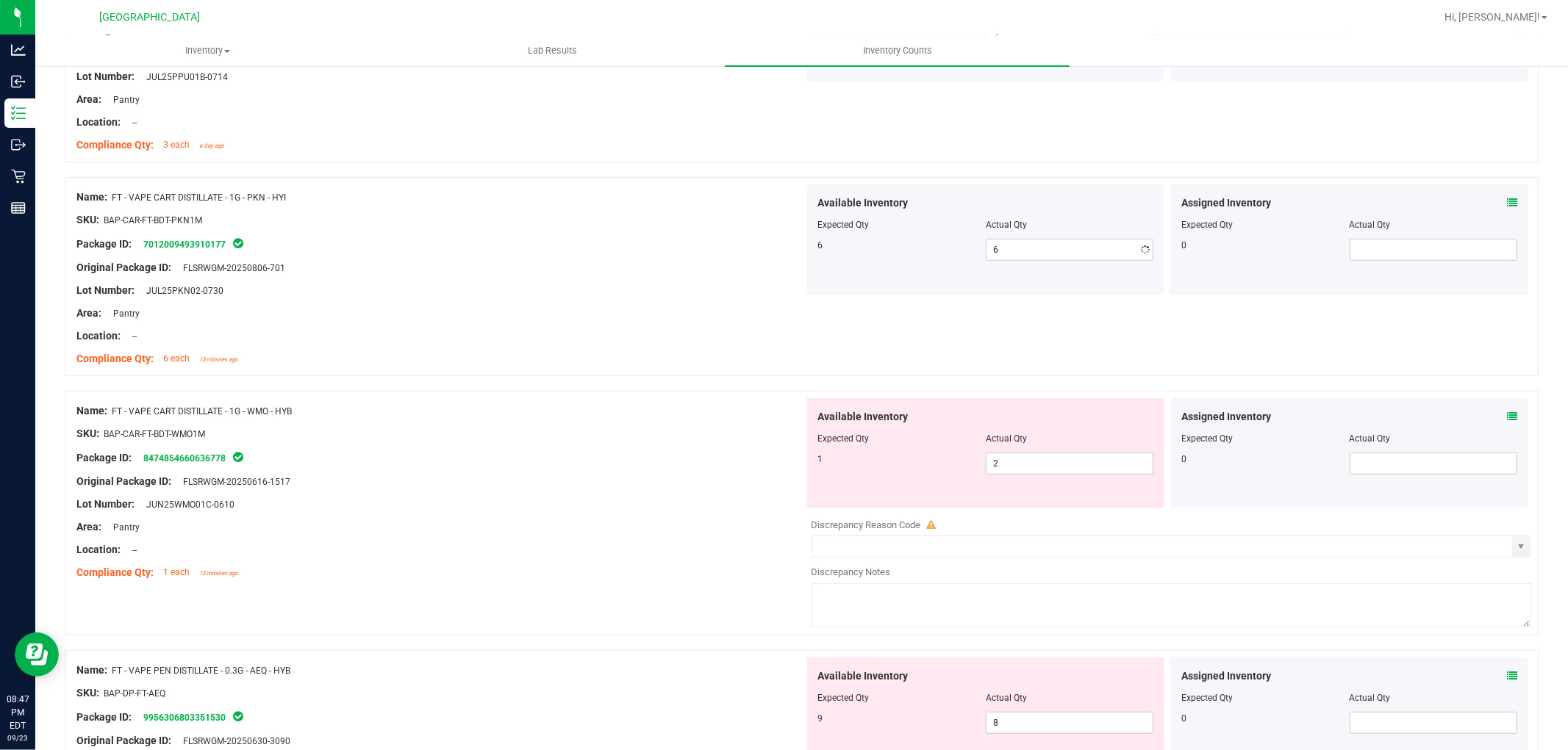
click at [1087, 523] on div "Available Inventory Expected Qty Actual Qty 1 2 2" at bounding box center [1168, 514] width 728 height 233
click at [1098, 459] on span "2 2" at bounding box center [1070, 463] width 167 height 22
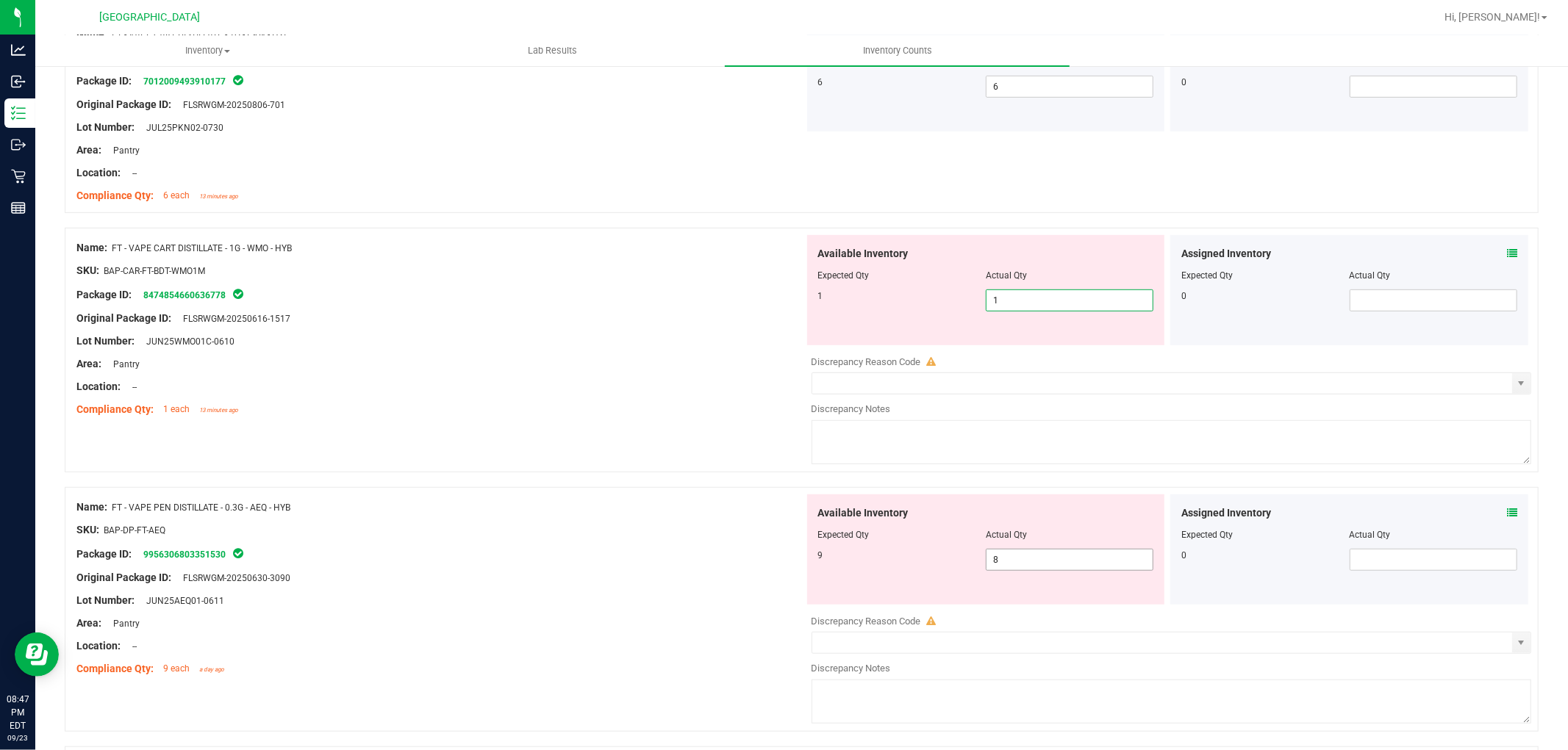
click at [1124, 552] on div "Available Inventory Expected Qty Actual Qty 9 8 8" at bounding box center [986, 549] width 358 height 111
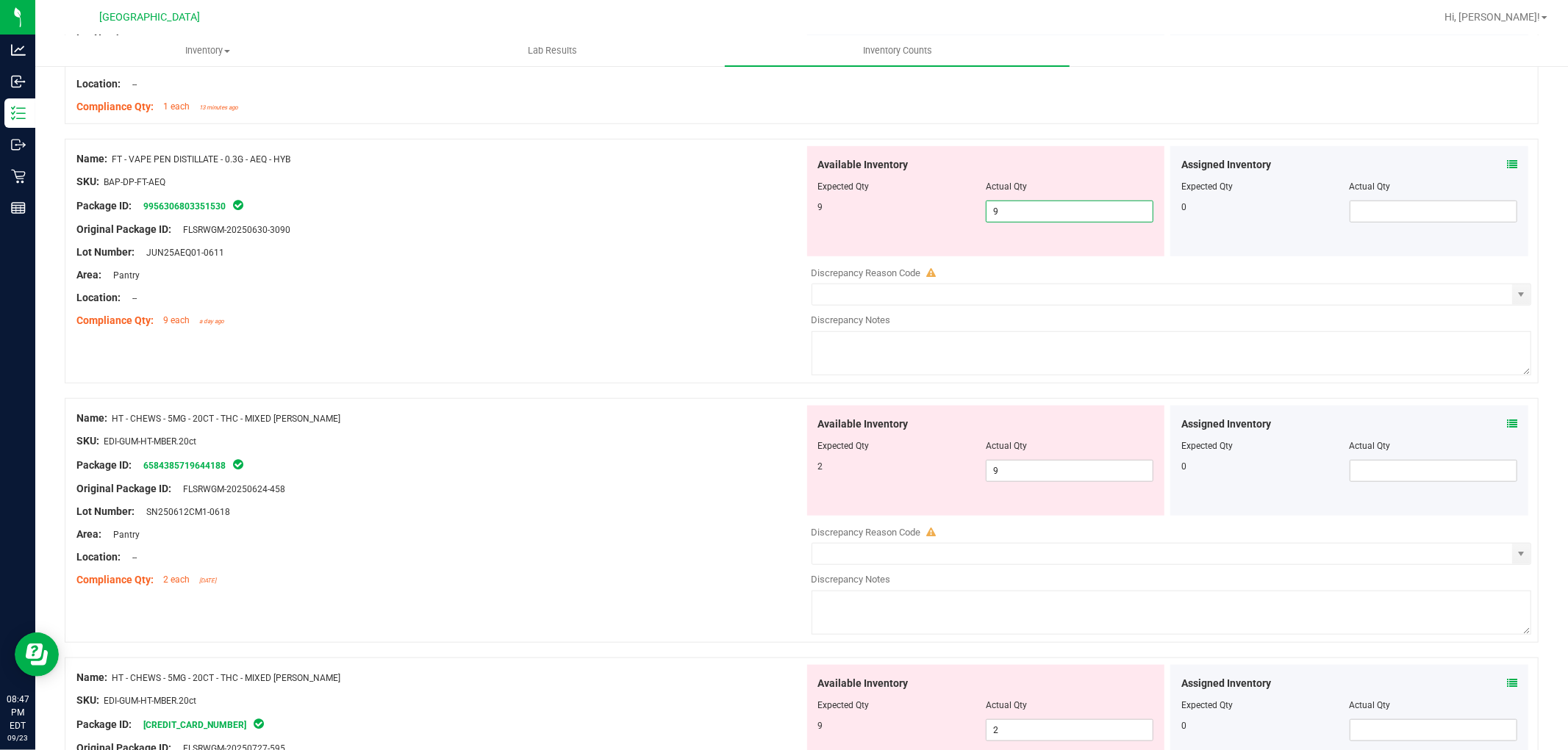
scroll to position [979, 0]
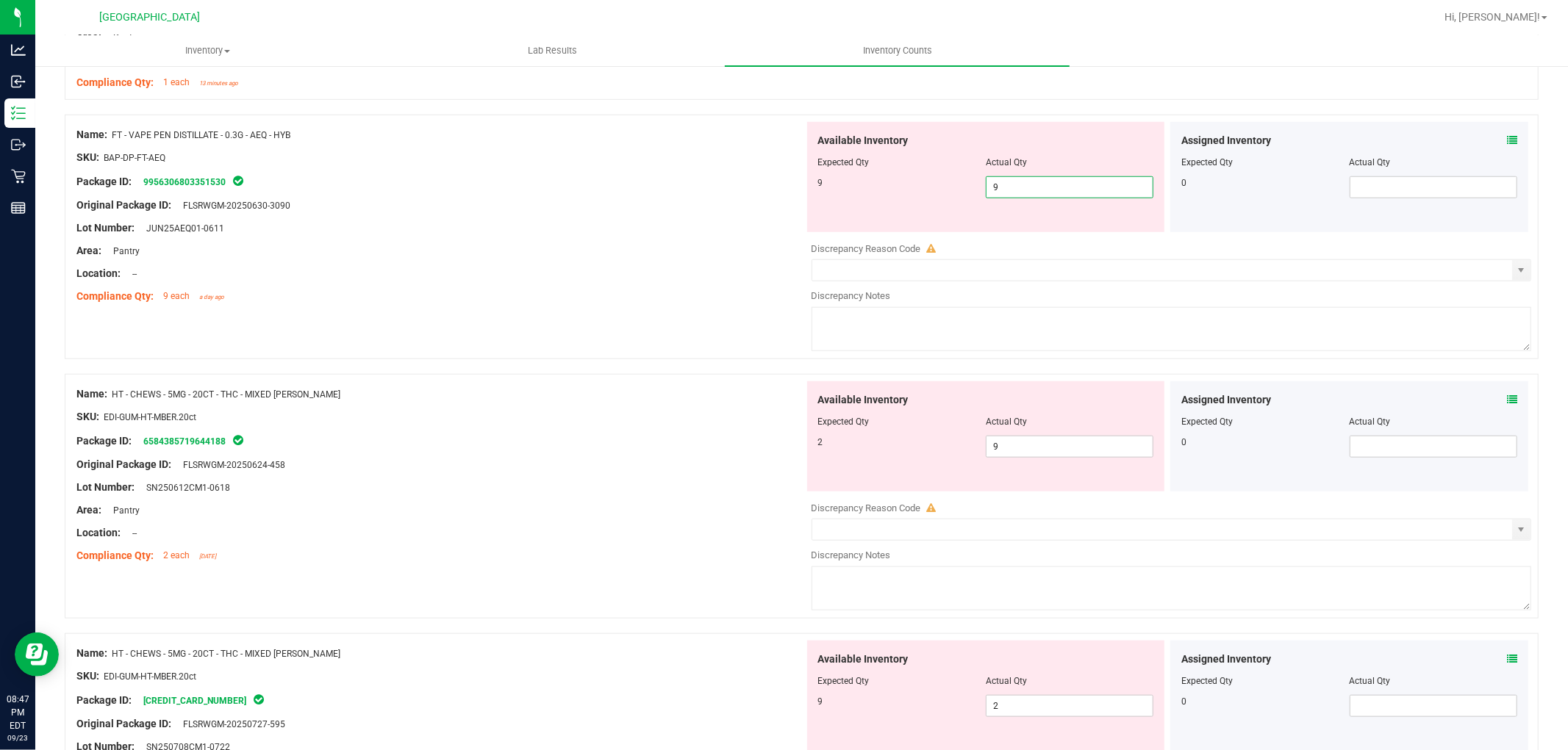
click at [1044, 424] on div "Available Inventory Expected Qty Actual Qty 2 9 9" at bounding box center [986, 436] width 358 height 111
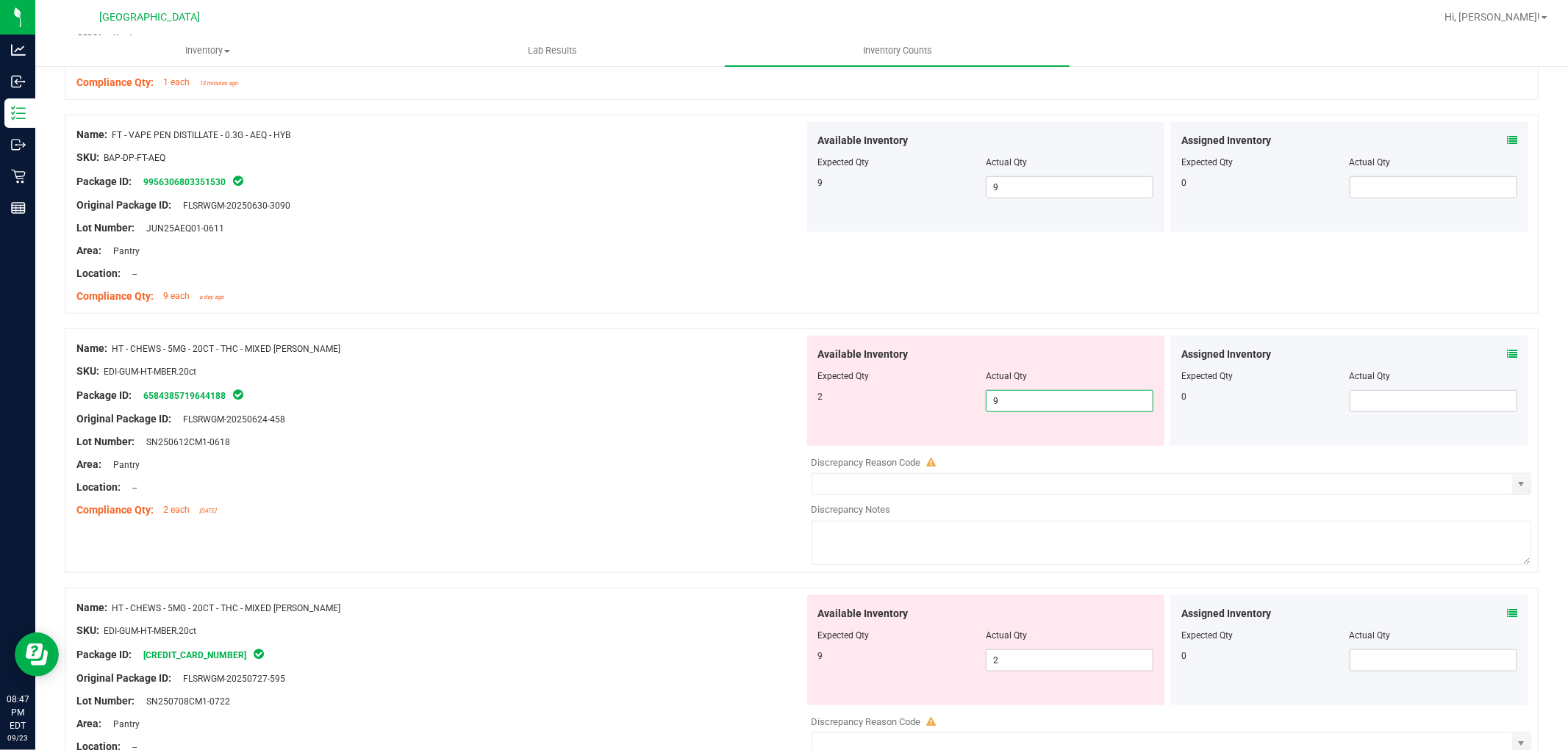
click at [1060, 406] on span "9 9" at bounding box center [1070, 401] width 167 height 22
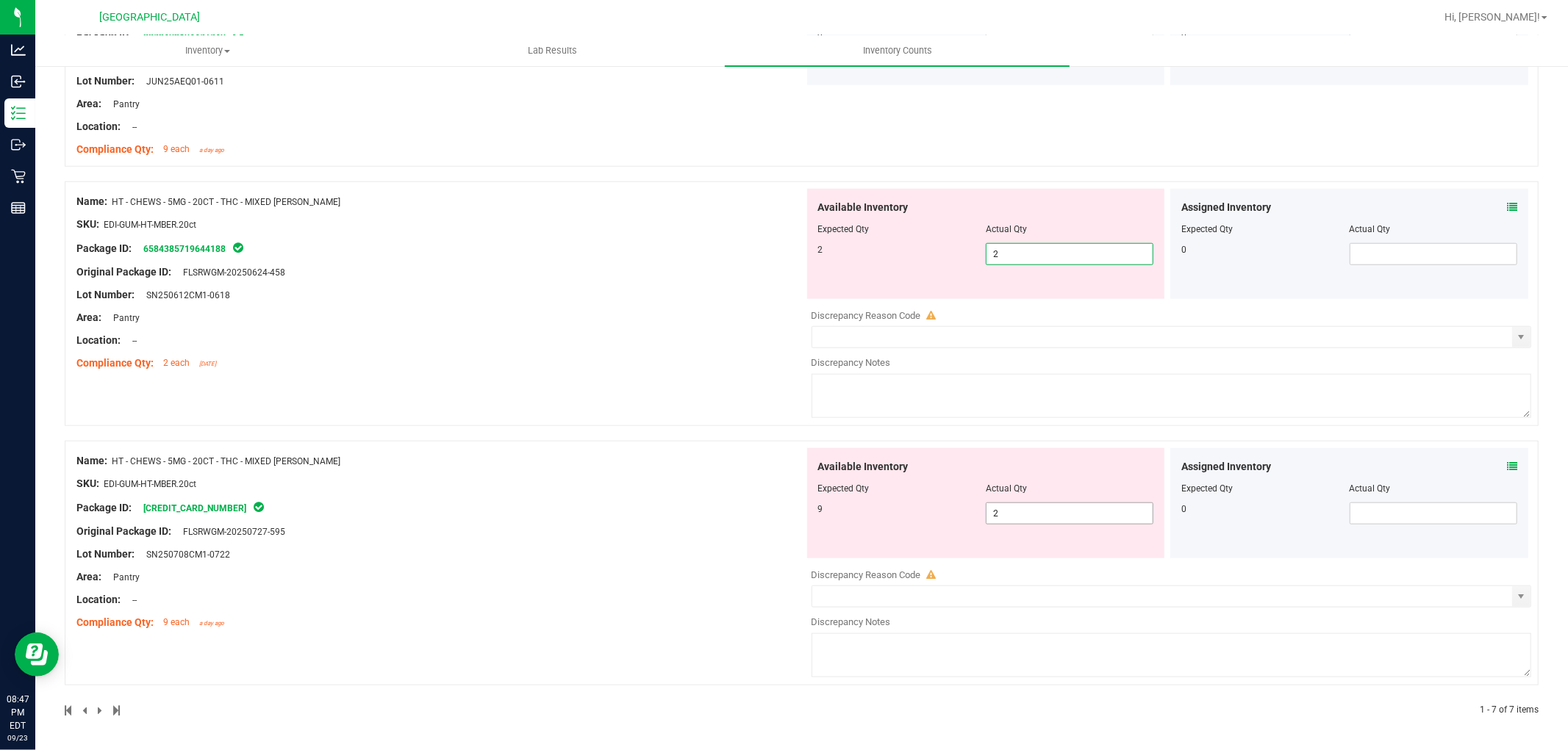
scroll to position [1082, 0]
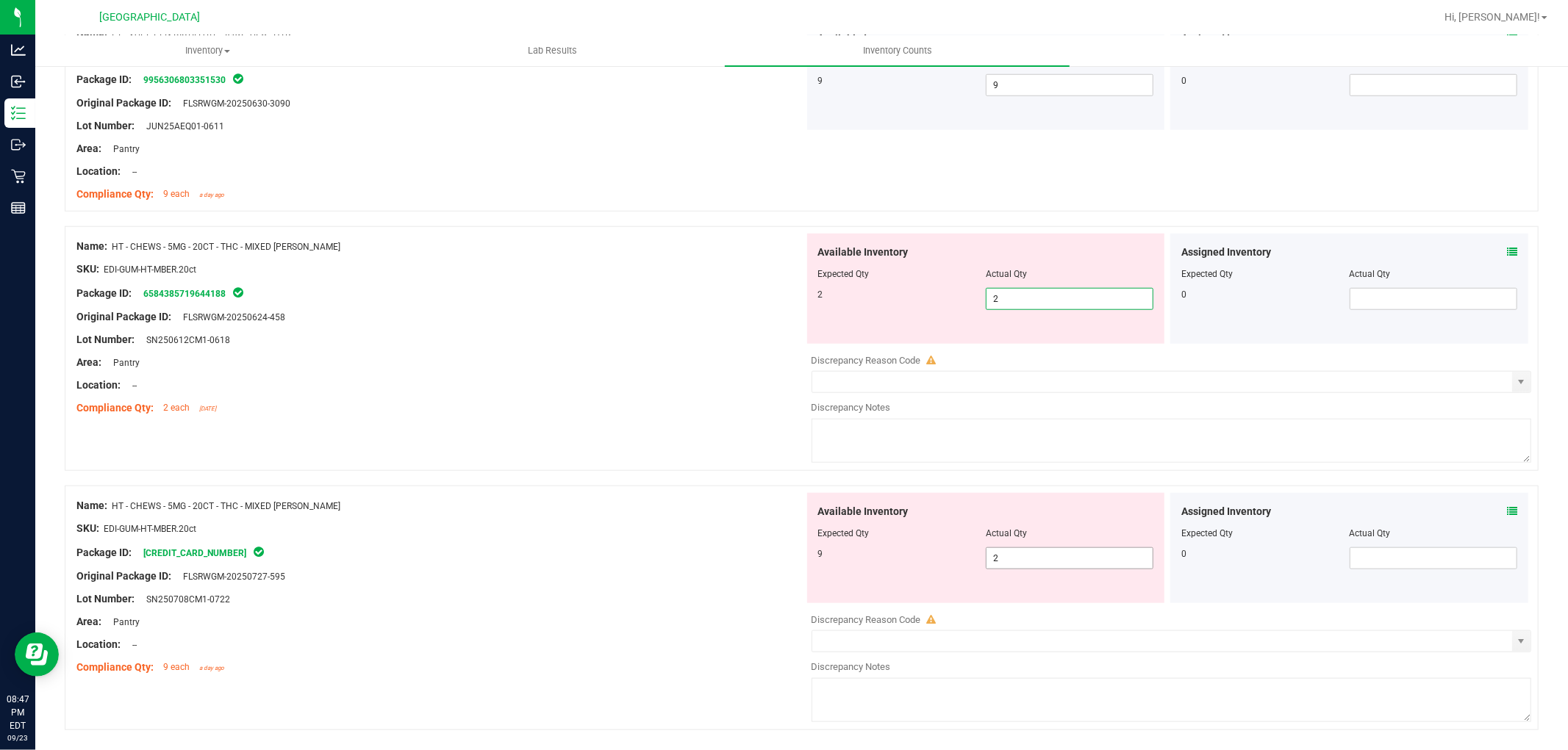
click at [1035, 548] on span "2 2" at bounding box center [1070, 558] width 167 height 22
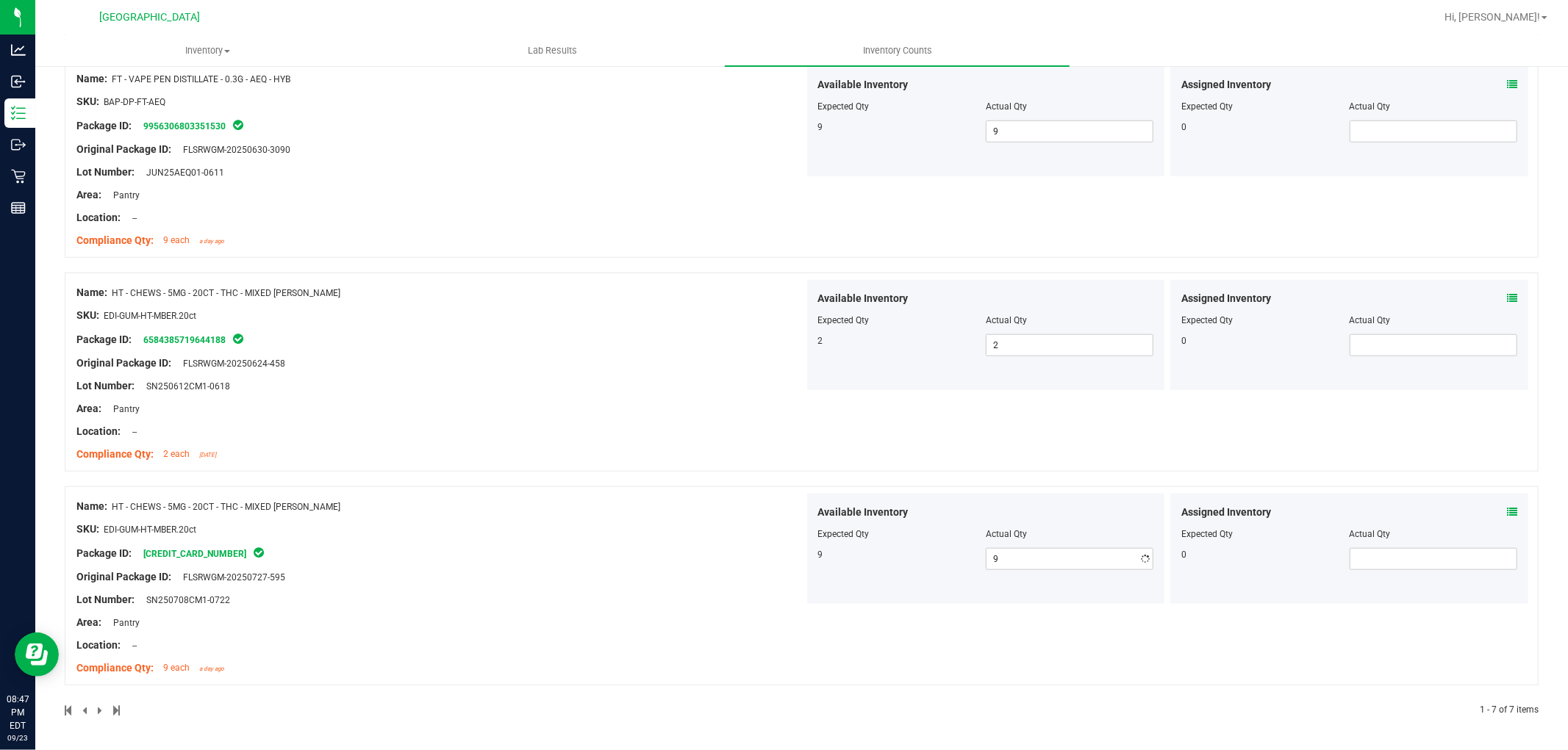
click at [673, 424] on div "Name: HT - CHEWS - 5MG - 20CT - THC - MIXED [PERSON_NAME] SKU: EDI-GUM-HT-MBER.…" at bounding box center [802, 379] width 1474 height 214
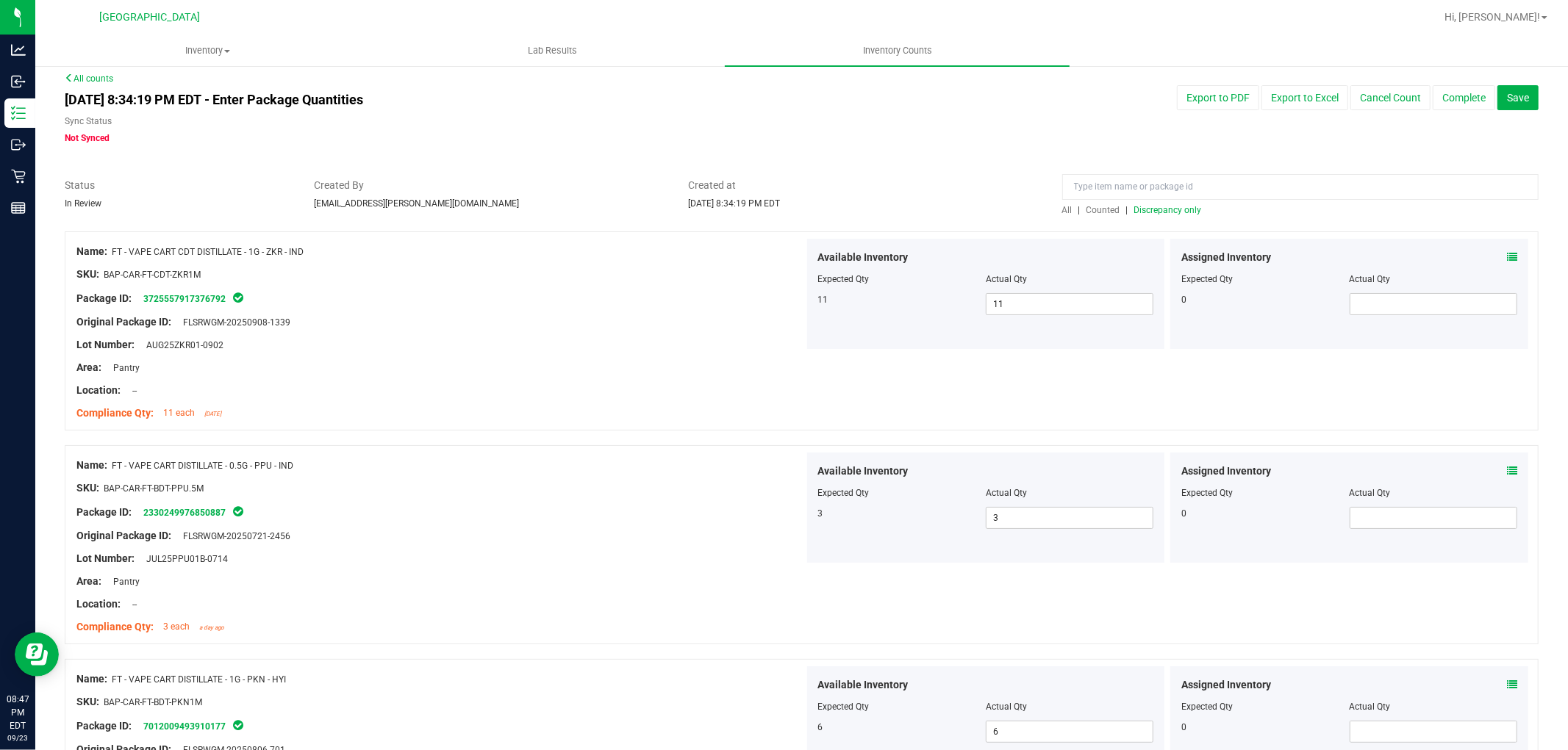
scroll to position [0, 0]
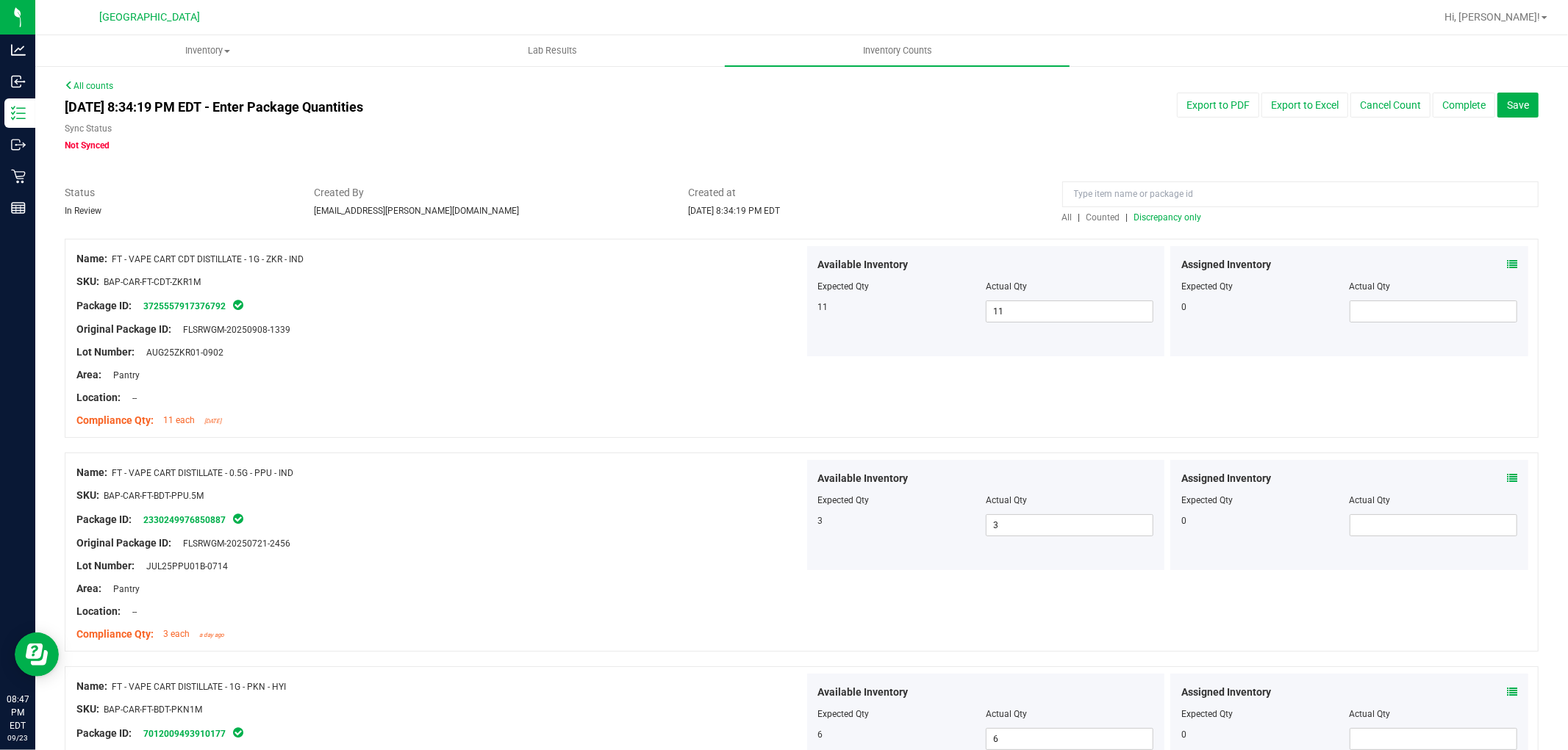
click at [1173, 215] on span "Discrepancy only" at bounding box center [1168, 217] width 67 height 10
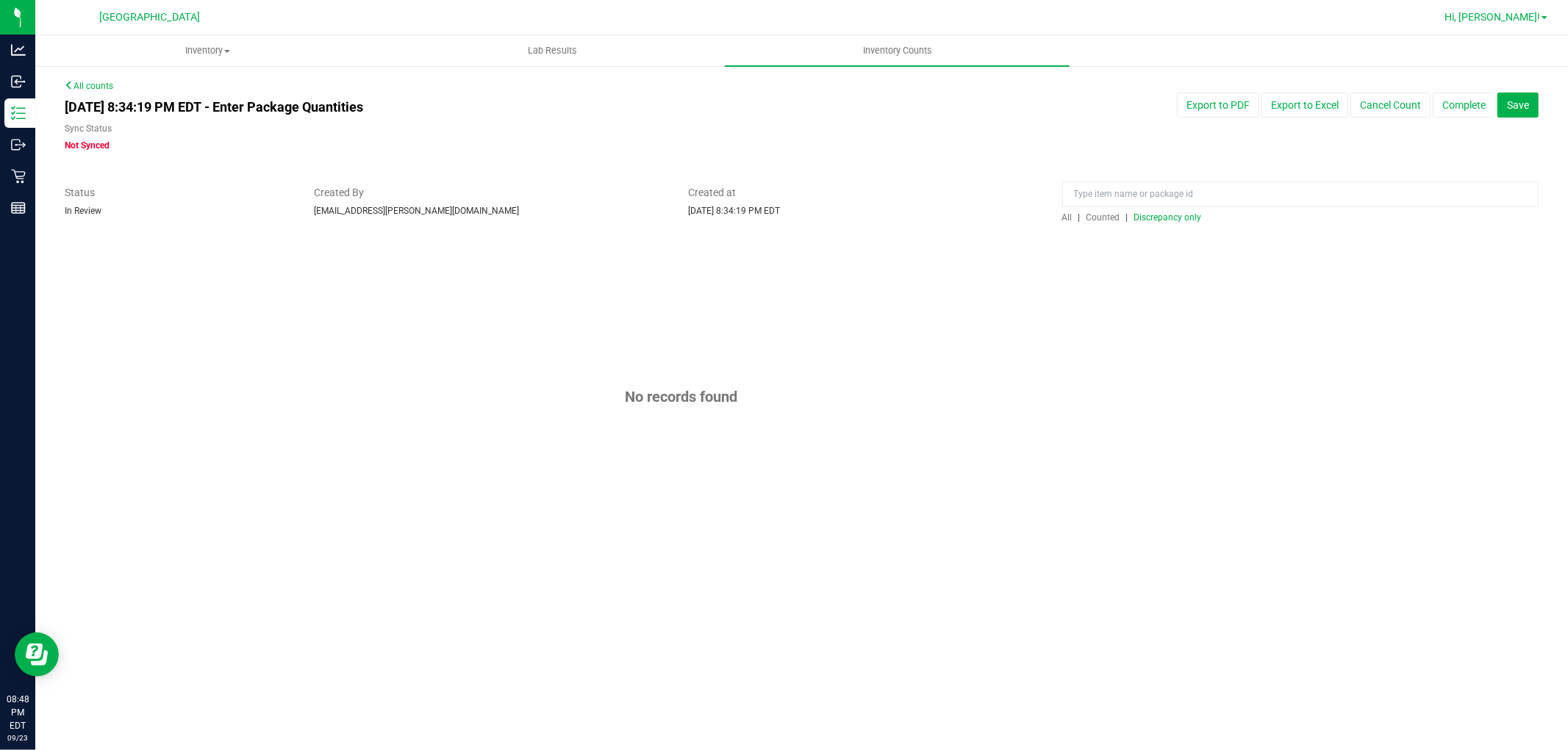
click at [1540, 22] on span "Hi, [PERSON_NAME]!" at bounding box center [1492, 16] width 95 height 12
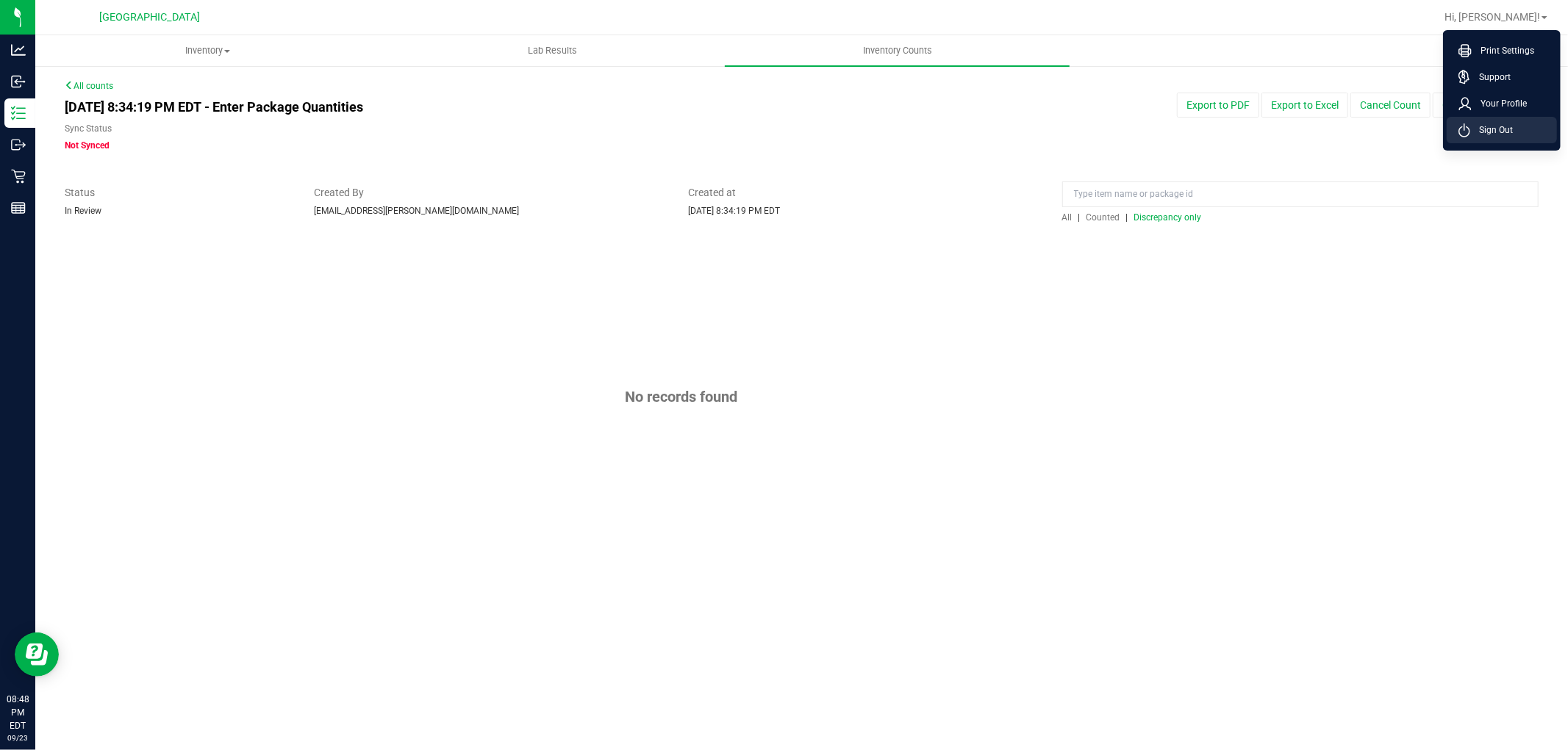
click at [1487, 119] on li "Sign Out" at bounding box center [1501, 129] width 111 height 26
